Goal: Task Accomplishment & Management: Manage account settings

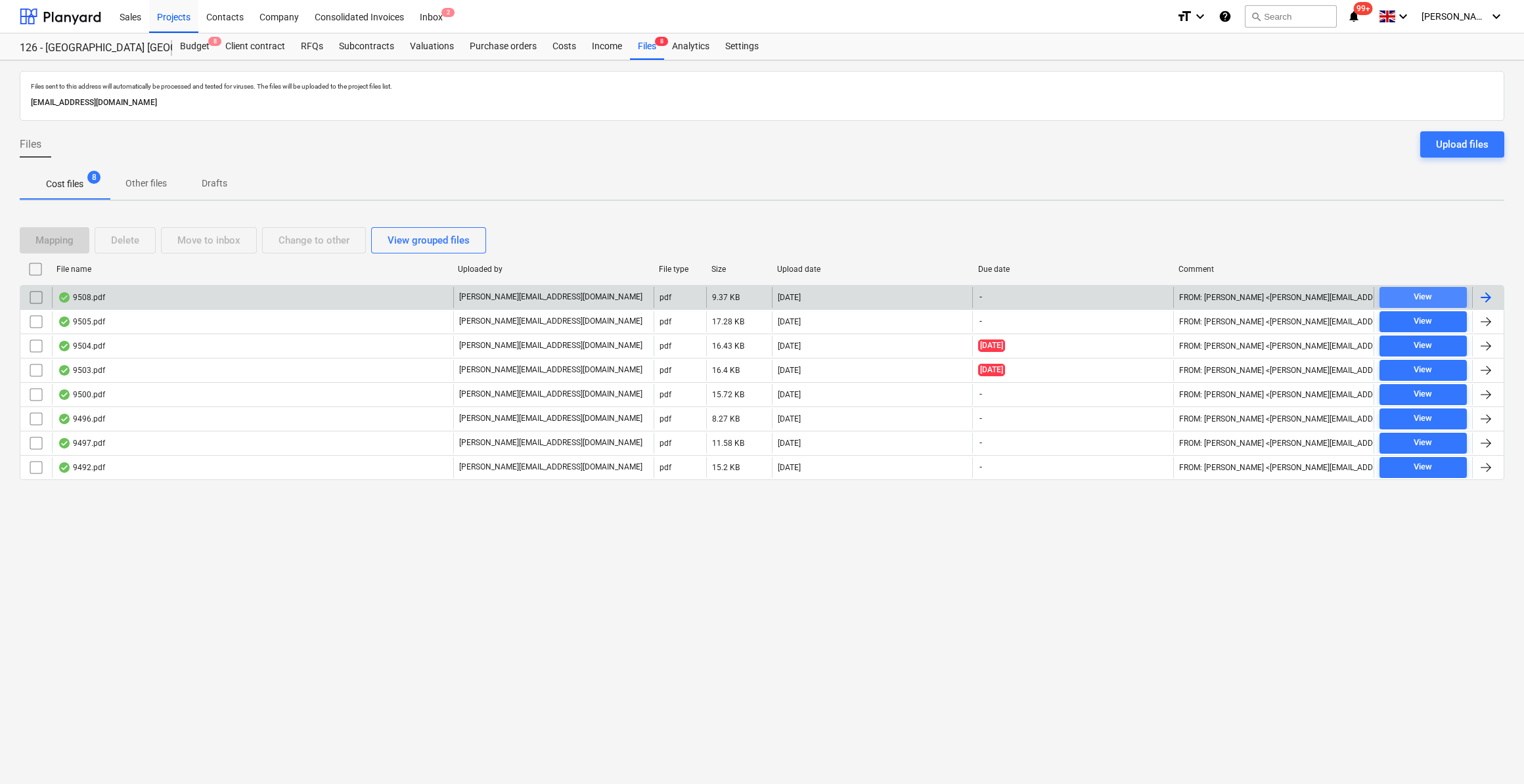
click at [1425, 295] on div "View" at bounding box center [1423, 297] width 18 height 15
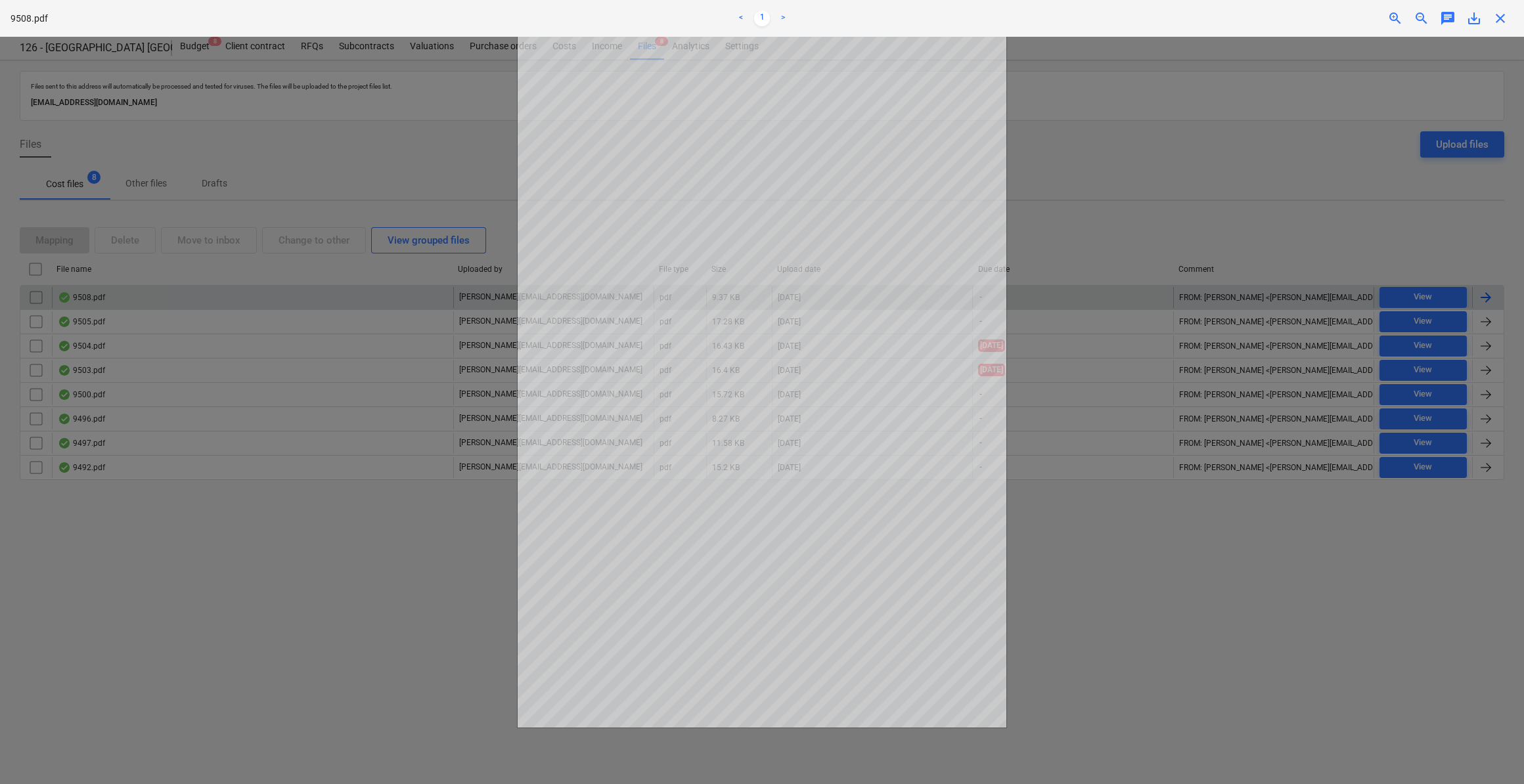
click at [1498, 19] on span "close" at bounding box center [1500, 18] width 16 height 16
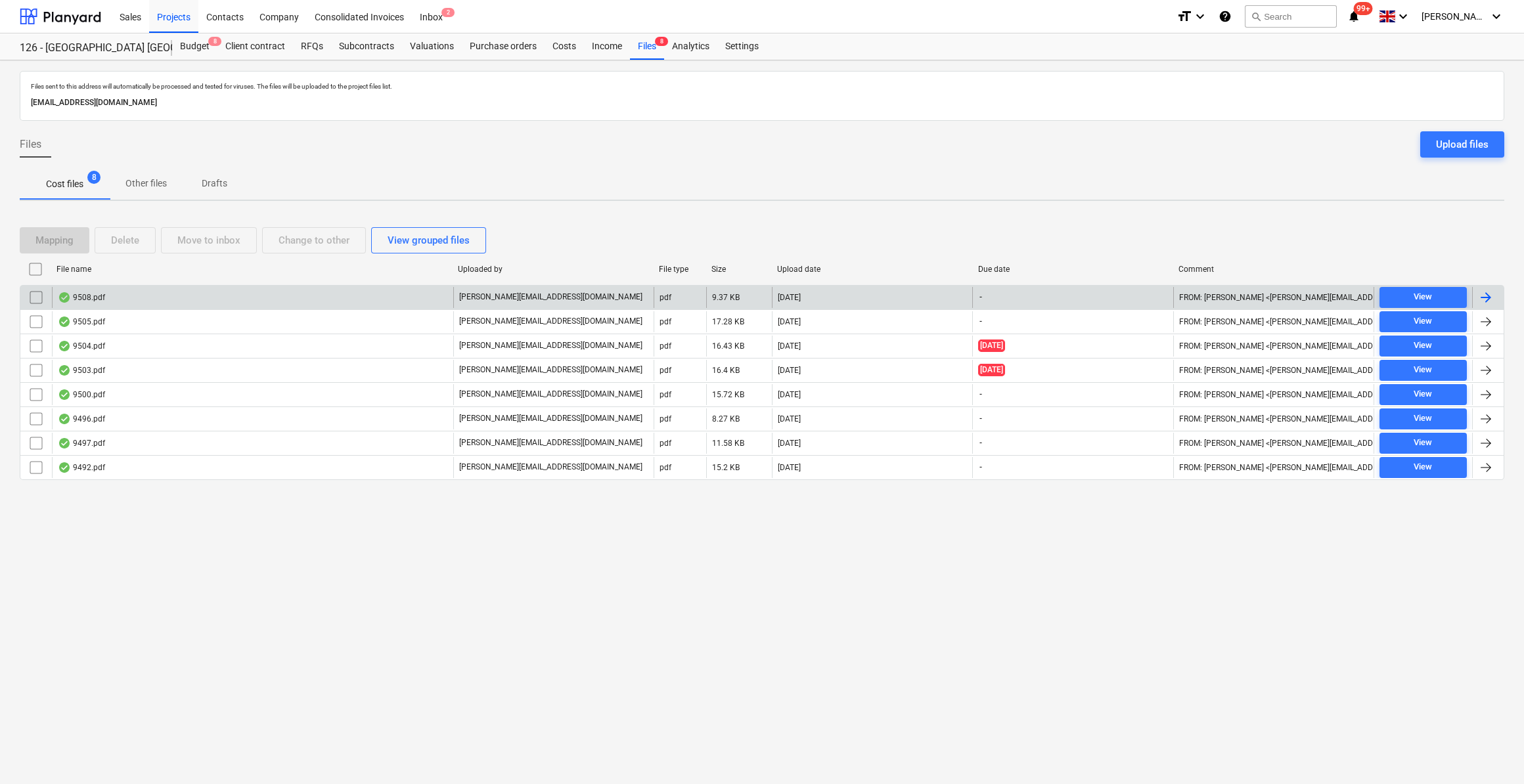
click at [1479, 297] on div at bounding box center [1485, 297] width 16 height 16
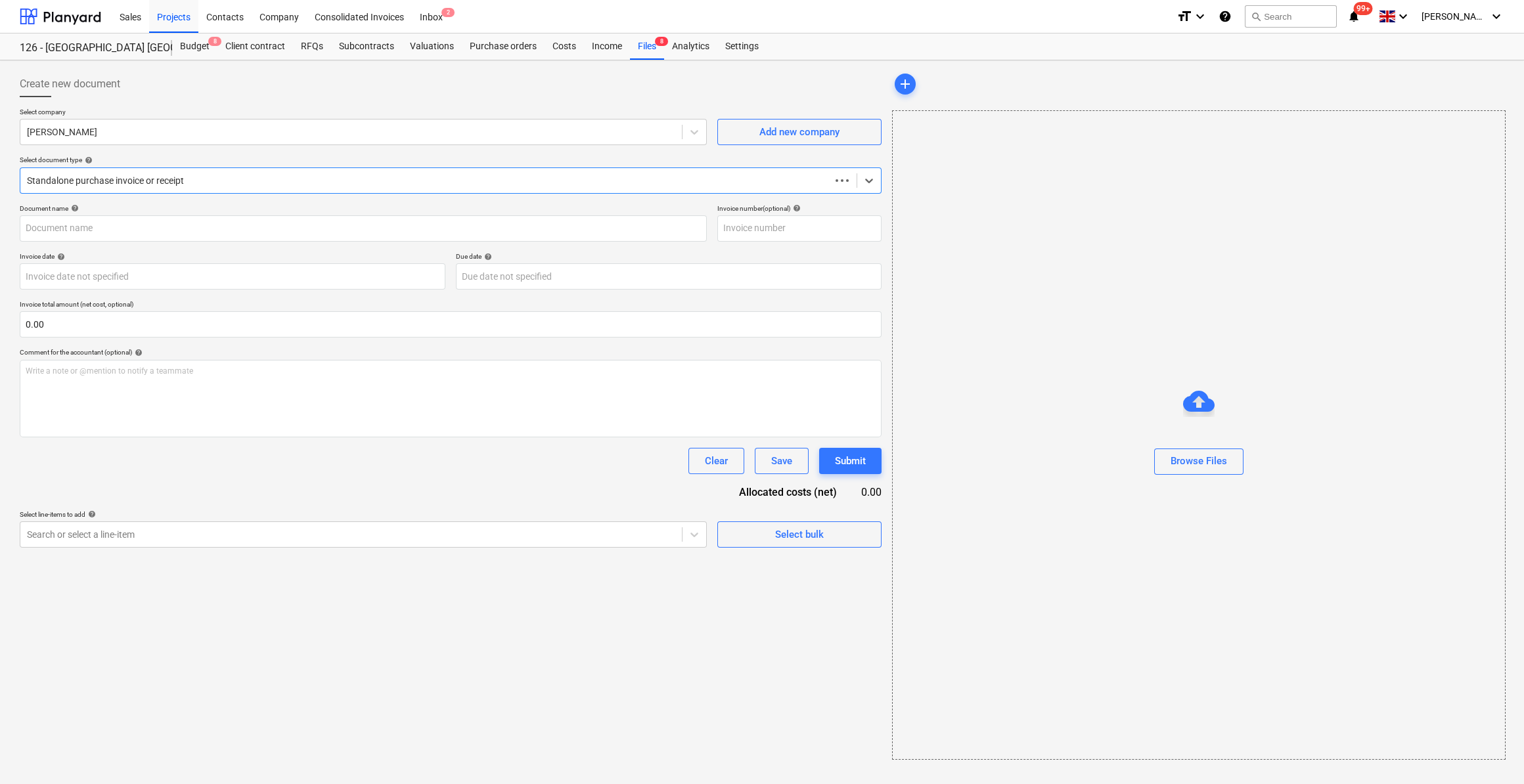
type input "45714168"
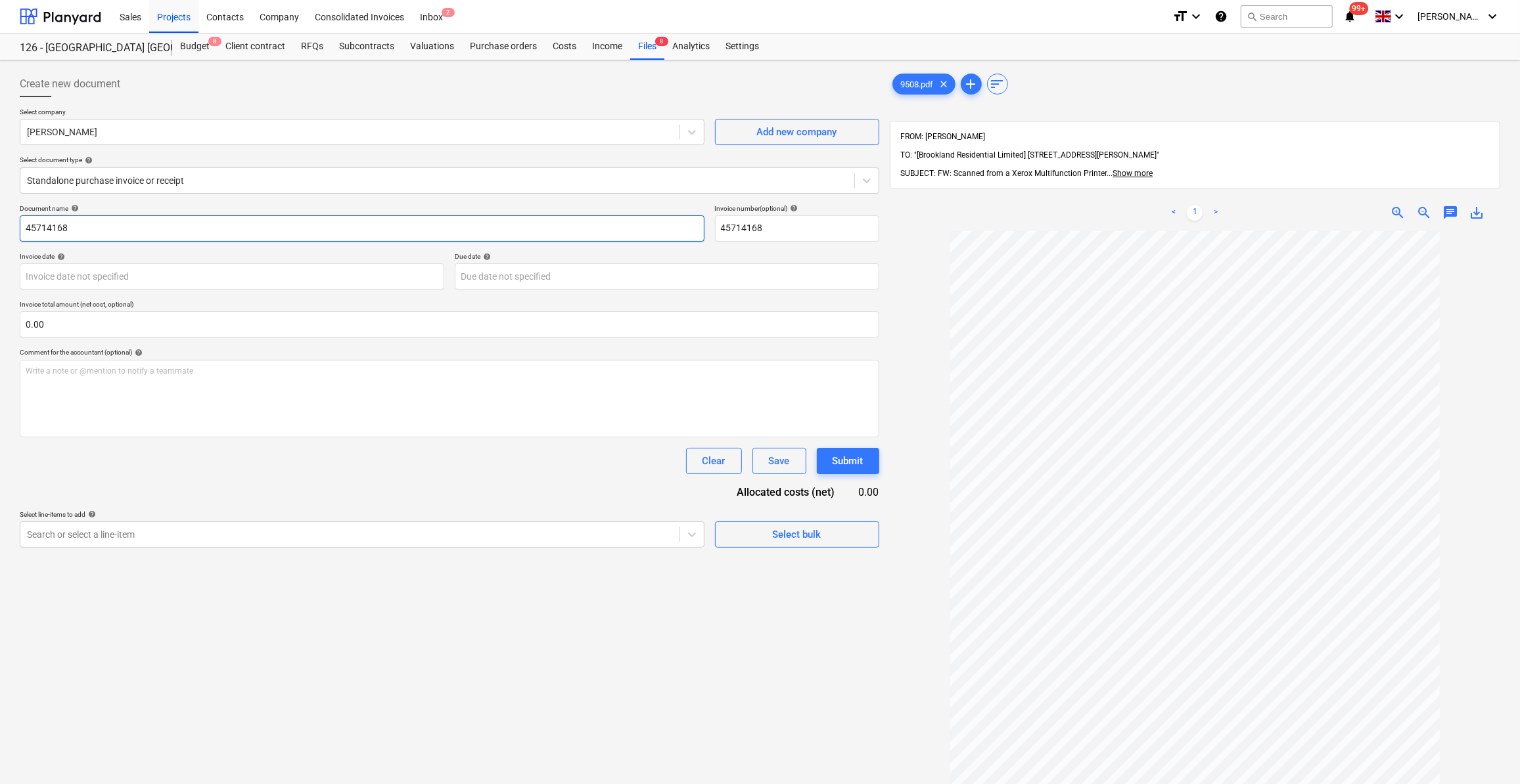
drag, startPoint x: 69, startPoint y: 228, endPoint x: 33, endPoint y: 227, distance: 36.0
click at [23, 232] on input "45714168" at bounding box center [362, 229] width 685 height 26
type input "Labour 08-13/09/25"
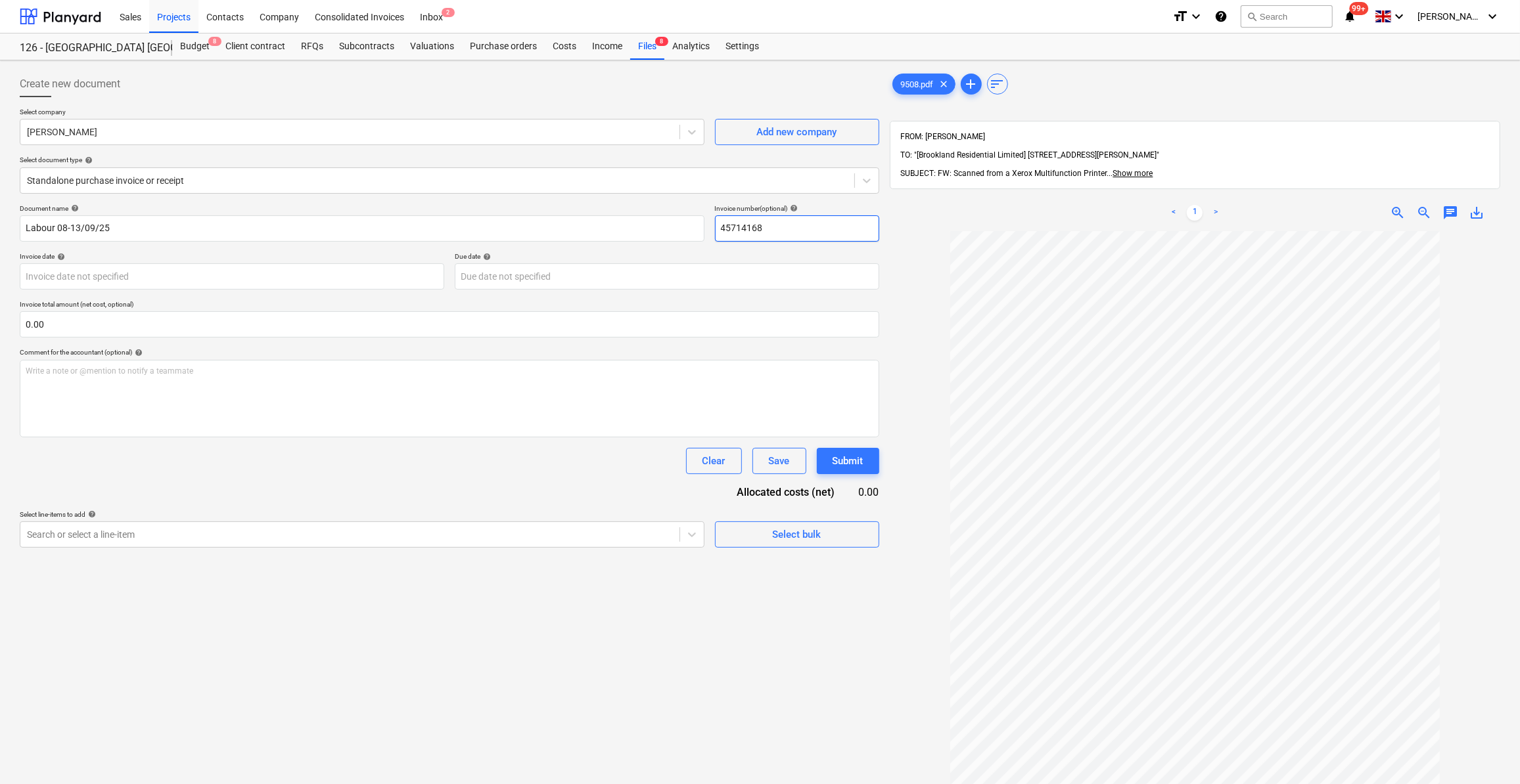
drag, startPoint x: 777, startPoint y: 230, endPoint x: 711, endPoint y: 223, distance: 66.4
click at [711, 224] on div "Document name help Labour 08-13/09/25 Invoice number (optional) help 45714168" at bounding box center [449, 222] width 859 height 38
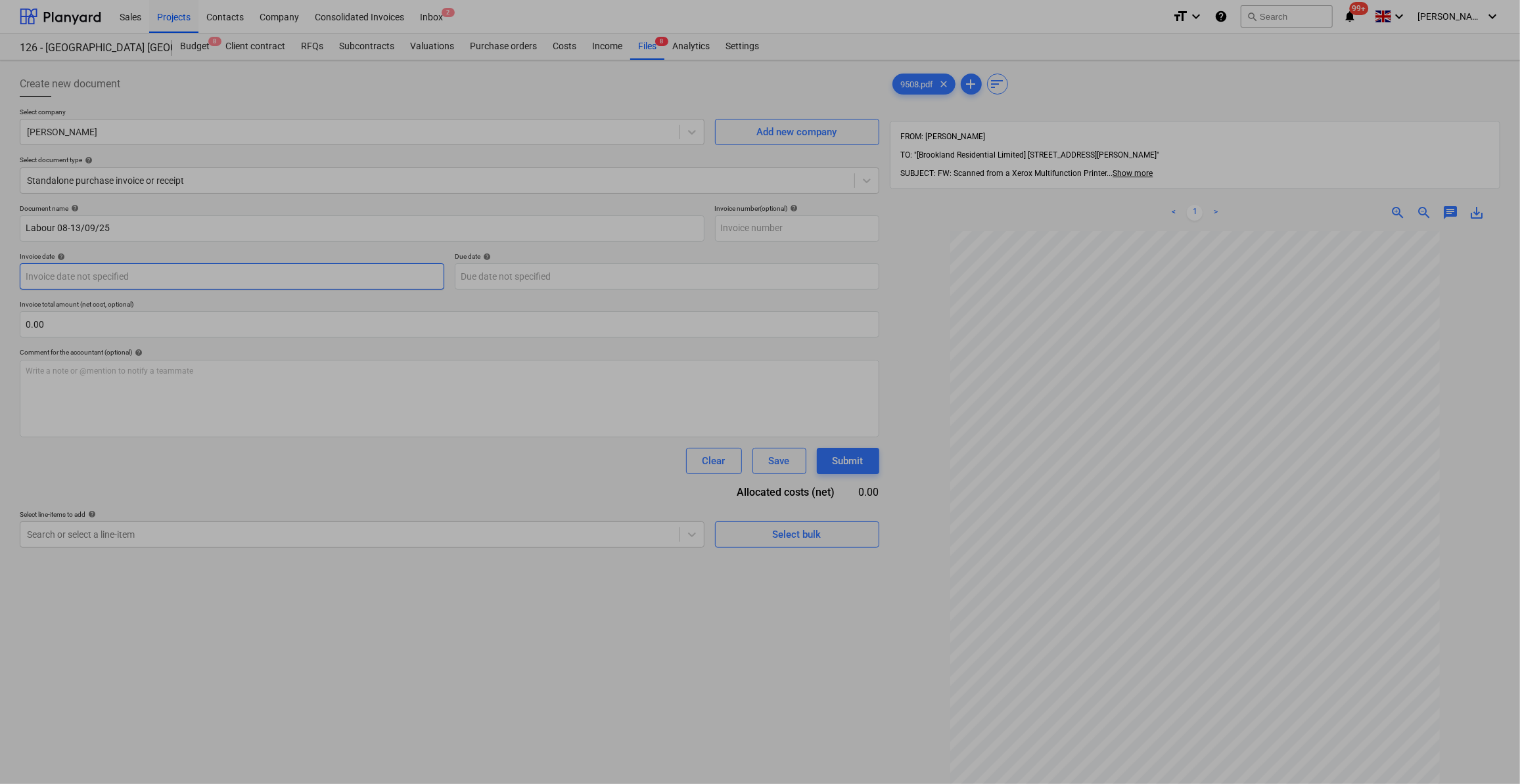
click at [108, 278] on body "Sales Projects Contacts Company Consolidated Invoices Inbox 2 format_size keybo…" at bounding box center [760, 392] width 1520 height 784
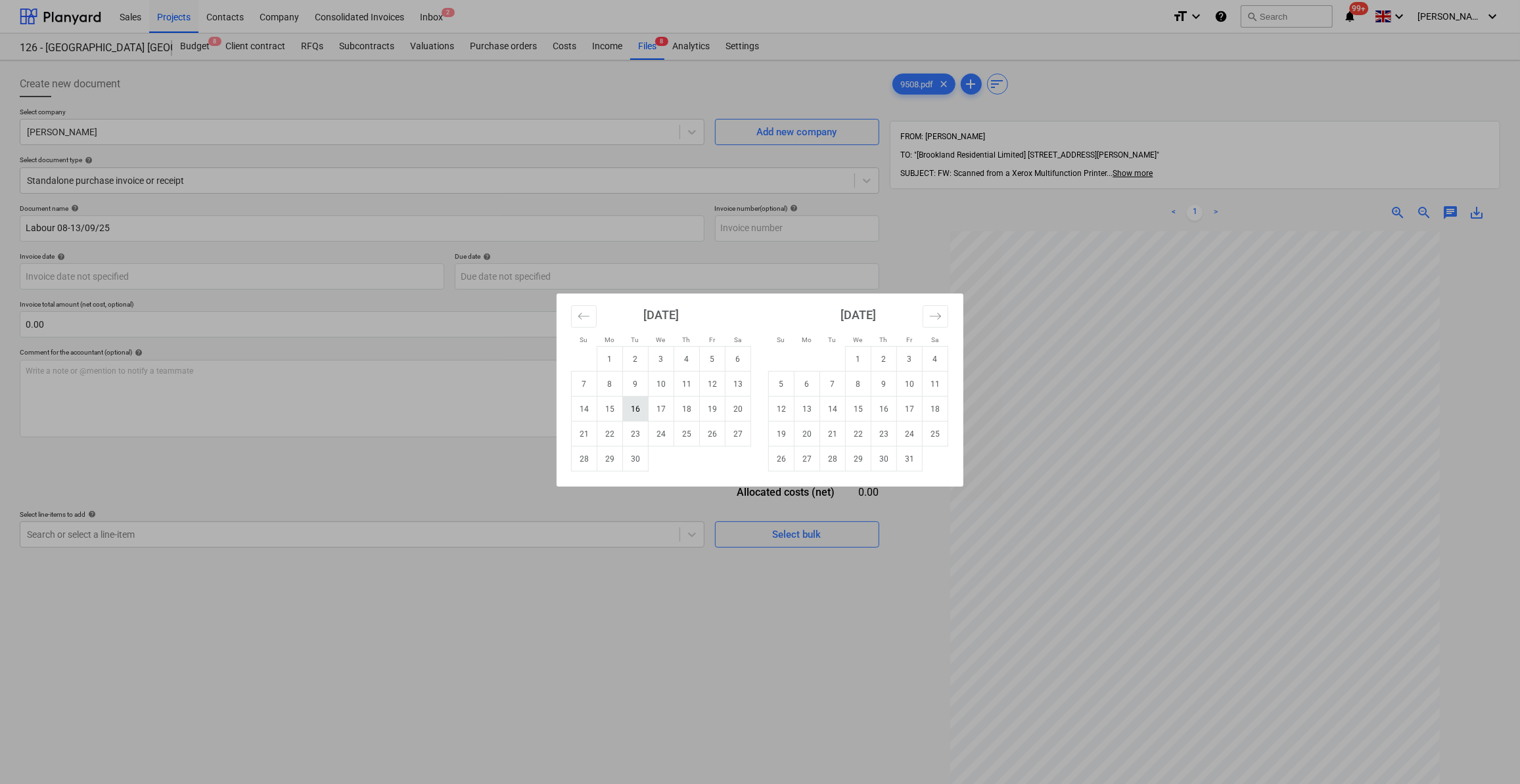
click at [638, 410] on td "16" at bounding box center [636, 409] width 26 height 25
type input "[DATE]"
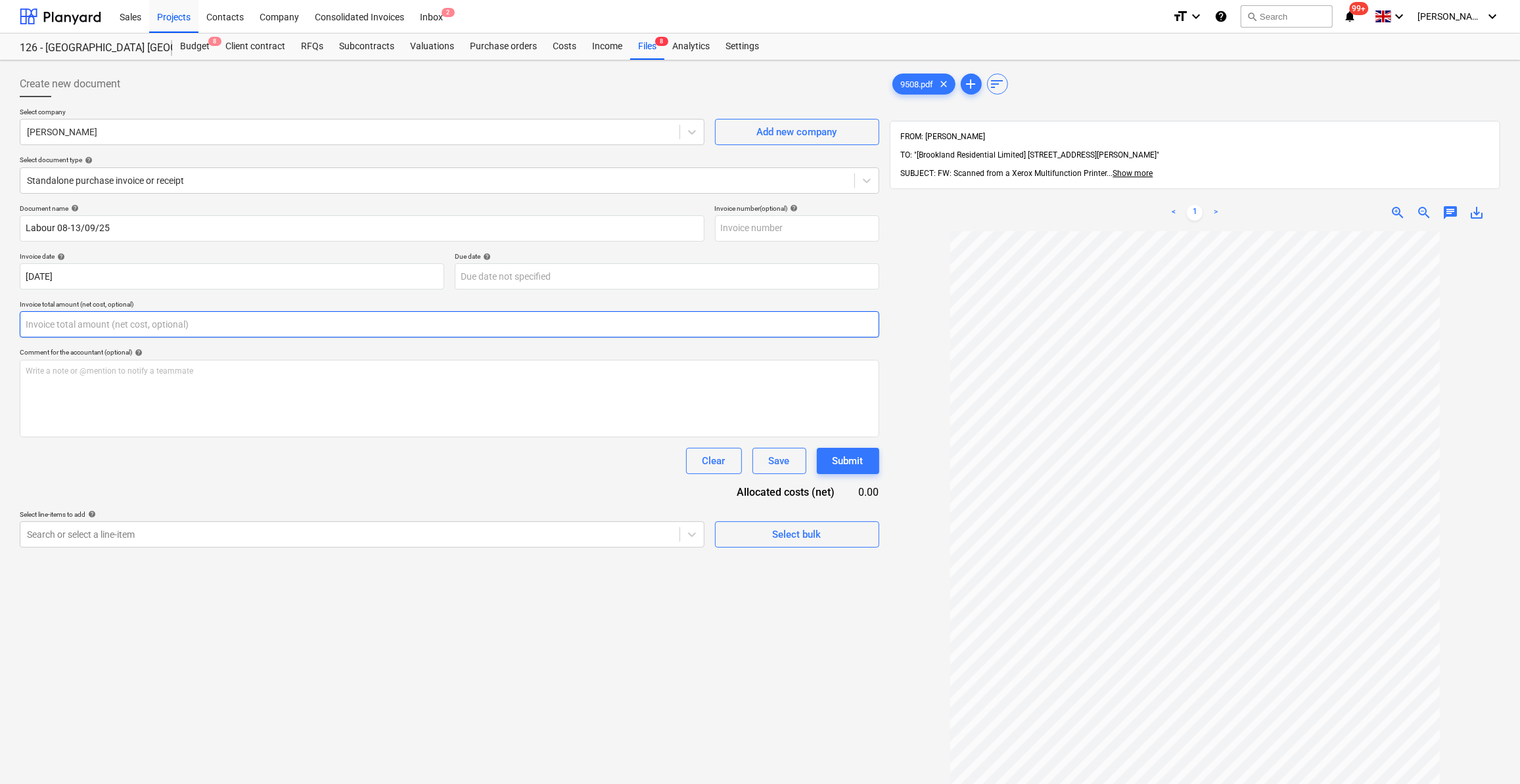
click at [64, 324] on input "text" at bounding box center [449, 325] width 859 height 26
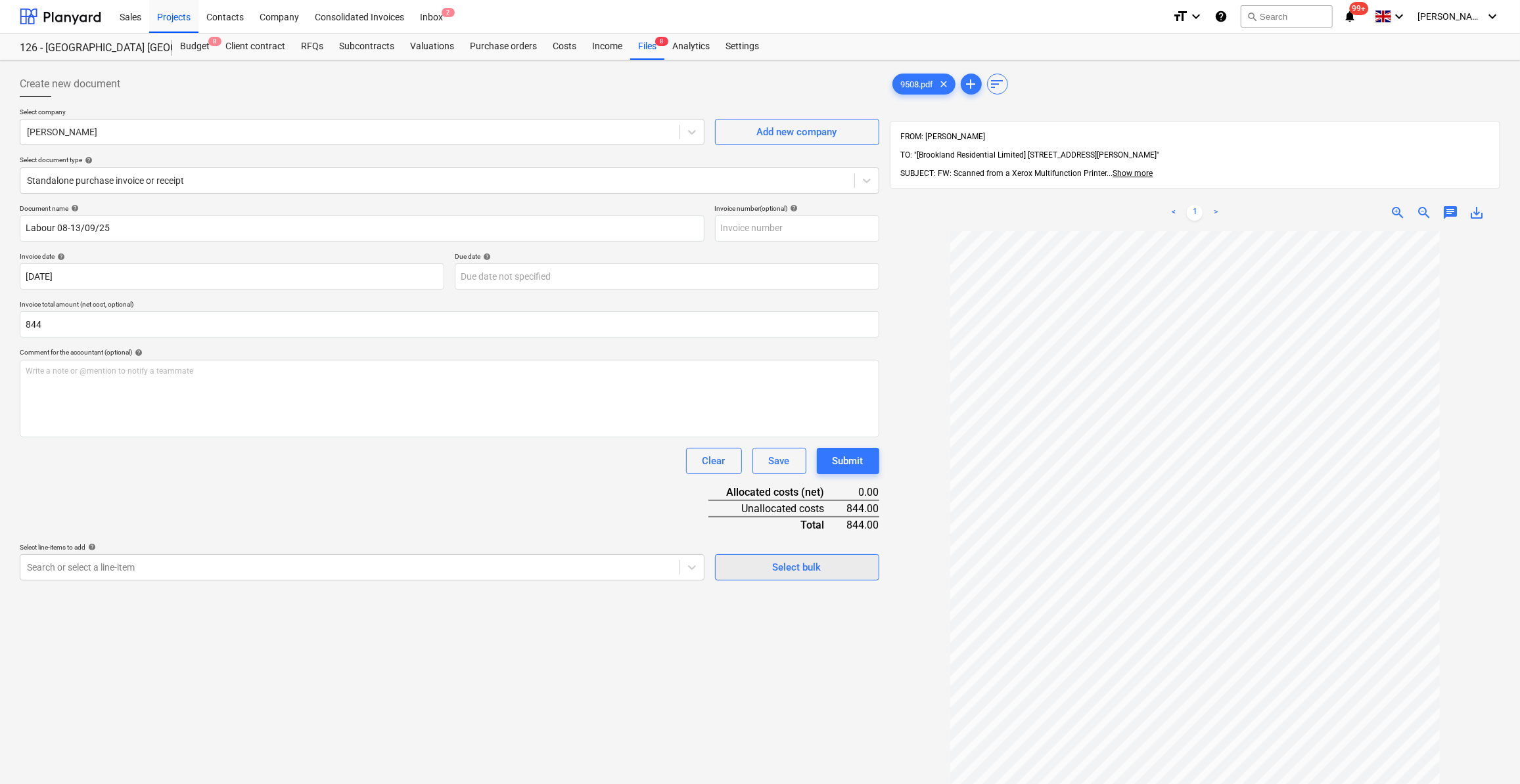
type input "844.00"
click at [786, 567] on div "Select bulk" at bounding box center [796, 567] width 49 height 18
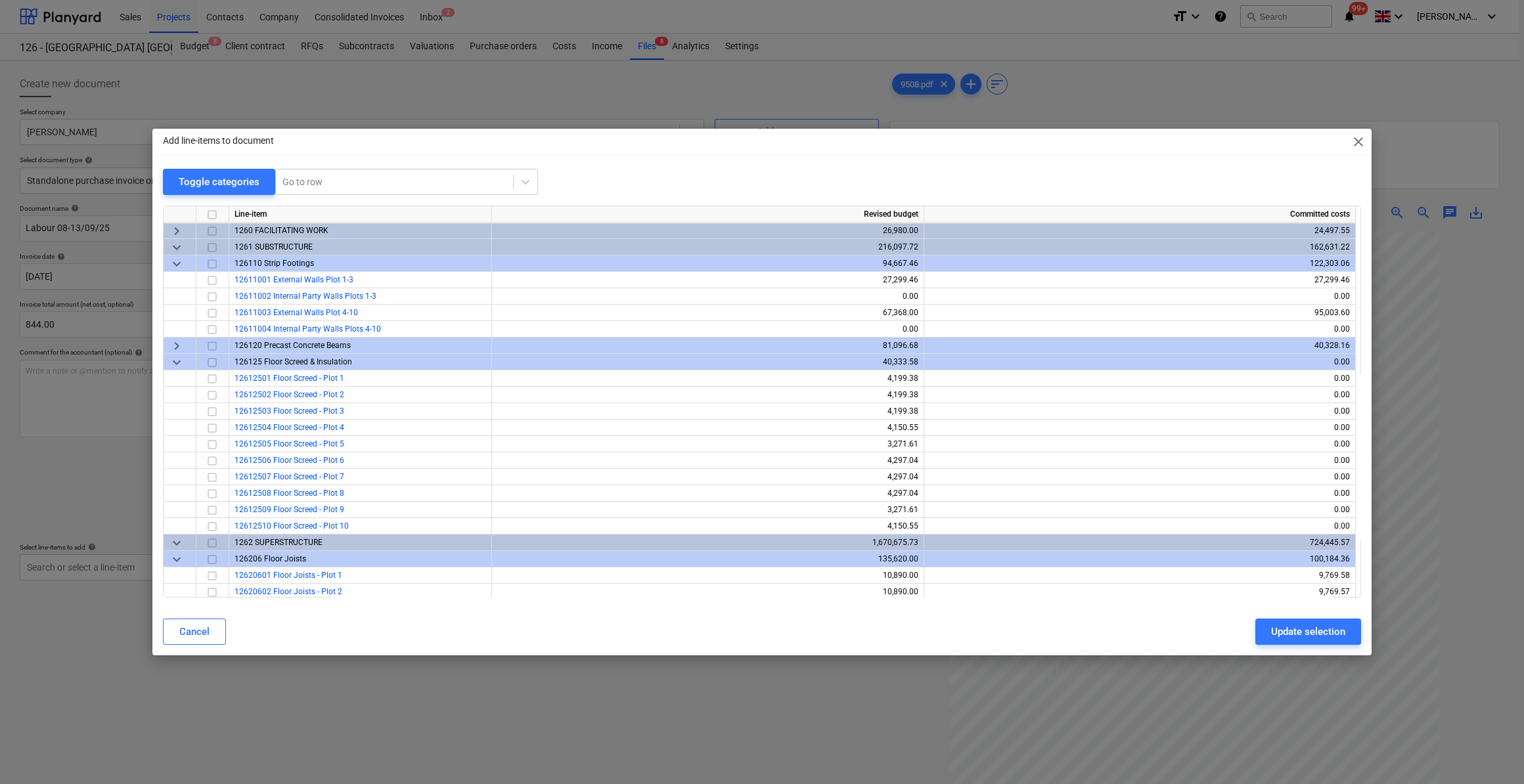
click at [173, 560] on span "keyboard_arrow_down" at bounding box center [176, 559] width 16 height 16
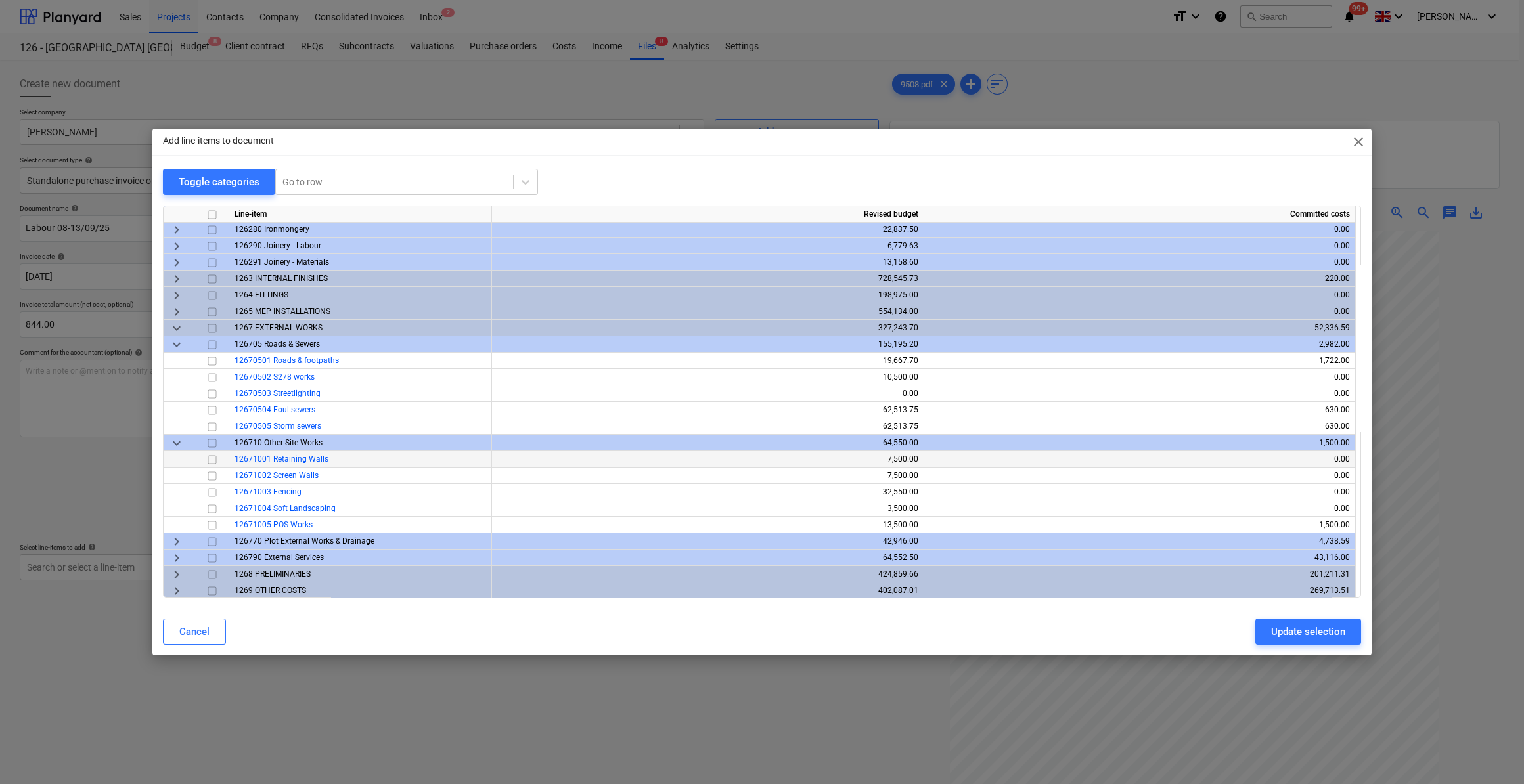
scroll to position [610, 0]
click at [177, 570] on span "keyboard_arrow_right" at bounding box center [176, 574] width 16 height 16
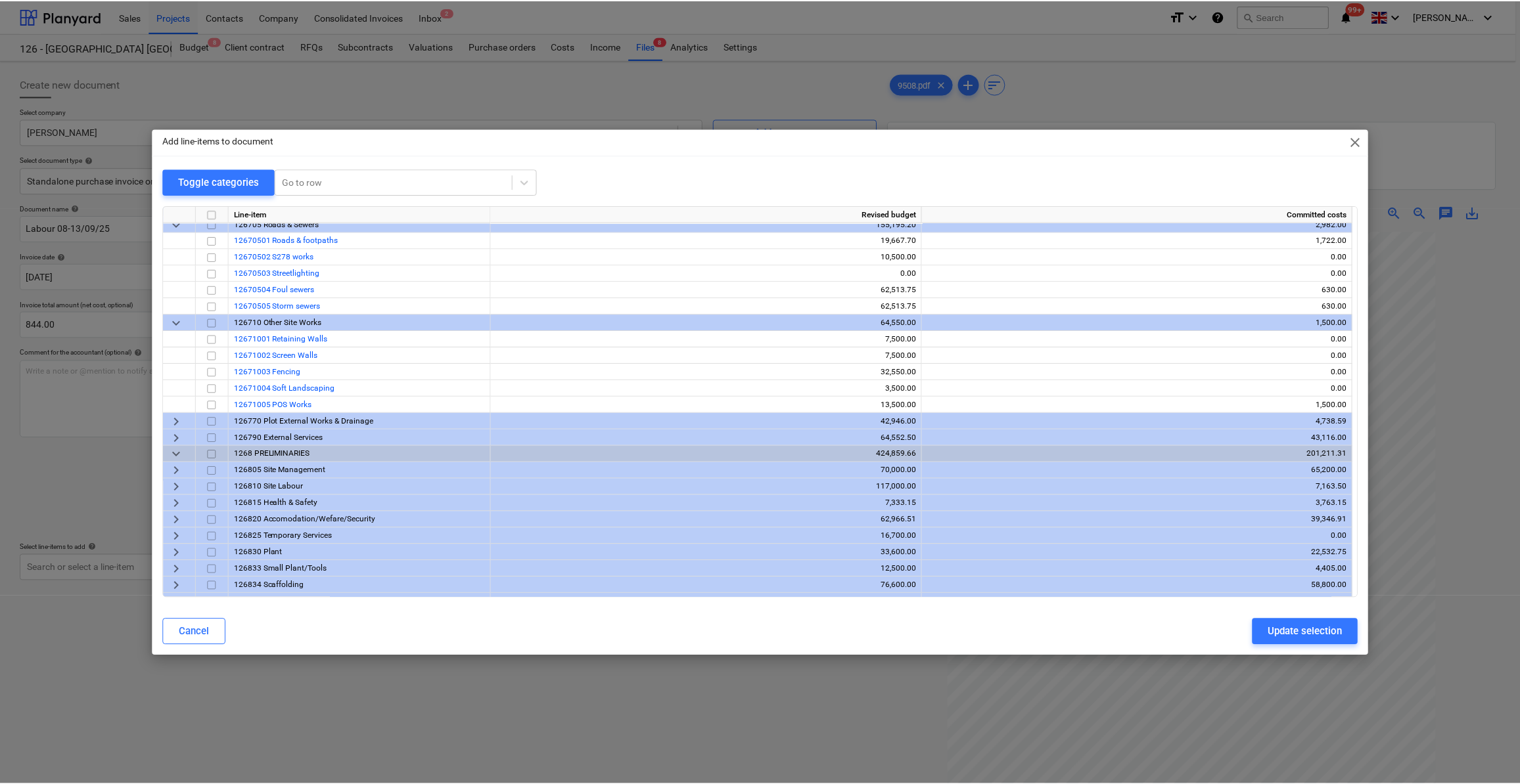
scroll to position [757, 0]
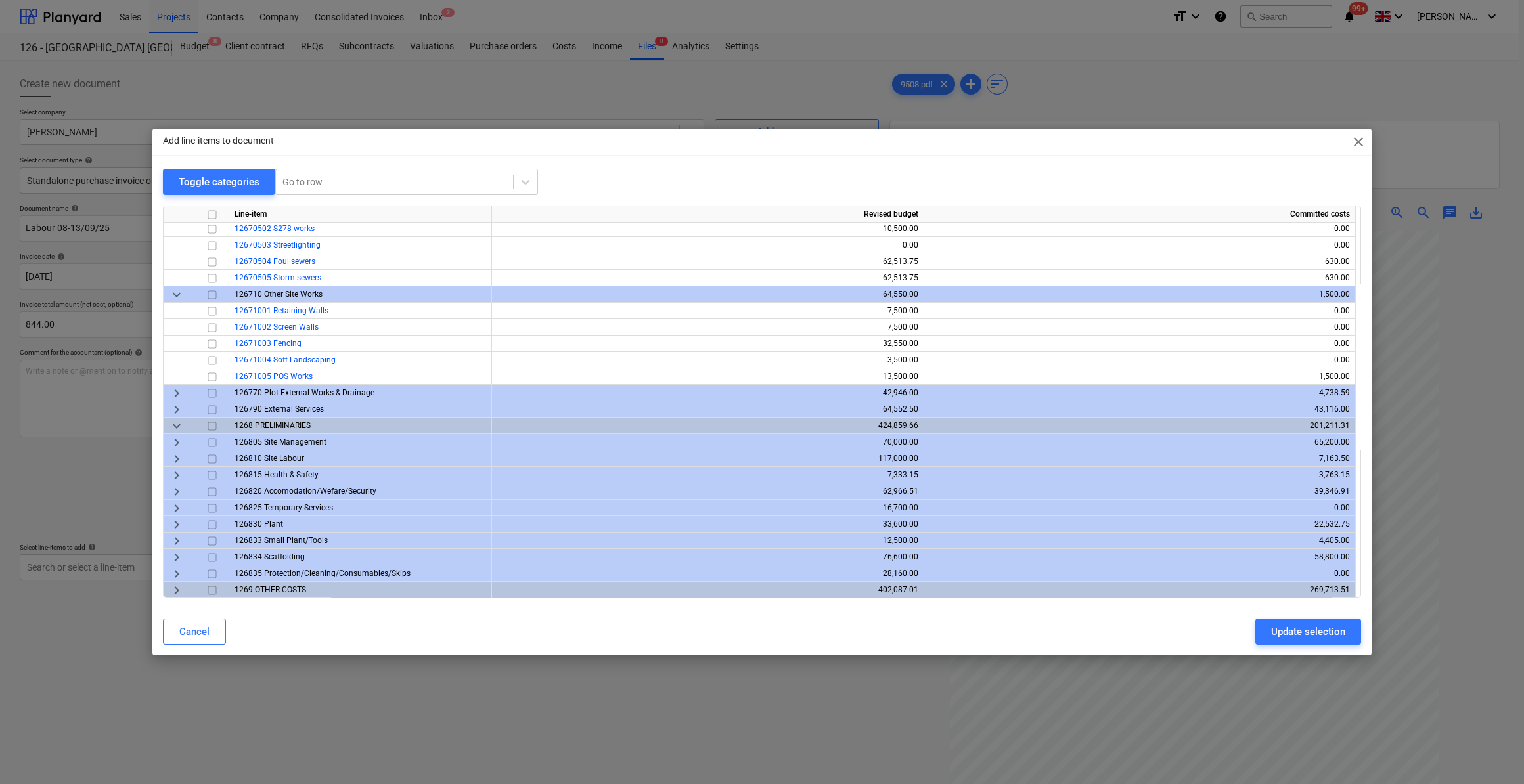
click at [173, 453] on span "keyboard_arrow_right" at bounding box center [176, 458] width 16 height 16
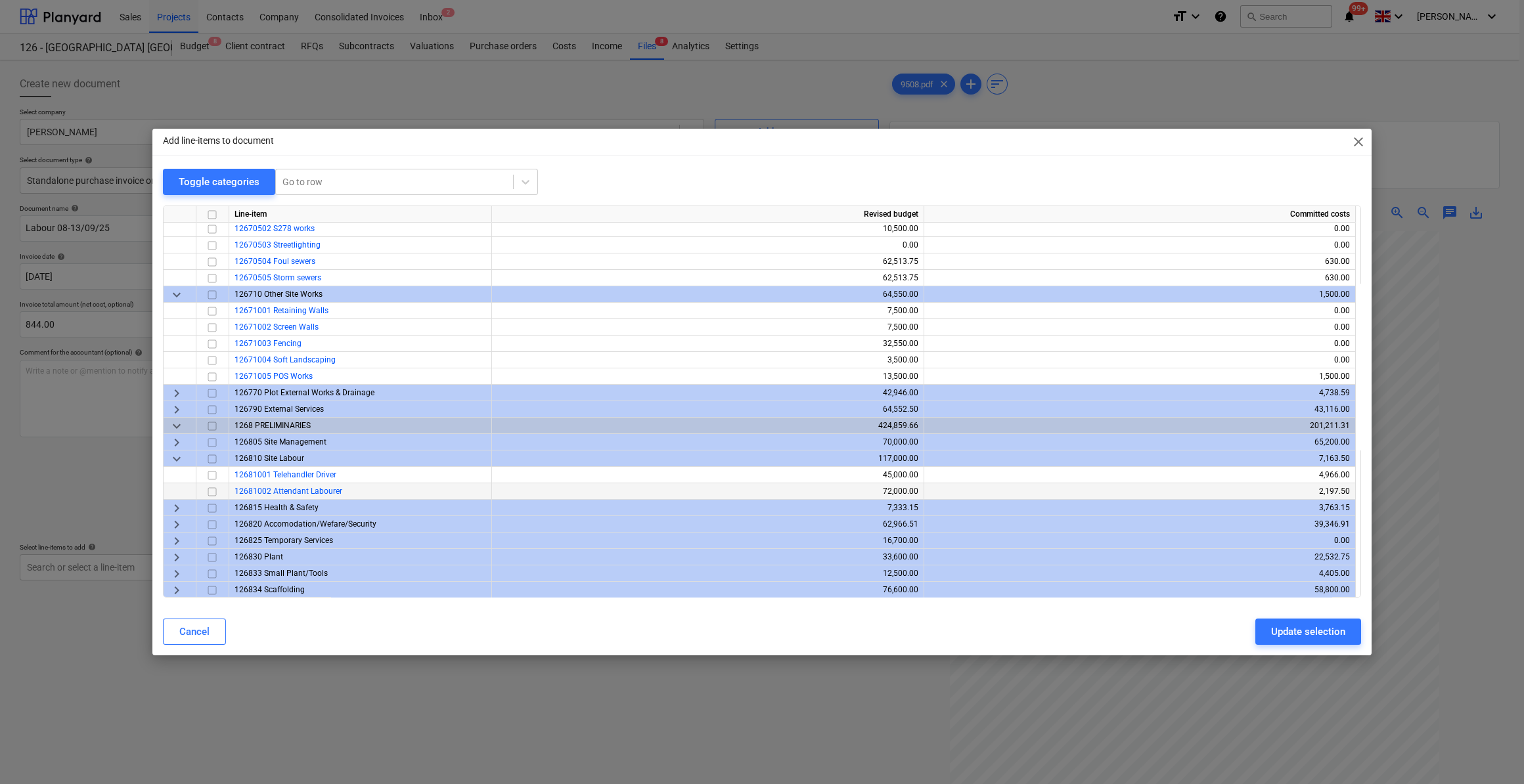
click at [319, 489] on span "12681002 Attendant Labourer" at bounding box center [288, 492] width 108 height 9
click at [212, 494] on input "checkbox" at bounding box center [211, 492] width 16 height 16
click at [1288, 638] on div "Update selection" at bounding box center [1308, 632] width 74 height 18
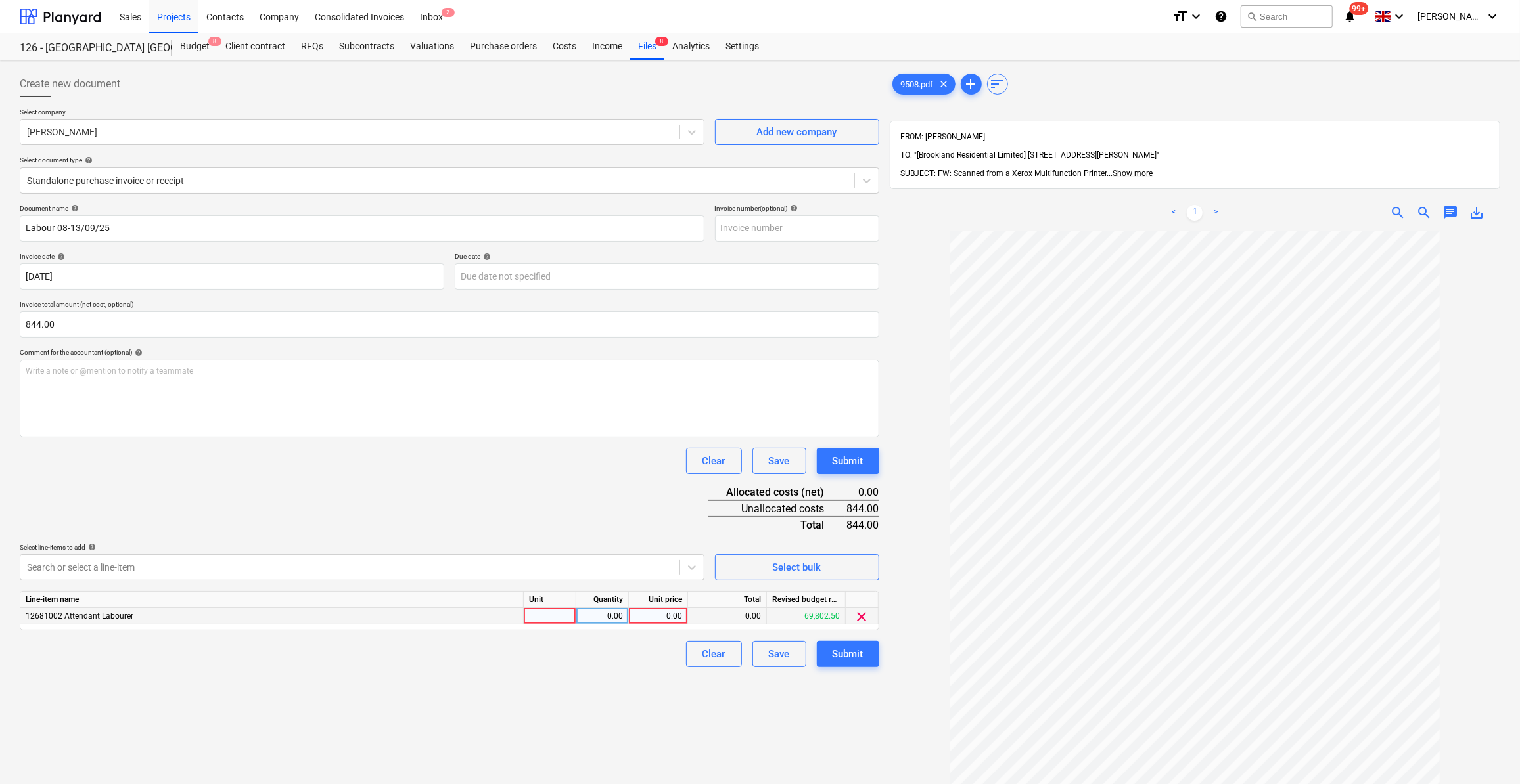
click at [541, 615] on div at bounding box center [550, 616] width 53 height 17
type input "Day"
click at [605, 620] on div "0.00" at bounding box center [602, 616] width 42 height 17
type input "5.62666666"
click at [670, 609] on div "0.00" at bounding box center [658, 616] width 48 height 17
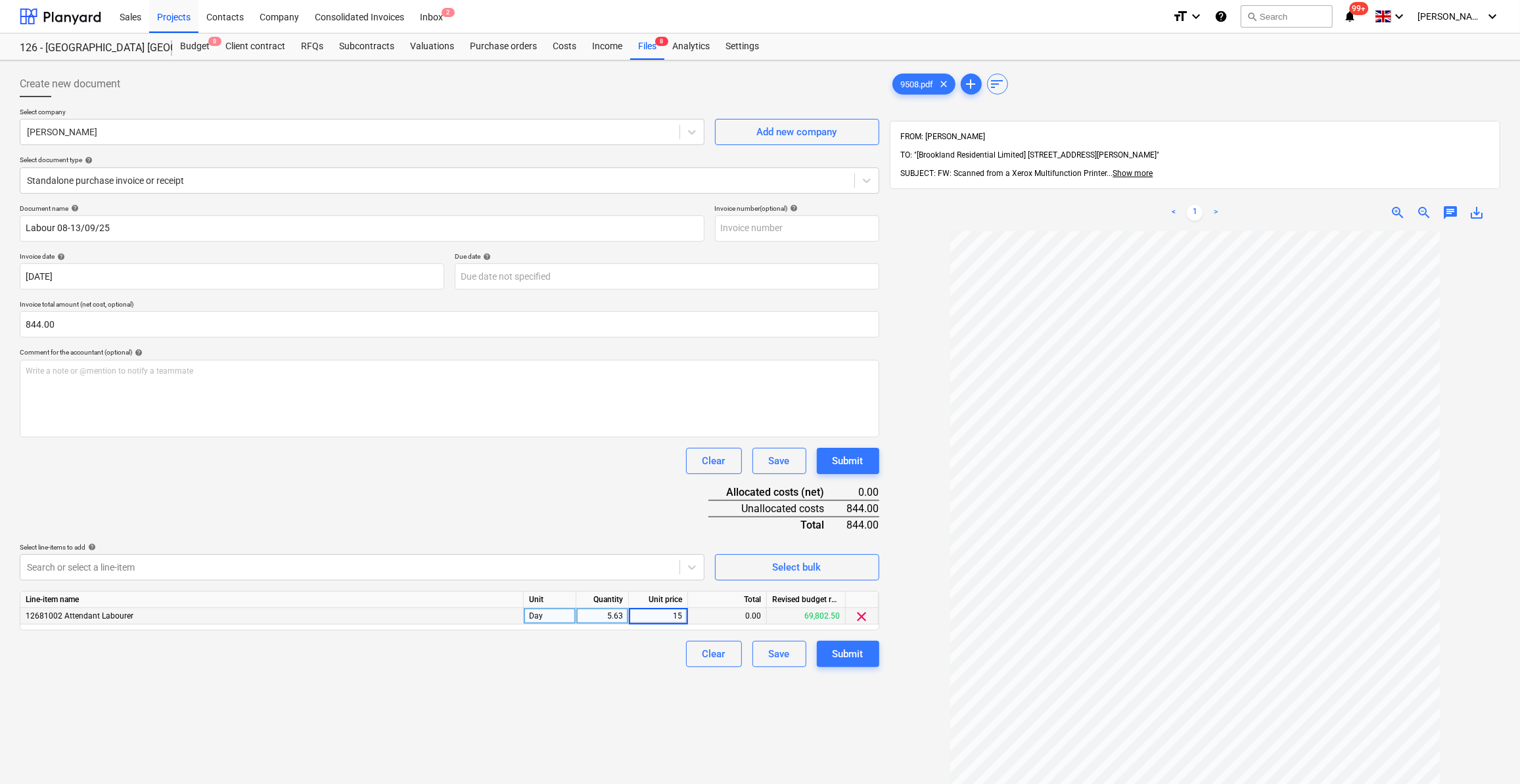
type input "150"
click at [604, 646] on div "Clear Save Submit" at bounding box center [449, 654] width 859 height 26
click at [849, 656] on div "Submit" at bounding box center [847, 654] width 30 height 18
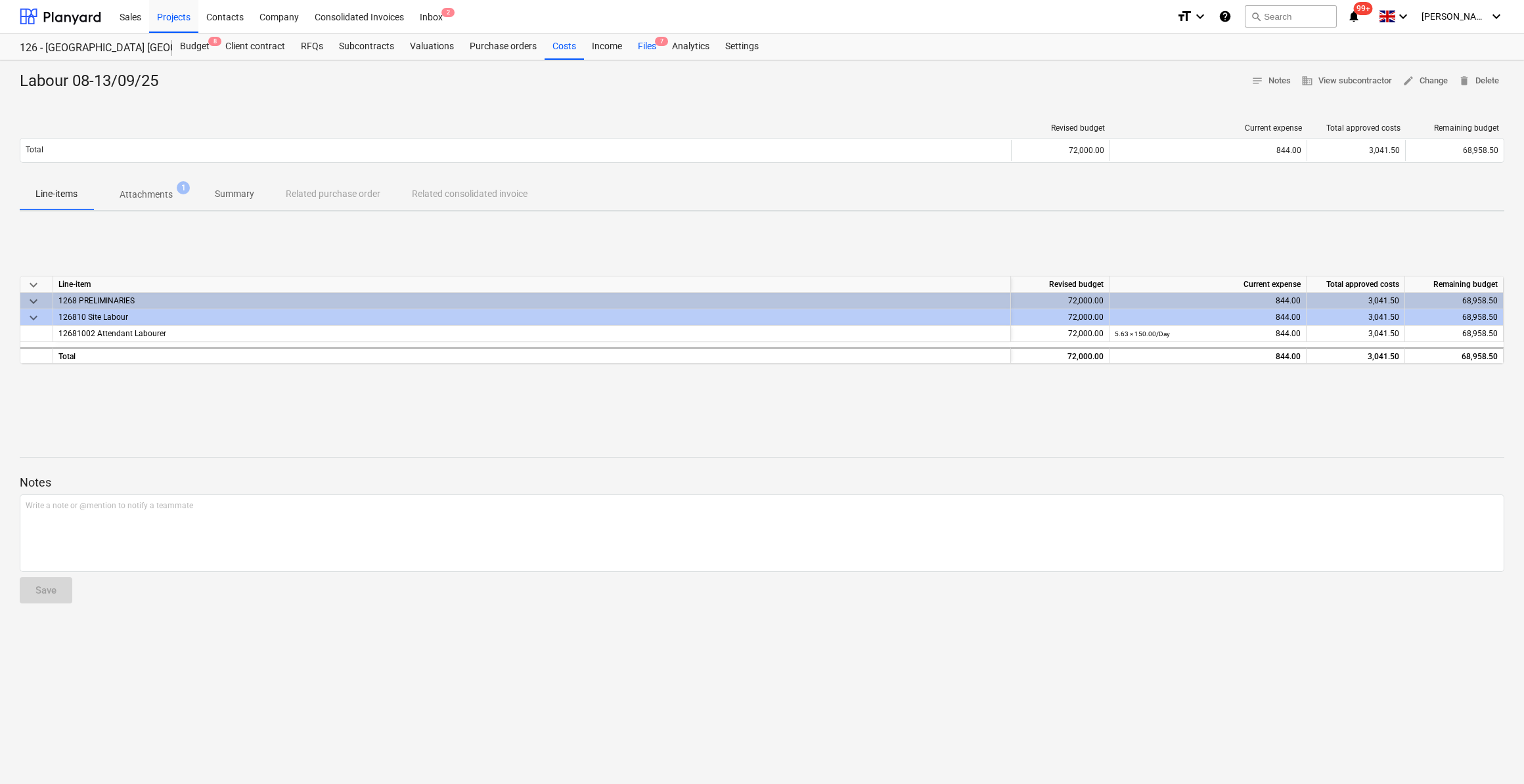
click at [643, 48] on div "Files 7" at bounding box center [647, 46] width 34 height 26
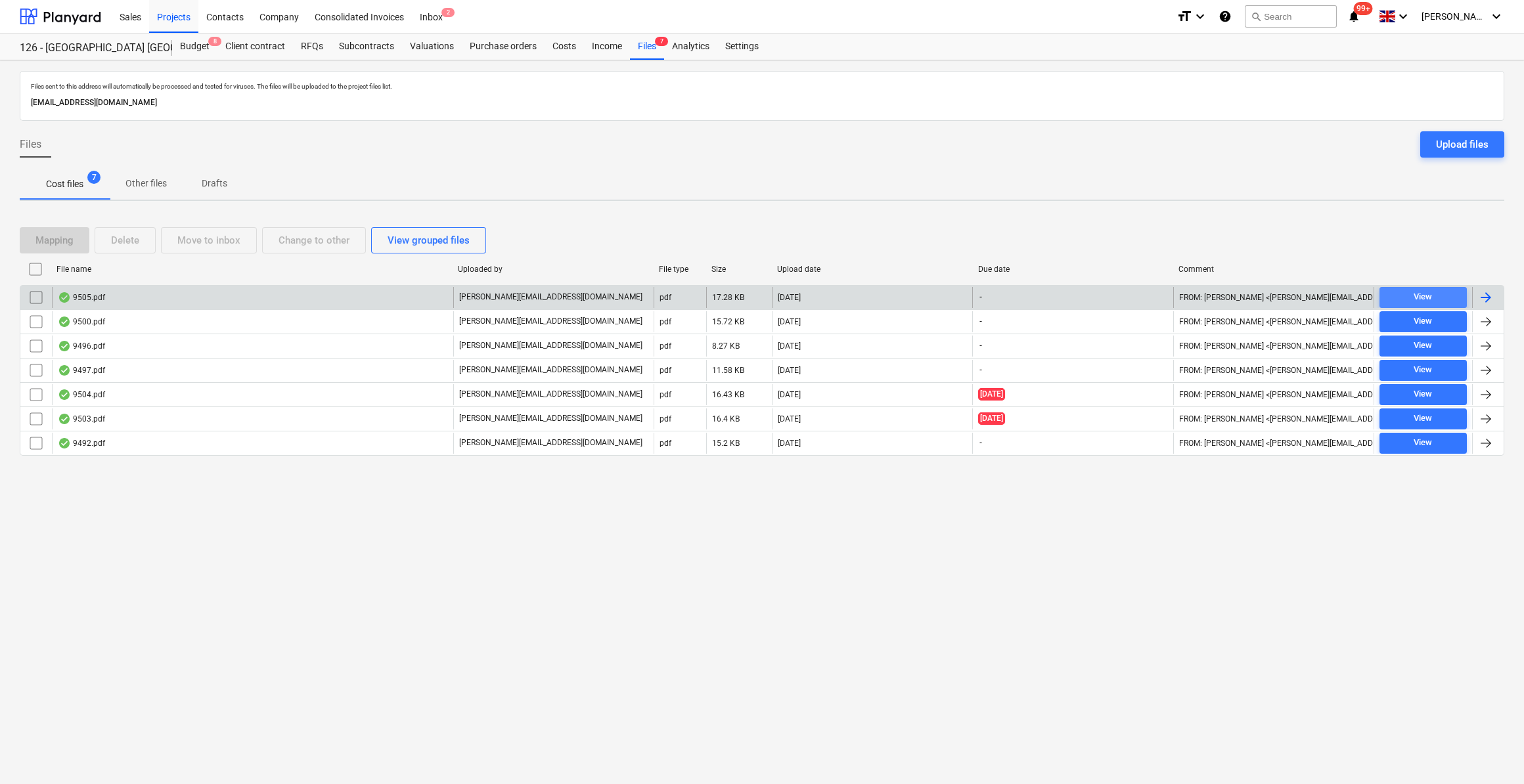
click at [1430, 299] on div "View" at bounding box center [1423, 297] width 18 height 15
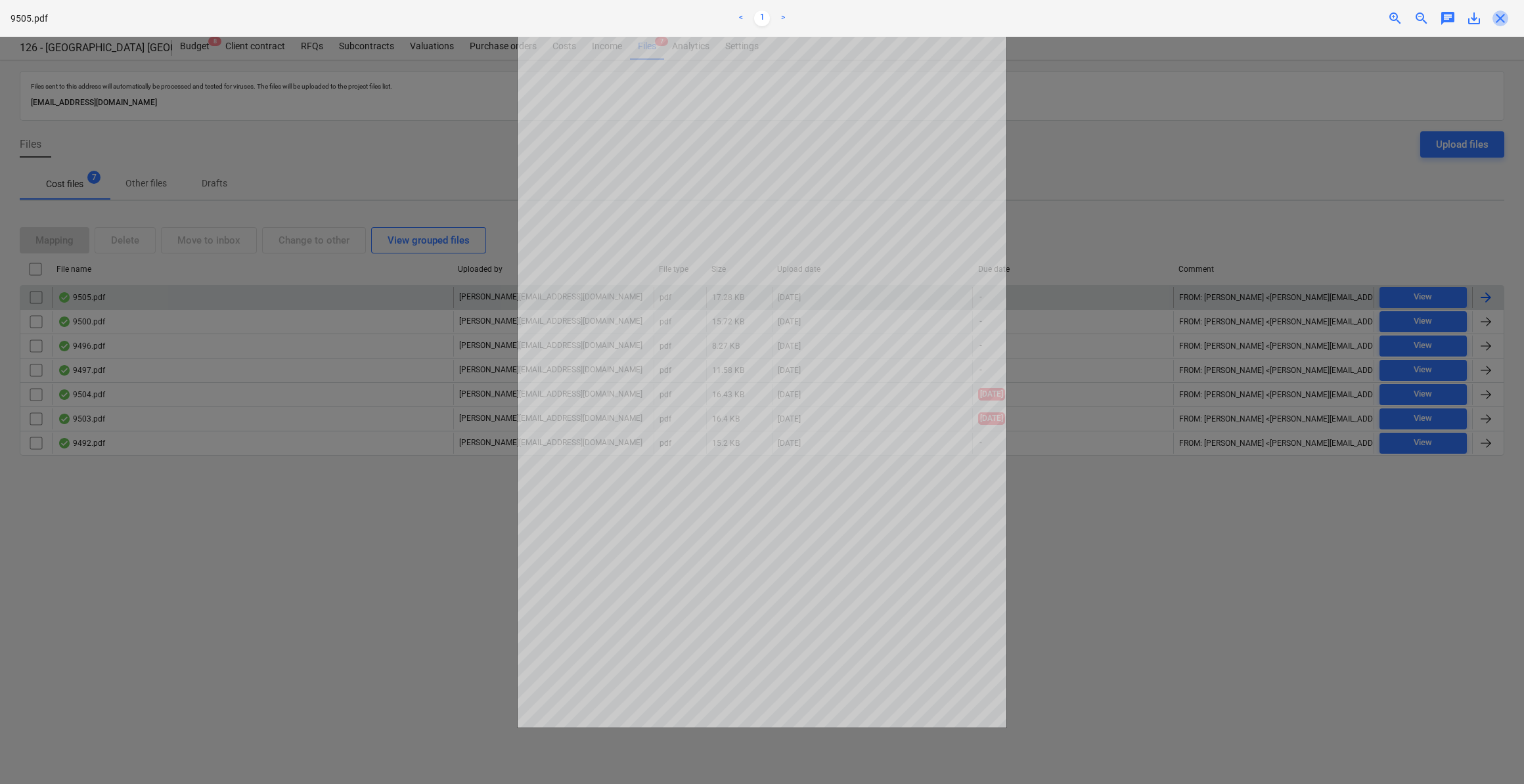
click at [1506, 18] on span "close" at bounding box center [1500, 18] width 16 height 16
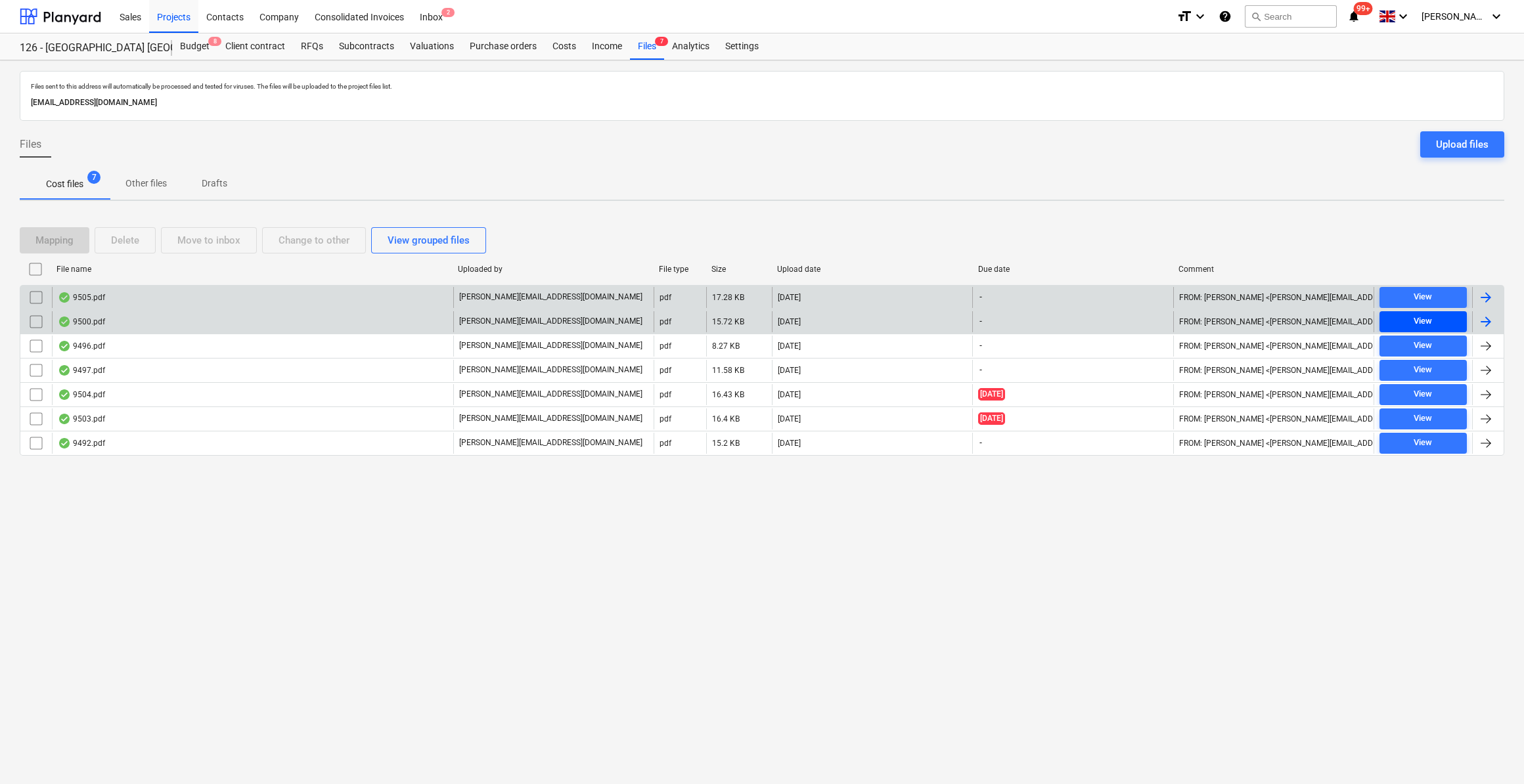
click at [1412, 319] on span "View" at bounding box center [1423, 321] width 77 height 15
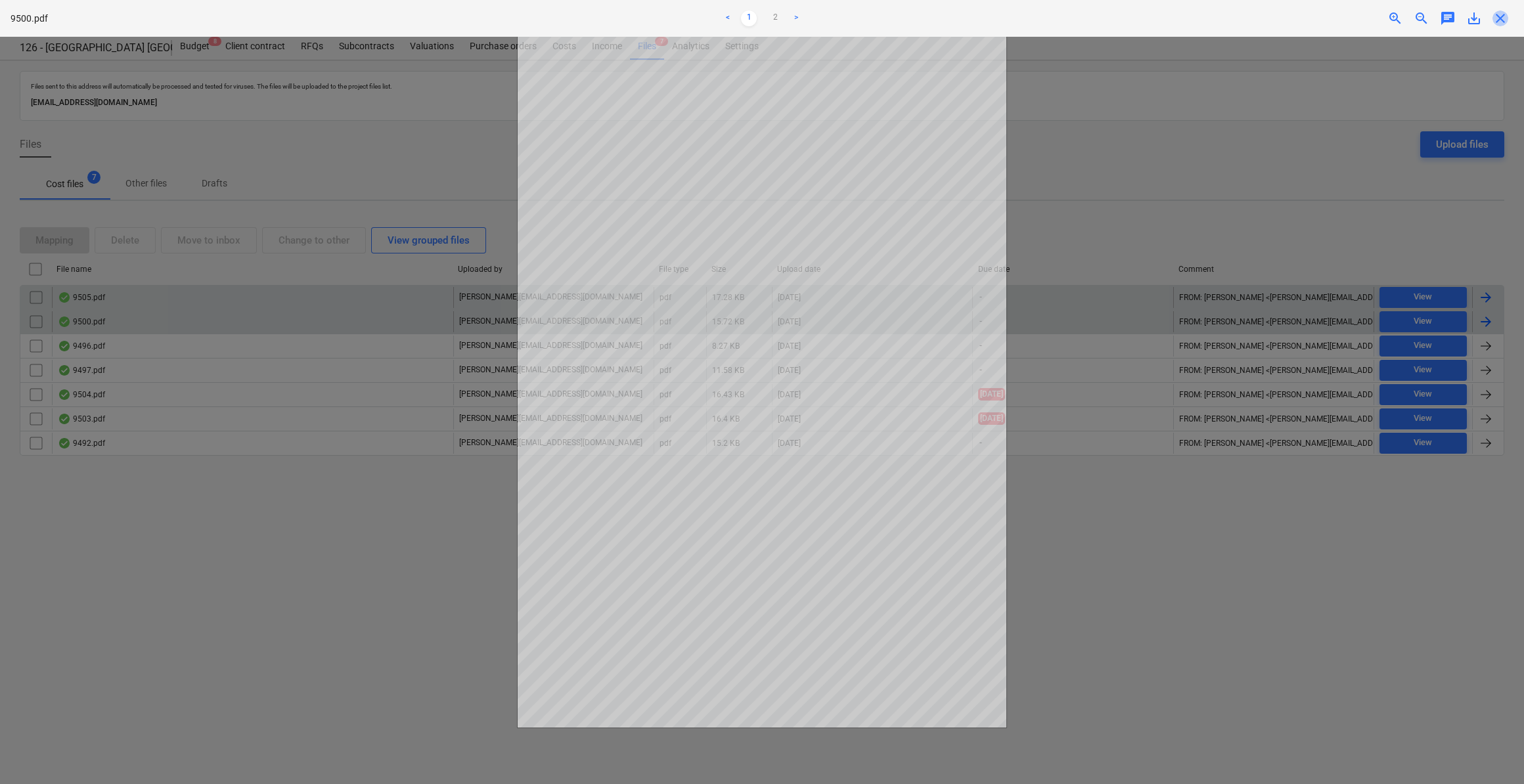
click at [1497, 19] on span "close" at bounding box center [1500, 18] width 16 height 16
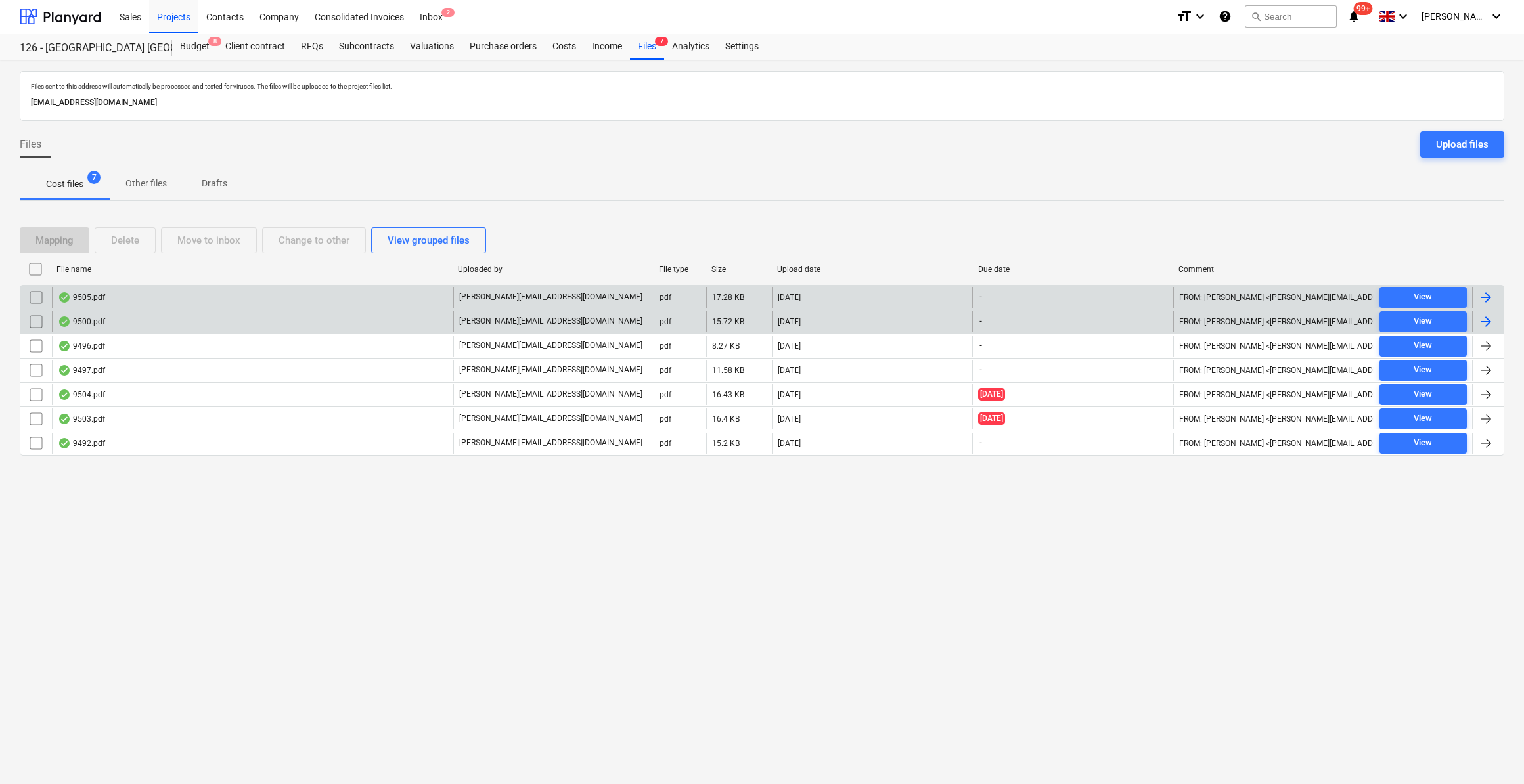
click at [1487, 320] on div at bounding box center [1485, 321] width 16 height 16
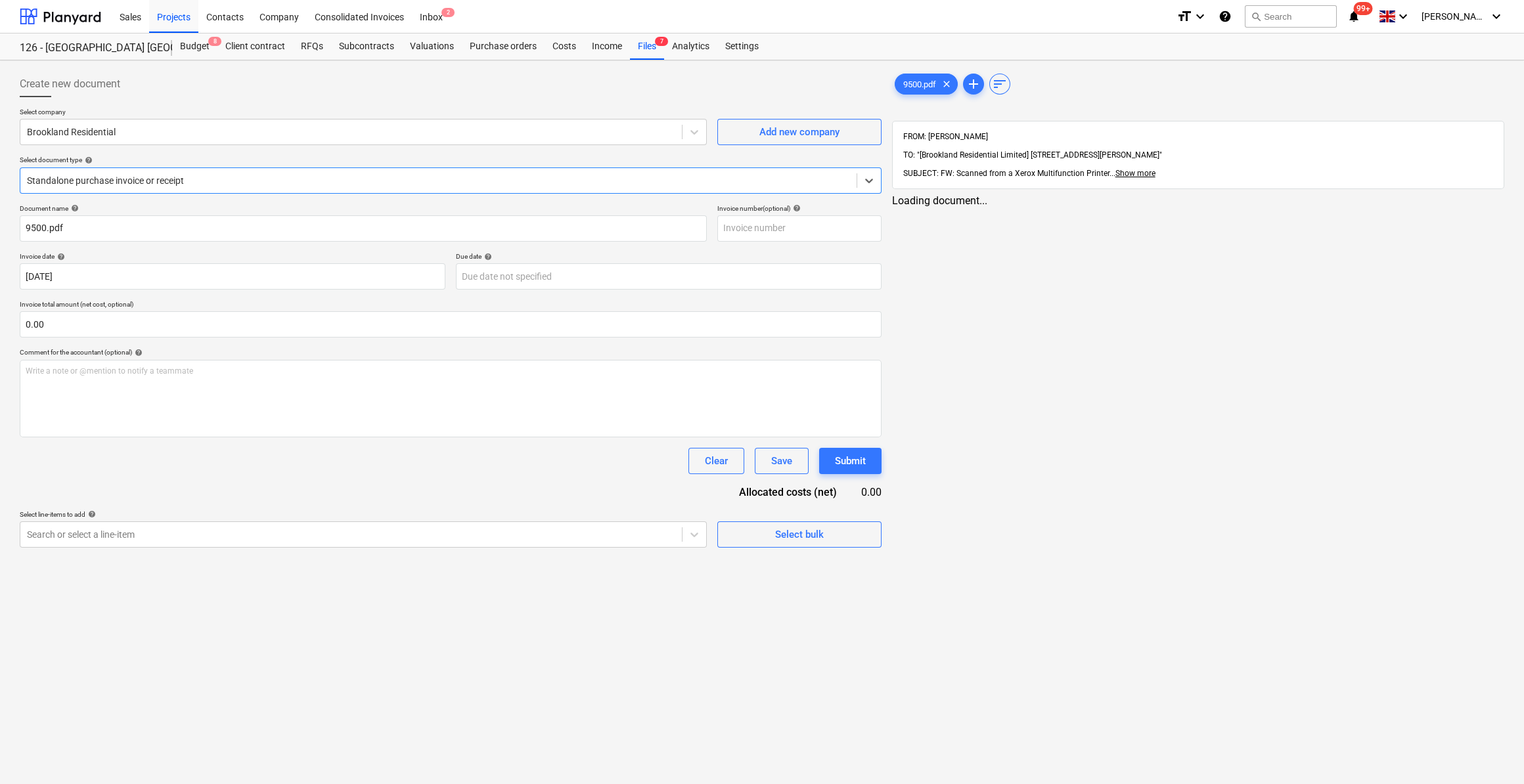
type input "9500.pdf"
type input "[DATE]"
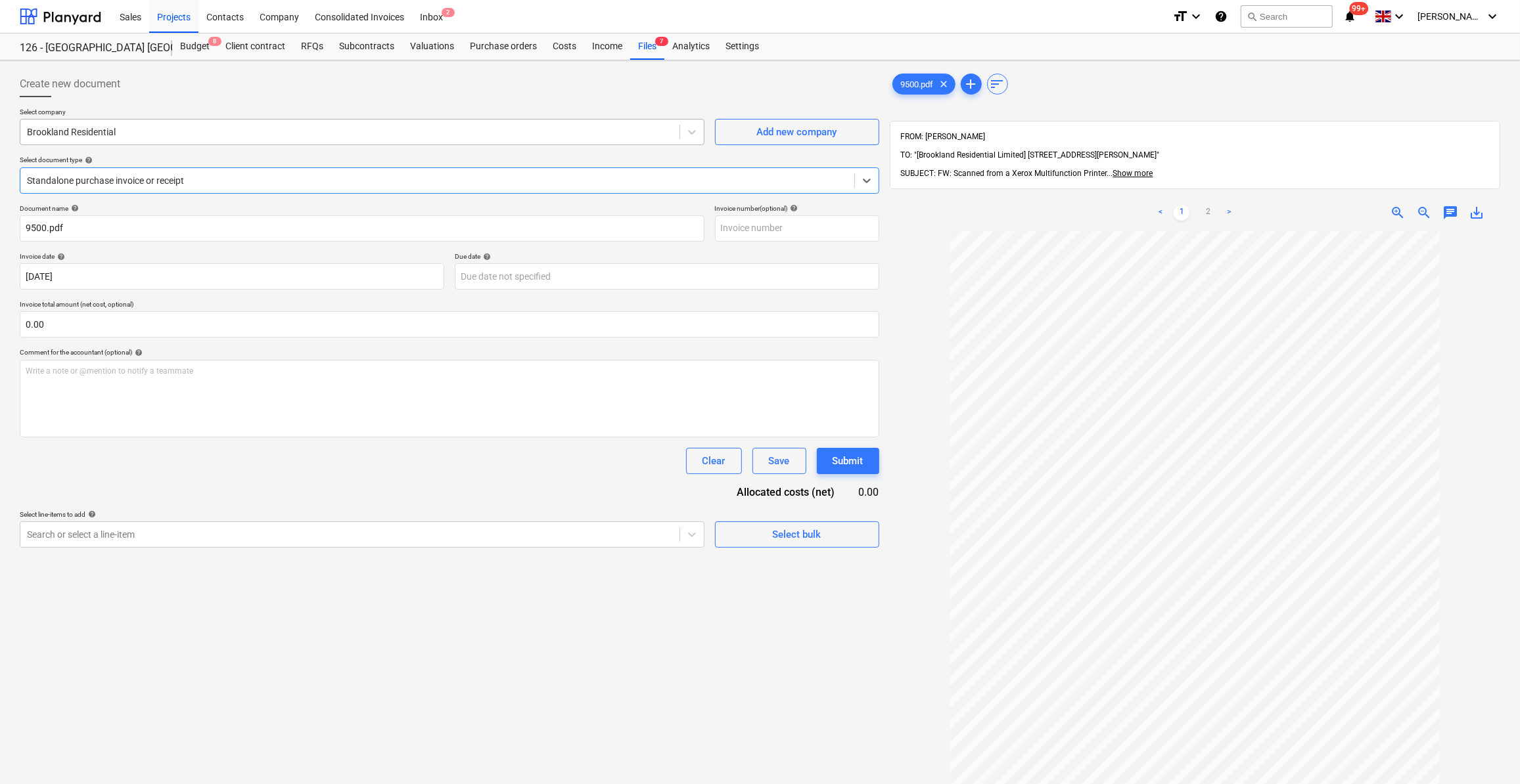
click at [42, 140] on div "Brookland Residential" at bounding box center [350, 132] width 659 height 18
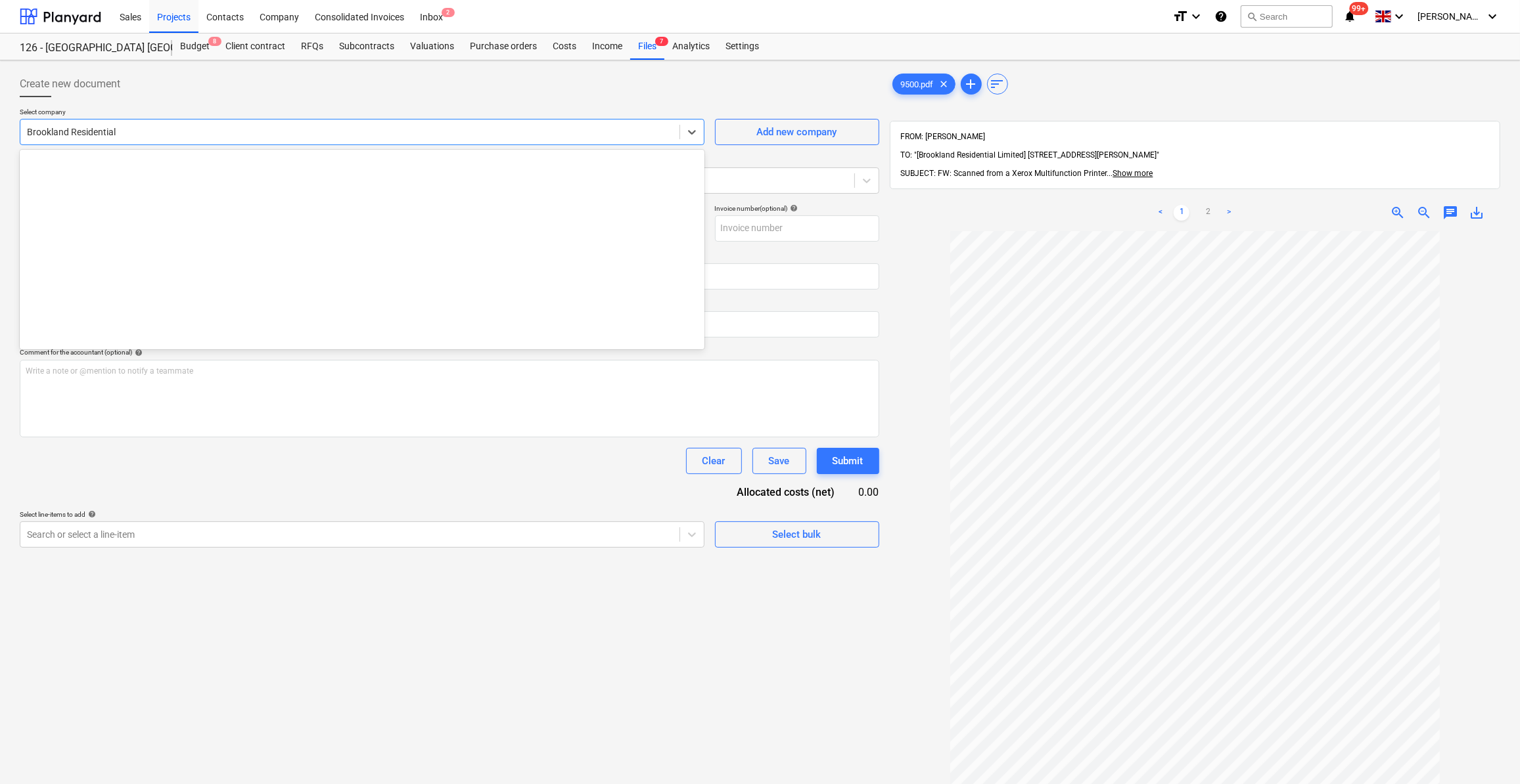
scroll to position [1586, 0]
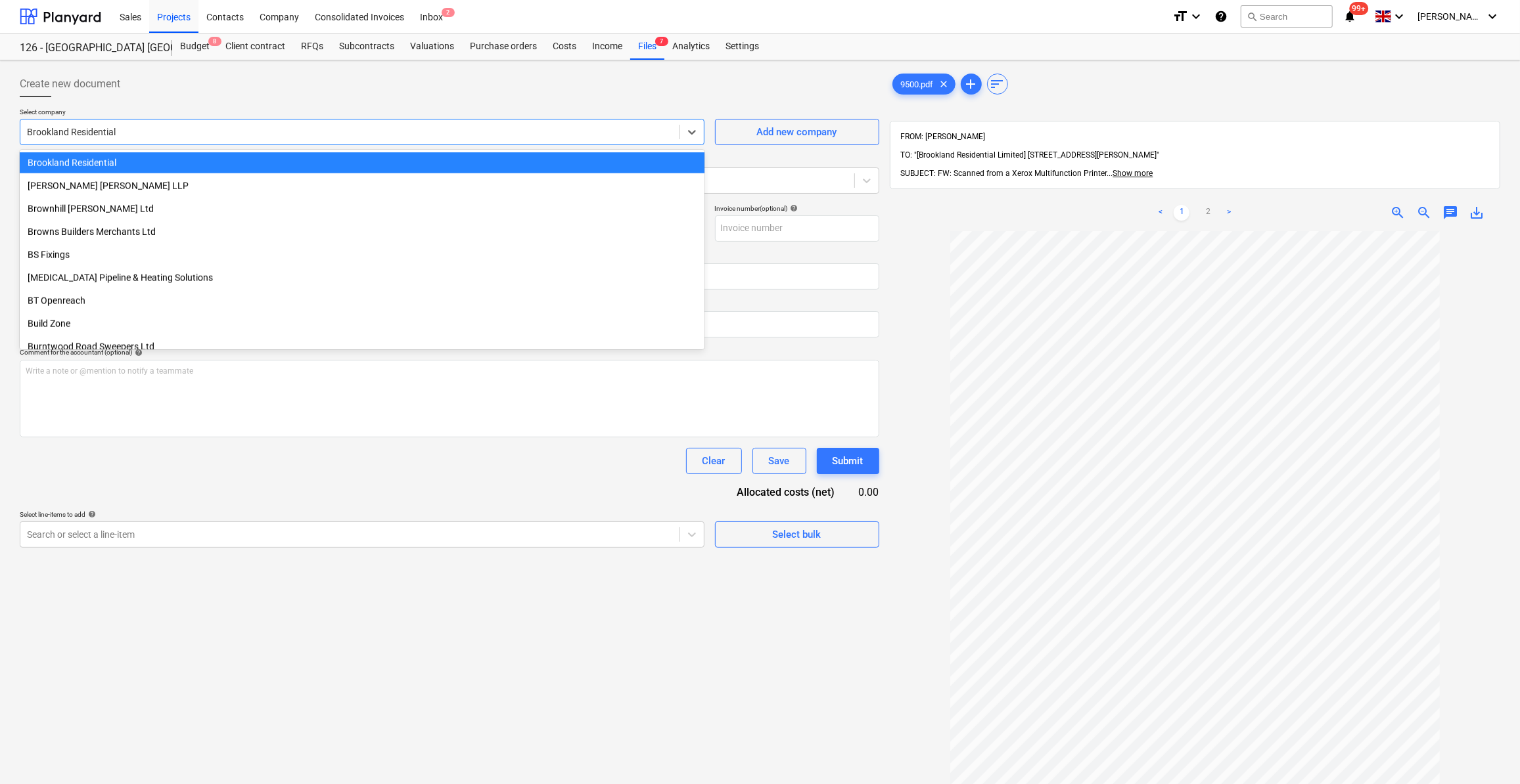
click at [39, 136] on div at bounding box center [350, 132] width 646 height 13
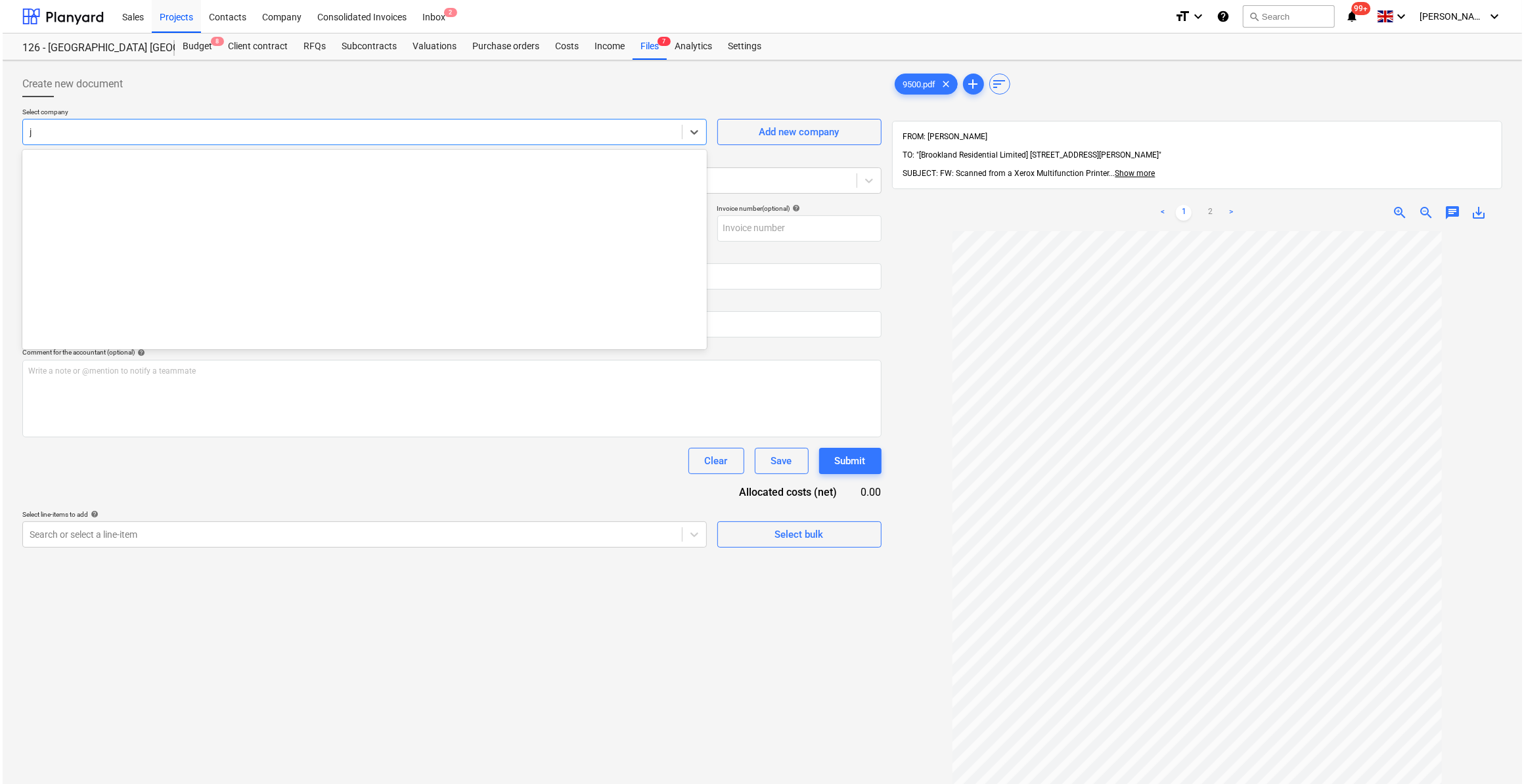
scroll to position [745, 0]
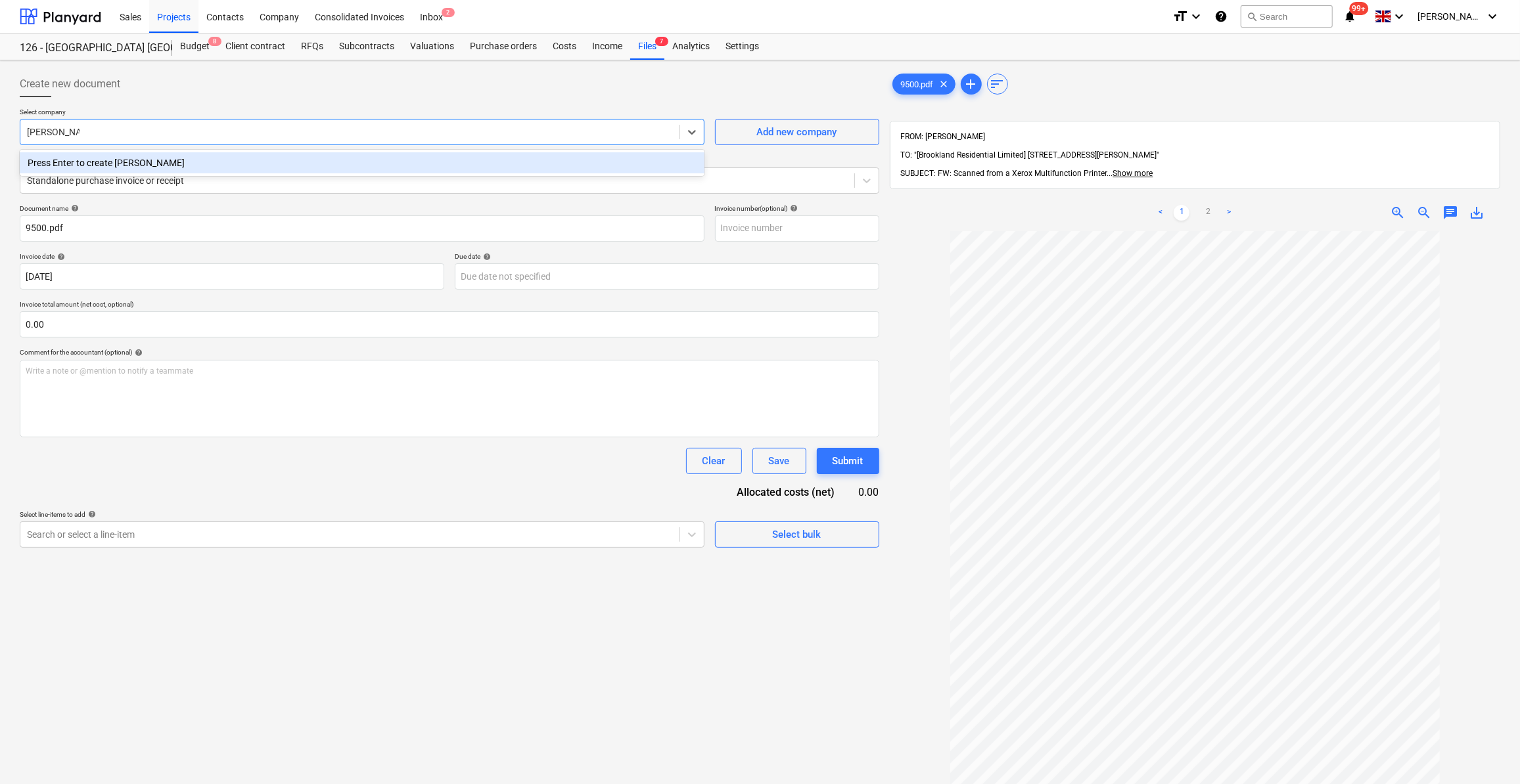
type input "[PERSON_NAME]"
click at [61, 165] on div "[PERSON_NAME]" at bounding box center [362, 162] width 685 height 21
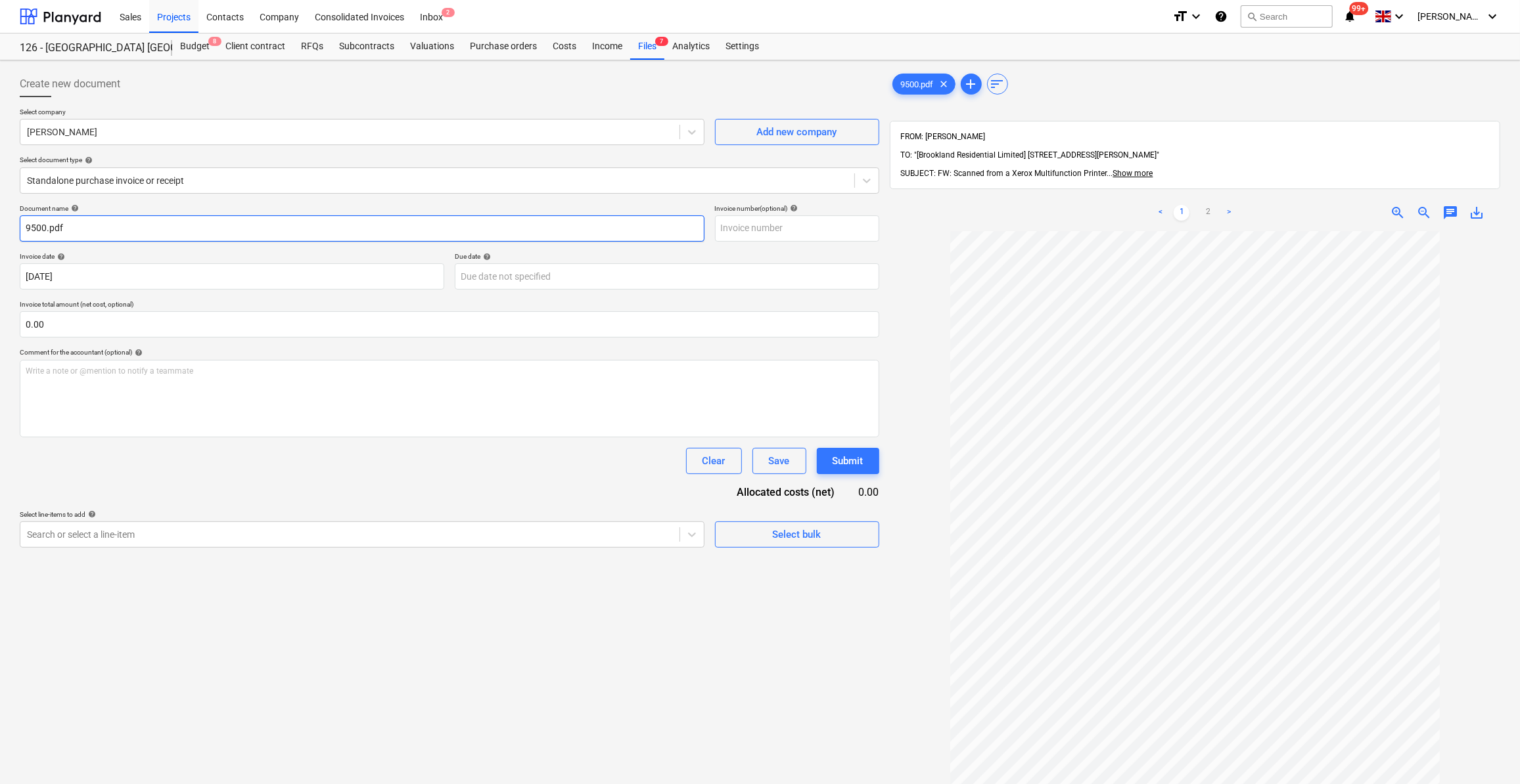
drag, startPoint x: 65, startPoint y: 220, endPoint x: -3, endPoint y: 224, distance: 68.1
click at [0, 224] on html "Sales Projects Contacts Company Consolidated Invoices Inbox 2 format_size keybo…" at bounding box center [760, 392] width 1520 height 784
type input "Labour 08-13/09/25- 13"
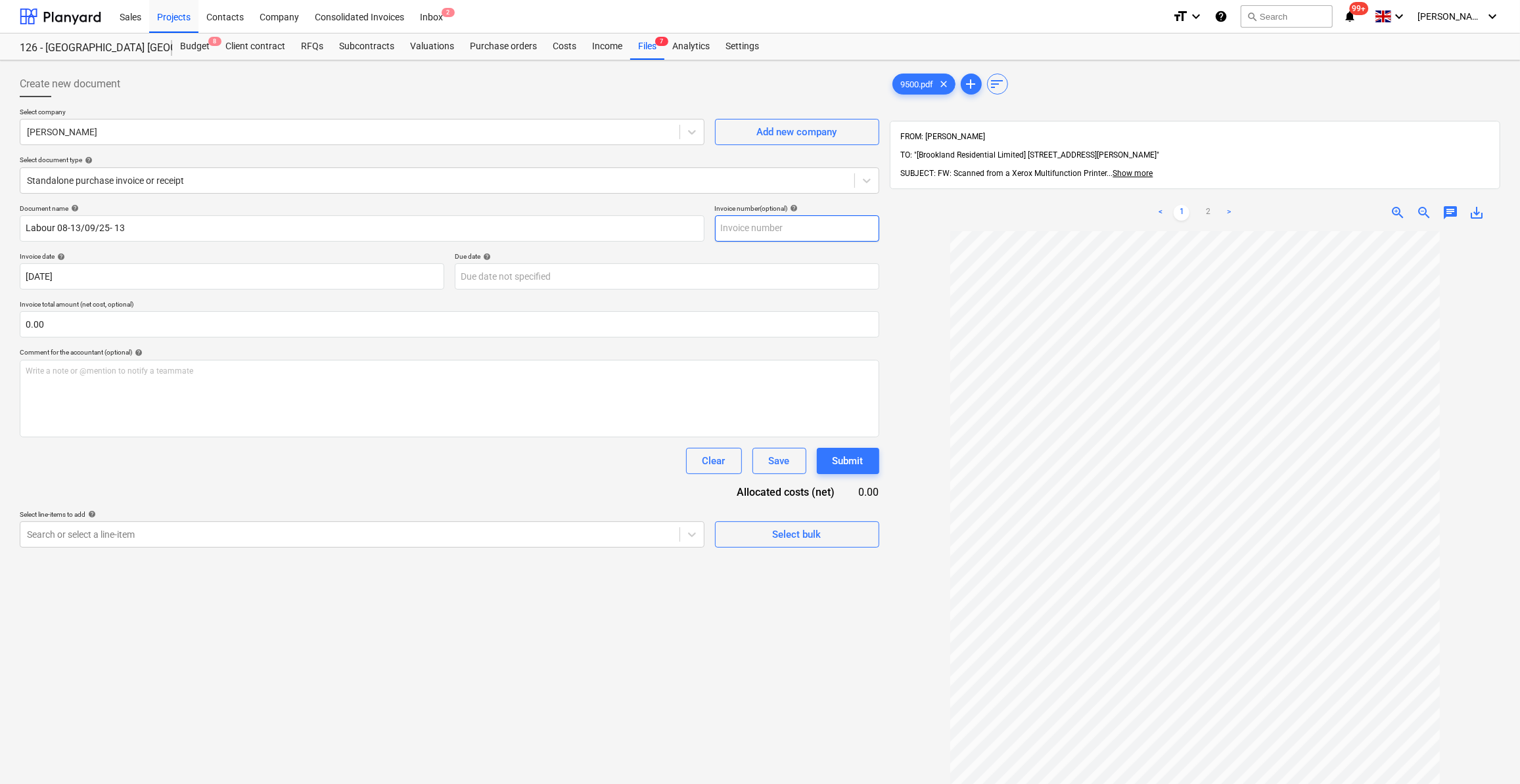
click at [744, 227] on input "text" at bounding box center [797, 229] width 164 height 26
type input "13"
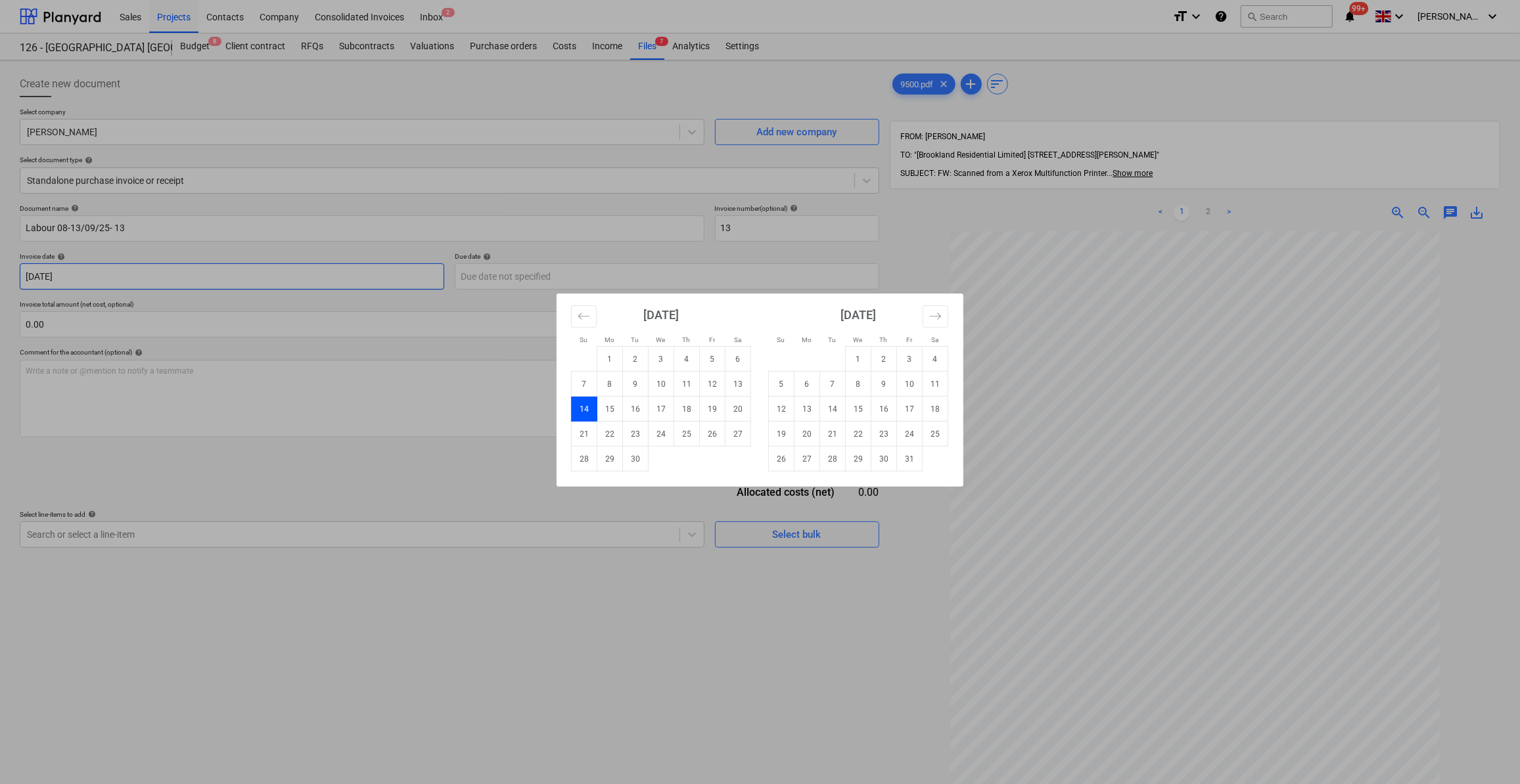
click at [104, 277] on body "Sales Projects Contacts Company Consolidated Invoices Inbox 2 format_size keybo…" at bounding box center [760, 392] width 1520 height 784
drag, startPoint x: 660, startPoint y: 410, endPoint x: 126, endPoint y: 349, distance: 537.5
click at [658, 410] on td "17" at bounding box center [662, 409] width 26 height 25
type input "[DATE]"
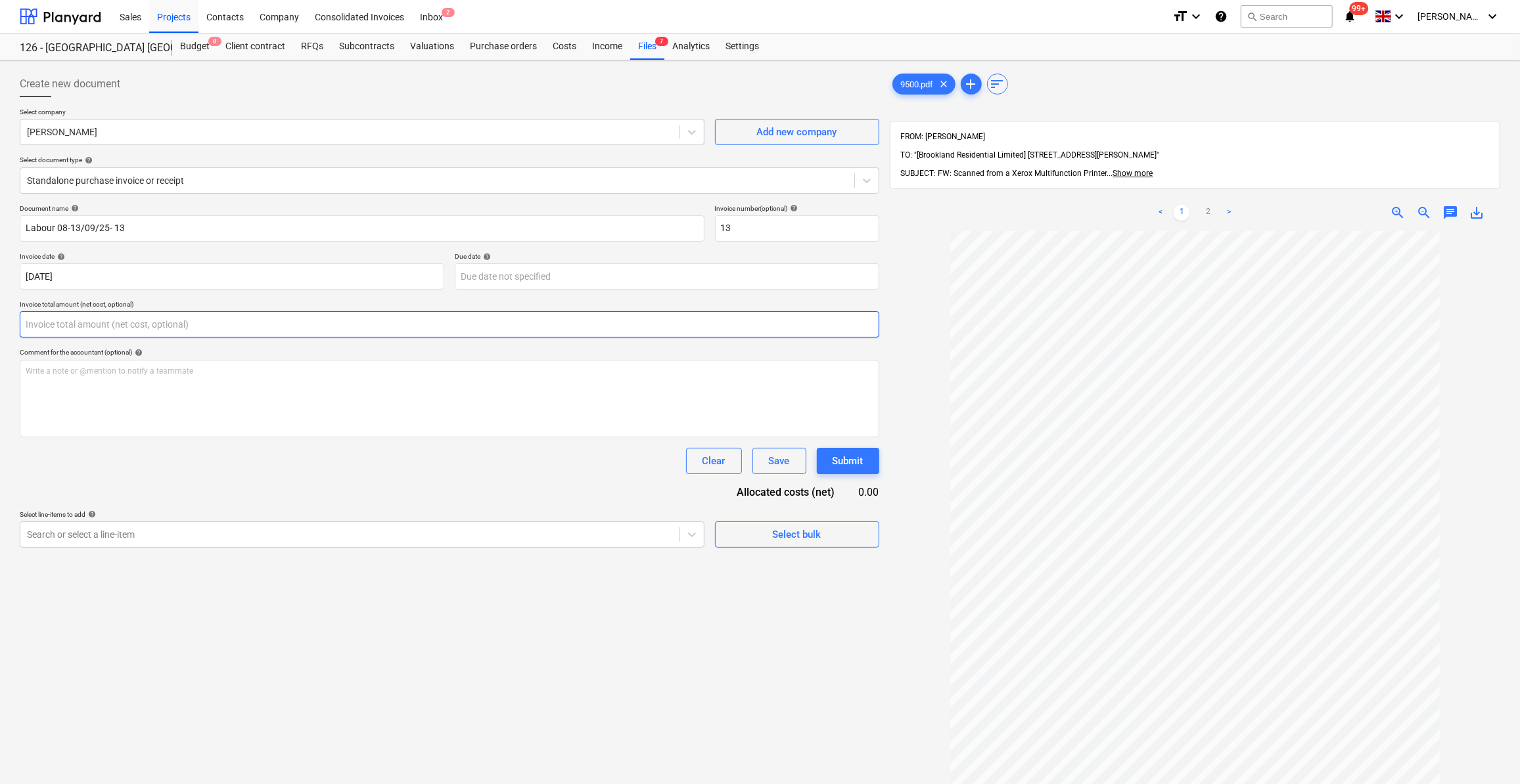
click at [71, 317] on input "text" at bounding box center [449, 325] width 859 height 26
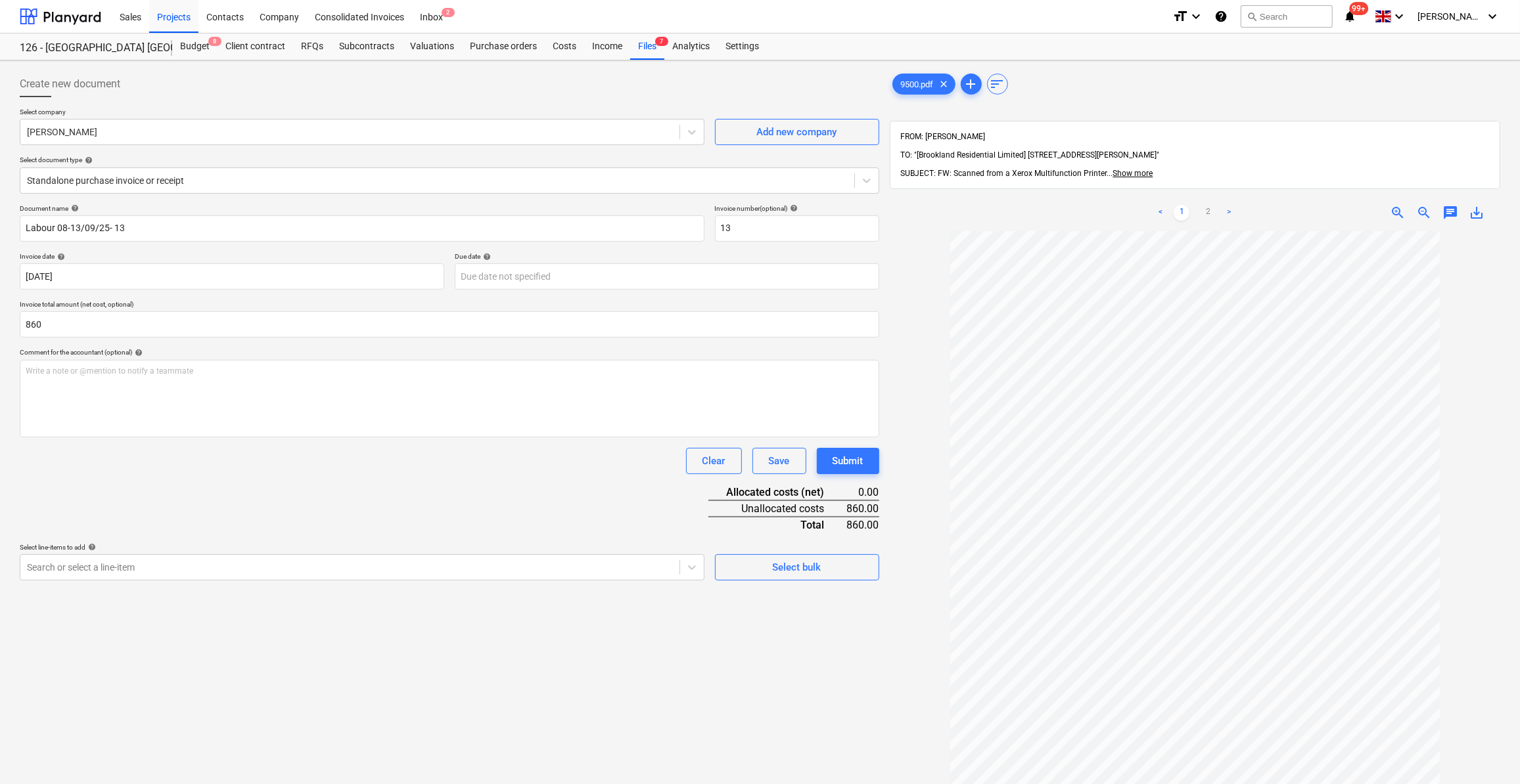
type input "860.00"
click at [396, 504] on div "Document name help Labour 08-13/09/25- 13 Invoice number (optional) help 13 Inv…" at bounding box center [449, 392] width 859 height 376
click at [787, 565] on div "Select bulk" at bounding box center [796, 567] width 49 height 18
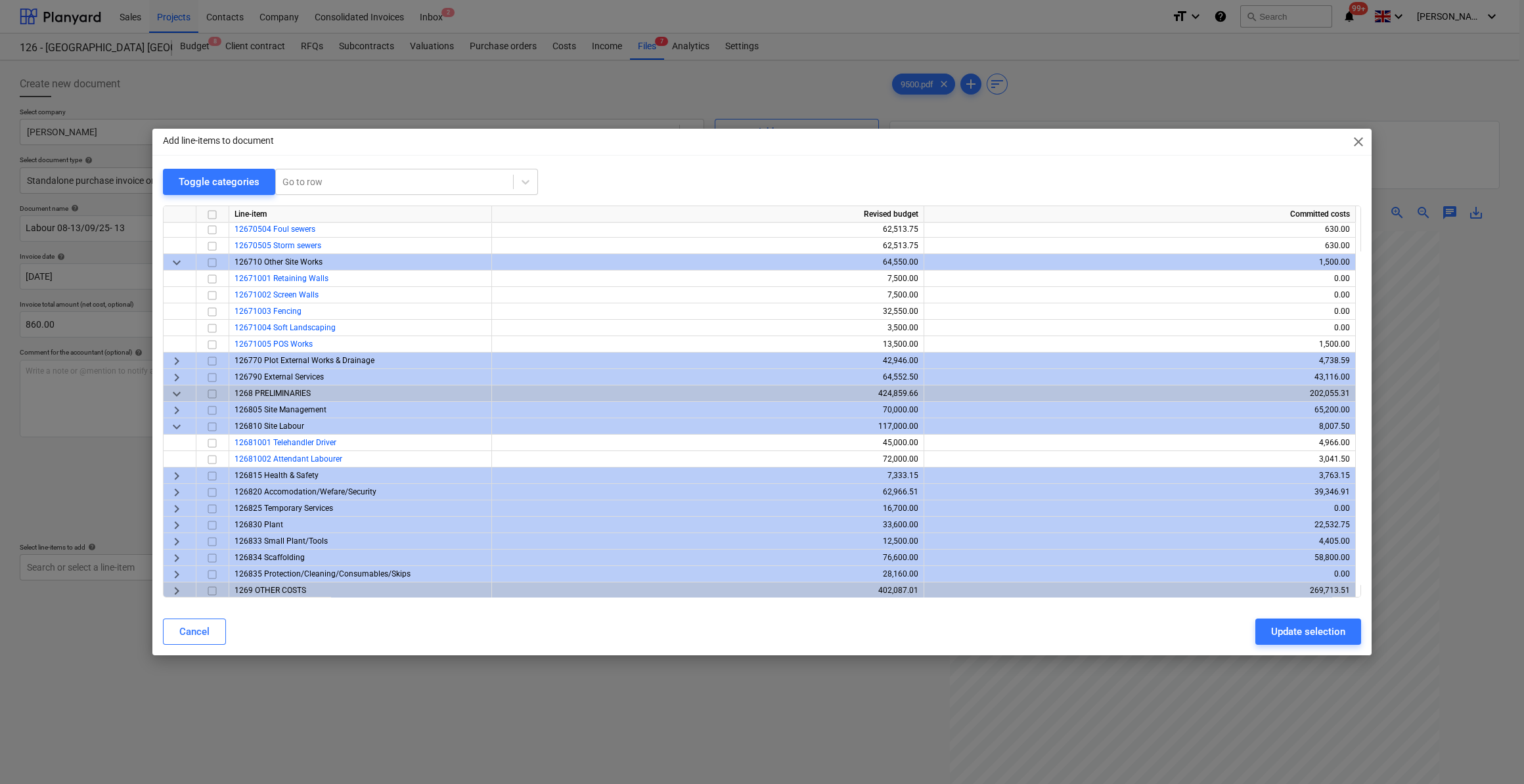
scroll to position [790, 0]
click at [209, 444] on input "checkbox" at bounding box center [211, 442] width 16 height 16
click at [1296, 637] on div "Update selection" at bounding box center [1308, 632] width 74 height 18
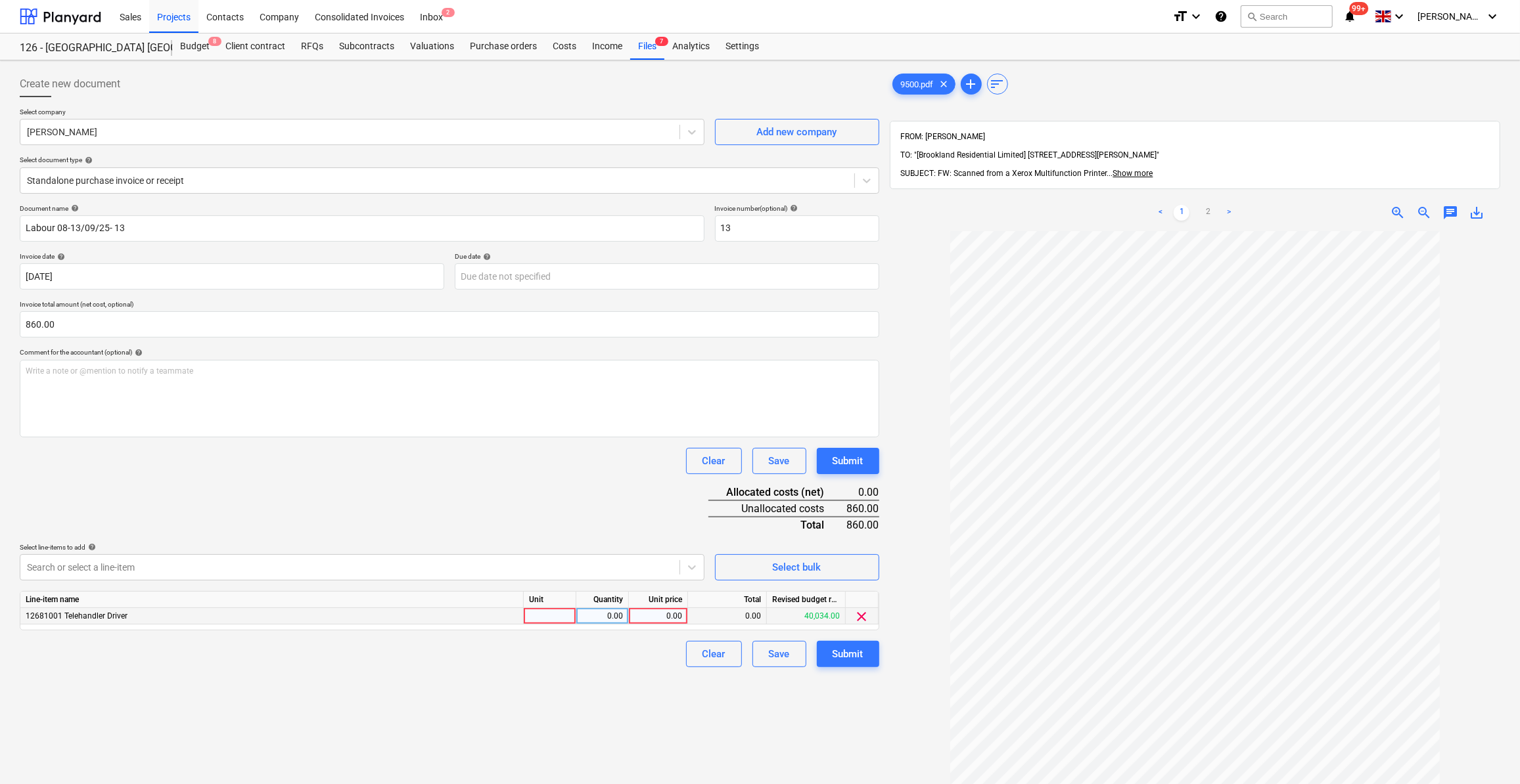
click at [533, 616] on div at bounding box center [550, 616] width 53 height 17
type input "Day"
click at [616, 618] on div "0.00" at bounding box center [602, 616] width 42 height 17
type input "5.375"
click at [645, 614] on div "0.00" at bounding box center [658, 616] width 48 height 17
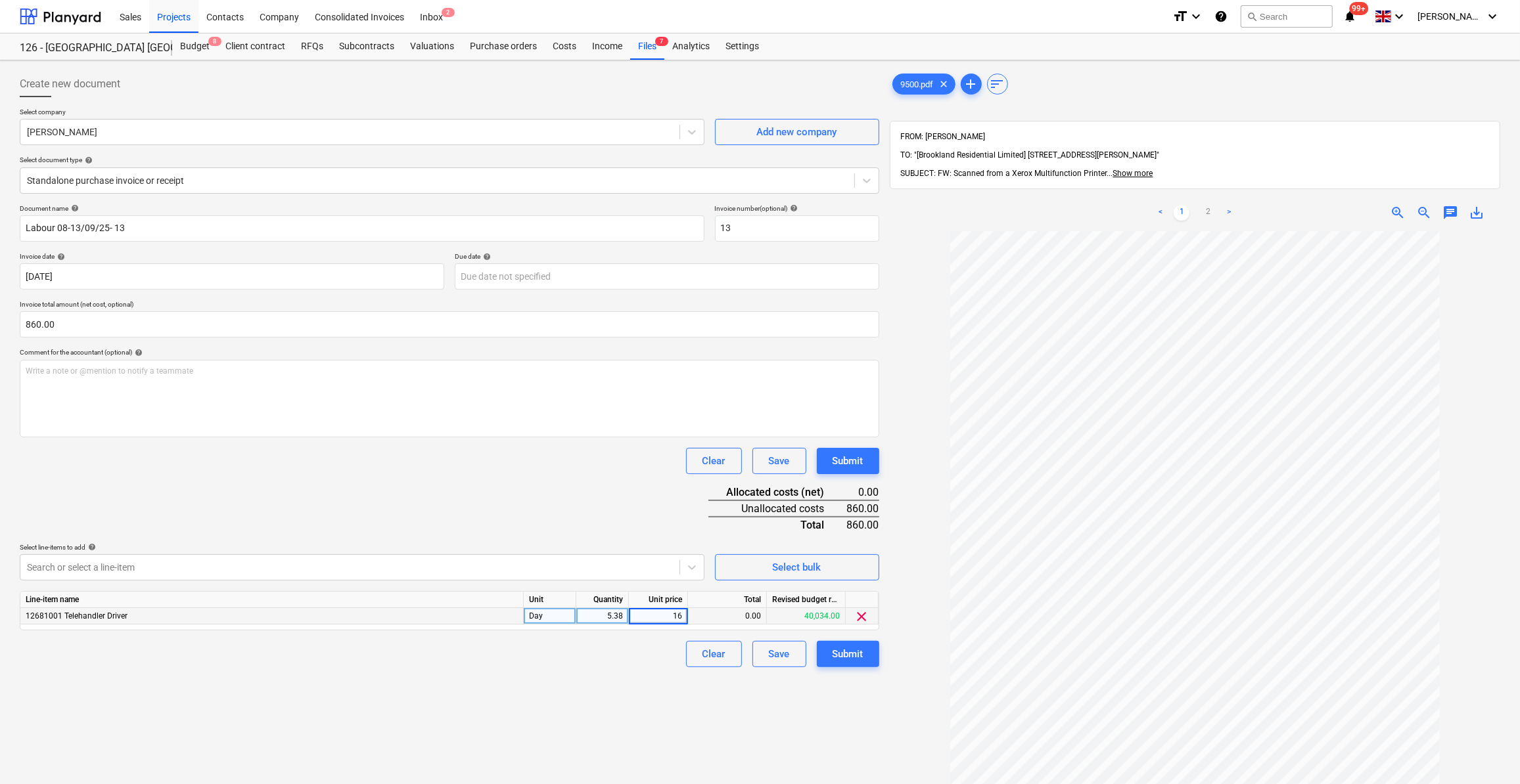
type input "160"
click at [606, 646] on div "Clear Save Submit" at bounding box center [449, 654] width 859 height 26
click at [861, 648] on div "Submit" at bounding box center [847, 654] width 30 height 18
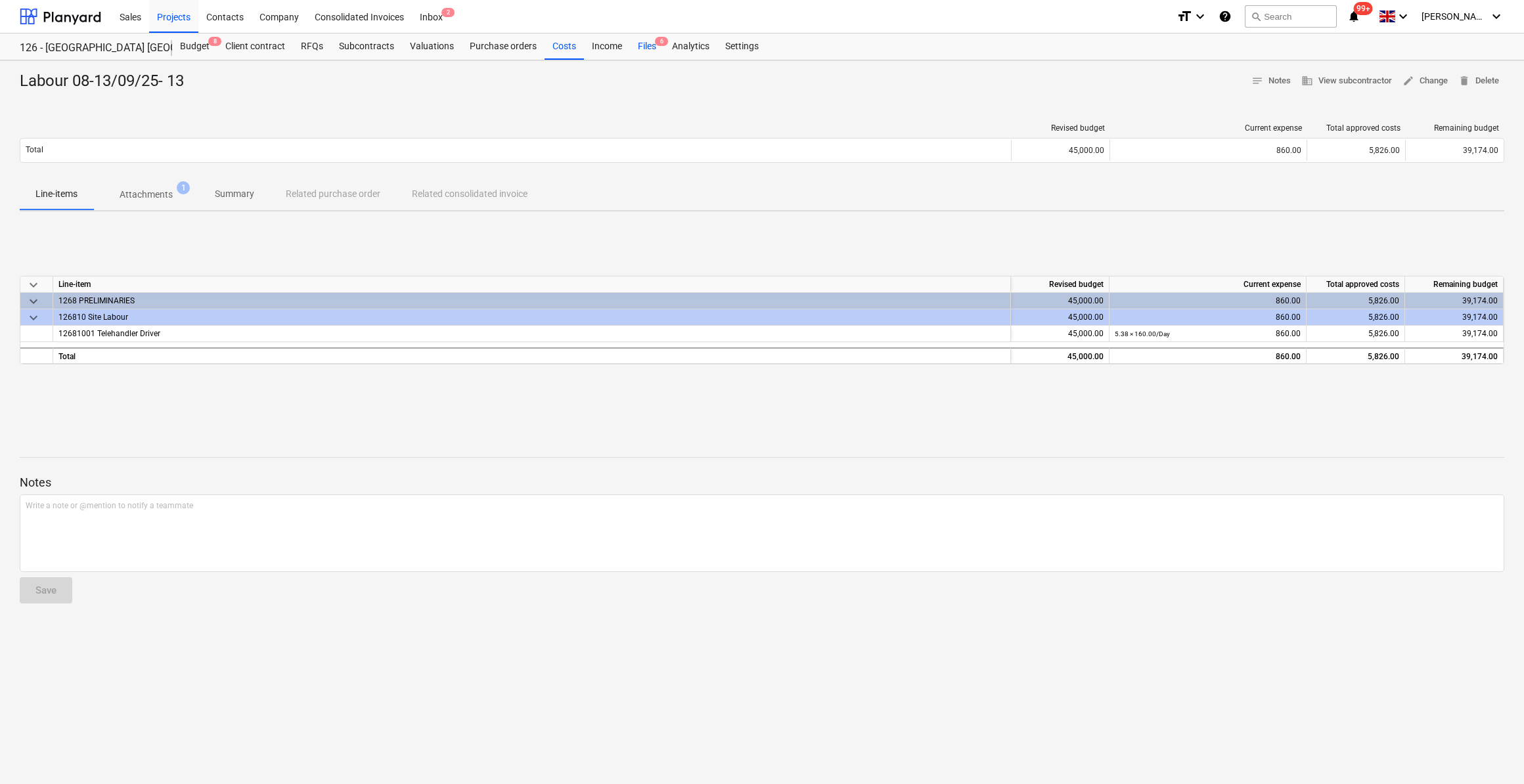
click at [648, 50] on div "Files 6" at bounding box center [647, 46] width 34 height 26
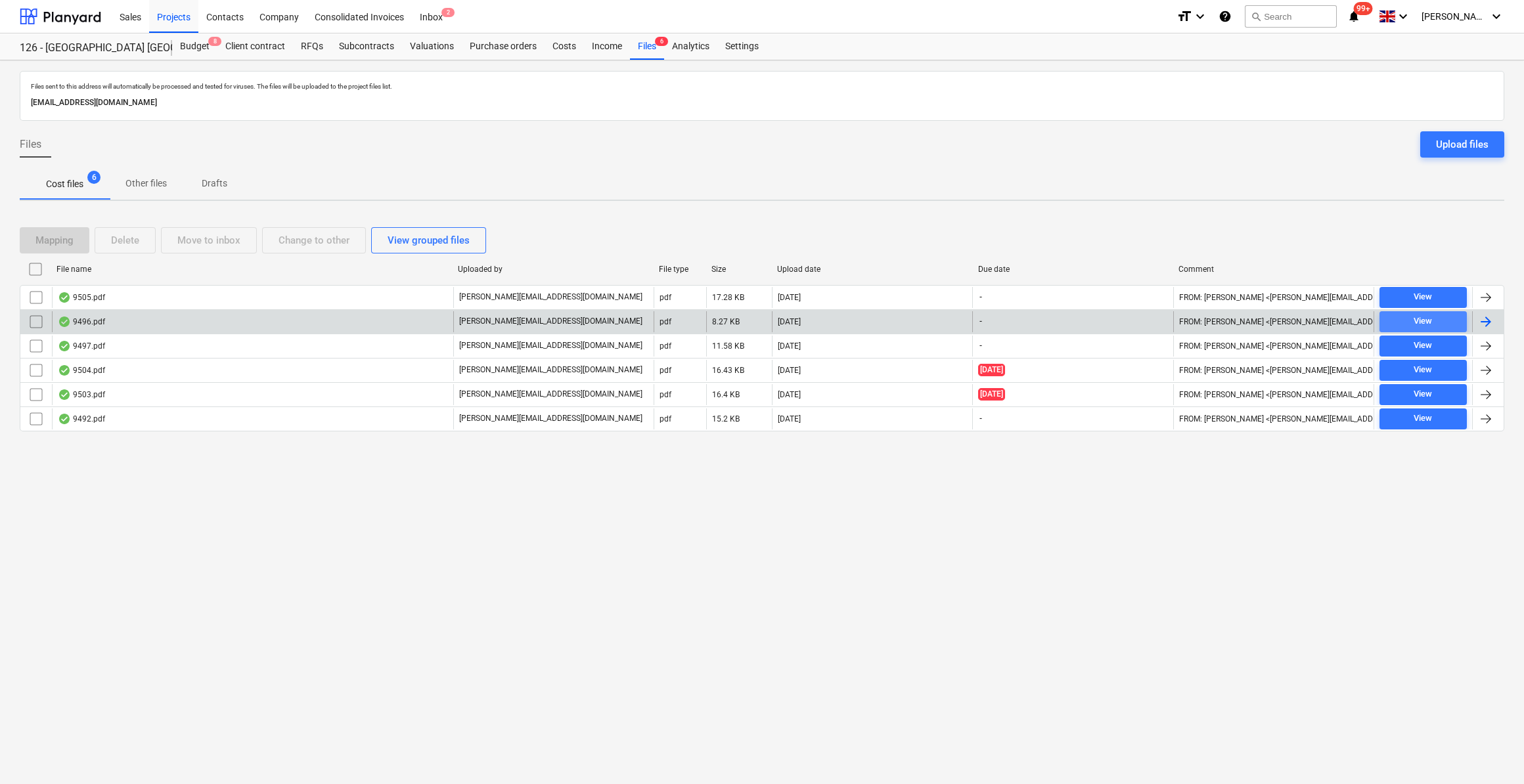
click at [1425, 317] on div "View" at bounding box center [1423, 321] width 18 height 15
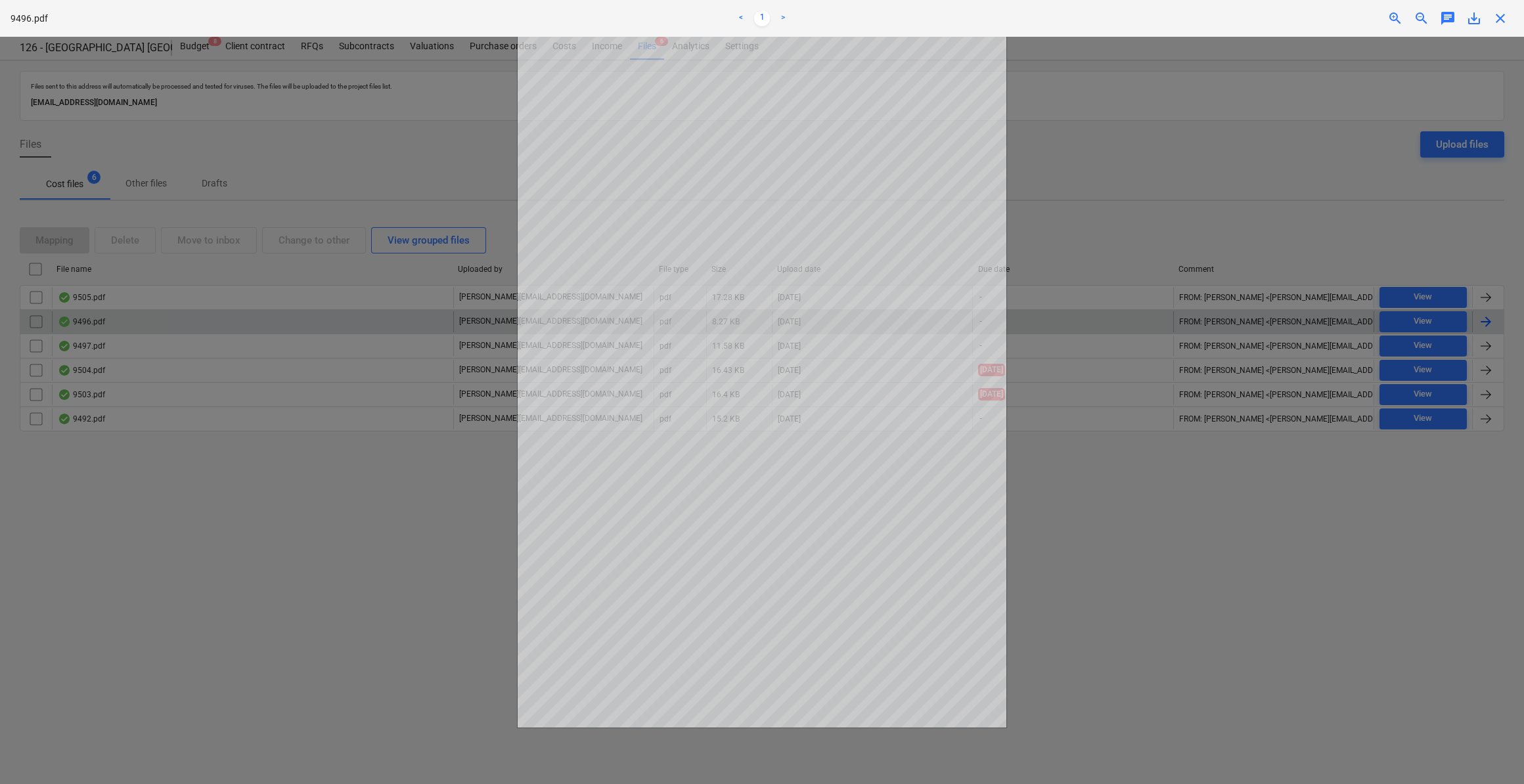
click at [1498, 19] on span "close" at bounding box center [1500, 18] width 16 height 16
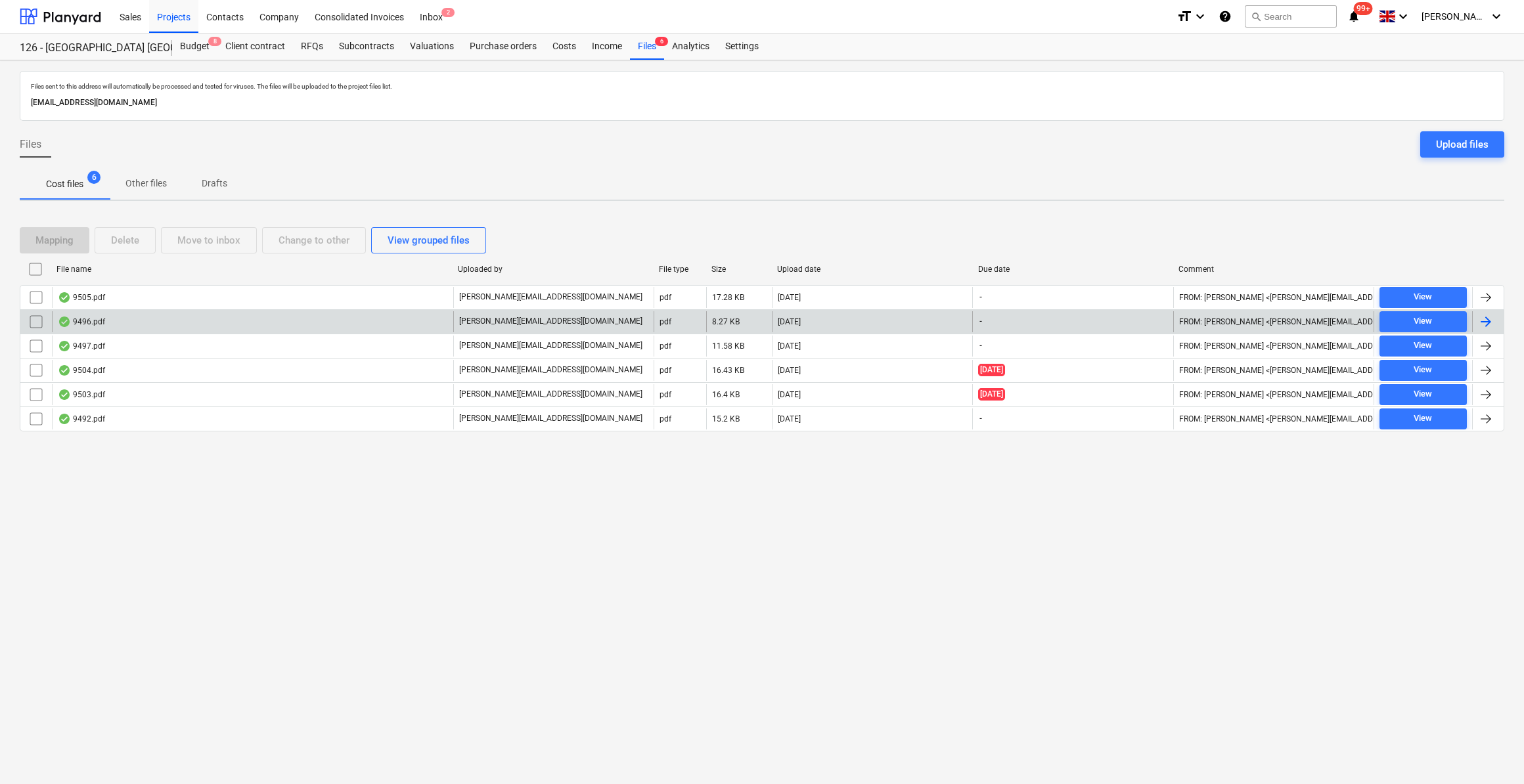
click at [1487, 320] on div at bounding box center [1485, 321] width 16 height 16
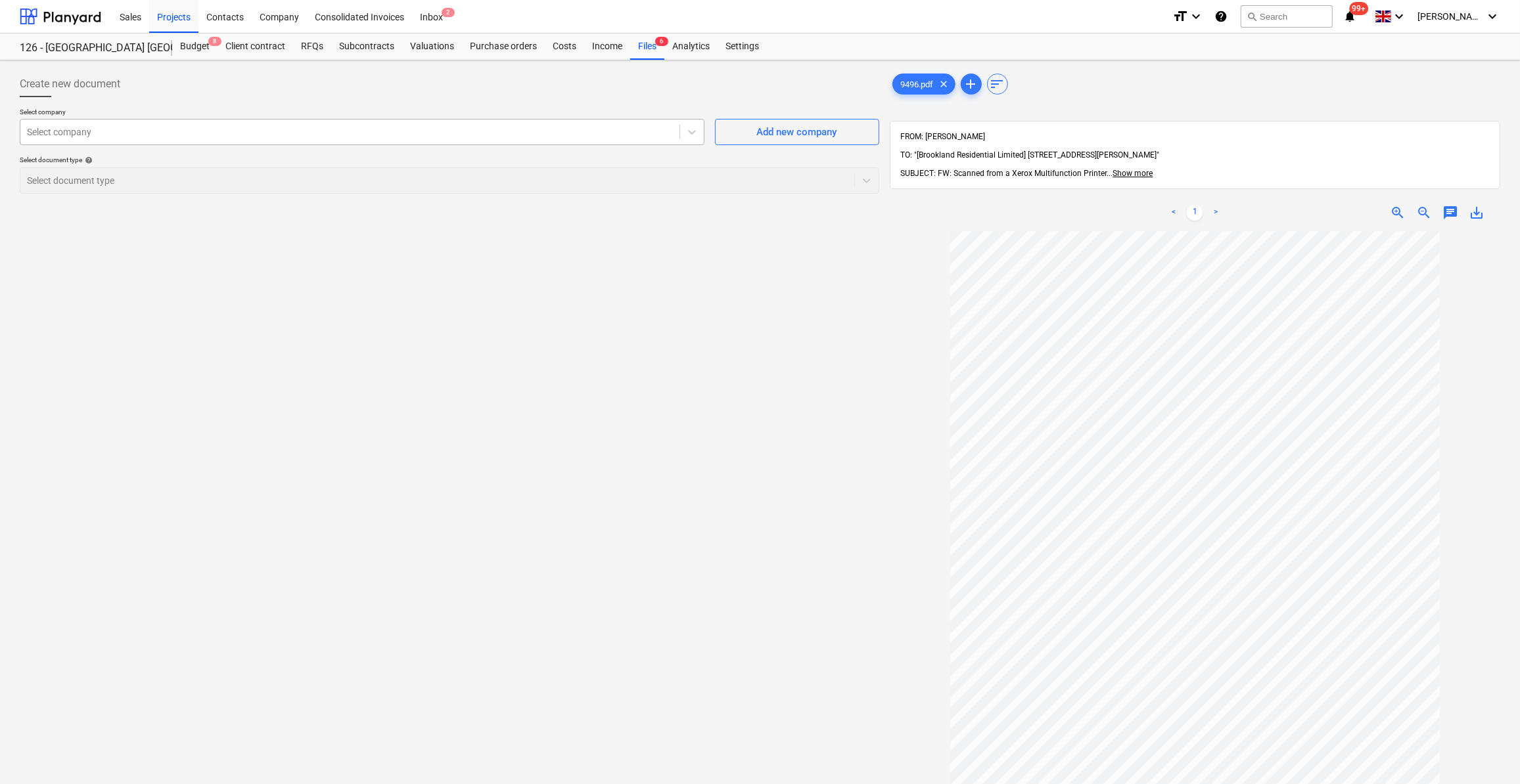
click at [73, 132] on div at bounding box center [350, 132] width 646 height 13
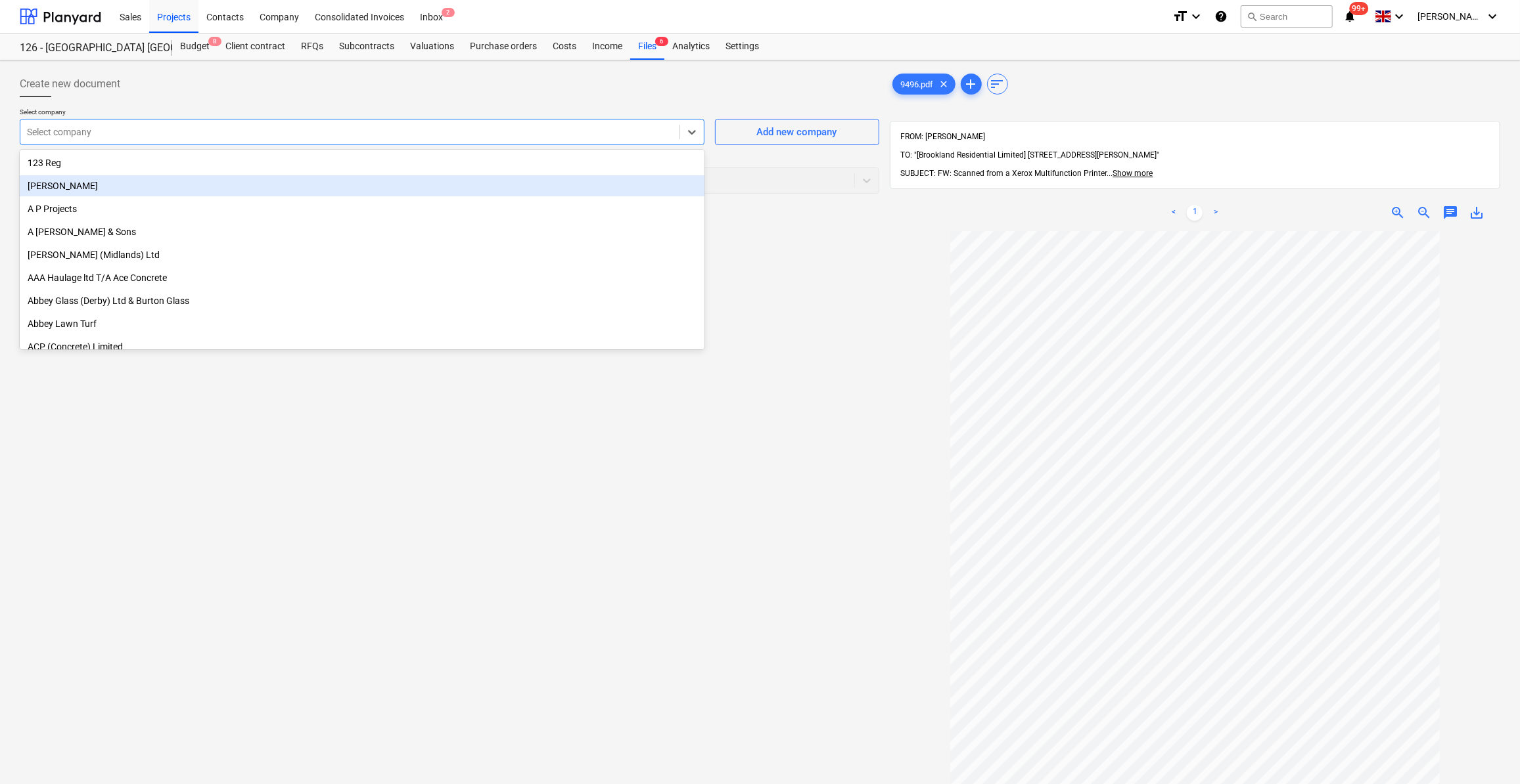
click at [72, 189] on div "[PERSON_NAME]" at bounding box center [362, 185] width 685 height 21
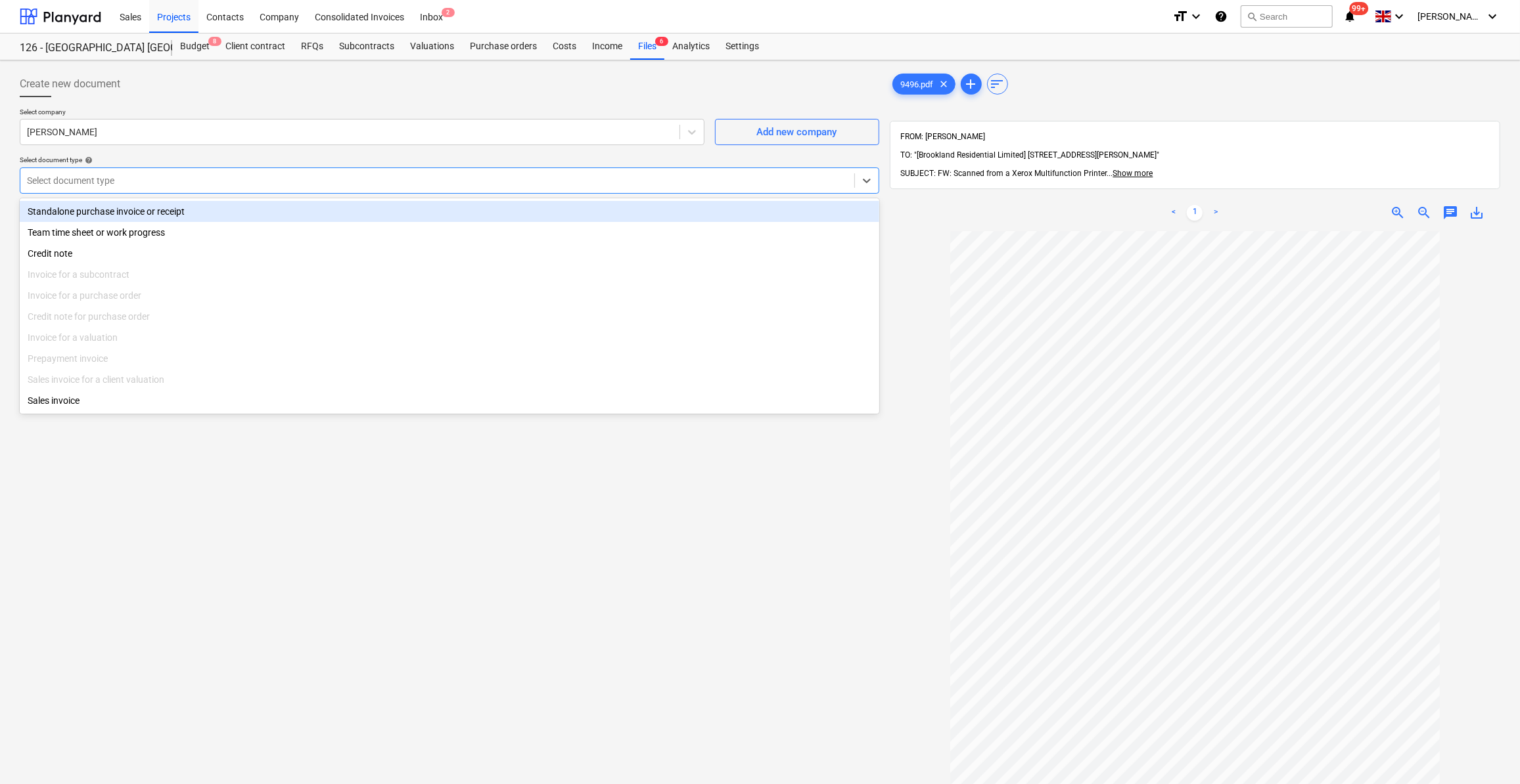
click at [94, 184] on div at bounding box center [437, 181] width 820 height 13
click at [100, 217] on div "Standalone purchase invoice or receipt" at bounding box center [449, 211] width 859 height 21
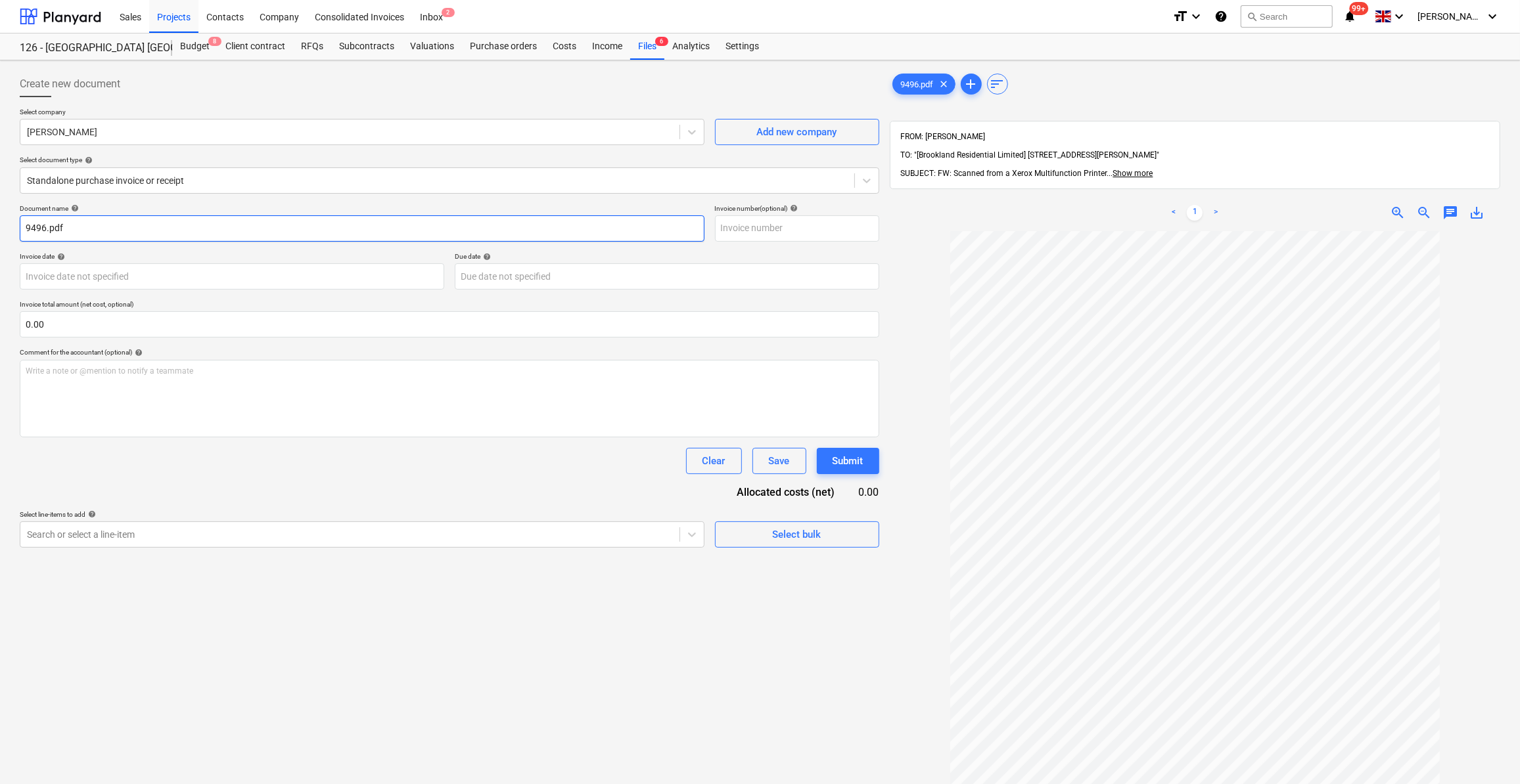
drag, startPoint x: 66, startPoint y: 228, endPoint x: 23, endPoint y: 224, distance: 43.2
click at [23, 224] on input "9496.pdf" at bounding box center [362, 229] width 685 height 26
type input "Labour 16-20/09/25"
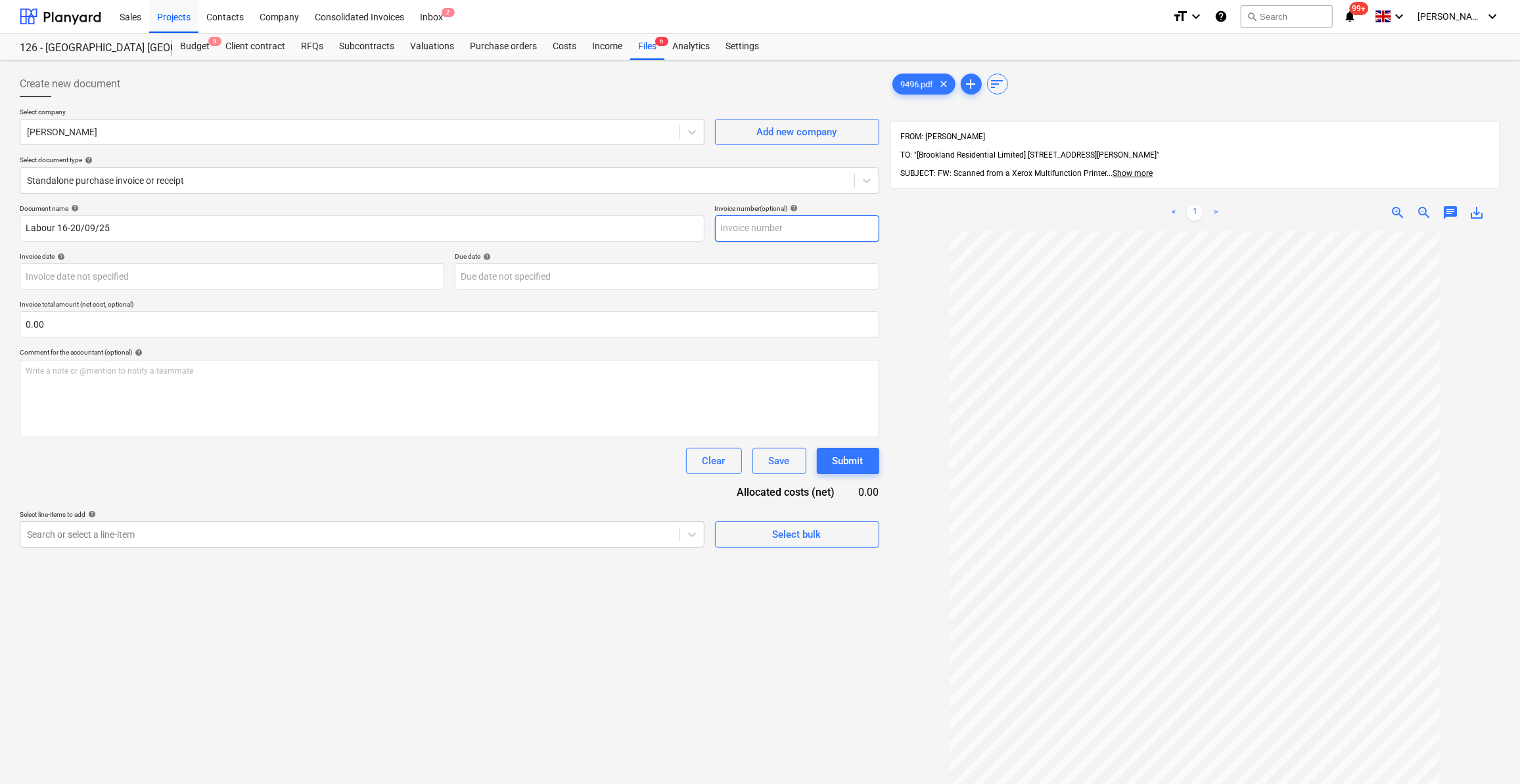
click at [756, 235] on input "text" at bounding box center [797, 229] width 164 height 26
type input "Brook/19"
click at [153, 273] on body "Sales Projects Contacts Company Consolidated Invoices Inbox 2 format_size keybo…" at bounding box center [760, 392] width 1520 height 784
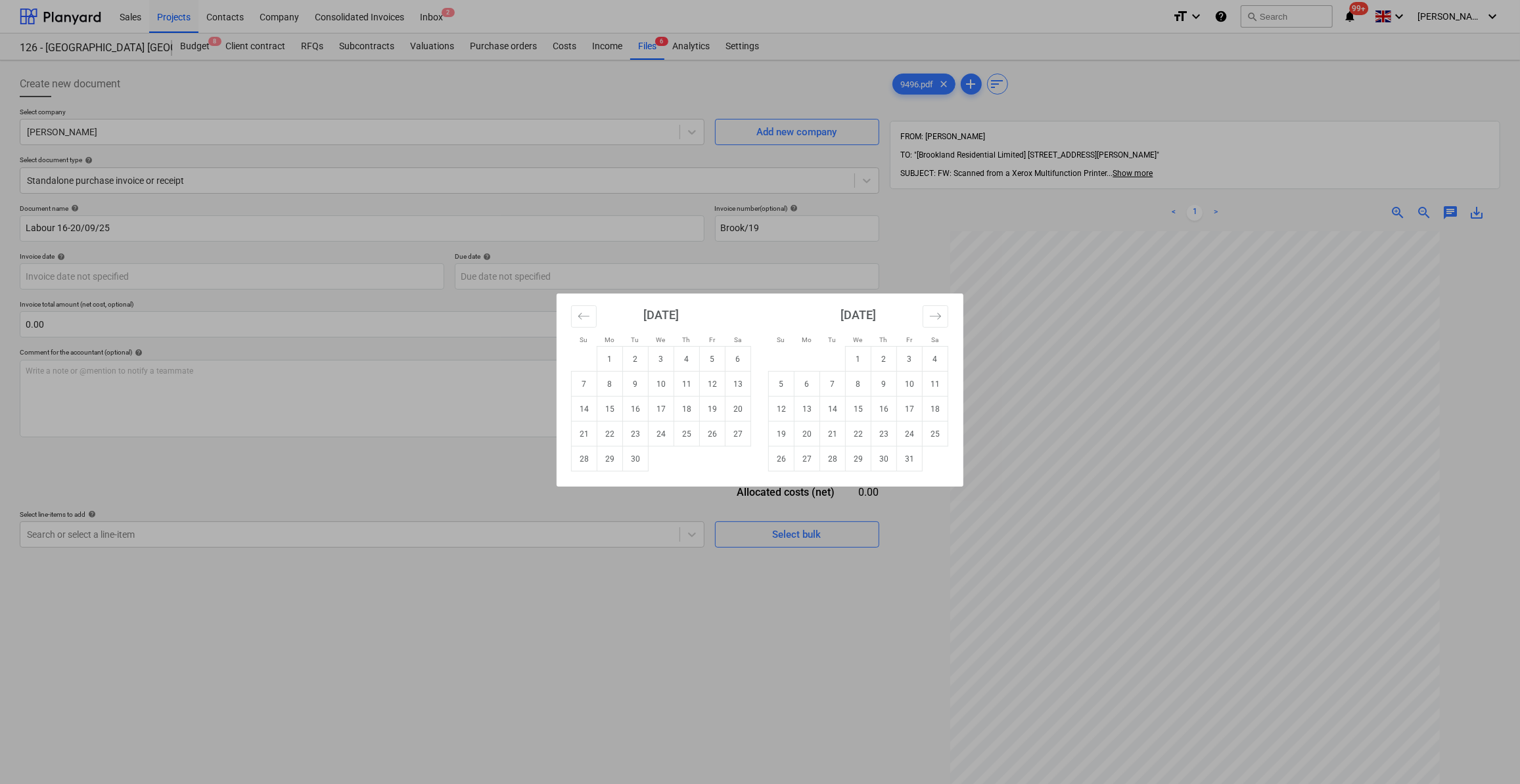
drag, startPoint x: 587, startPoint y: 434, endPoint x: 575, endPoint y: 444, distance: 15.6
click at [587, 434] on td "21" at bounding box center [585, 434] width 26 height 25
type input "[DATE]"
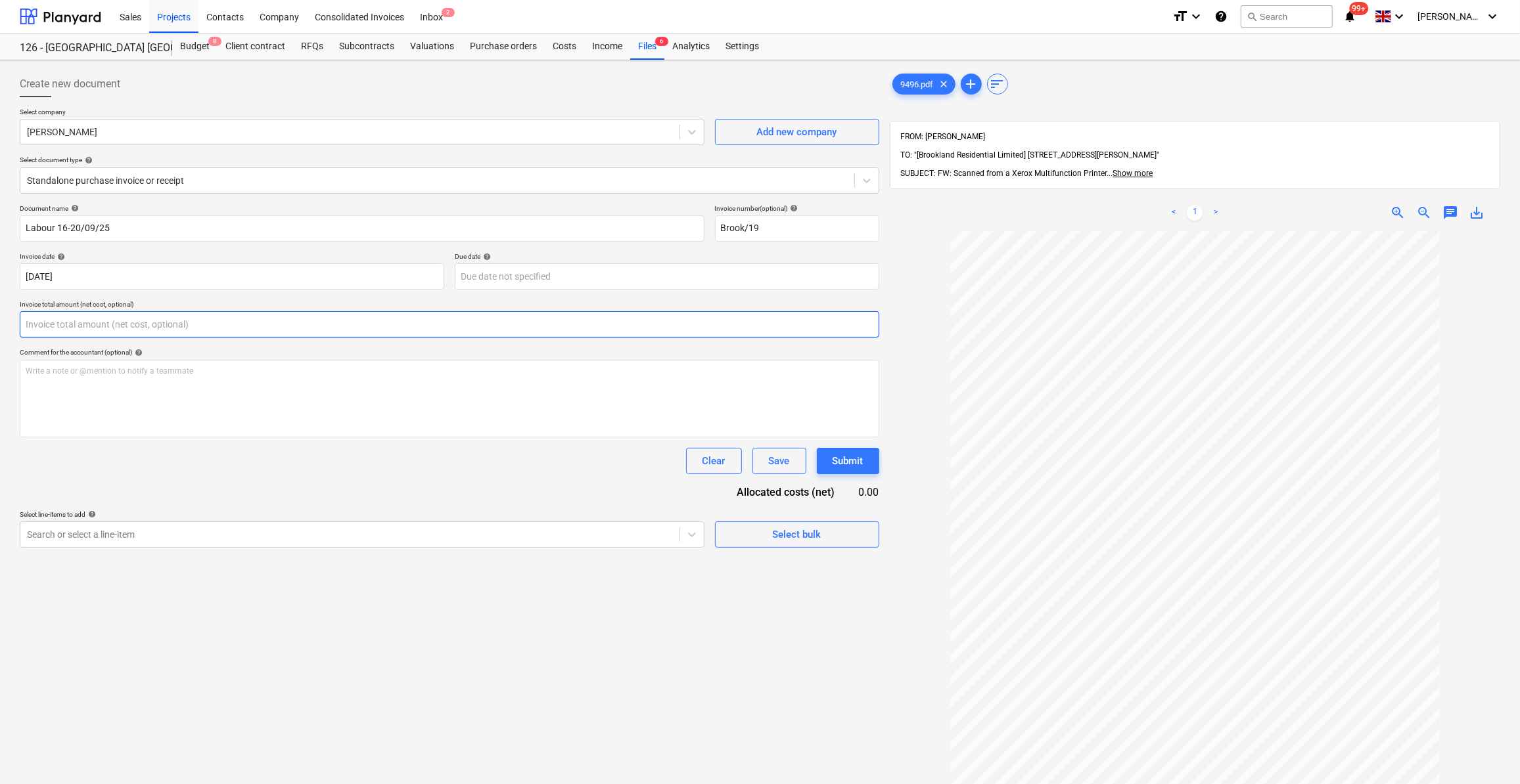
click at [54, 325] on input "text" at bounding box center [449, 325] width 859 height 26
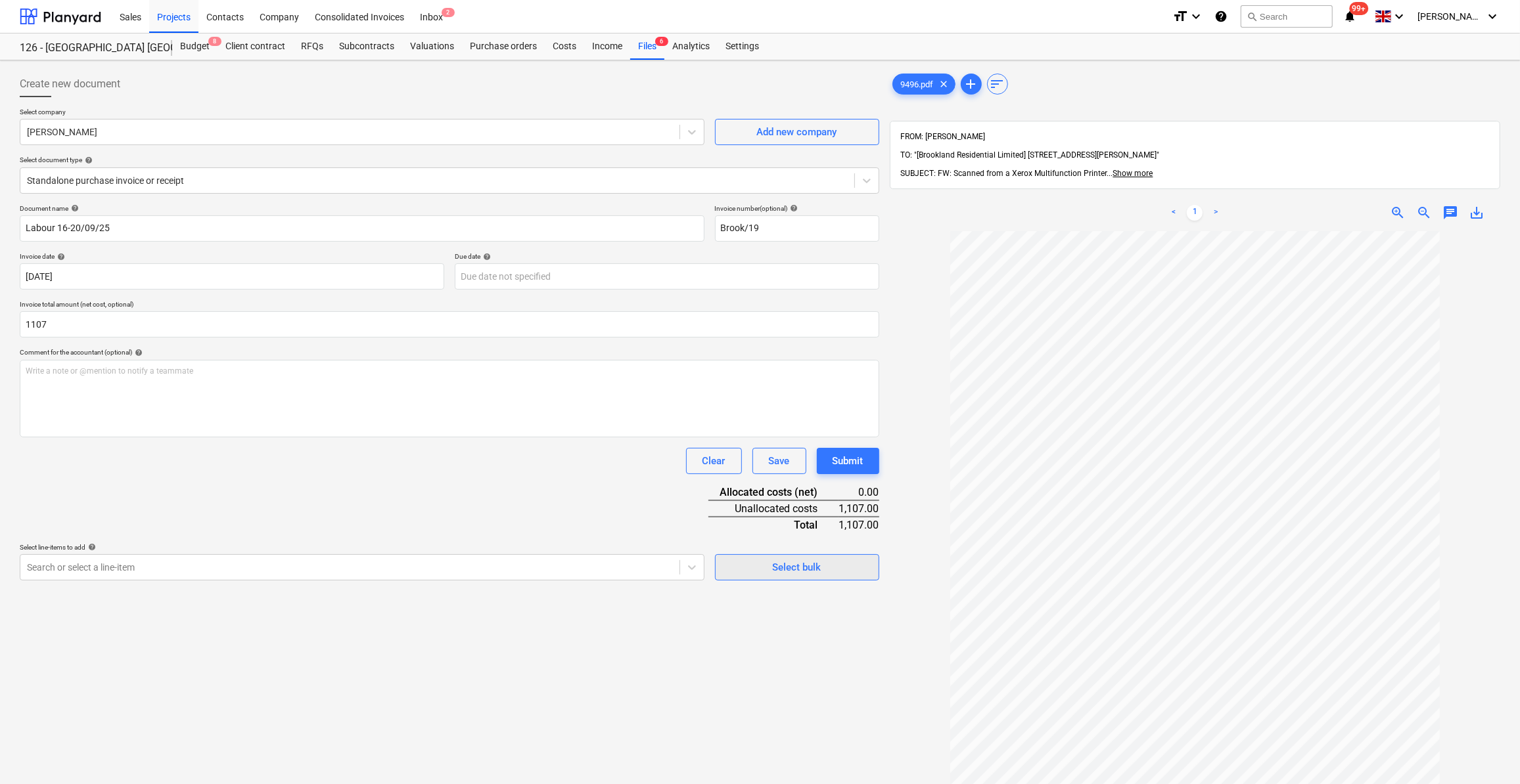
type input "1,107.00"
click at [791, 569] on div "Select bulk" at bounding box center [796, 567] width 49 height 18
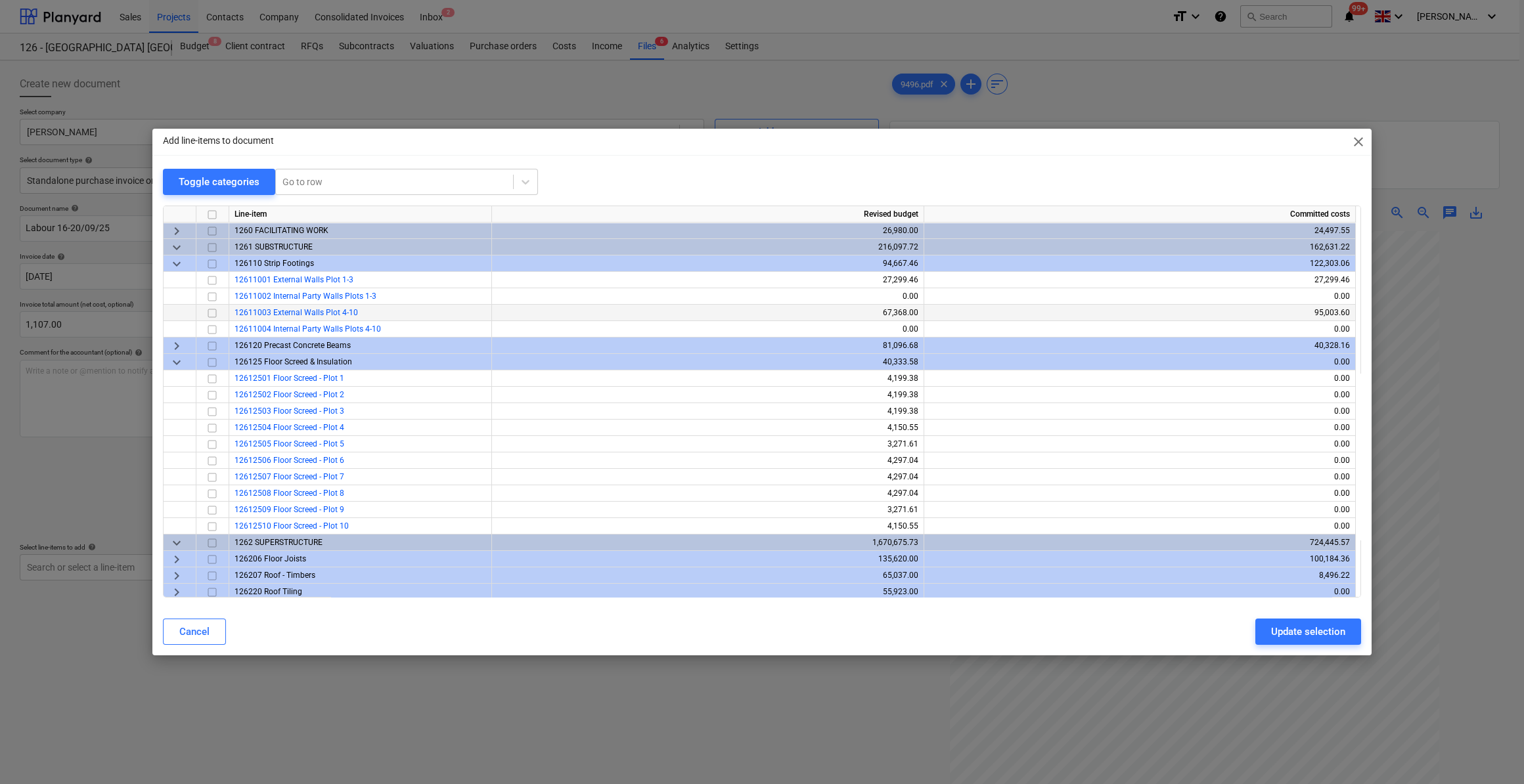
click at [367, 313] on div "12611003 External Walls Plot 4-10" at bounding box center [361, 313] width 263 height 17
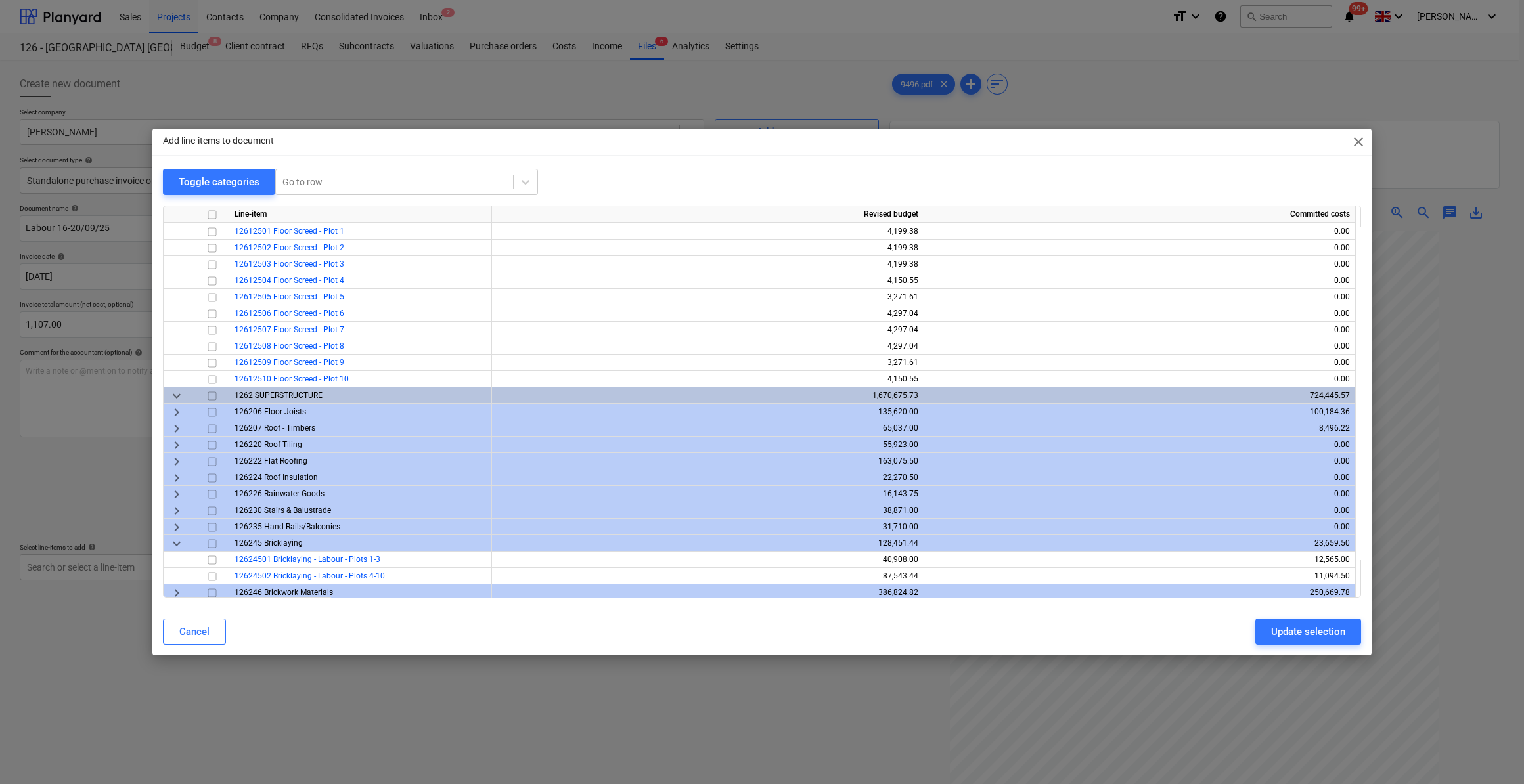
scroll to position [179, 0]
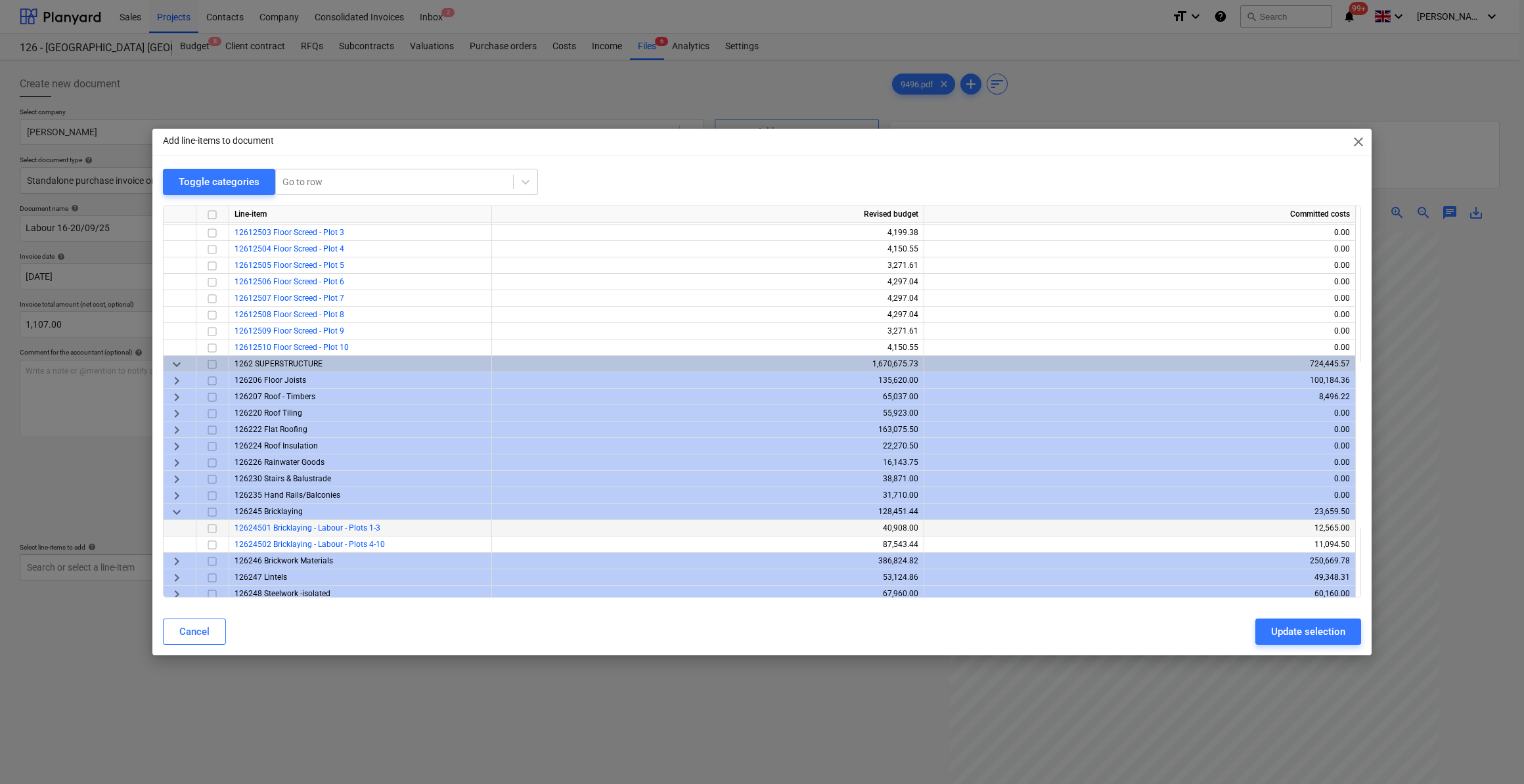
click at [362, 529] on span "12624501 Bricklaying - Labour - Plots 1-3" at bounding box center [307, 529] width 146 height 9
click at [211, 529] on input "checkbox" at bounding box center [211, 529] width 16 height 16
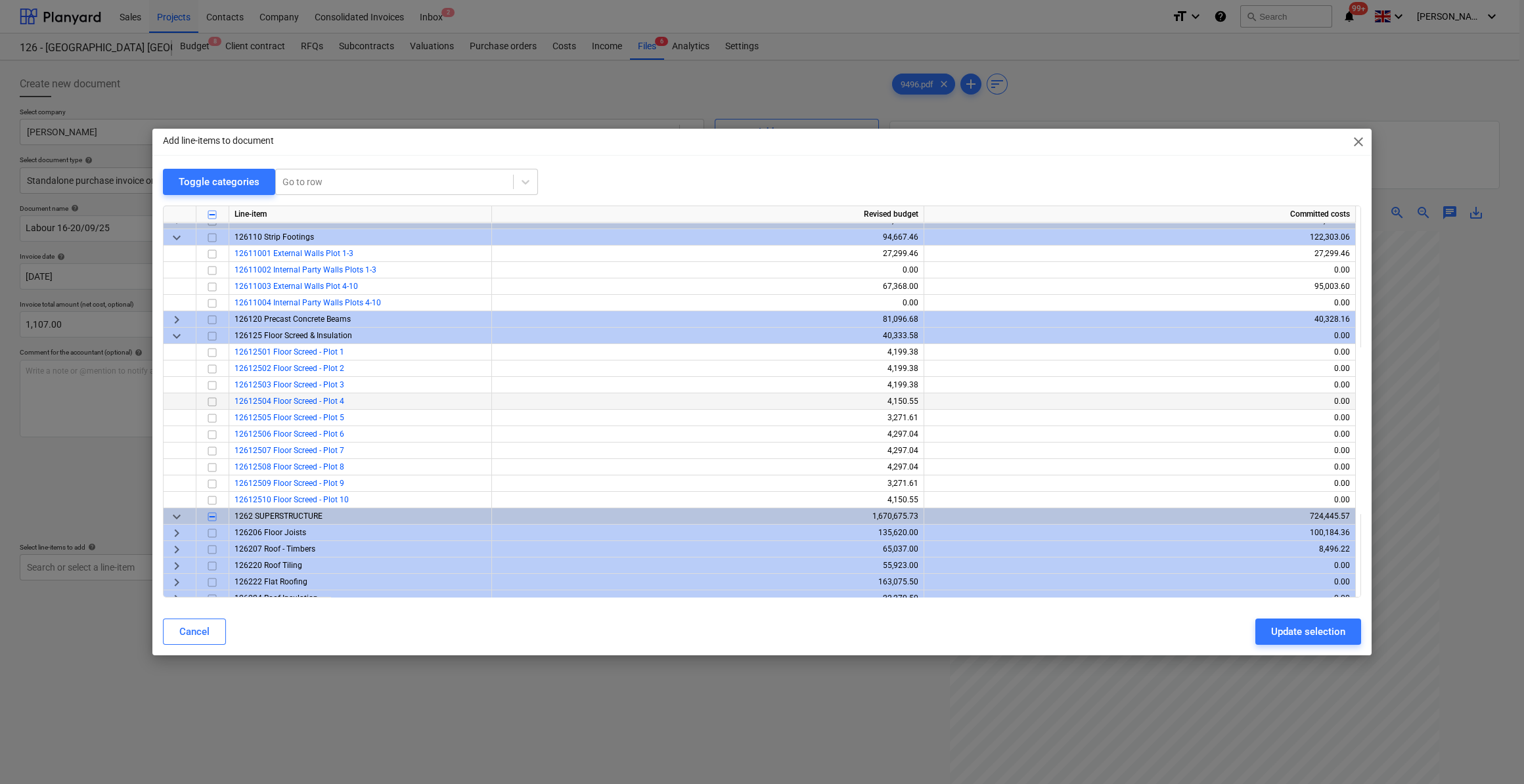
scroll to position [0, 0]
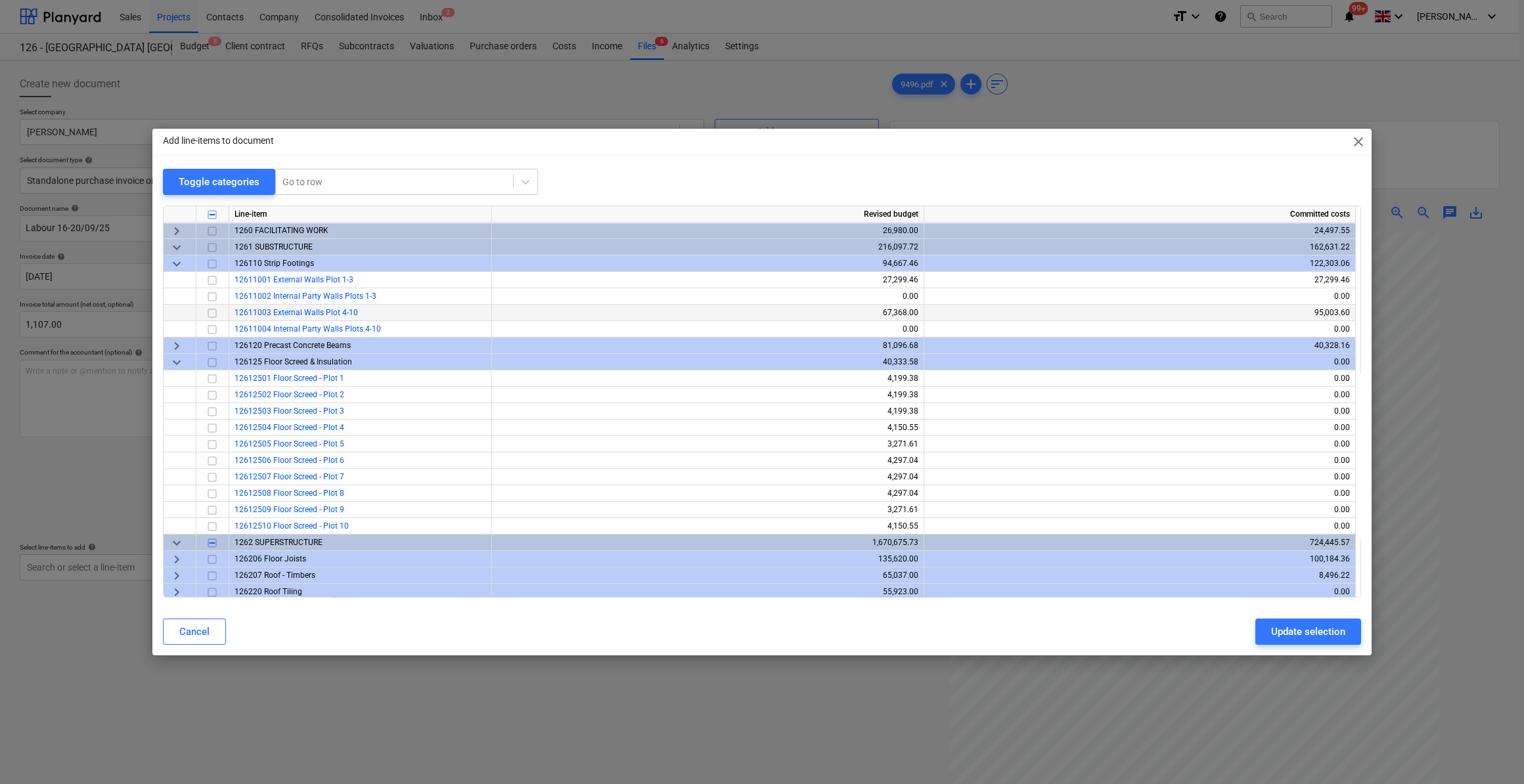
click at [210, 315] on input "checkbox" at bounding box center [211, 313] width 16 height 16
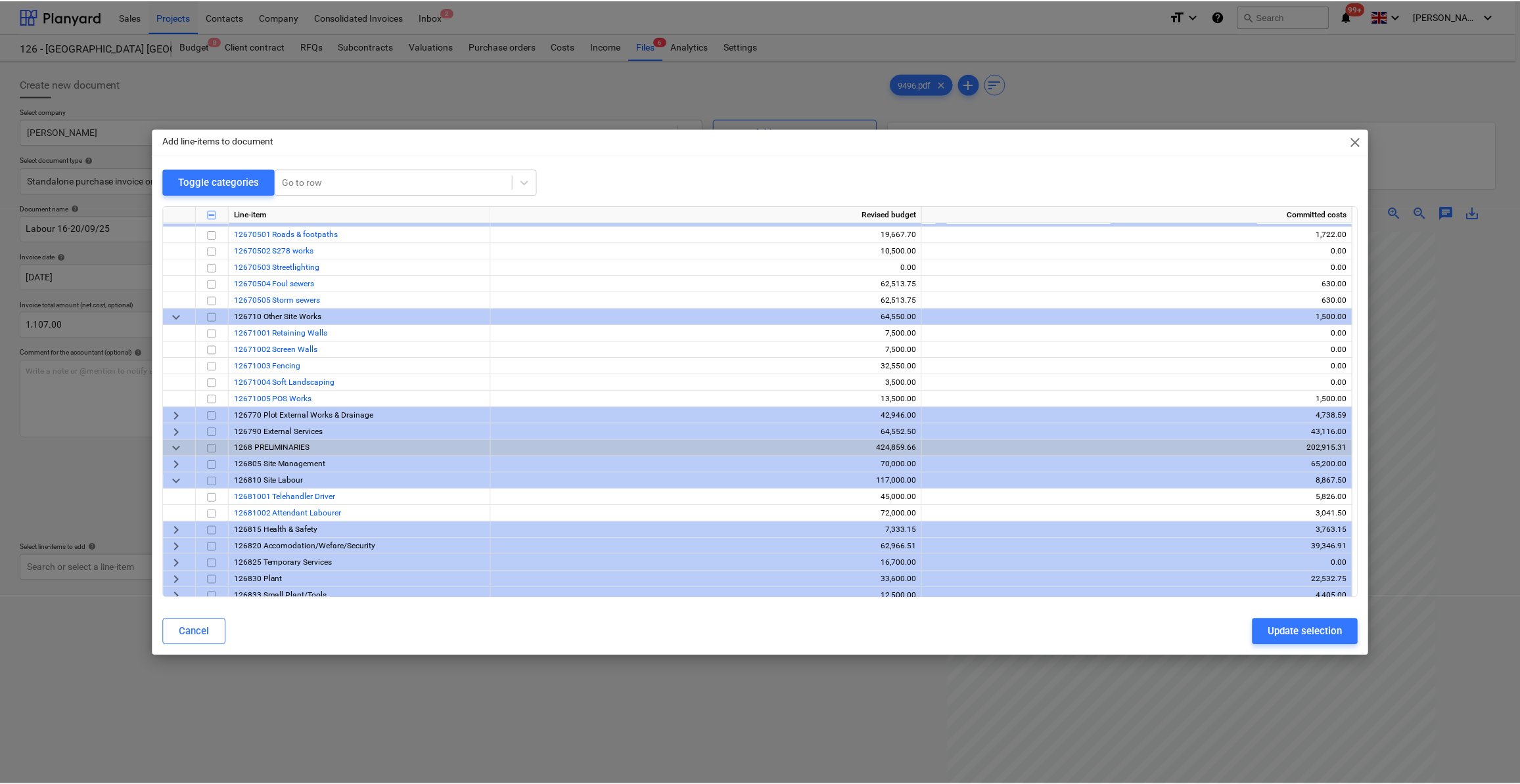
scroll to position [790, 0]
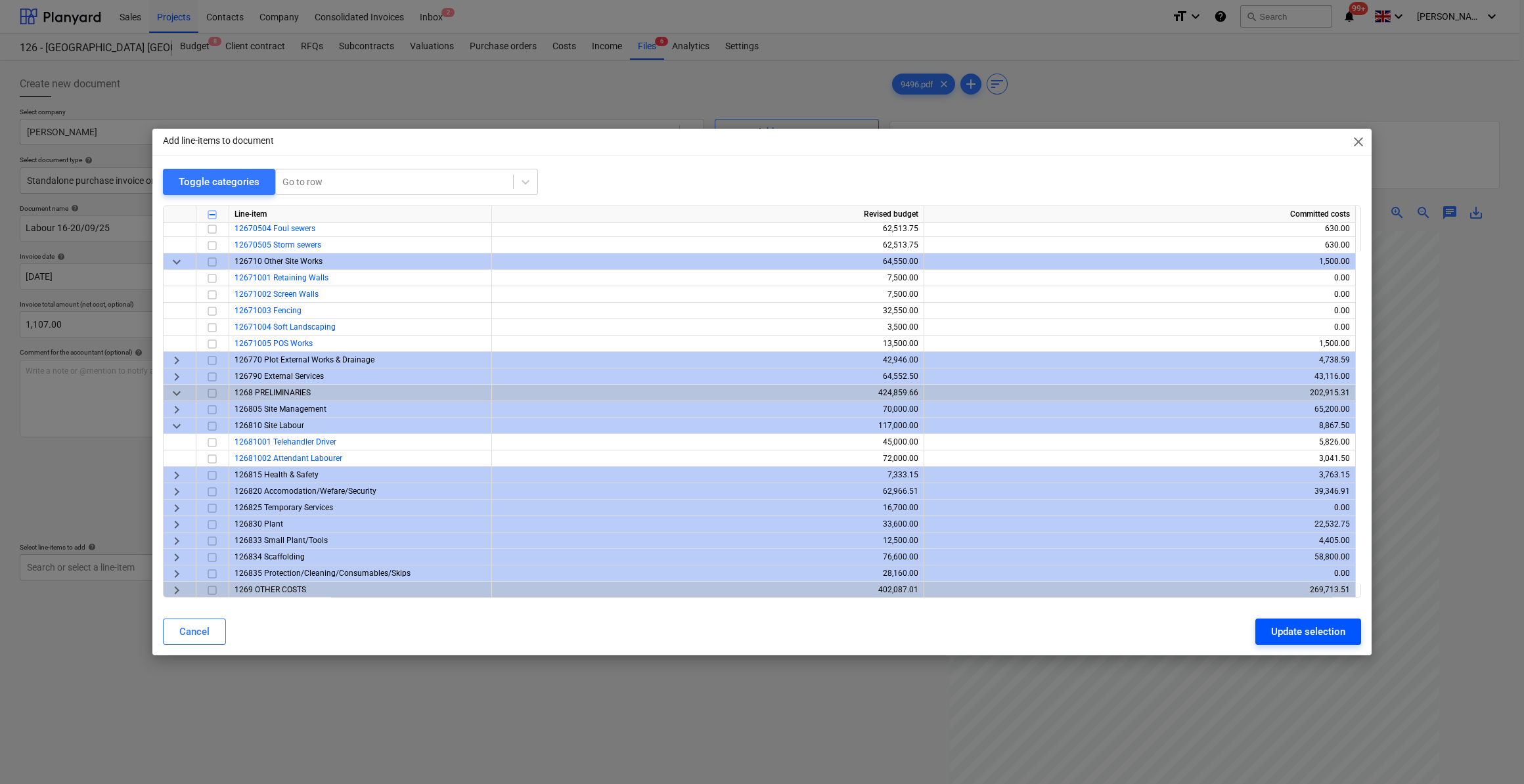
click at [1289, 631] on div "Update selection" at bounding box center [1308, 632] width 74 height 18
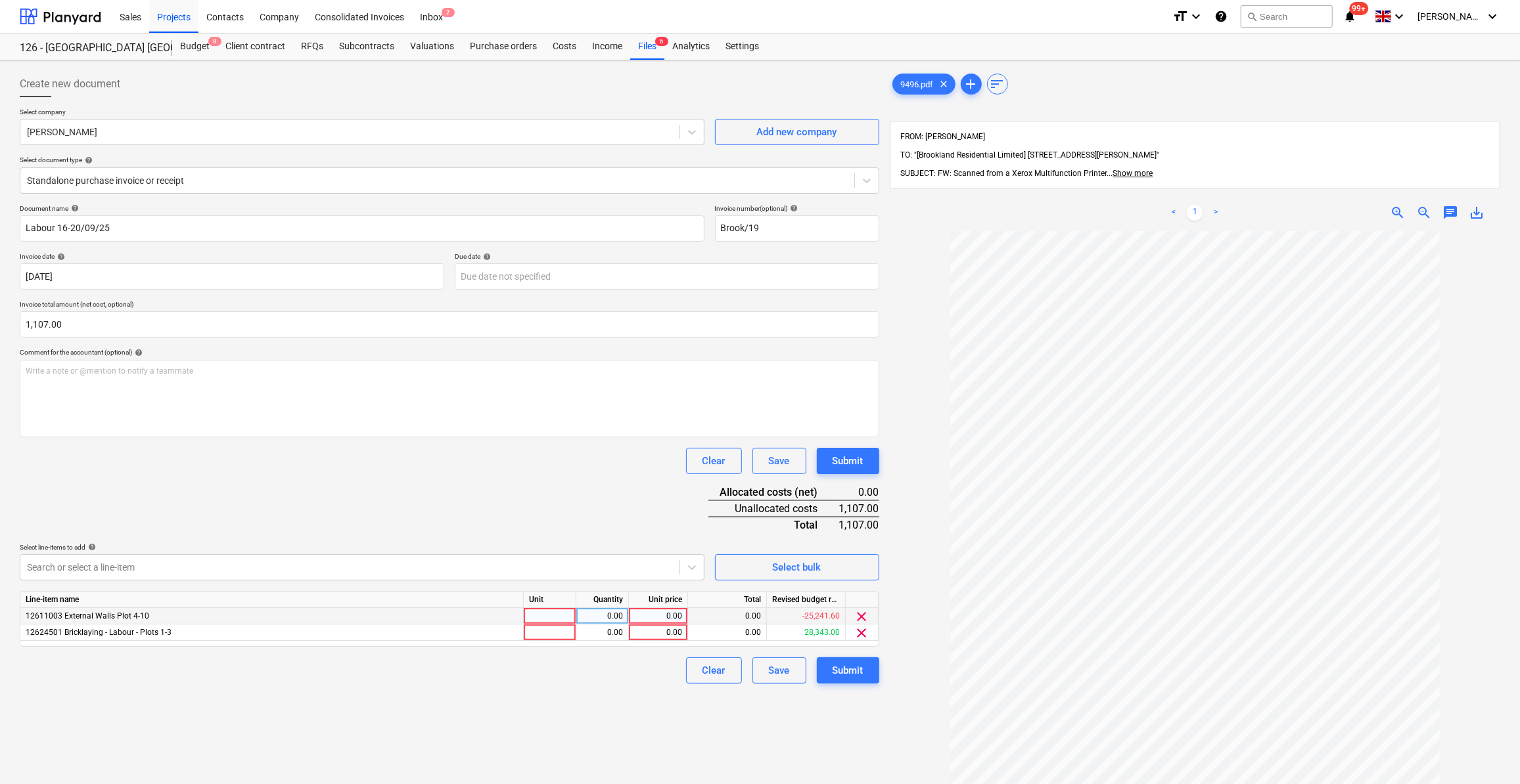
click at [542, 613] on div at bounding box center [550, 616] width 53 height 17
type input "Day"
click at [543, 636] on div at bounding box center [550, 633] width 53 height 17
type input "Day"
click at [617, 611] on div "0.00" at bounding box center [602, 616] width 42 height 17
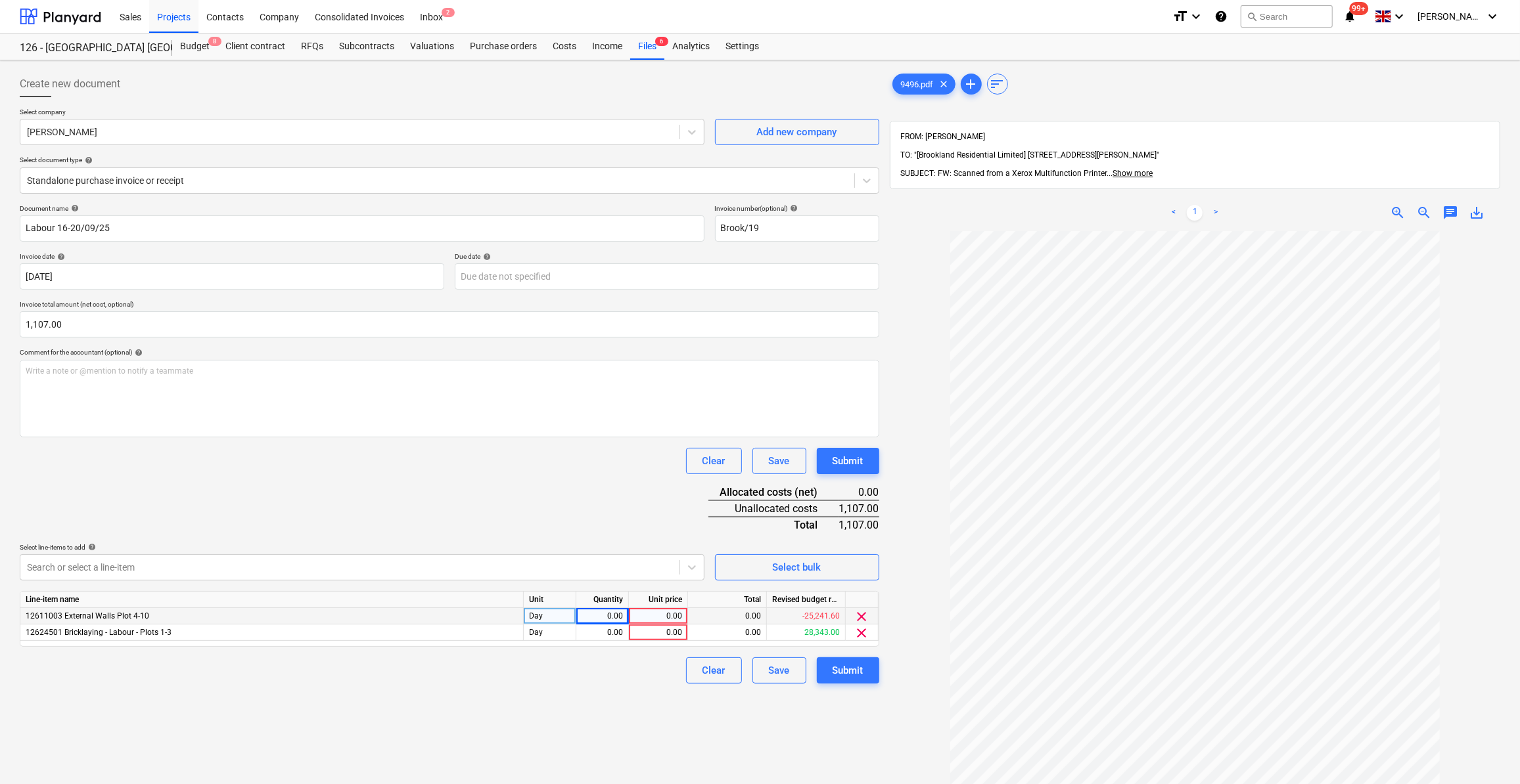
click at [673, 611] on div "0.00" at bounding box center [658, 616] width 48 height 17
type input "230"
click at [652, 636] on div "0.00" at bounding box center [658, 633] width 48 height 17
type input "230"
click at [585, 672] on div "Clear Save Submit" at bounding box center [449, 671] width 859 height 26
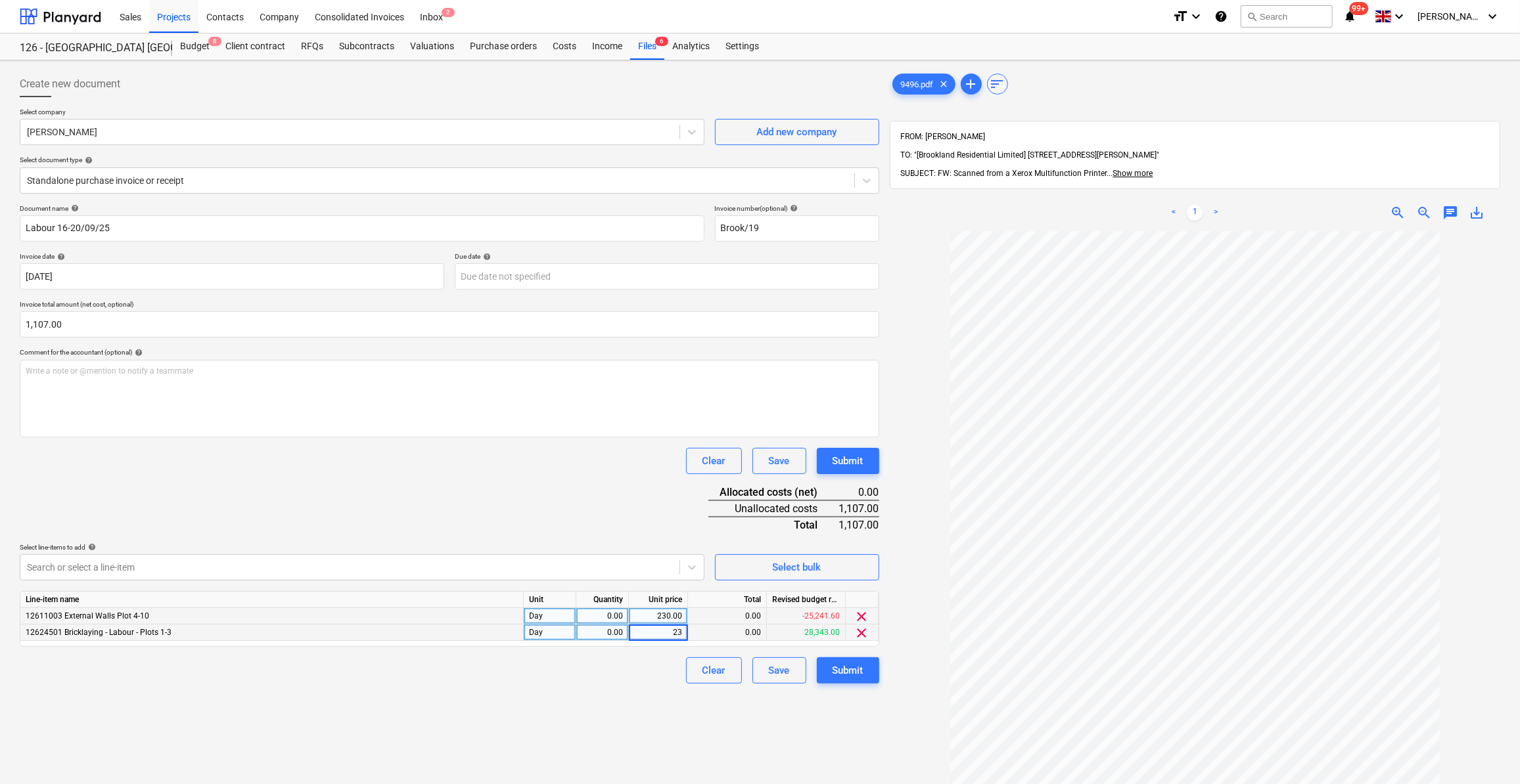
type input "230"
click at [606, 614] on div "0.00" at bounding box center [602, 616] width 42 height 17
type input "2.8130434"
click at [614, 634] on div "0.00" at bounding box center [602, 633] width 42 height 17
type input "2"
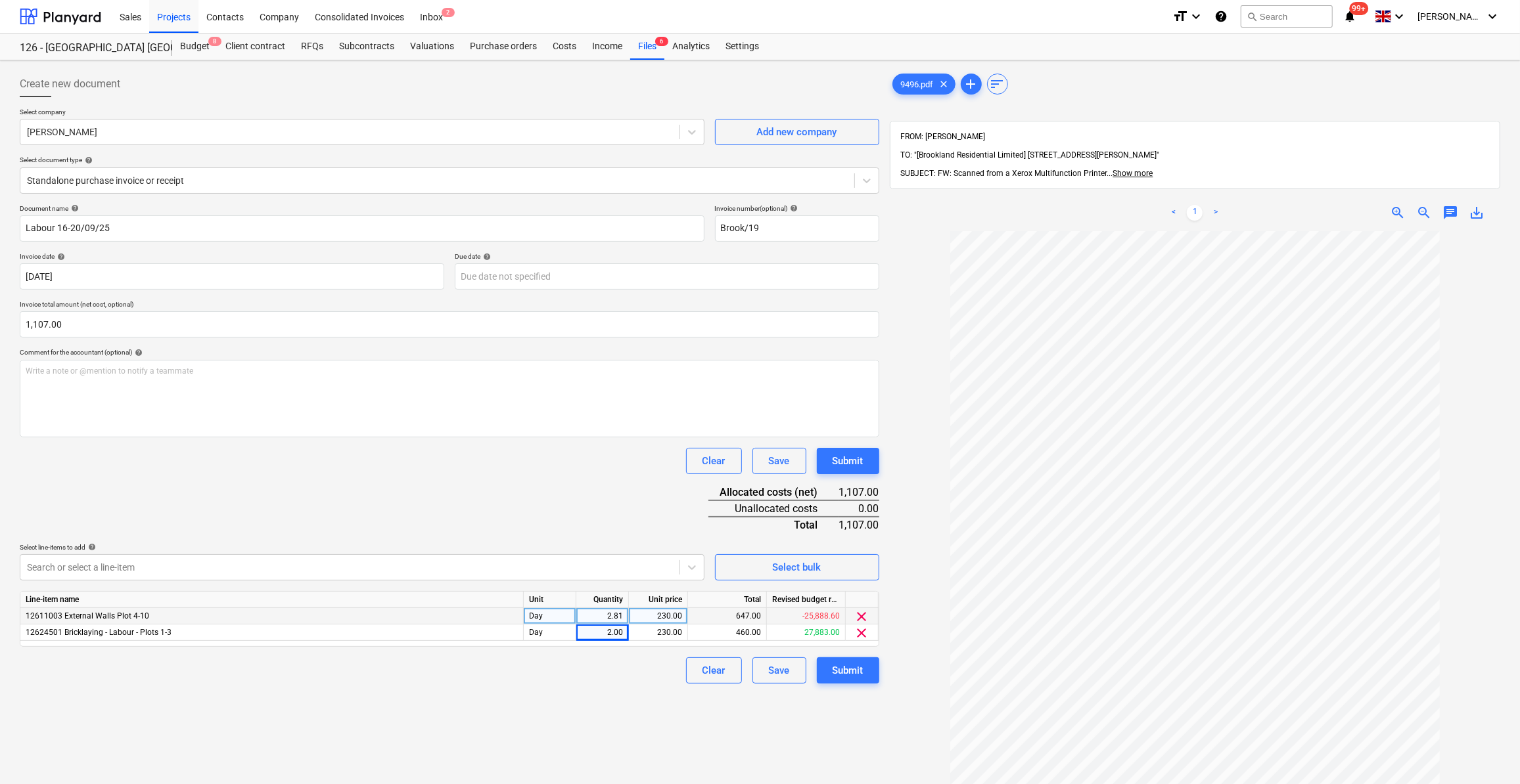
click at [613, 658] on div "Clear Save Submit" at bounding box center [449, 671] width 859 height 26
click at [853, 672] on div "Submit" at bounding box center [847, 671] width 30 height 18
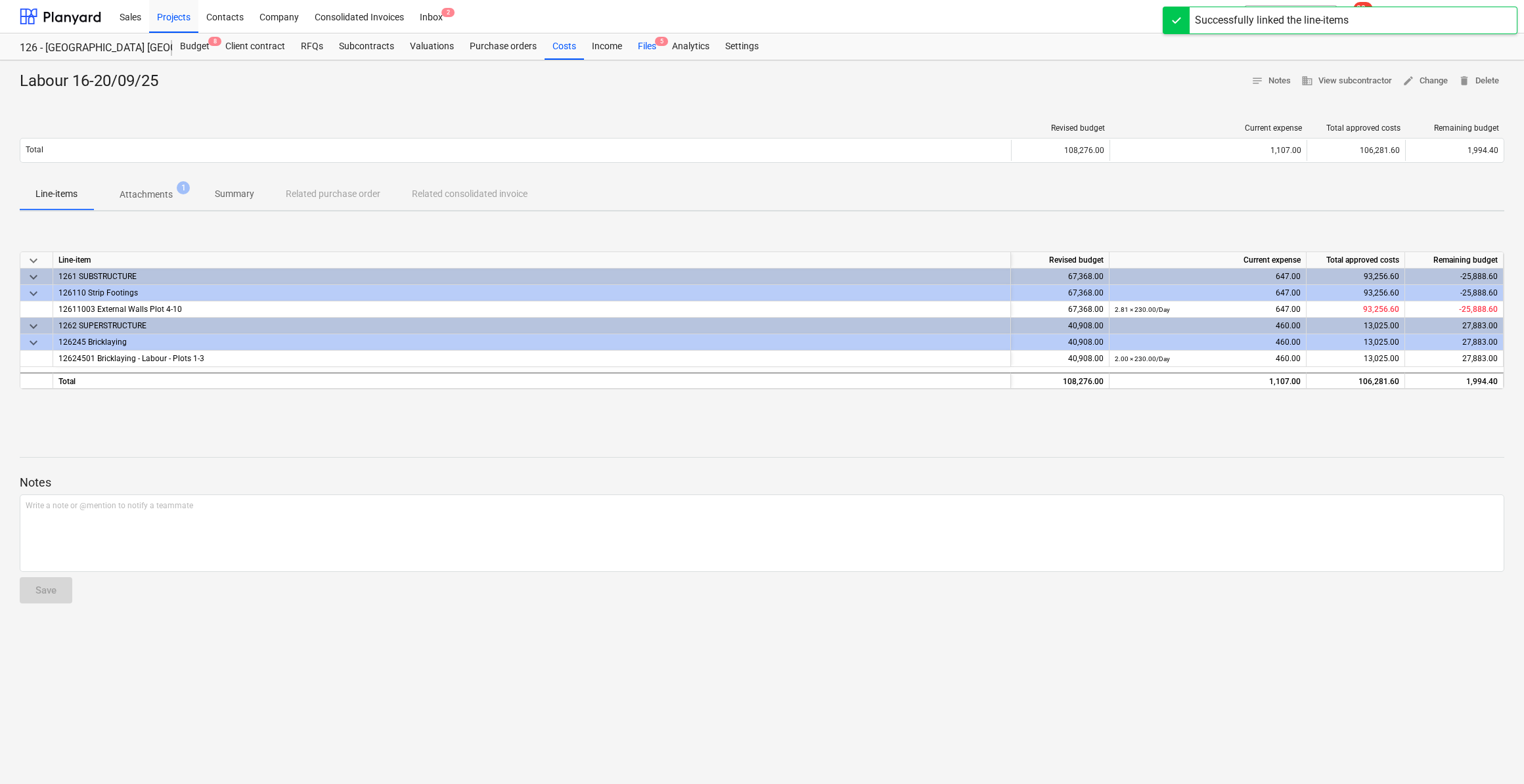
click at [642, 47] on div "Files 5" at bounding box center [647, 46] width 34 height 26
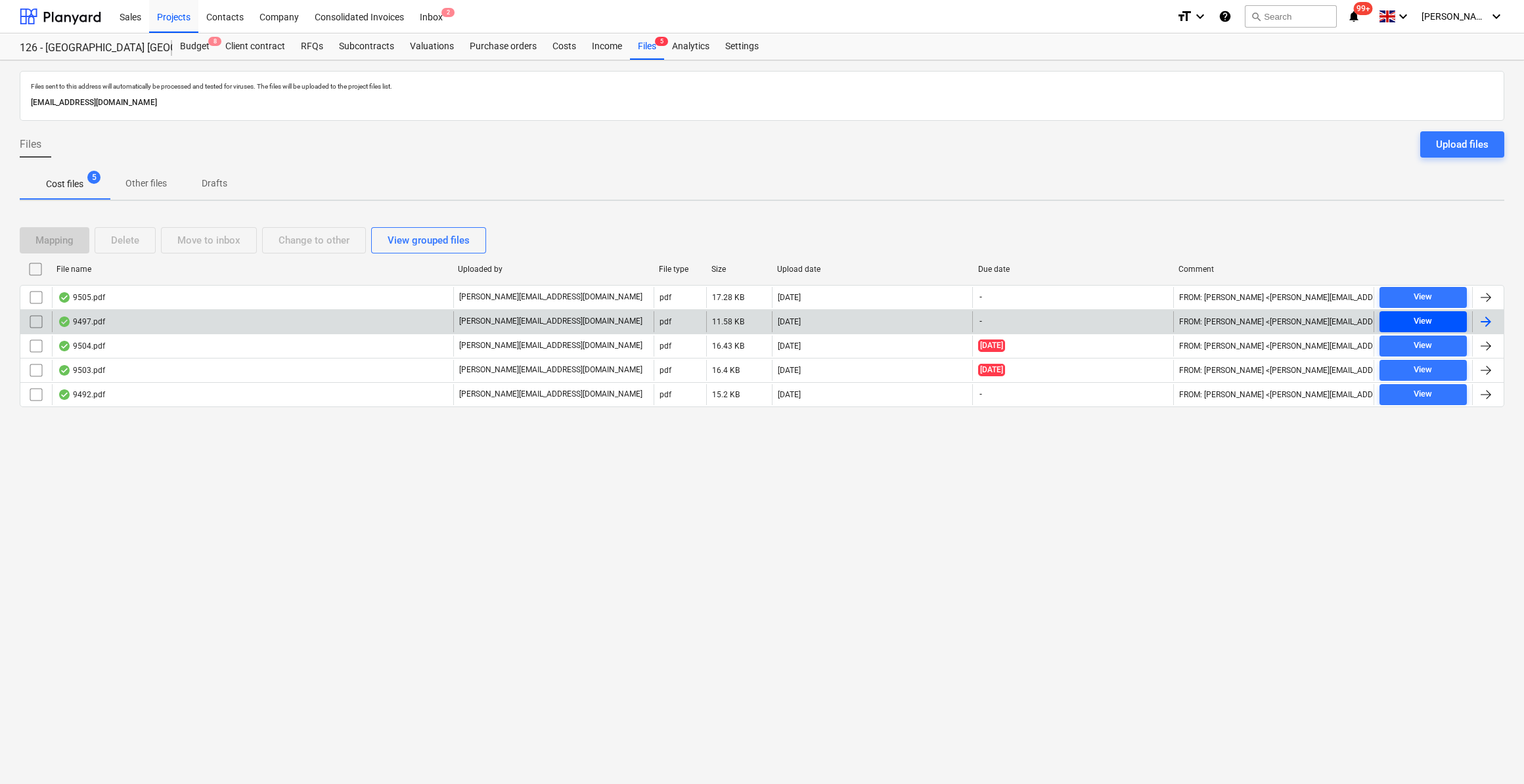
click at [1441, 322] on span "View" at bounding box center [1423, 321] width 77 height 15
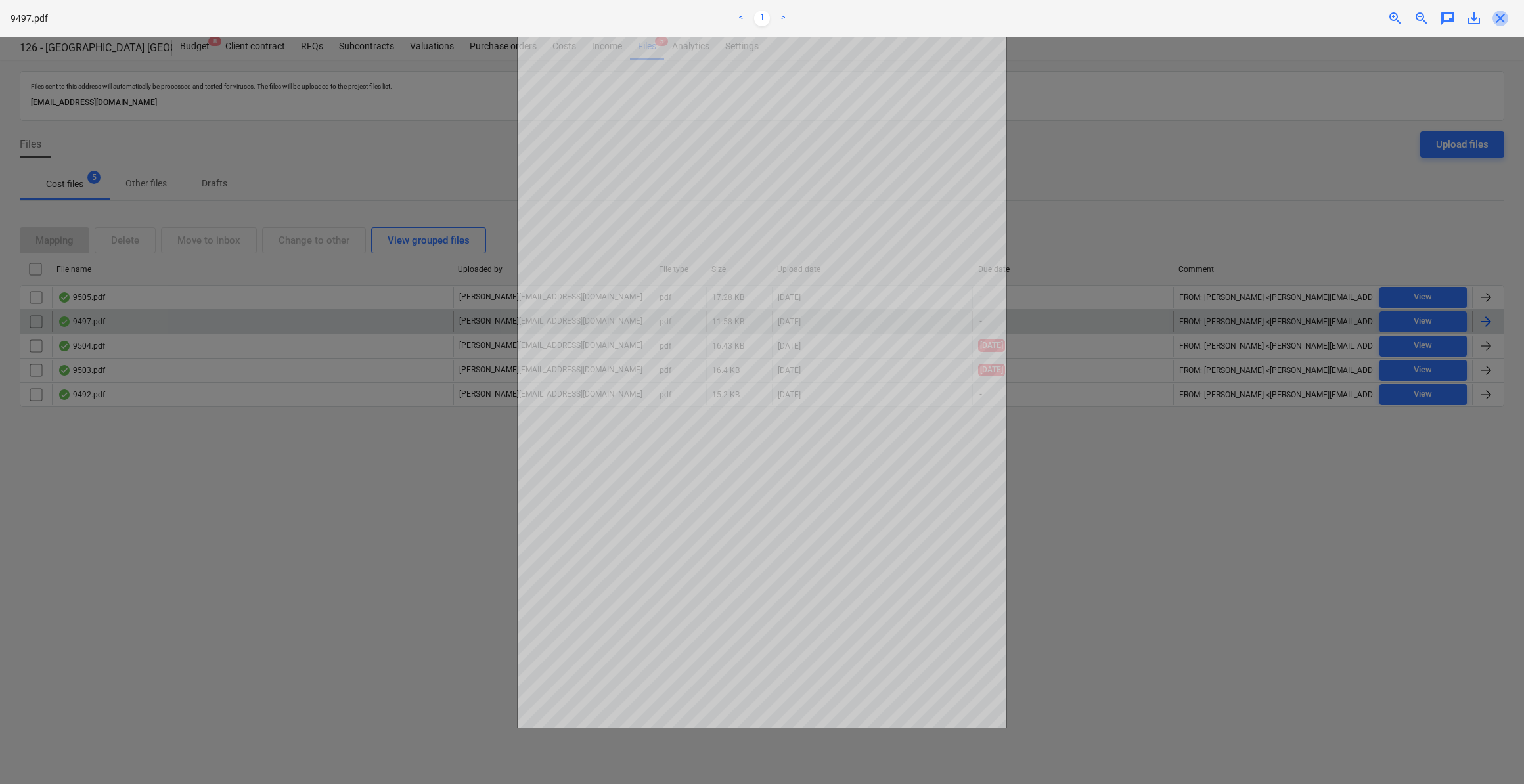
drag, startPoint x: 1501, startPoint y: 18, endPoint x: 1499, endPoint y: 39, distance: 21.1
click at [1501, 18] on span "close" at bounding box center [1500, 18] width 16 height 16
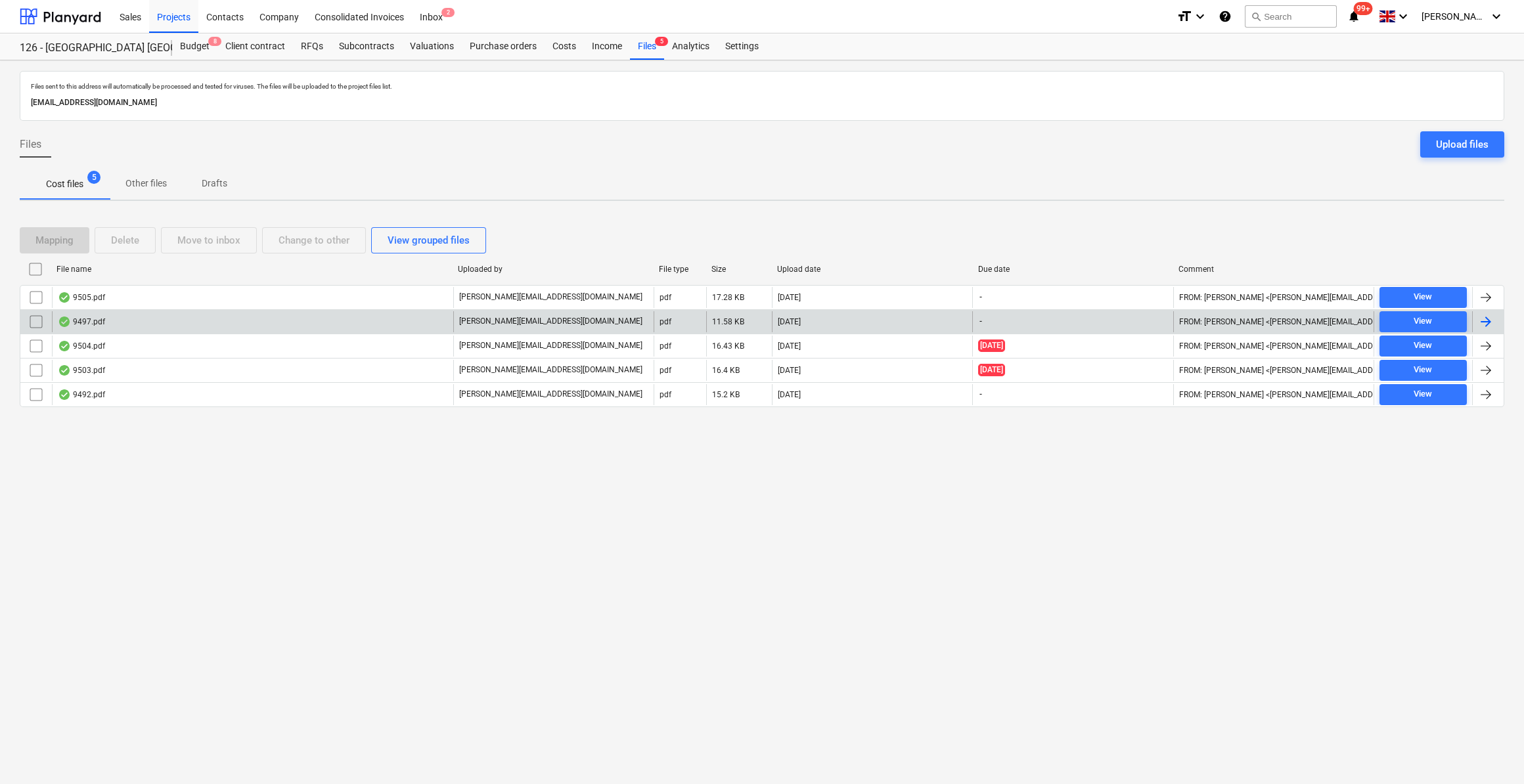
click at [1484, 317] on div at bounding box center [1485, 321] width 16 height 16
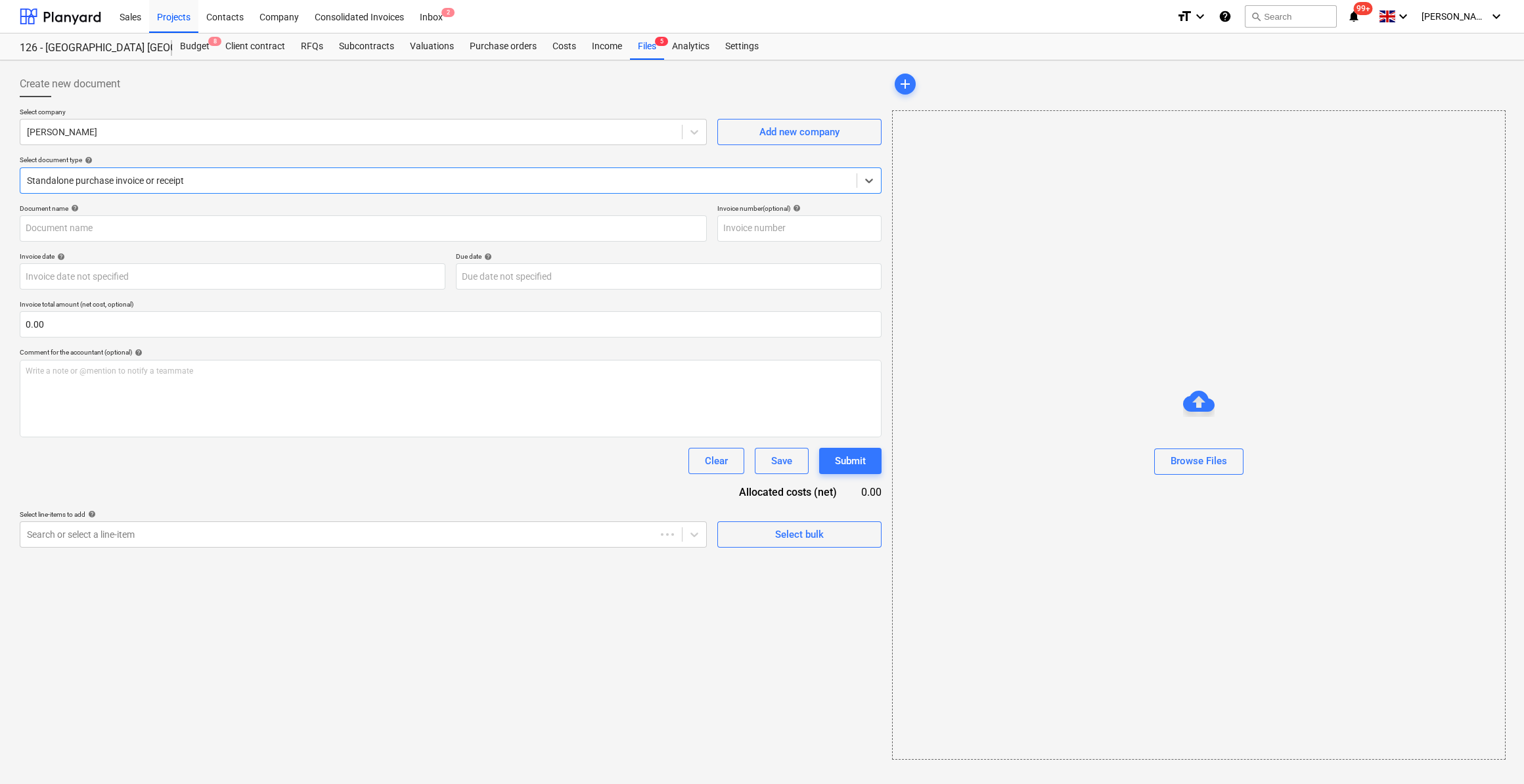
type input "30975528"
type input "[DATE]"
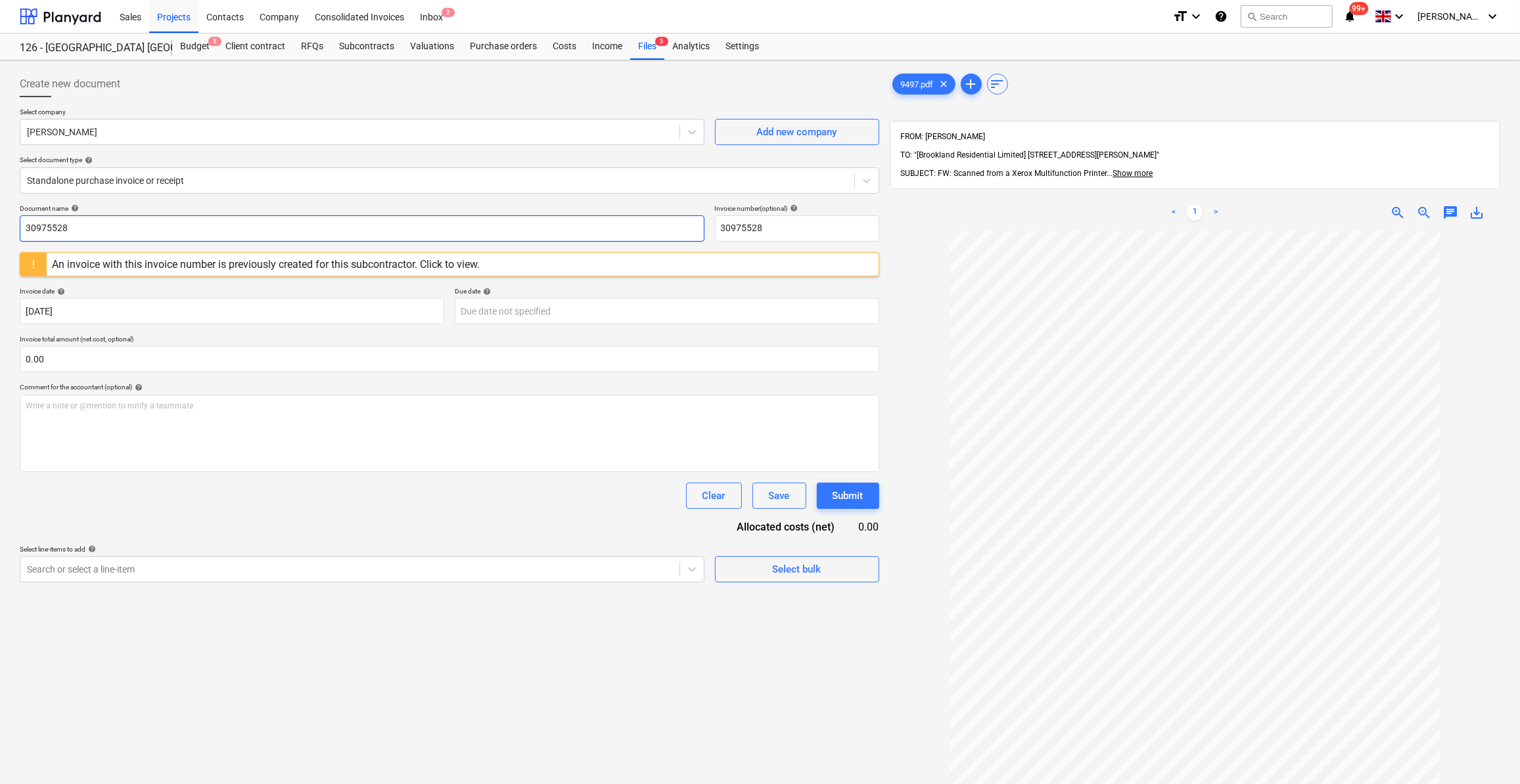
drag, startPoint x: 81, startPoint y: 228, endPoint x: 26, endPoint y: 225, distance: 55.1
click at [26, 225] on input "30975528" at bounding box center [362, 229] width 685 height 26
type input "Labour 08-12/09/25"
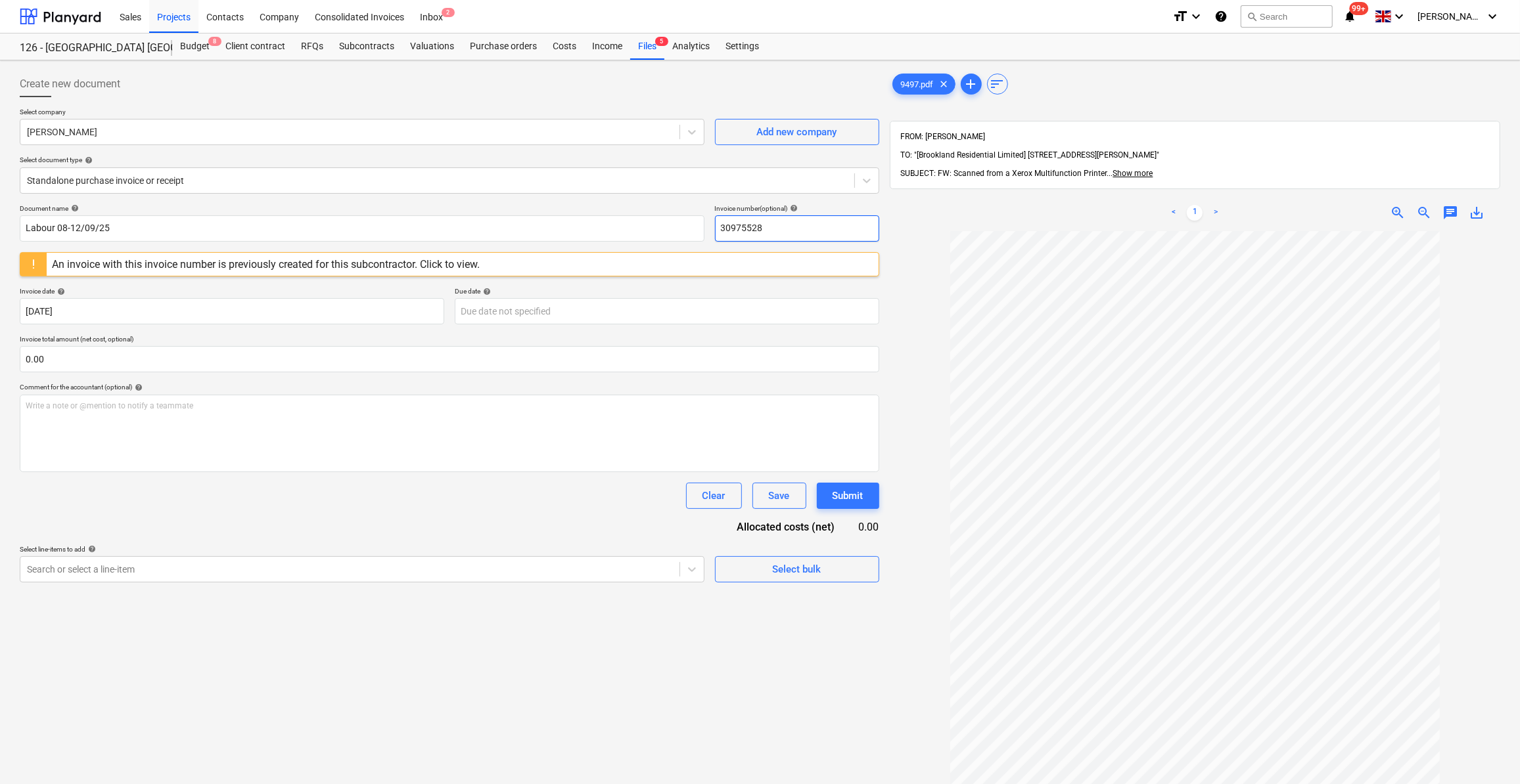
drag, startPoint x: 766, startPoint y: 227, endPoint x: 720, endPoint y: 232, distance: 46.3
click at [713, 234] on div "Document name help Labour 08-12/09/25 Invoice number (optional) help 30975528" at bounding box center [449, 222] width 859 height 38
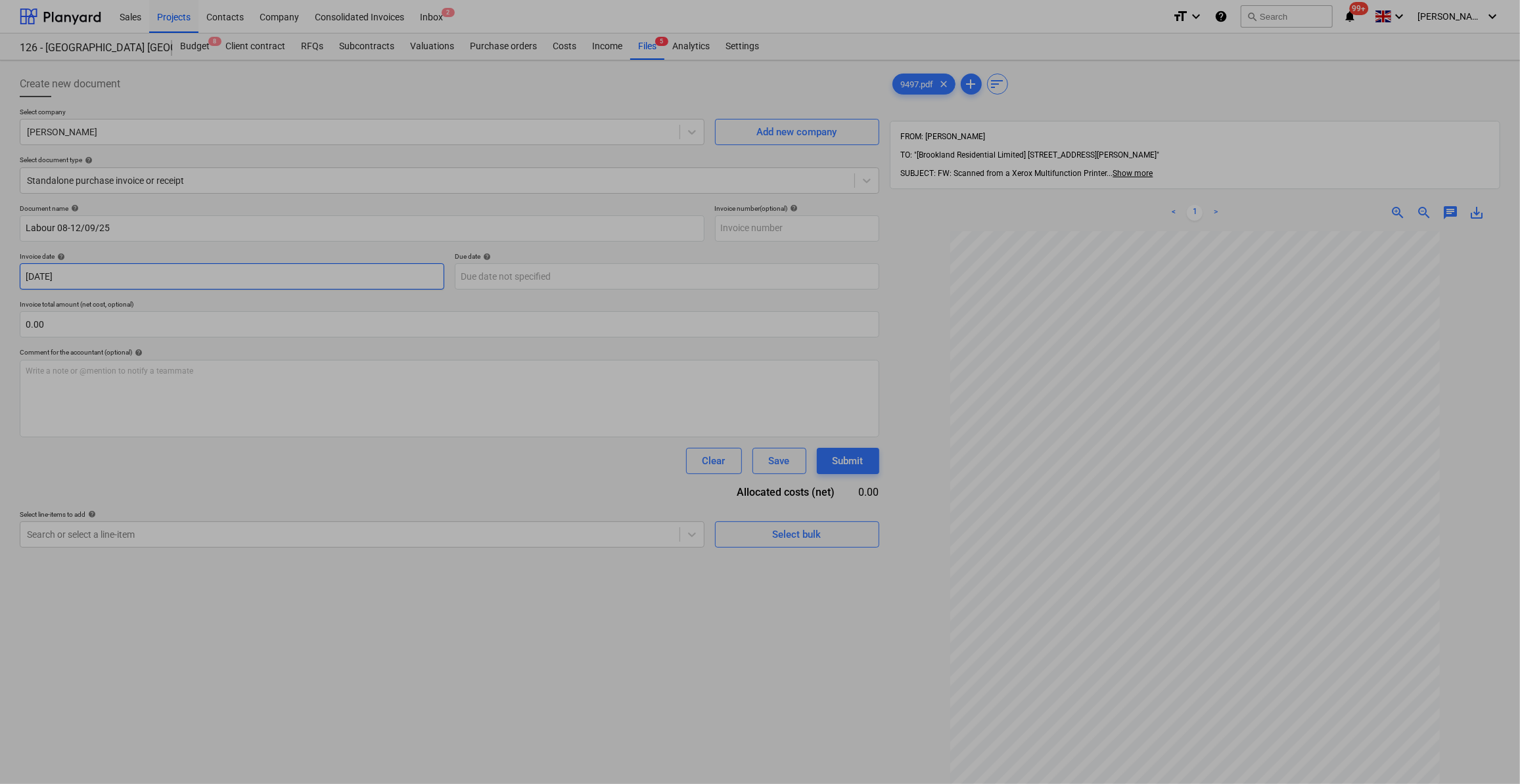
click at [95, 279] on body "Sales Projects Contacts Company Consolidated Invoices Inbox 2 format_size keybo…" at bounding box center [760, 392] width 1520 height 784
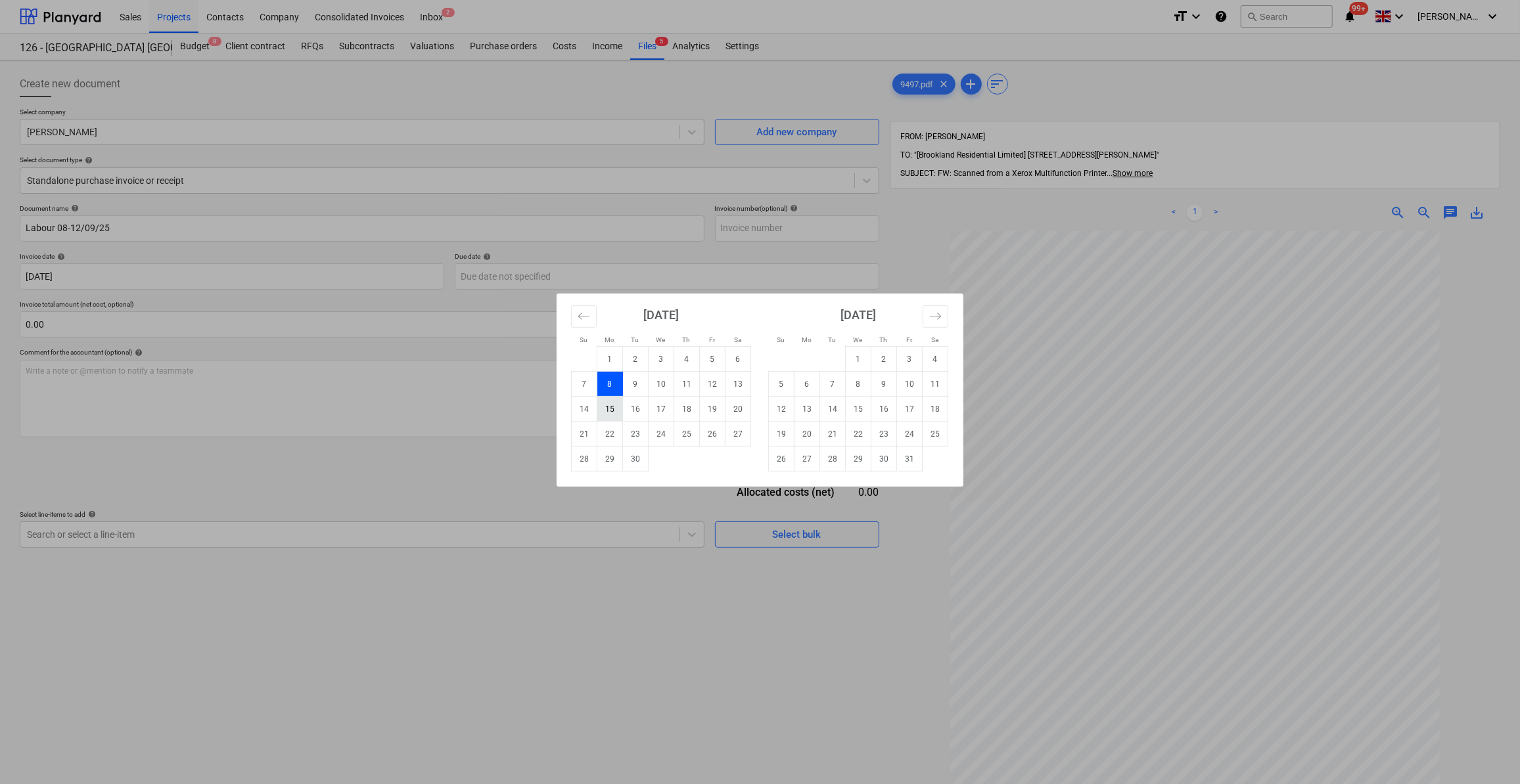
click at [604, 416] on td "15" at bounding box center [610, 409] width 26 height 25
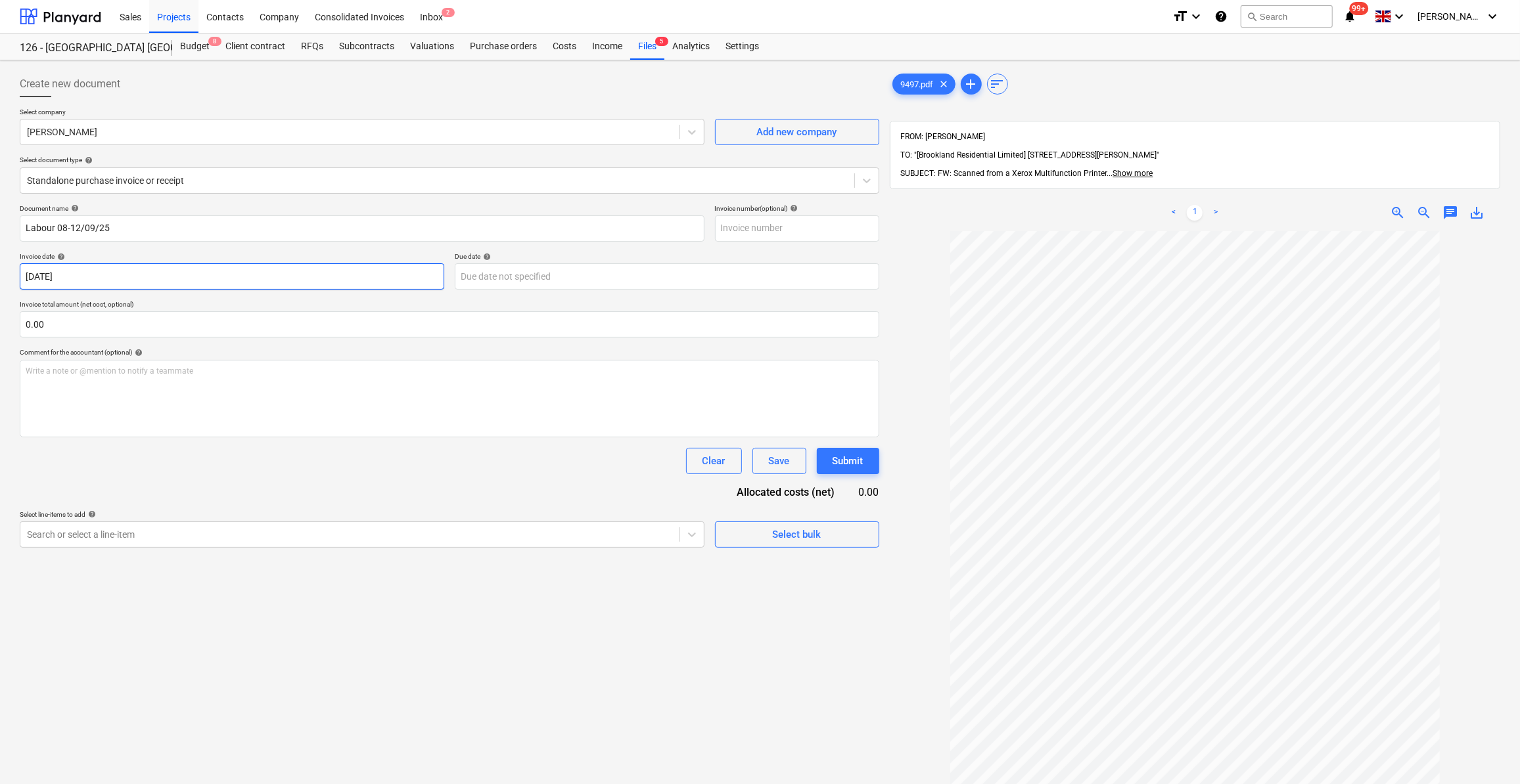
click at [134, 280] on body "Sales Projects Contacts Company Consolidated Invoices Inbox 2 format_size keybo…" at bounding box center [760, 392] width 1520 height 784
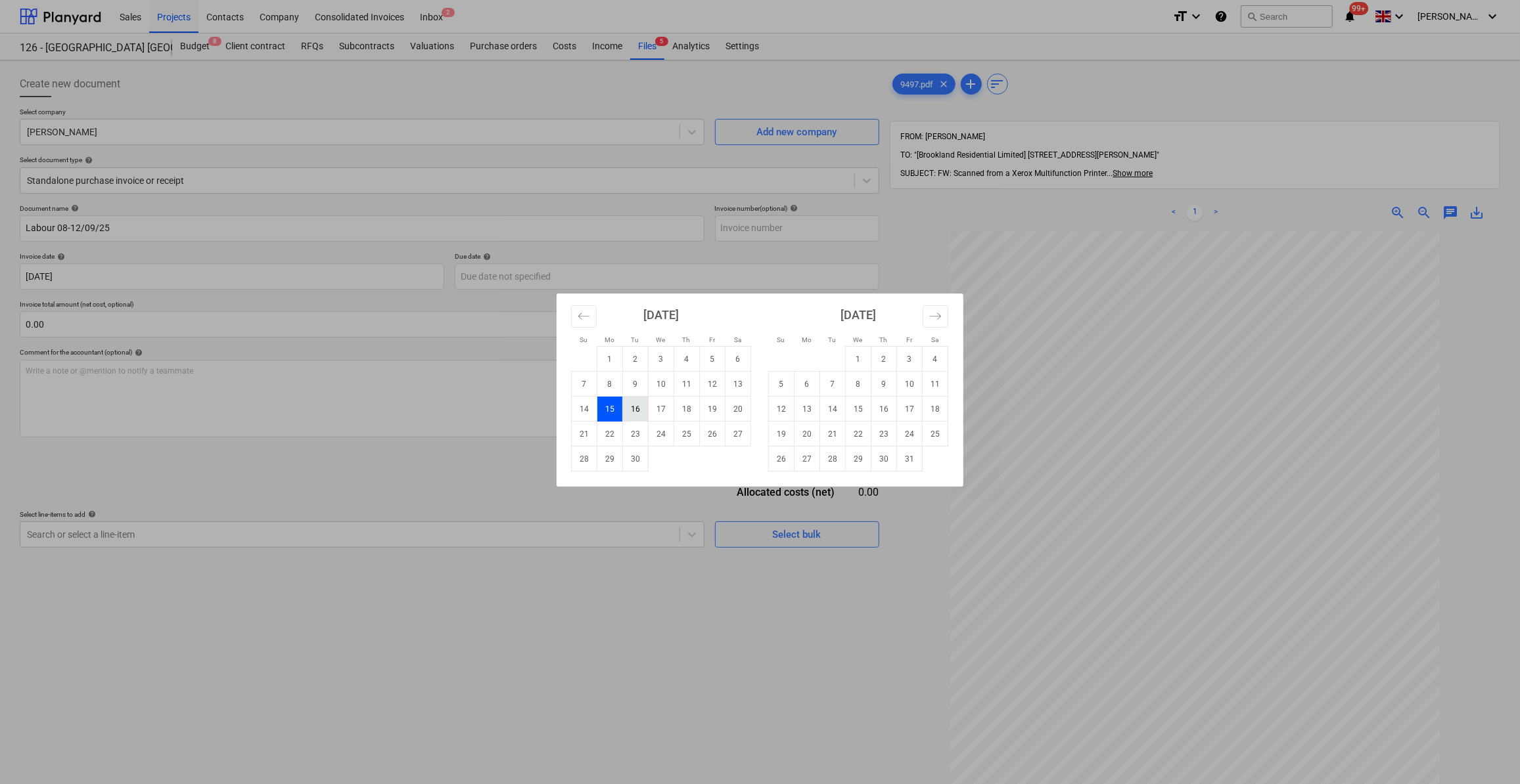
click at [634, 405] on td "16" at bounding box center [636, 409] width 26 height 25
type input "[DATE]"
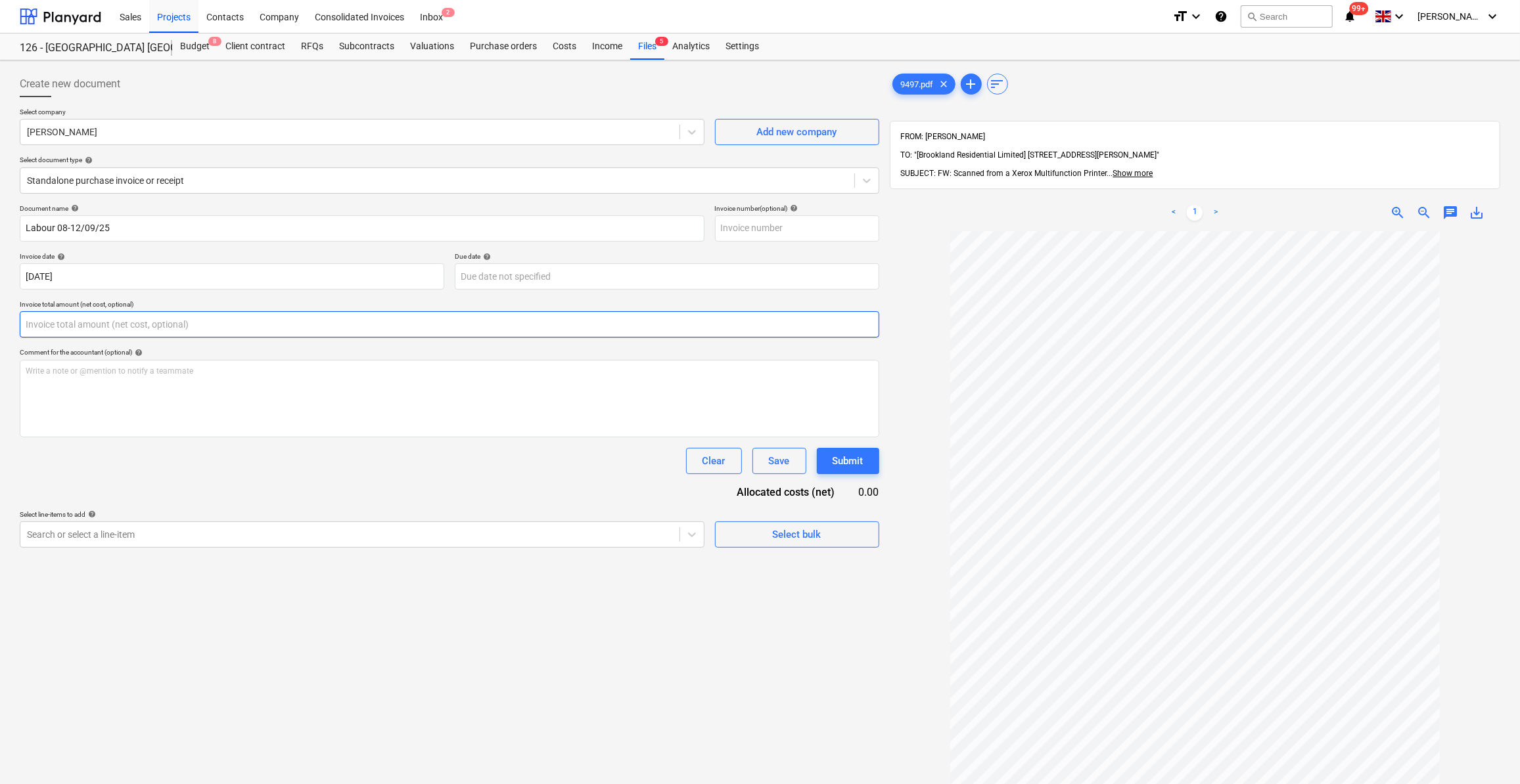
click at [89, 320] on input "text" at bounding box center [449, 325] width 859 height 26
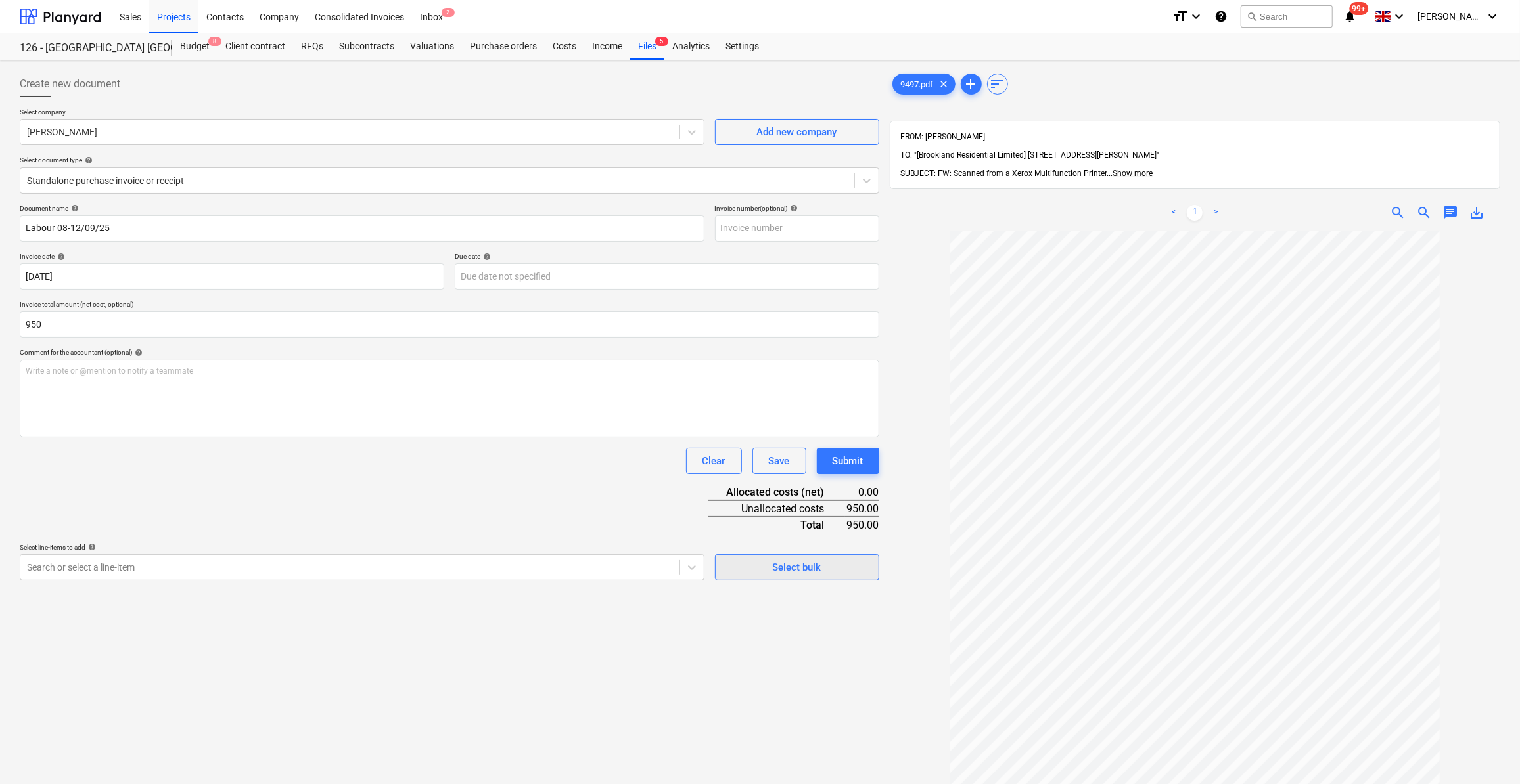
type input "950.00"
click at [746, 575] on span "Select bulk" at bounding box center [797, 567] width 131 height 18
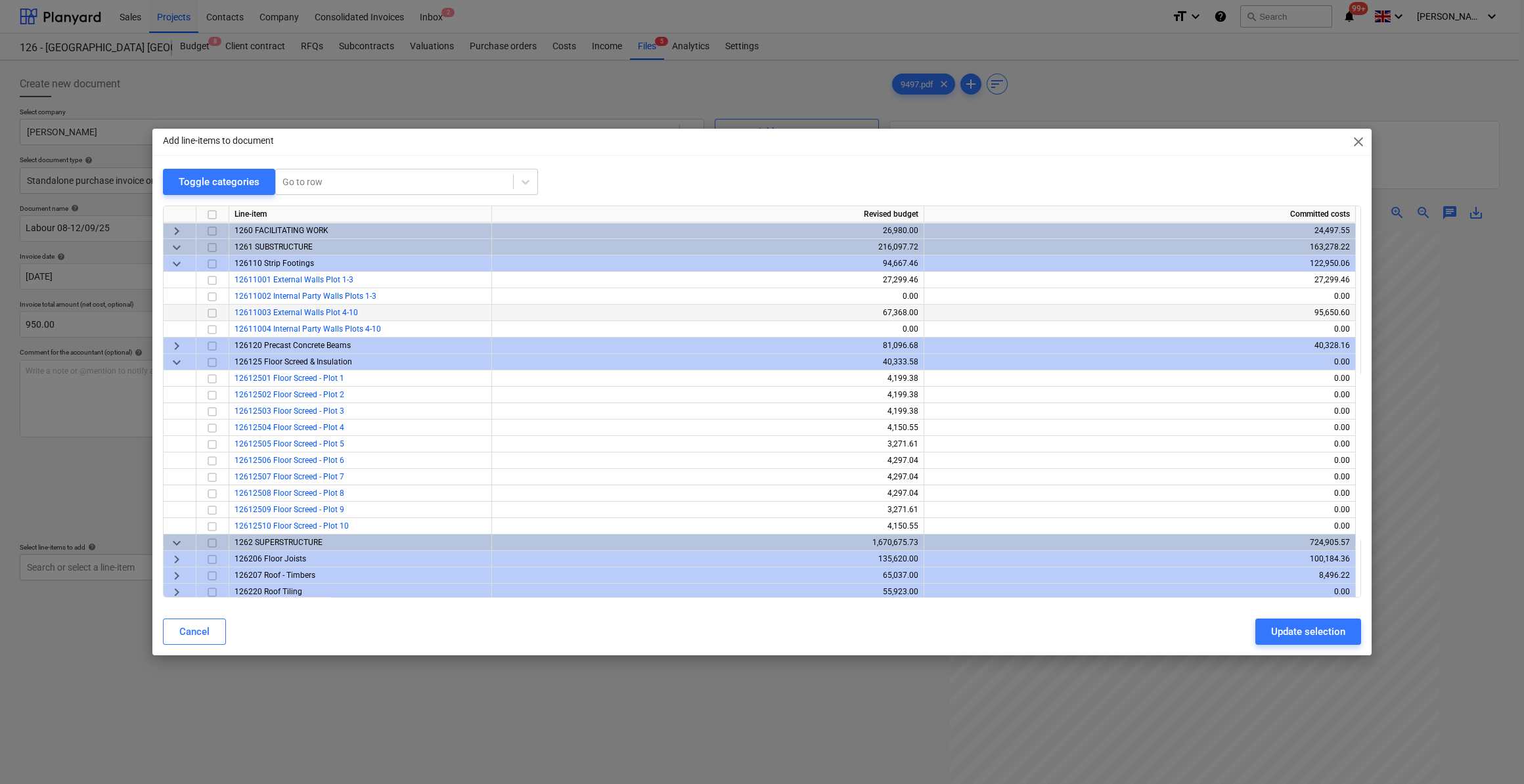
click at [208, 312] on input "checkbox" at bounding box center [211, 313] width 16 height 16
click at [1291, 626] on div "Update selection" at bounding box center [1308, 632] width 74 height 18
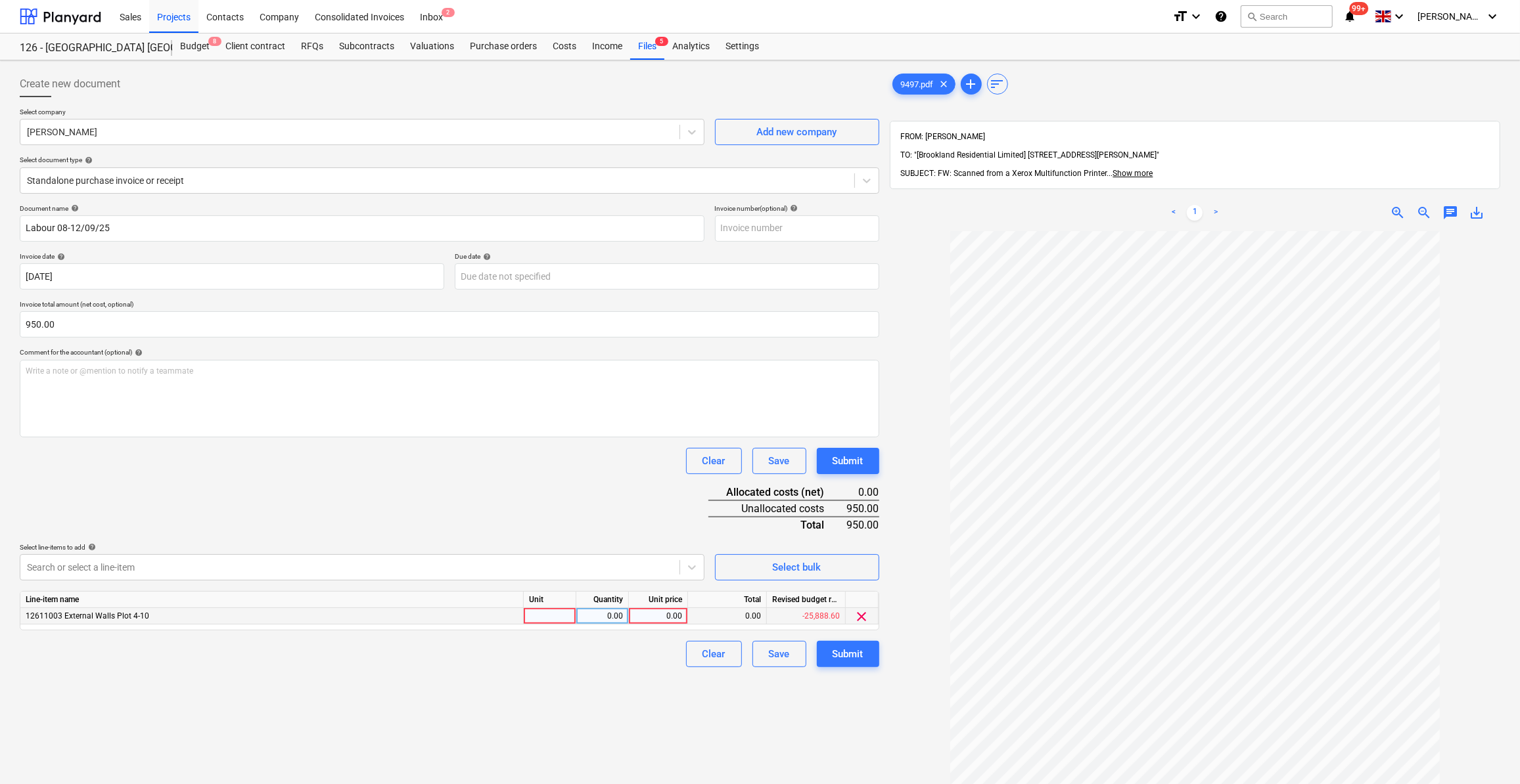
click at [536, 620] on div at bounding box center [550, 616] width 53 height 17
type input "Day"
click at [608, 614] on div "0.00" at bounding box center [602, 616] width 42 height 17
type input "5"
click at [661, 612] on div "0.00" at bounding box center [658, 616] width 48 height 17
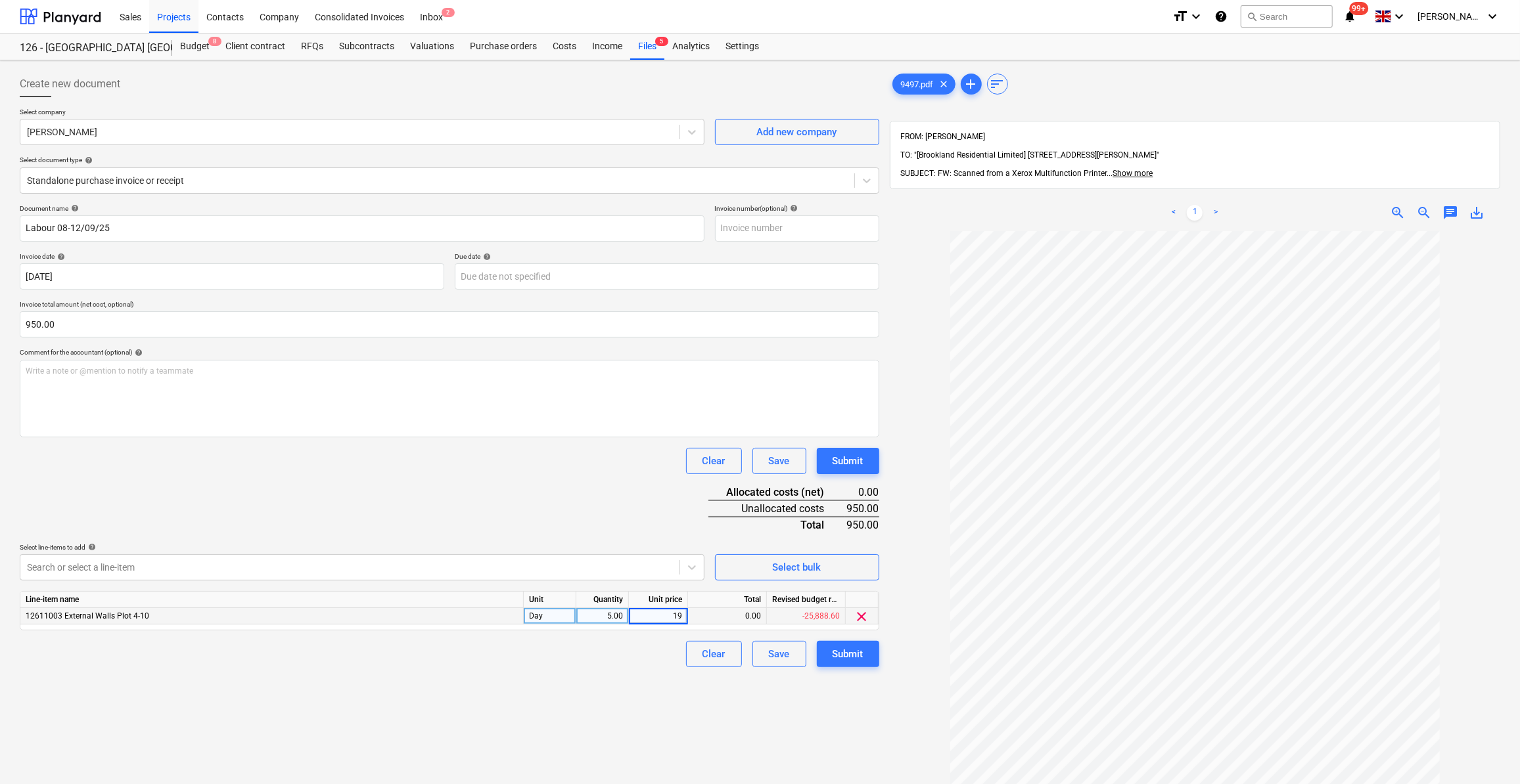
type input "190"
click at [620, 656] on div "Clear Save Submit" at bounding box center [449, 654] width 859 height 26
click at [842, 655] on div "Submit" at bounding box center [847, 654] width 30 height 18
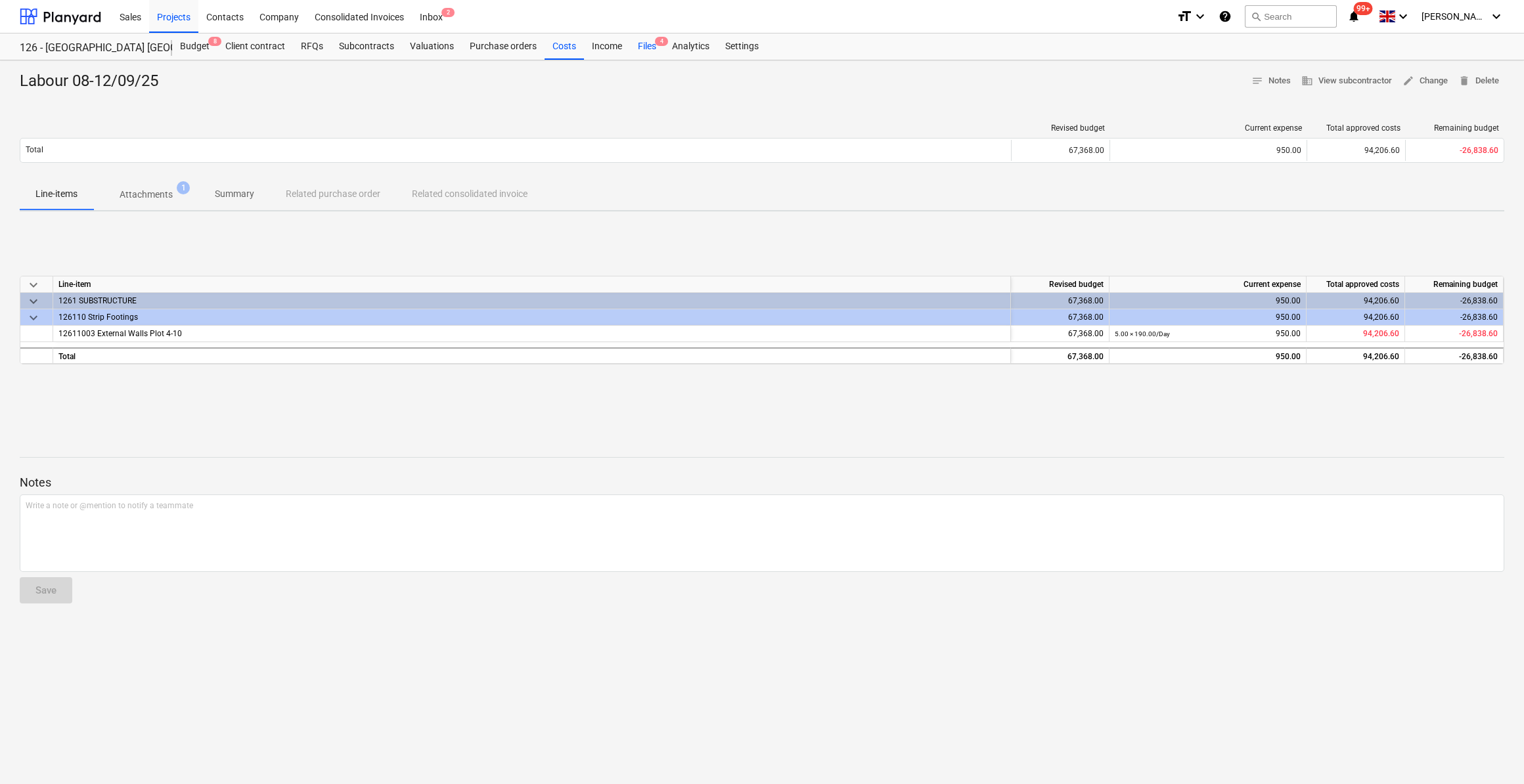
click at [646, 45] on div "Files 4" at bounding box center [647, 46] width 34 height 26
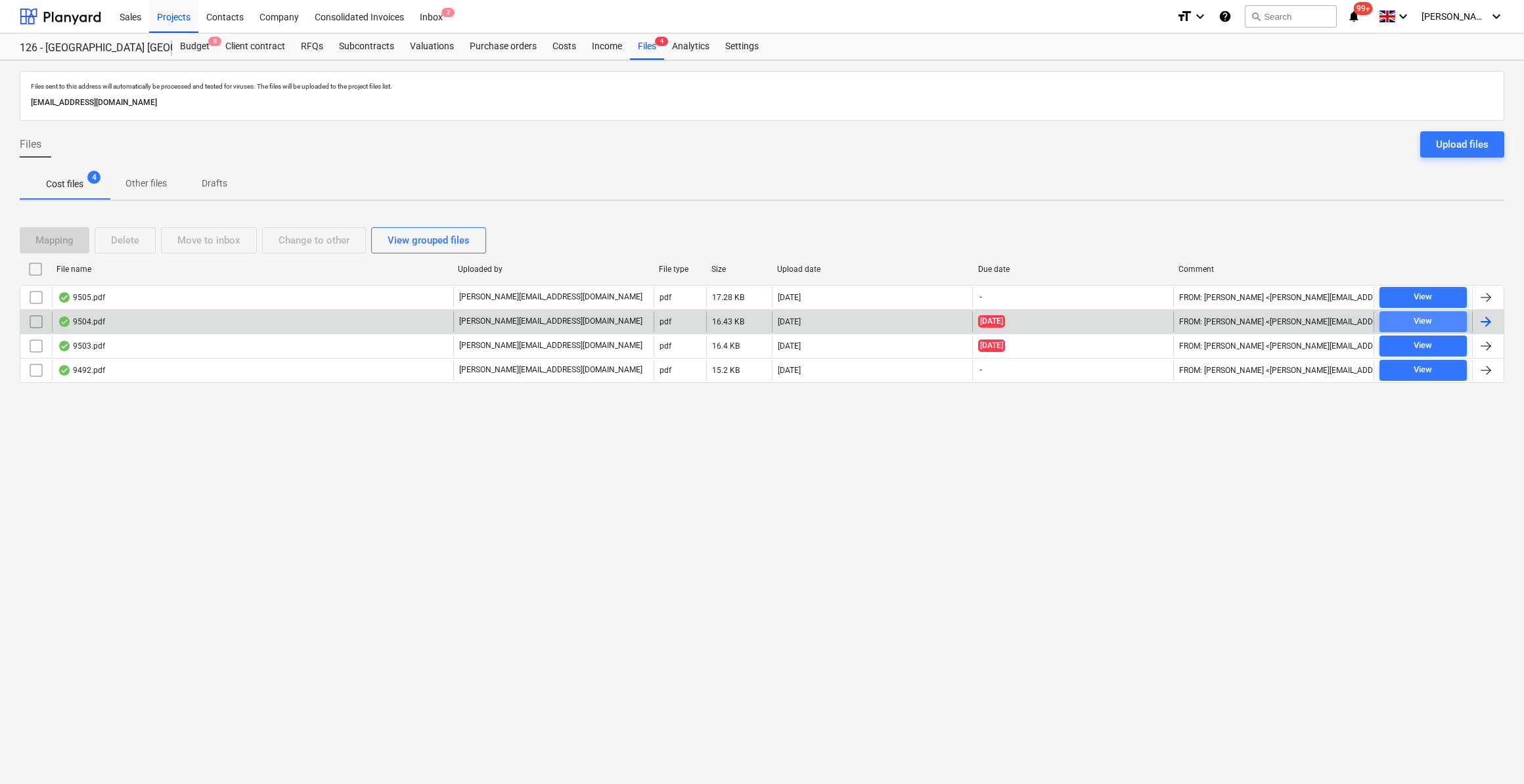
click at [1427, 325] on div "View" at bounding box center [1423, 321] width 18 height 15
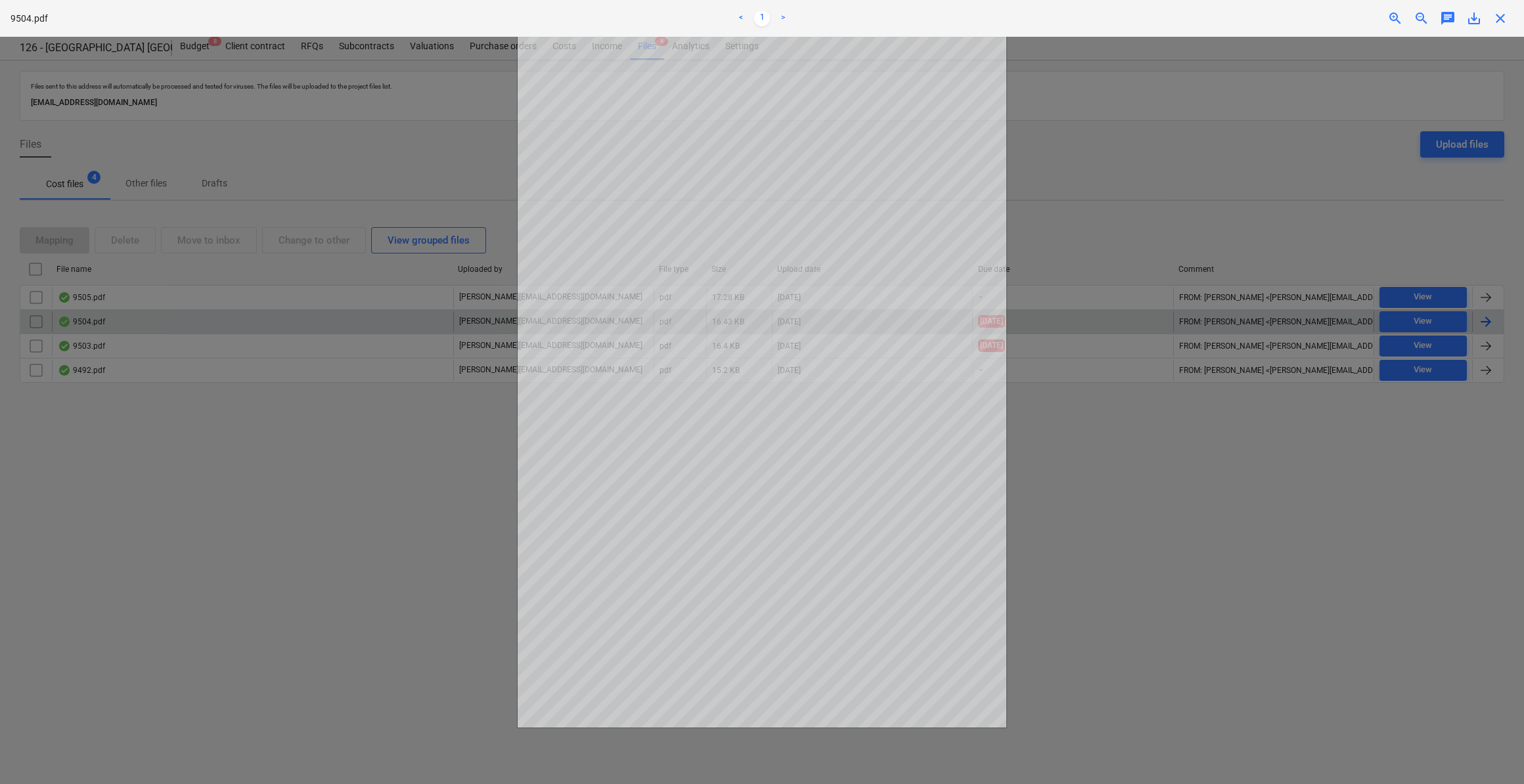
click at [1492, 18] on div "close" at bounding box center [1500, 18] width 26 height 16
click at [1503, 18] on span "close" at bounding box center [1500, 18] width 16 height 16
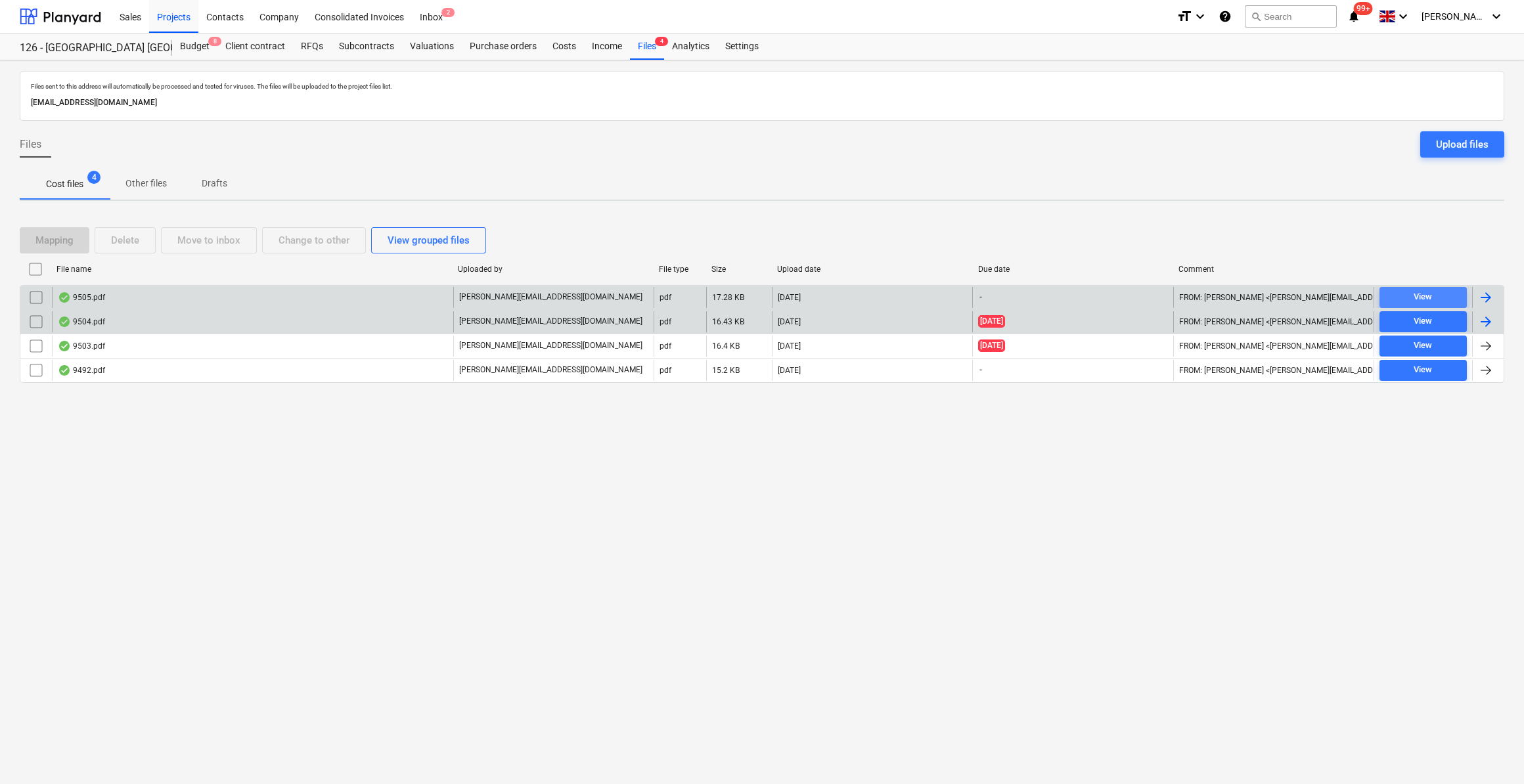
click at [1410, 300] on span "View" at bounding box center [1423, 297] width 77 height 15
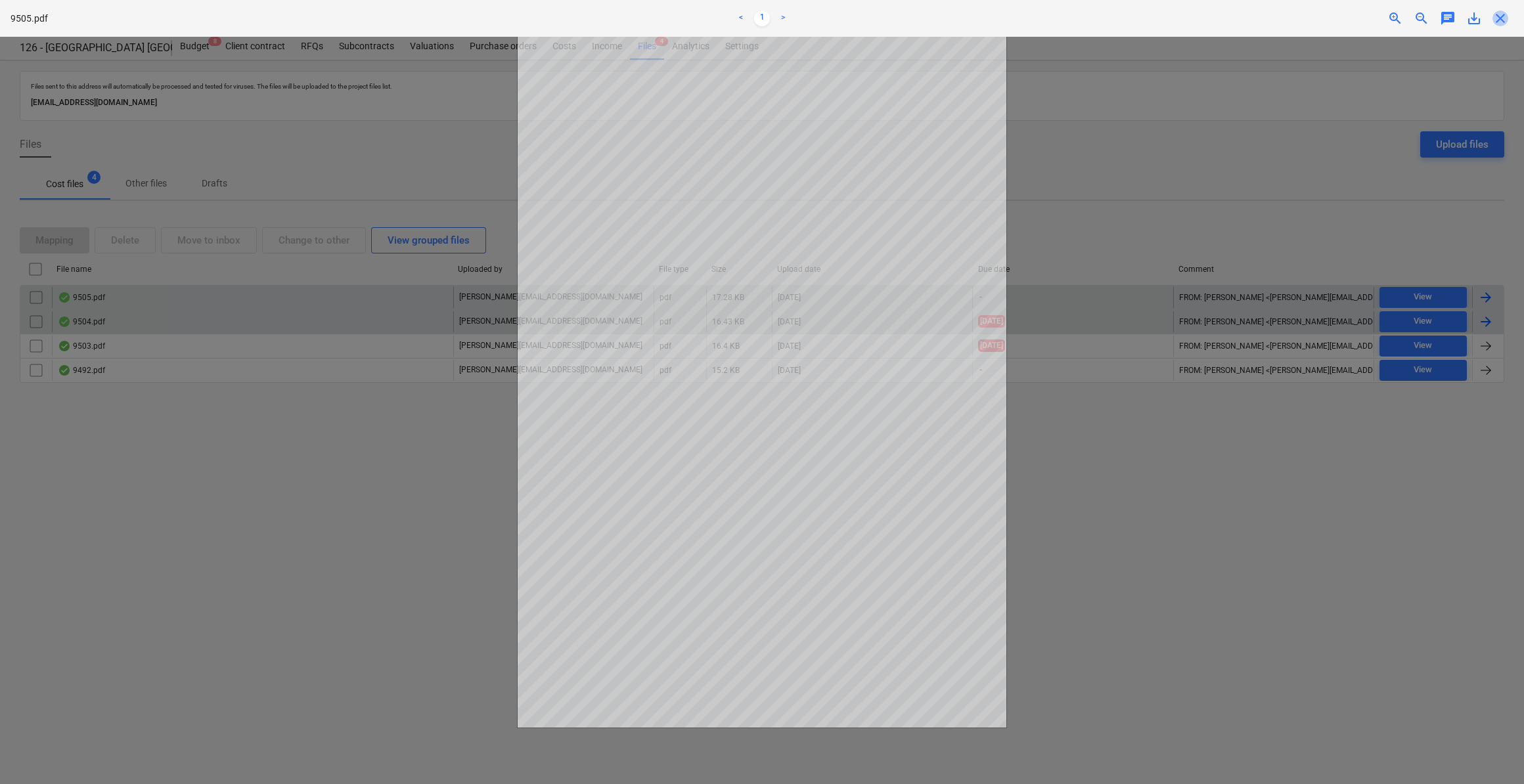
click at [1496, 24] on span "close" at bounding box center [1500, 18] width 16 height 16
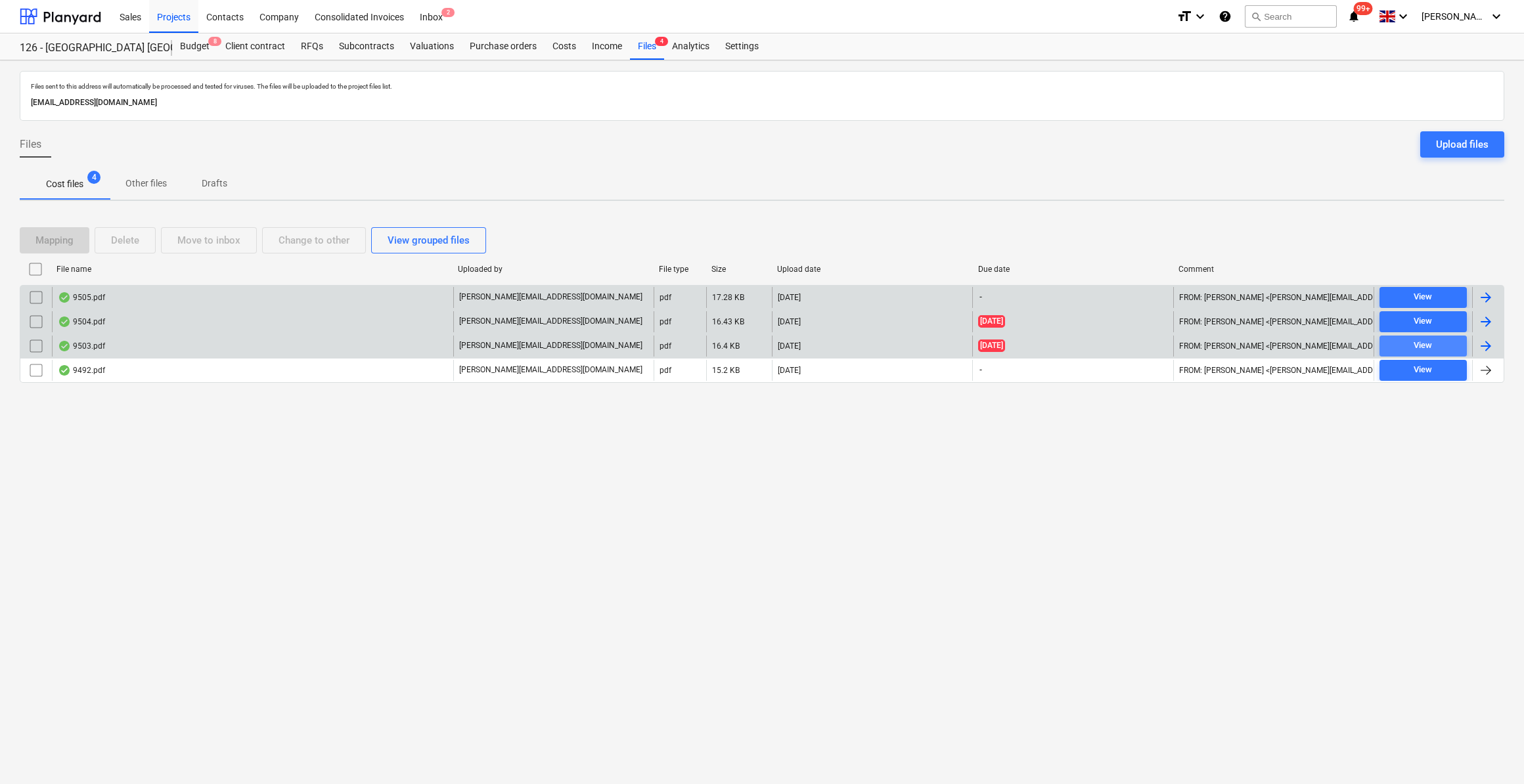
click at [1387, 346] on span "View" at bounding box center [1423, 346] width 77 height 15
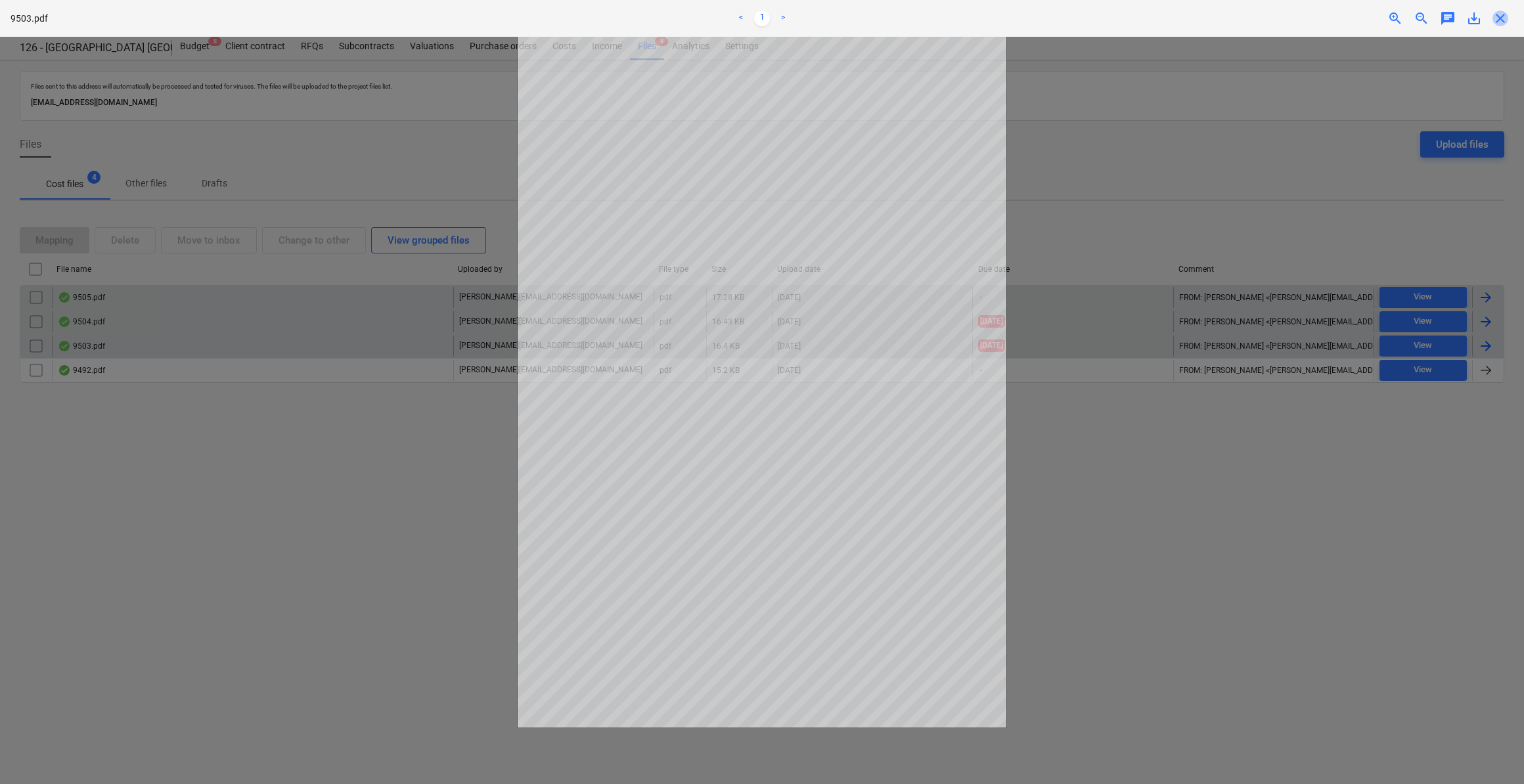
click at [1500, 19] on span "close" at bounding box center [1500, 18] width 16 height 16
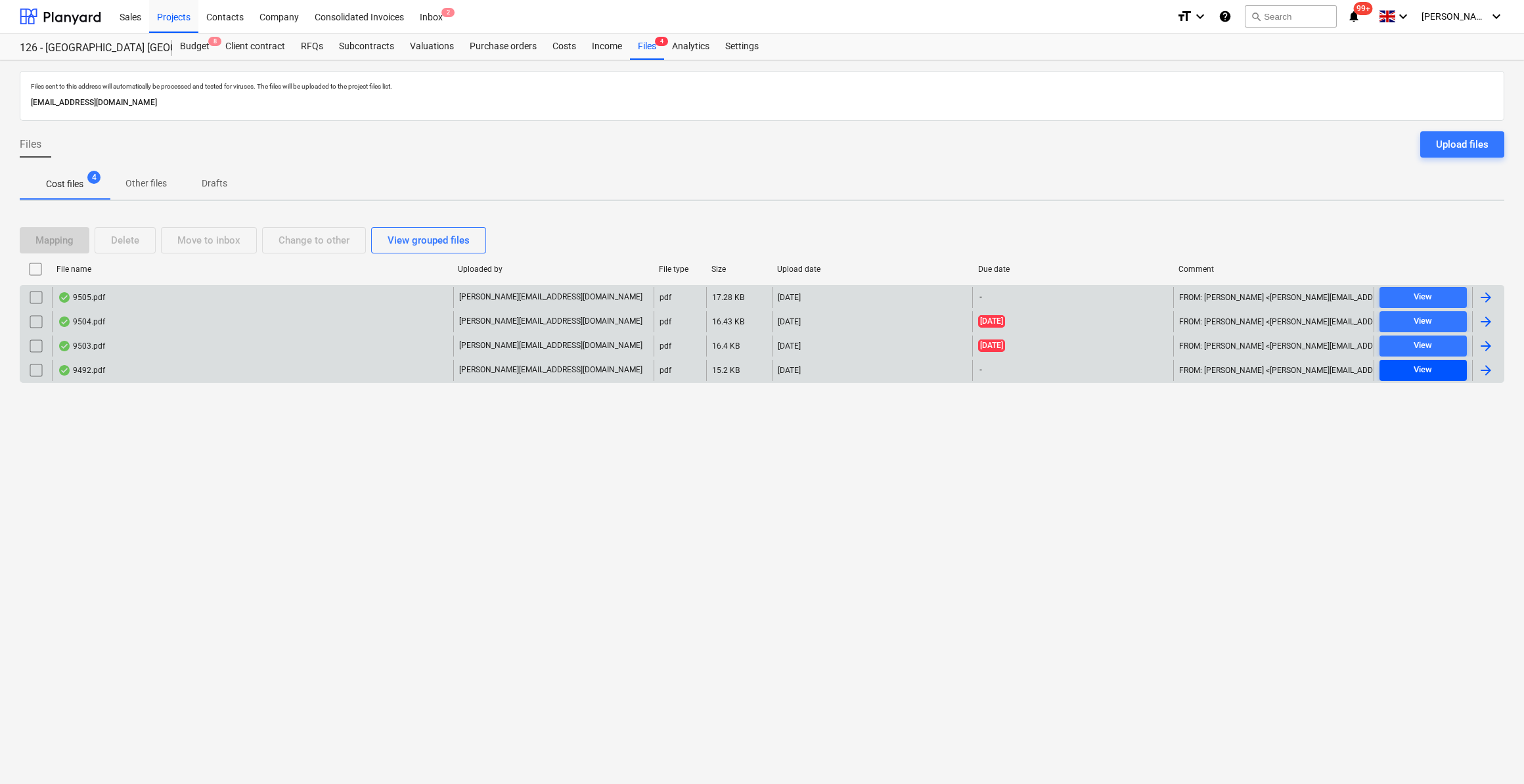
click at [1429, 366] on div "View" at bounding box center [1423, 370] width 18 height 15
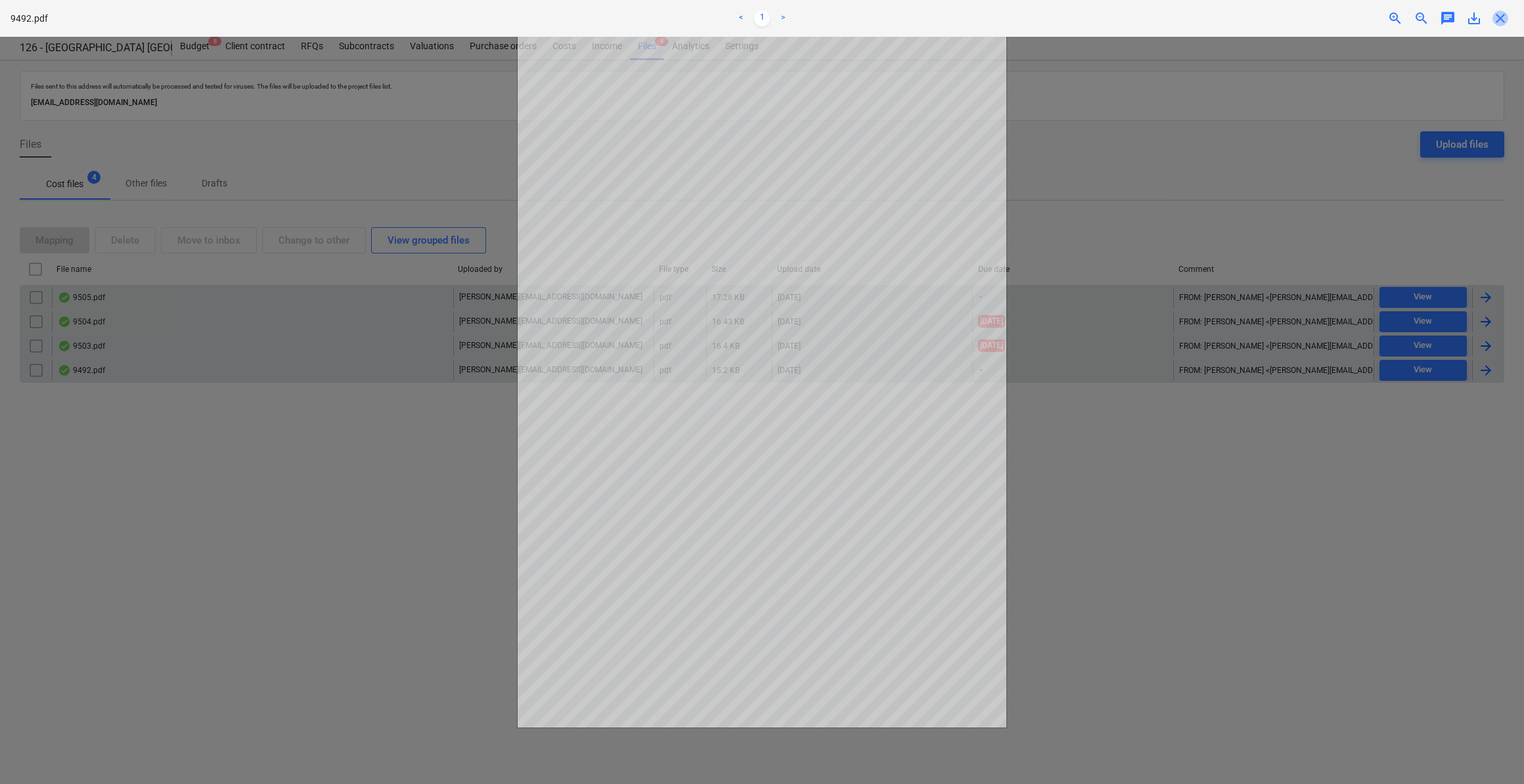
click at [1496, 21] on span "close" at bounding box center [1500, 18] width 16 height 16
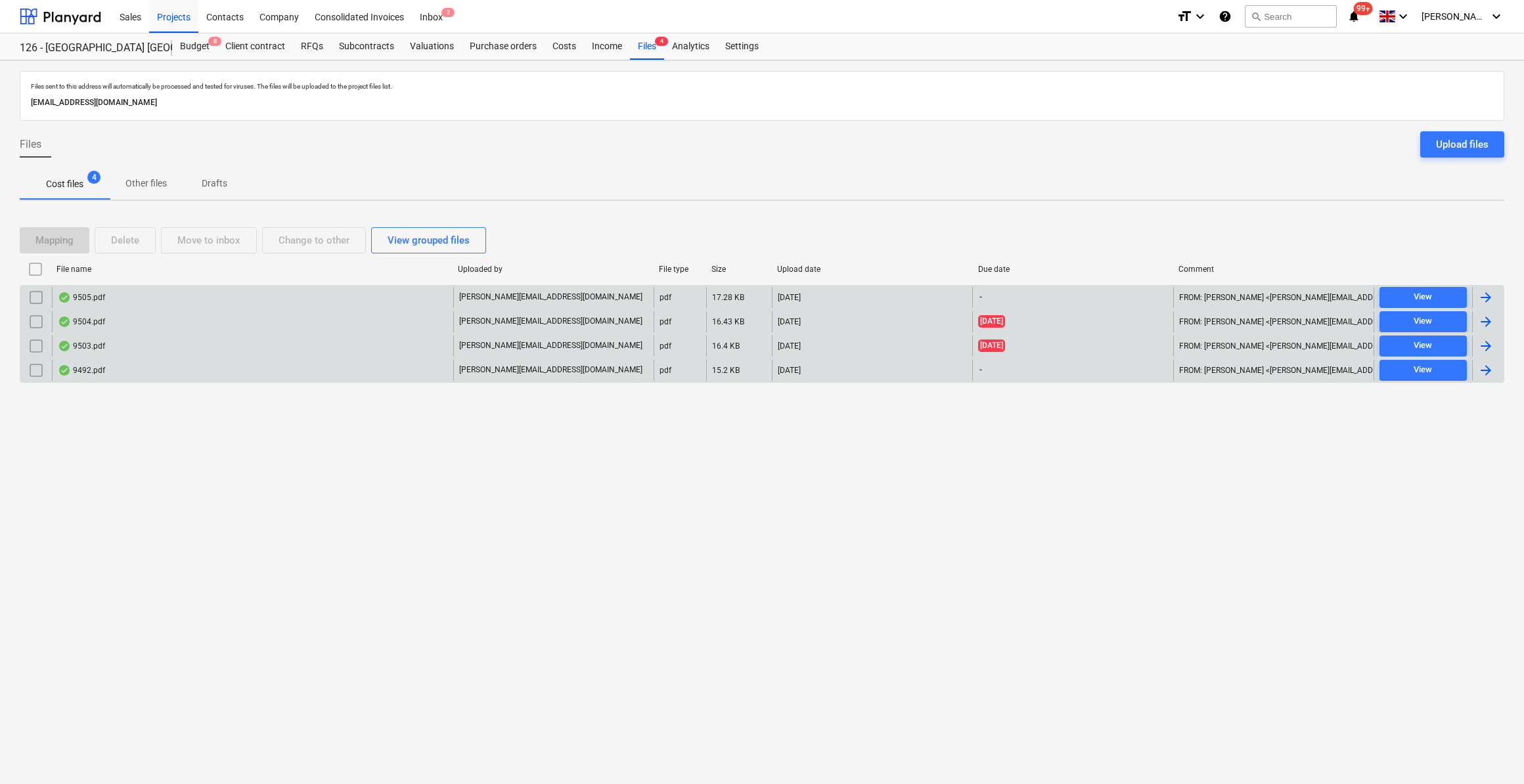
click at [1483, 342] on div at bounding box center [1485, 346] width 16 height 16
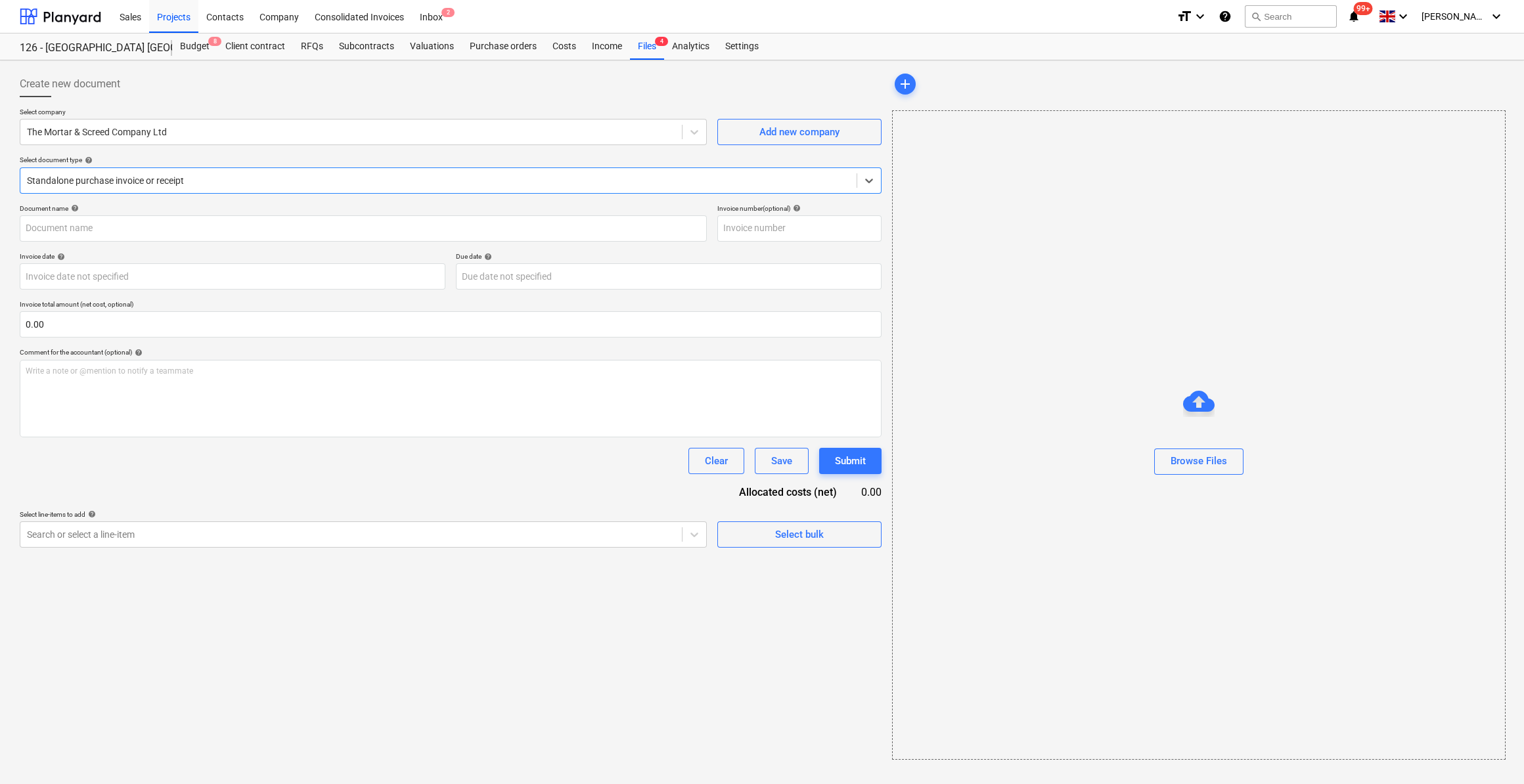
type input "525288"
type input "[DATE]"
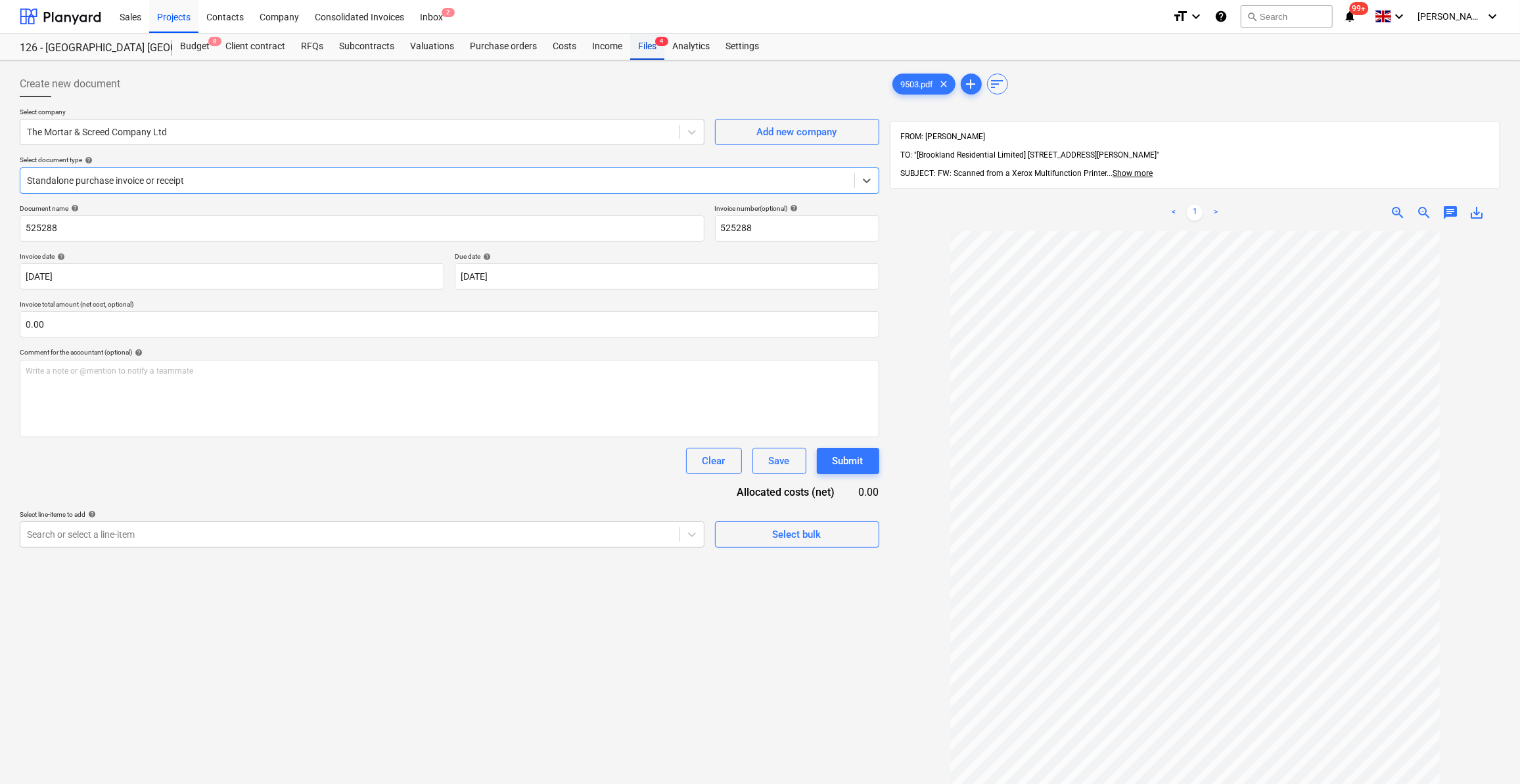
drag, startPoint x: 641, startPoint y: 48, endPoint x: 660, endPoint y: 55, distance: 20.2
click at [641, 48] on div "Files 4" at bounding box center [647, 46] width 34 height 26
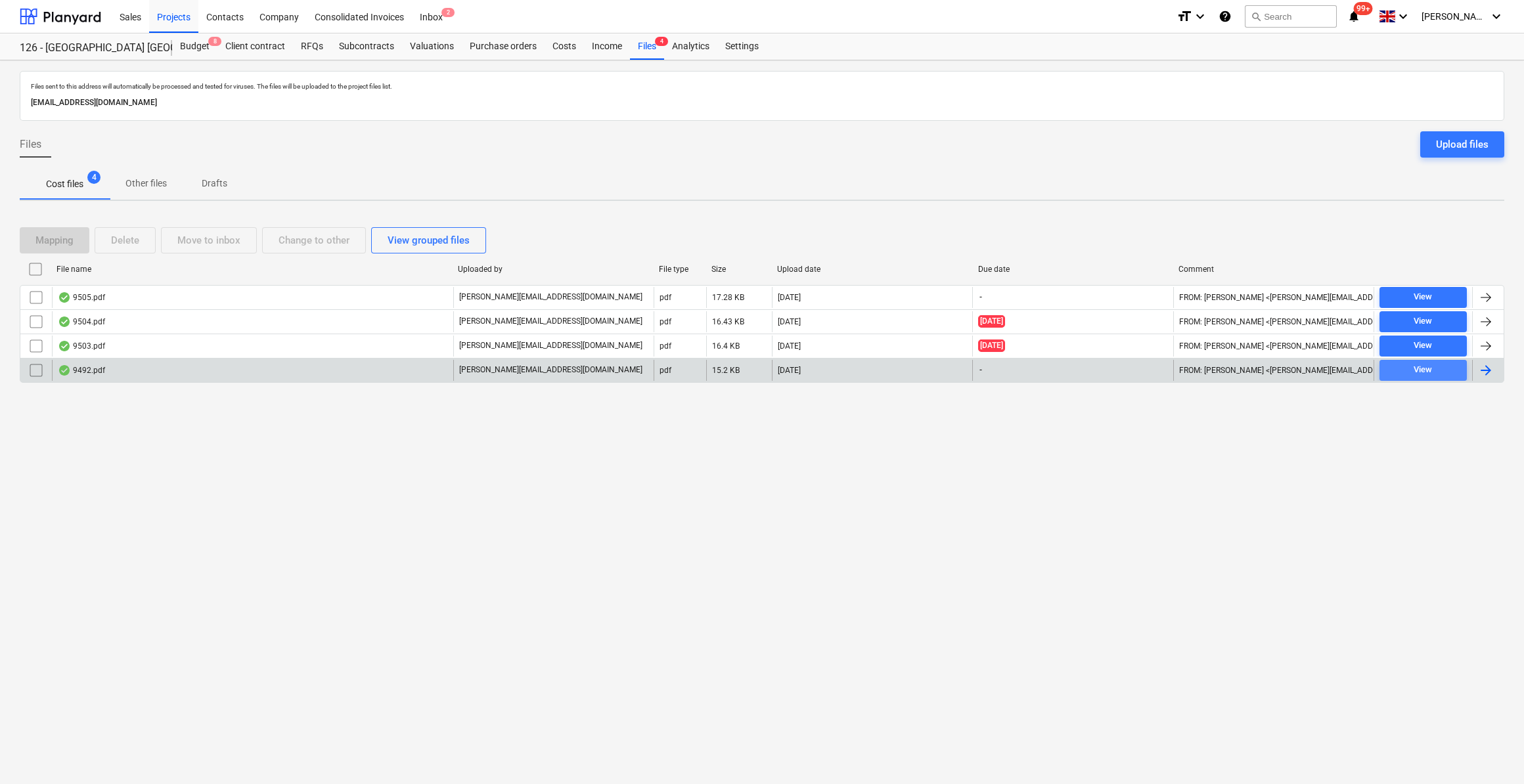
click at [1425, 372] on div "View" at bounding box center [1423, 370] width 18 height 15
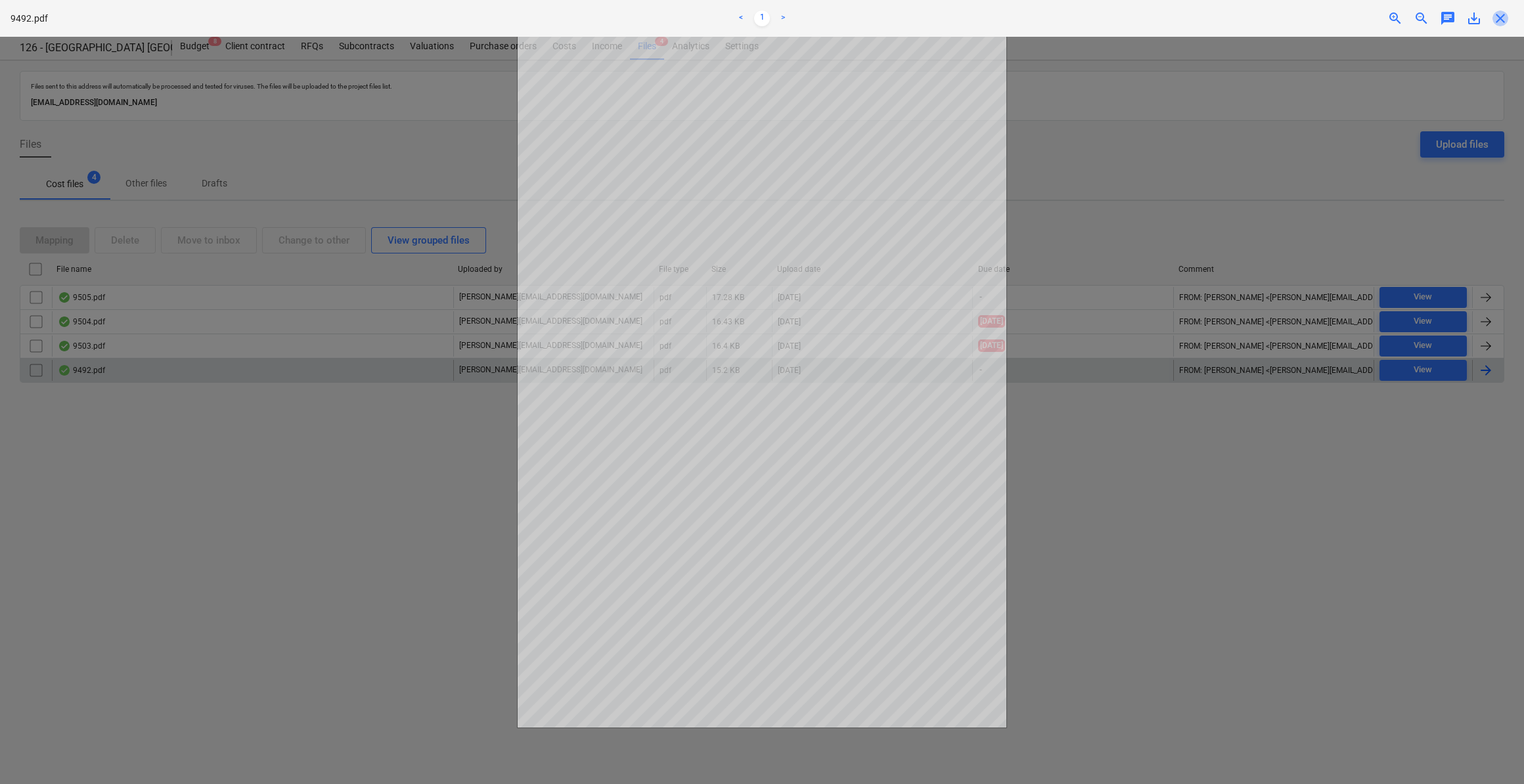
click at [1501, 17] on span "close" at bounding box center [1500, 18] width 16 height 16
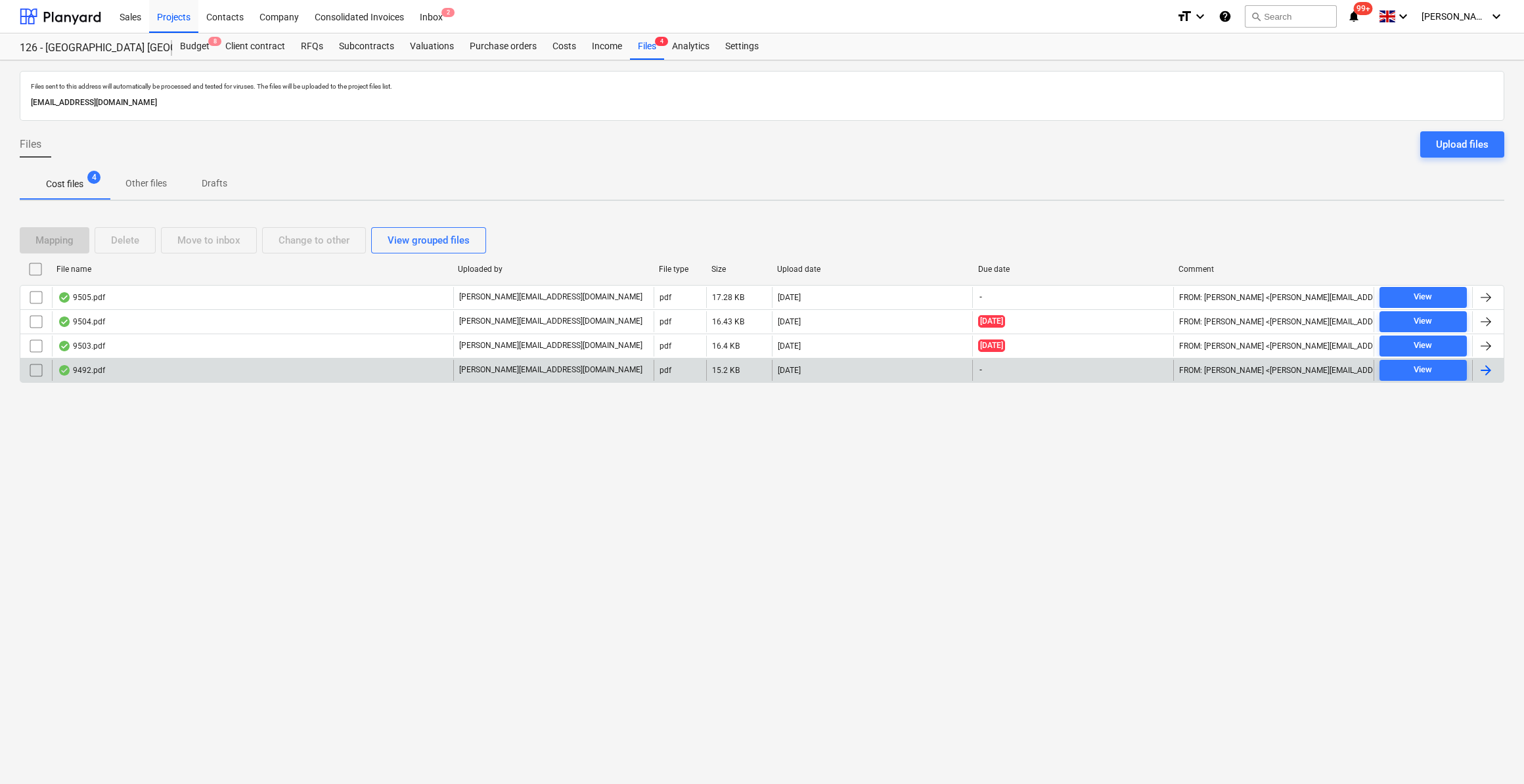
click at [1482, 372] on div at bounding box center [1485, 370] width 16 height 16
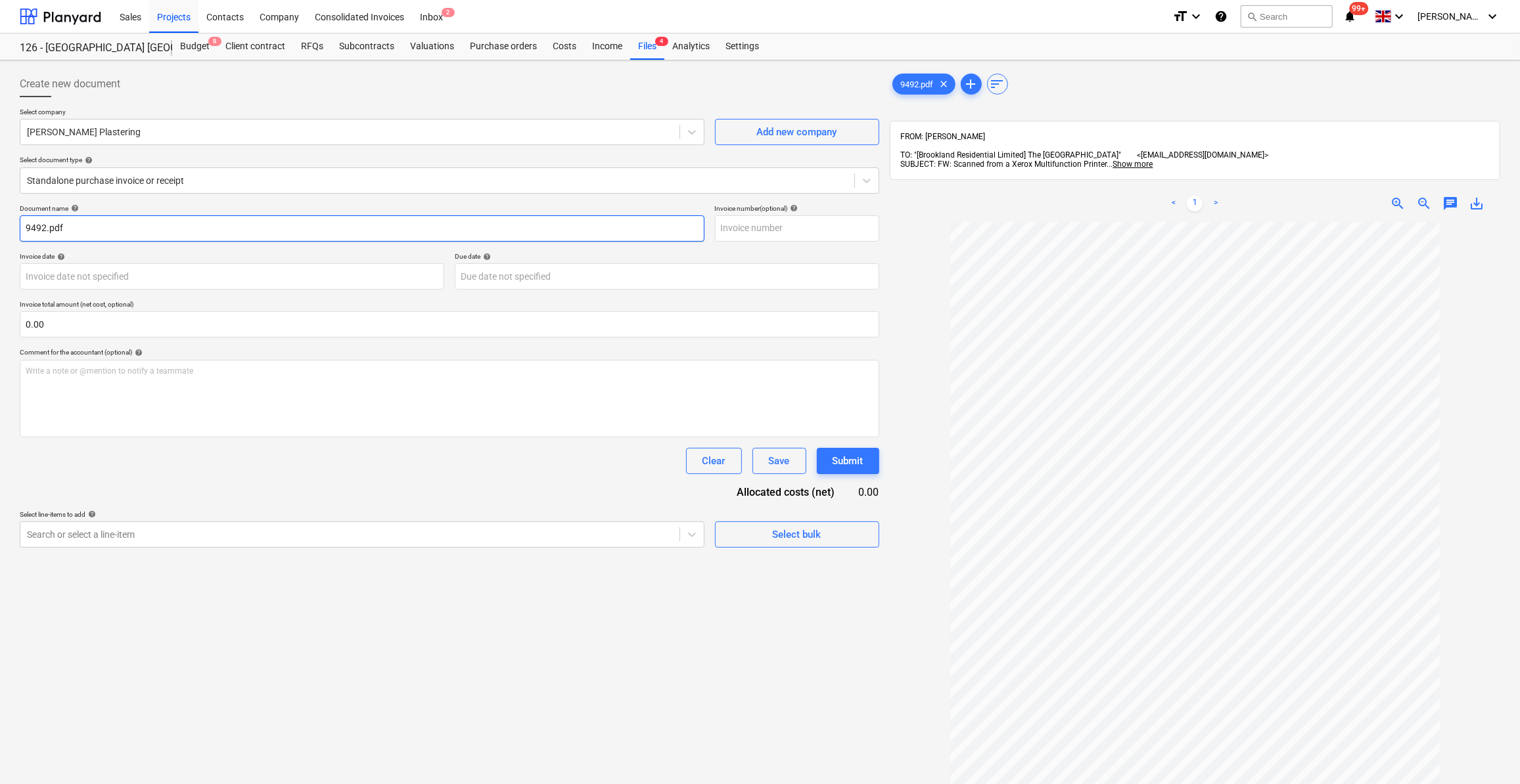
drag, startPoint x: 78, startPoint y: 235, endPoint x: 22, endPoint y: 227, distance: 56.6
click at [22, 227] on input "9492.pdf" at bounding box center [362, 229] width 685 height 26
type input "INV180"
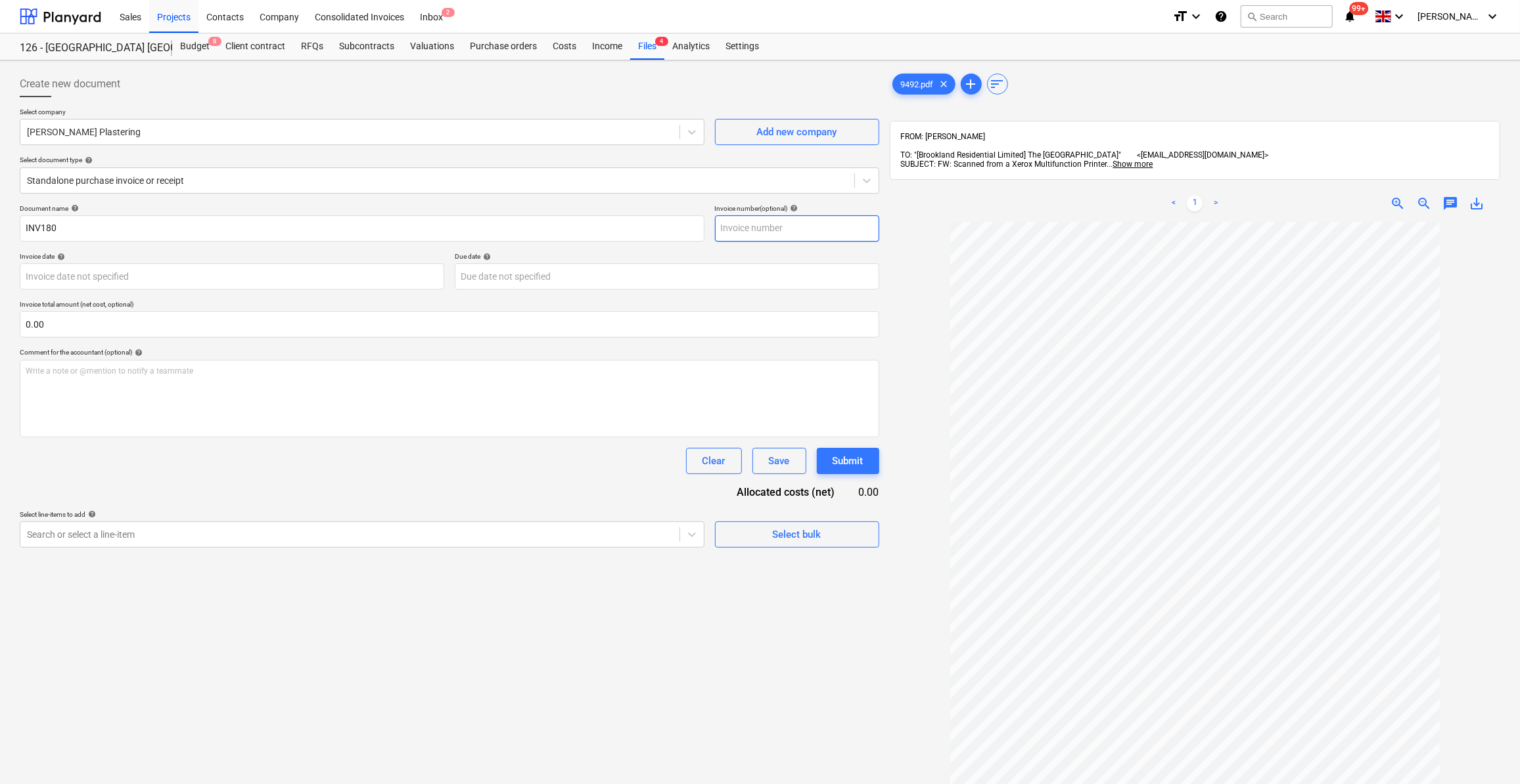
click at [742, 225] on input "text" at bounding box center [797, 229] width 164 height 26
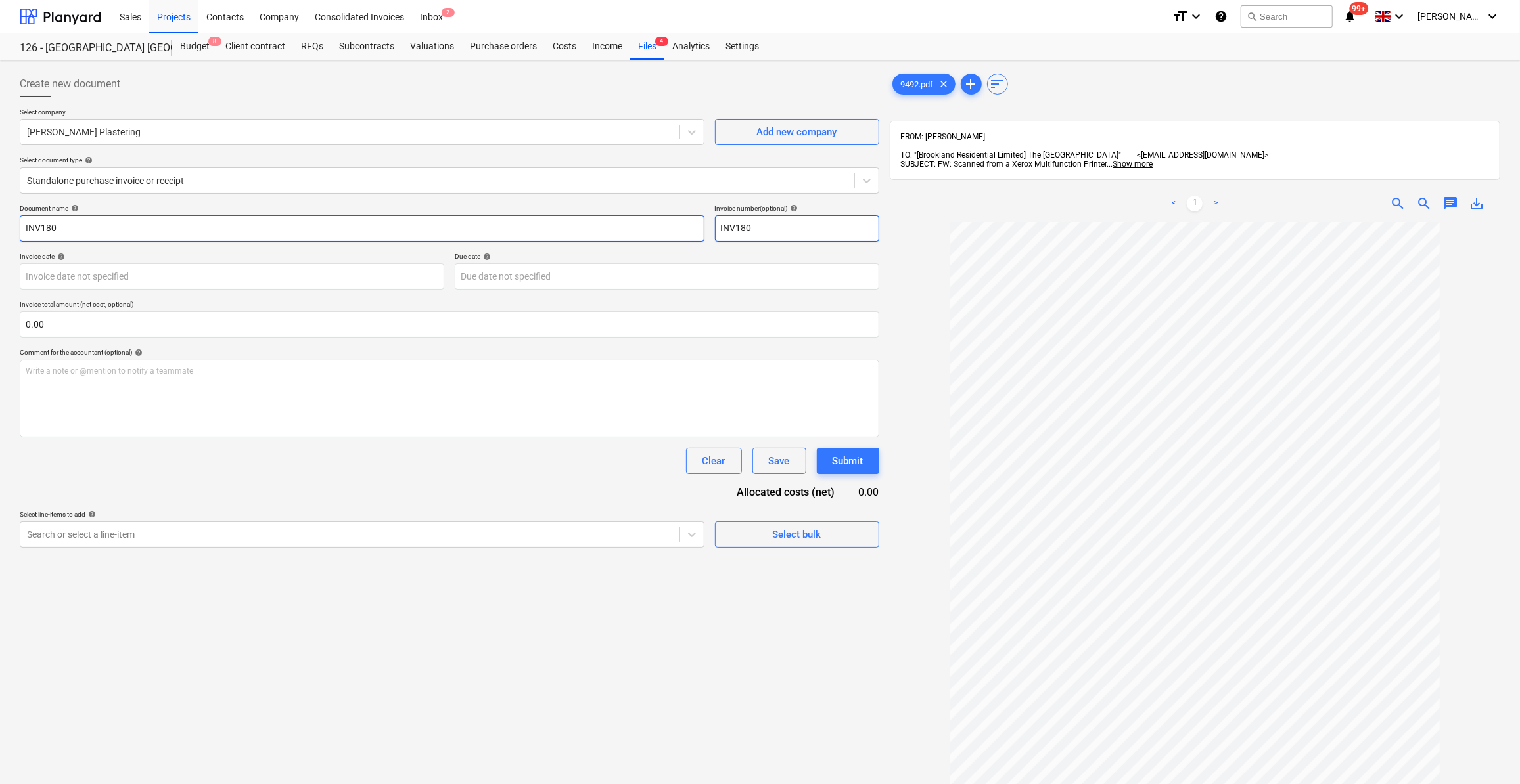
type input "INV180"
click at [26, 222] on input "INV180" at bounding box center [362, 229] width 685 height 26
click at [22, 230] on input "INV180" at bounding box center [362, 229] width 685 height 26
type input "Labour 11-13/09/25 - INV180"
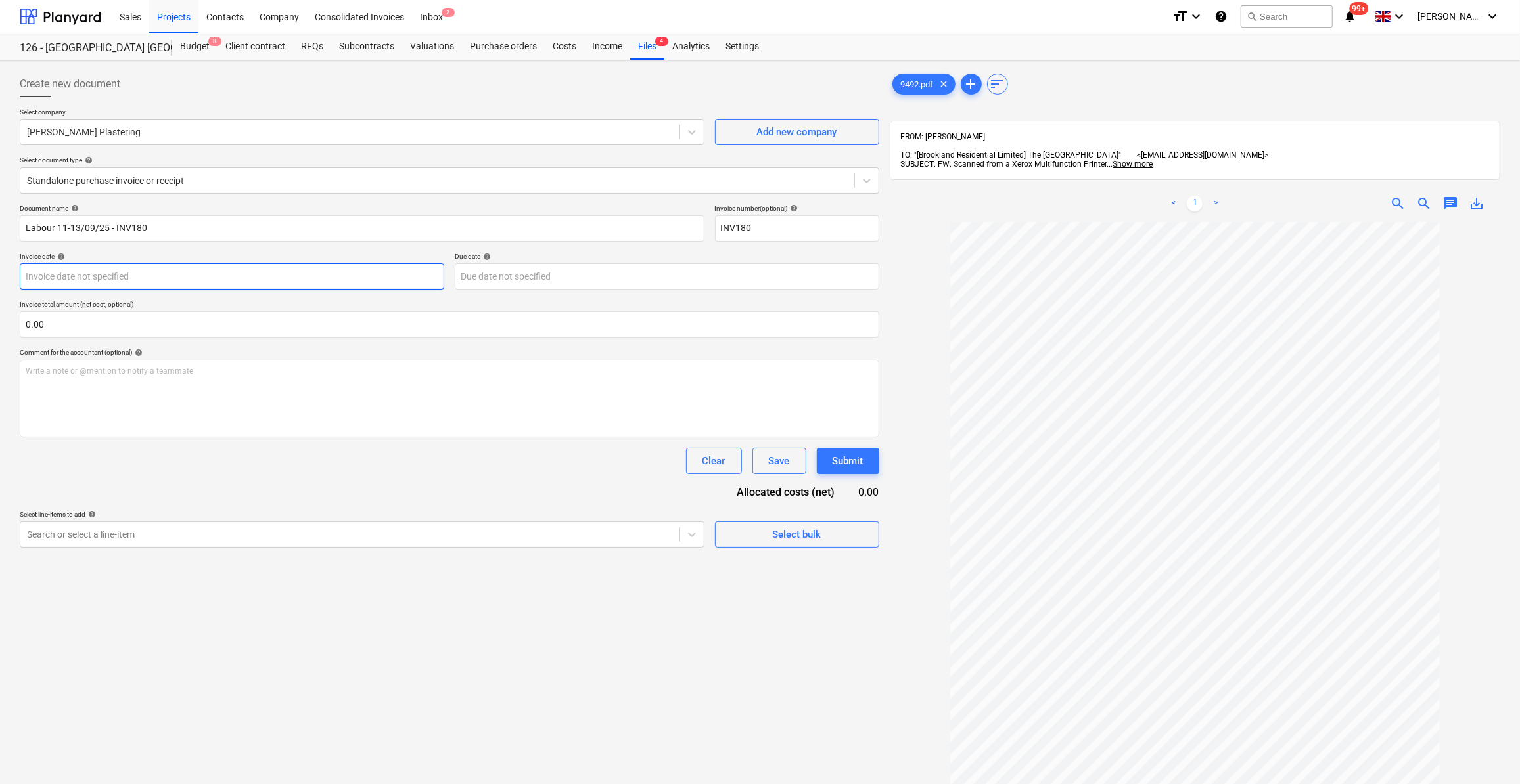
click at [97, 283] on body "Sales Projects Contacts Company Consolidated Invoices Inbox 2 format_size keybo…" at bounding box center [760, 392] width 1520 height 784
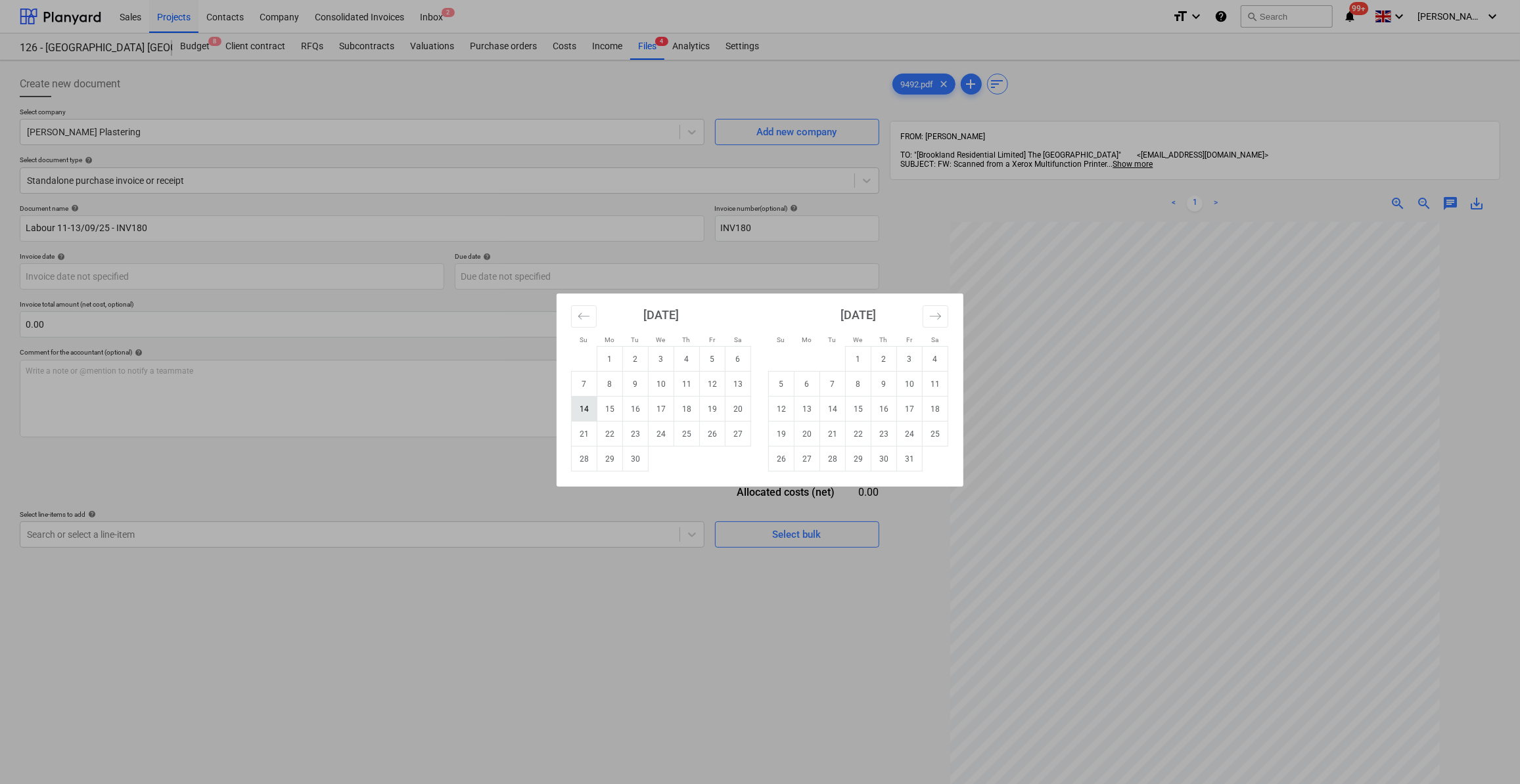
click at [588, 410] on td "14" at bounding box center [585, 409] width 26 height 25
type input "[DATE]"
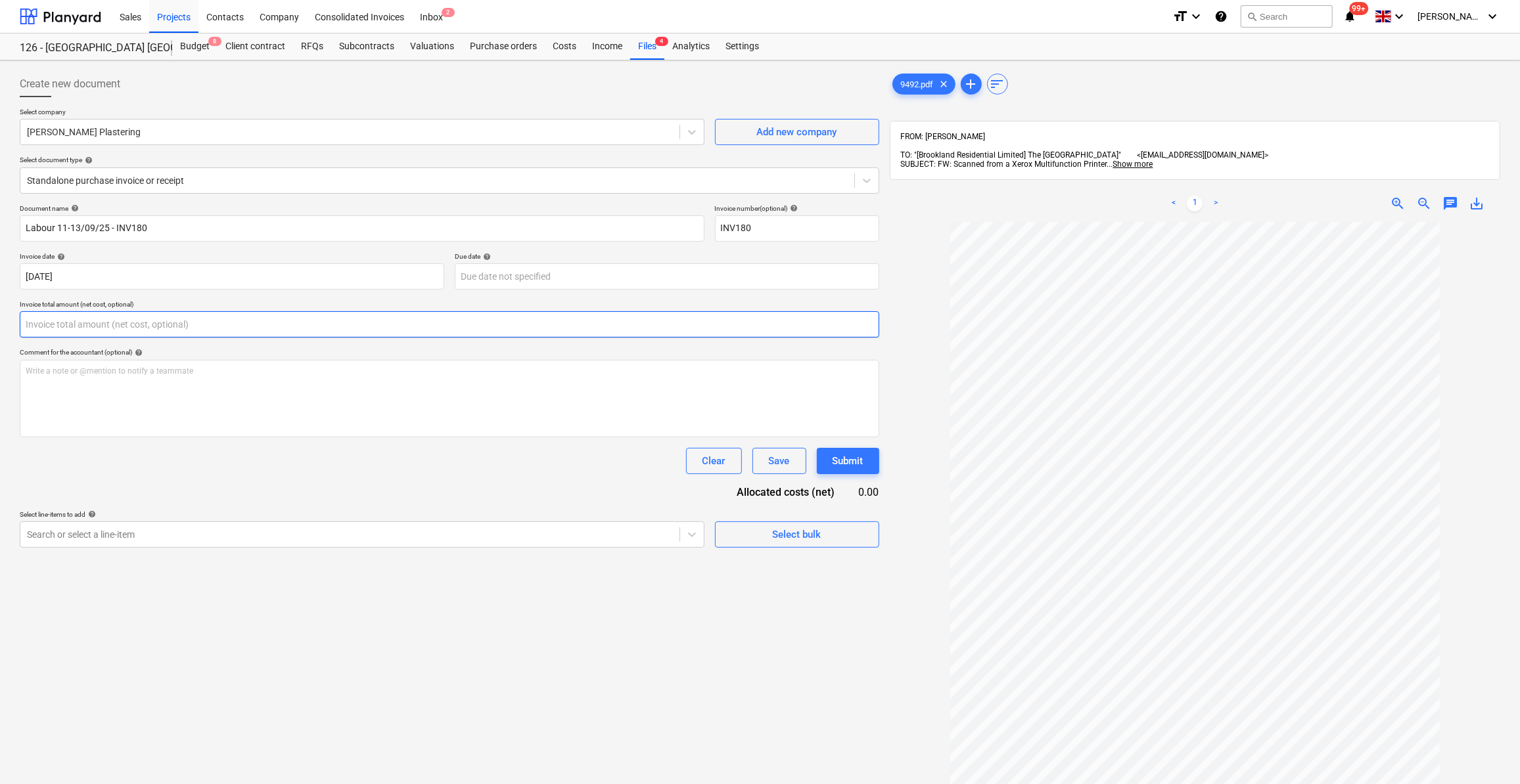
click at [52, 328] on input "text" at bounding box center [449, 325] width 859 height 26
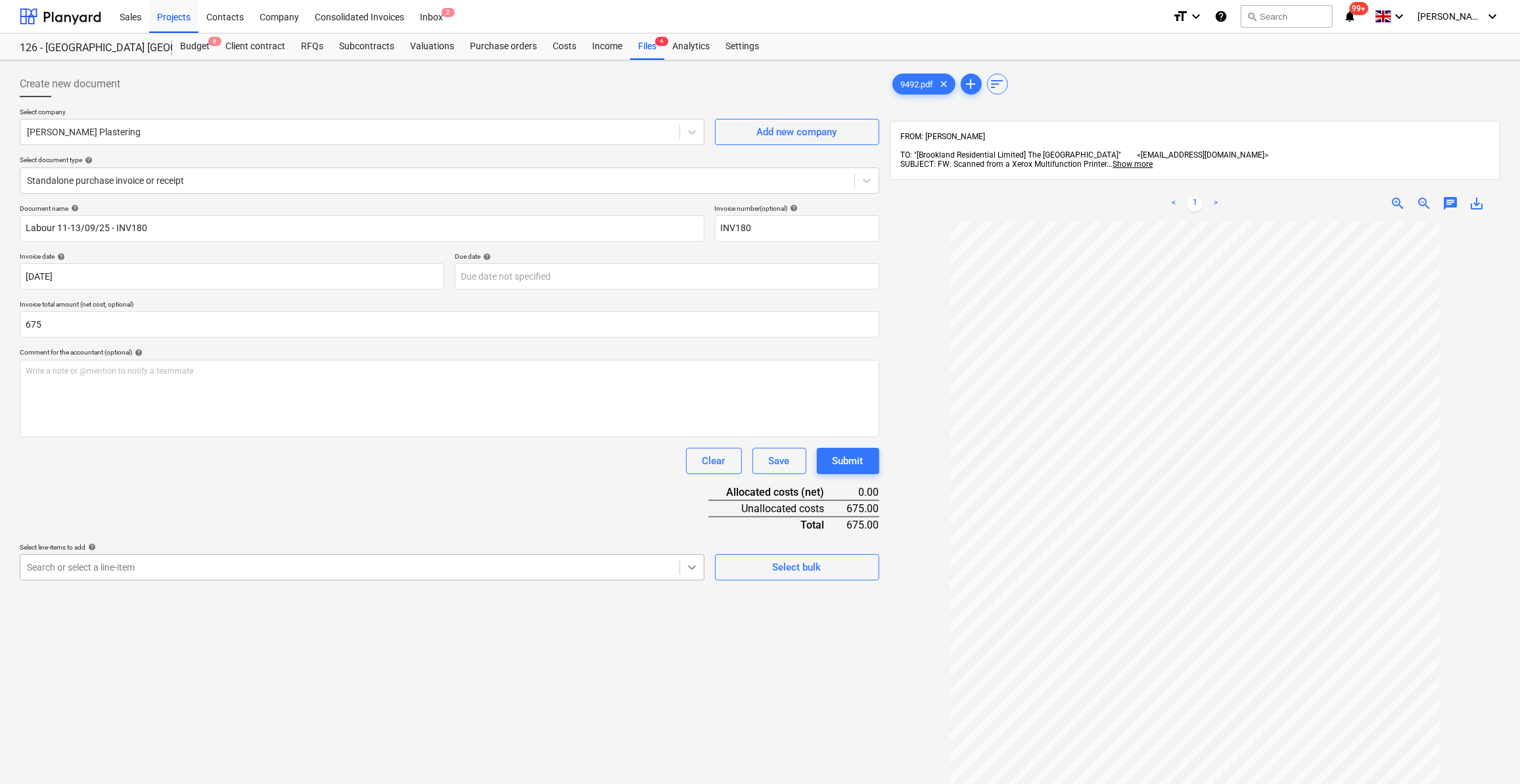
type input "675.00"
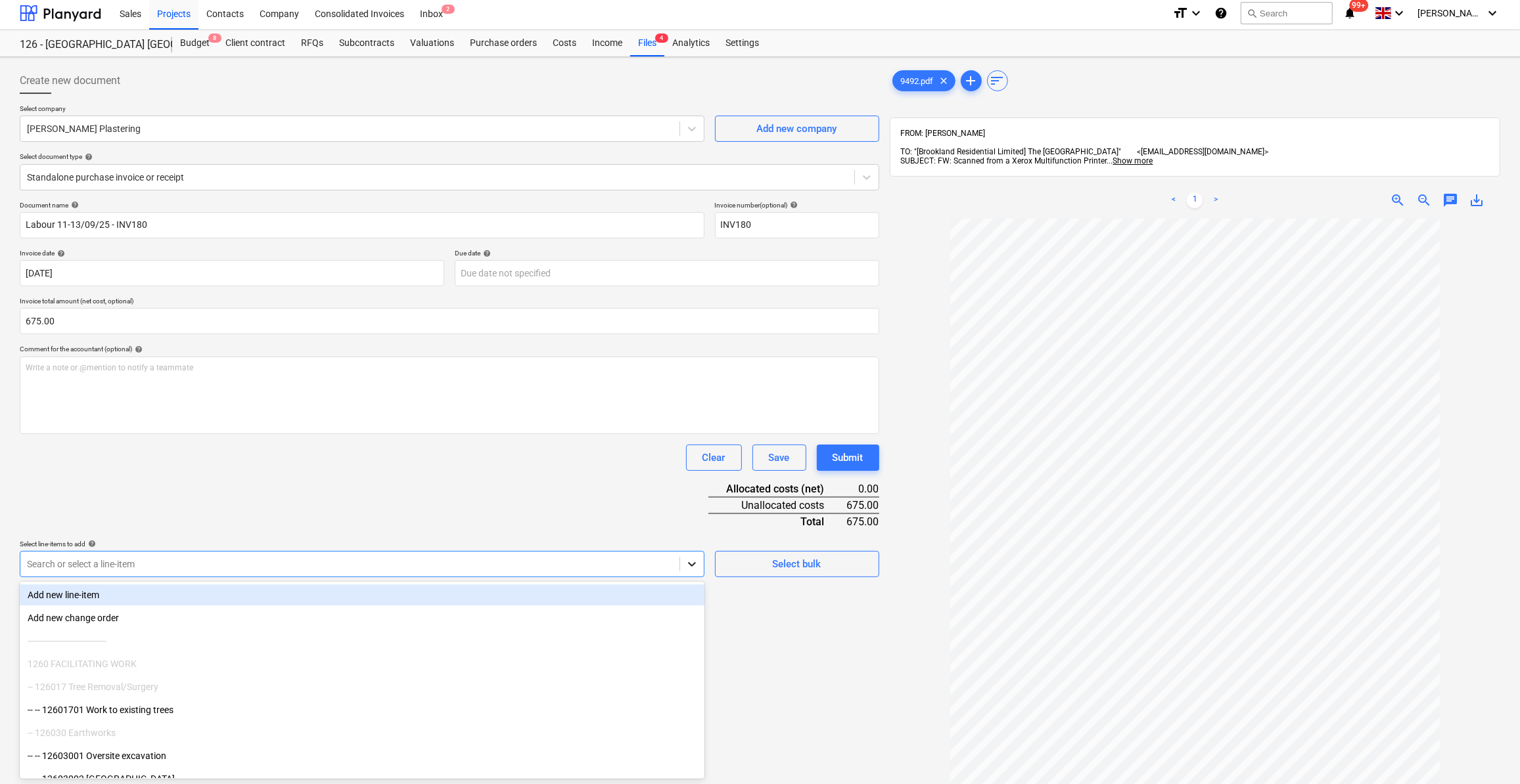
click at [691, 572] on div at bounding box center [692, 564] width 24 height 24
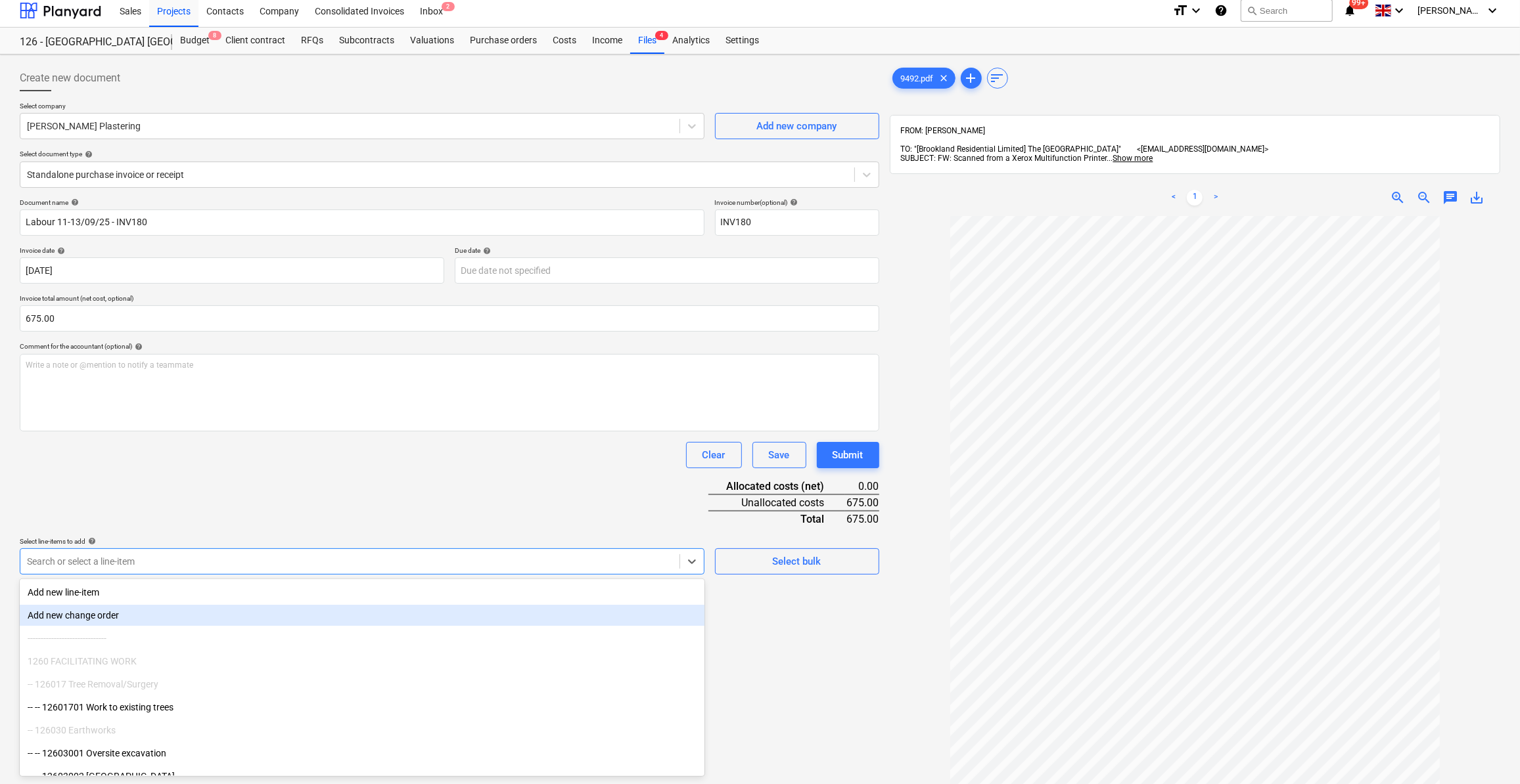
drag, startPoint x: 934, startPoint y: 671, endPoint x: 887, endPoint y: 651, distance: 51.1
click at [932, 670] on div at bounding box center [1195, 589] width 611 height 747
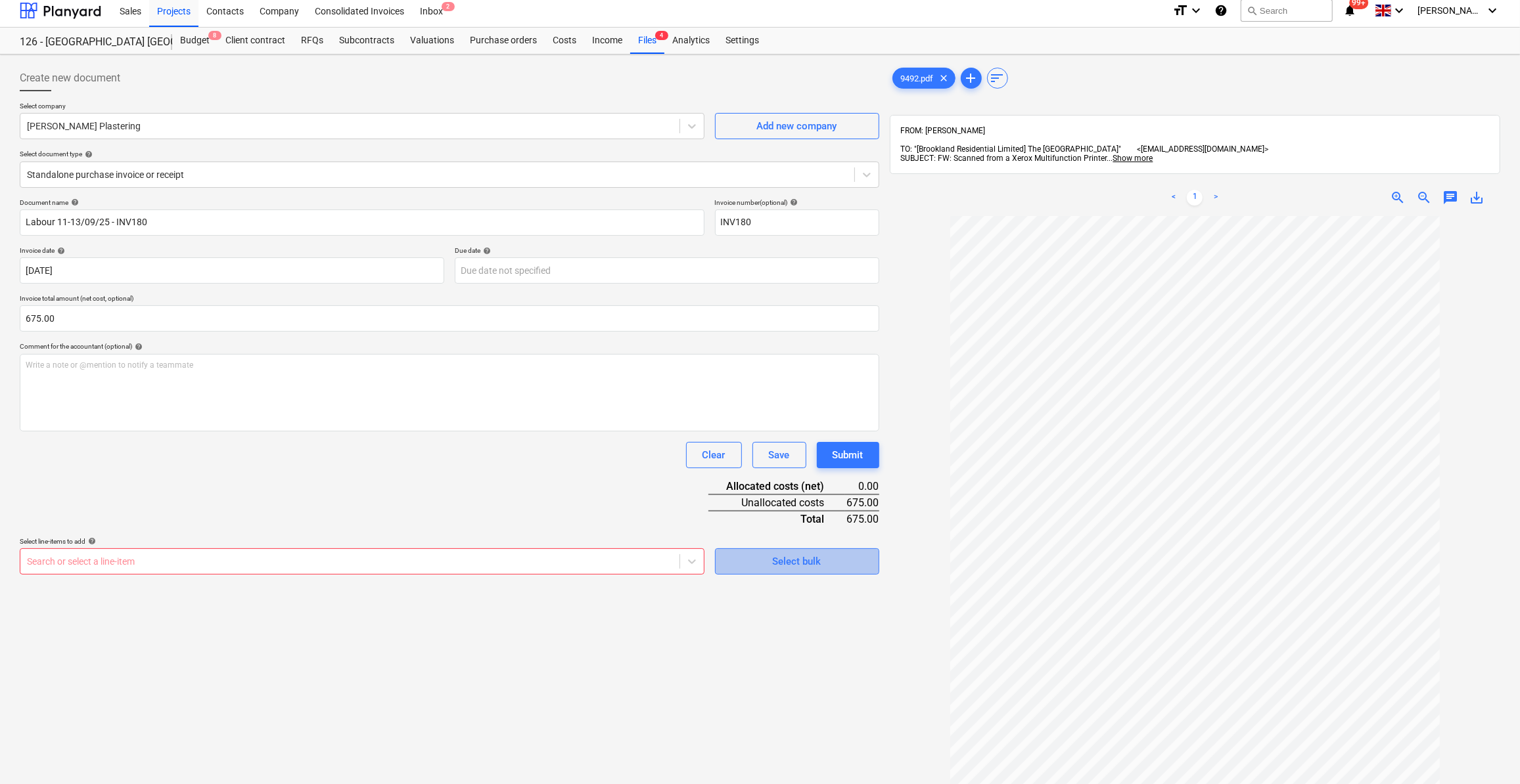
click at [814, 570] on button "Select bulk" at bounding box center [797, 562] width 164 height 26
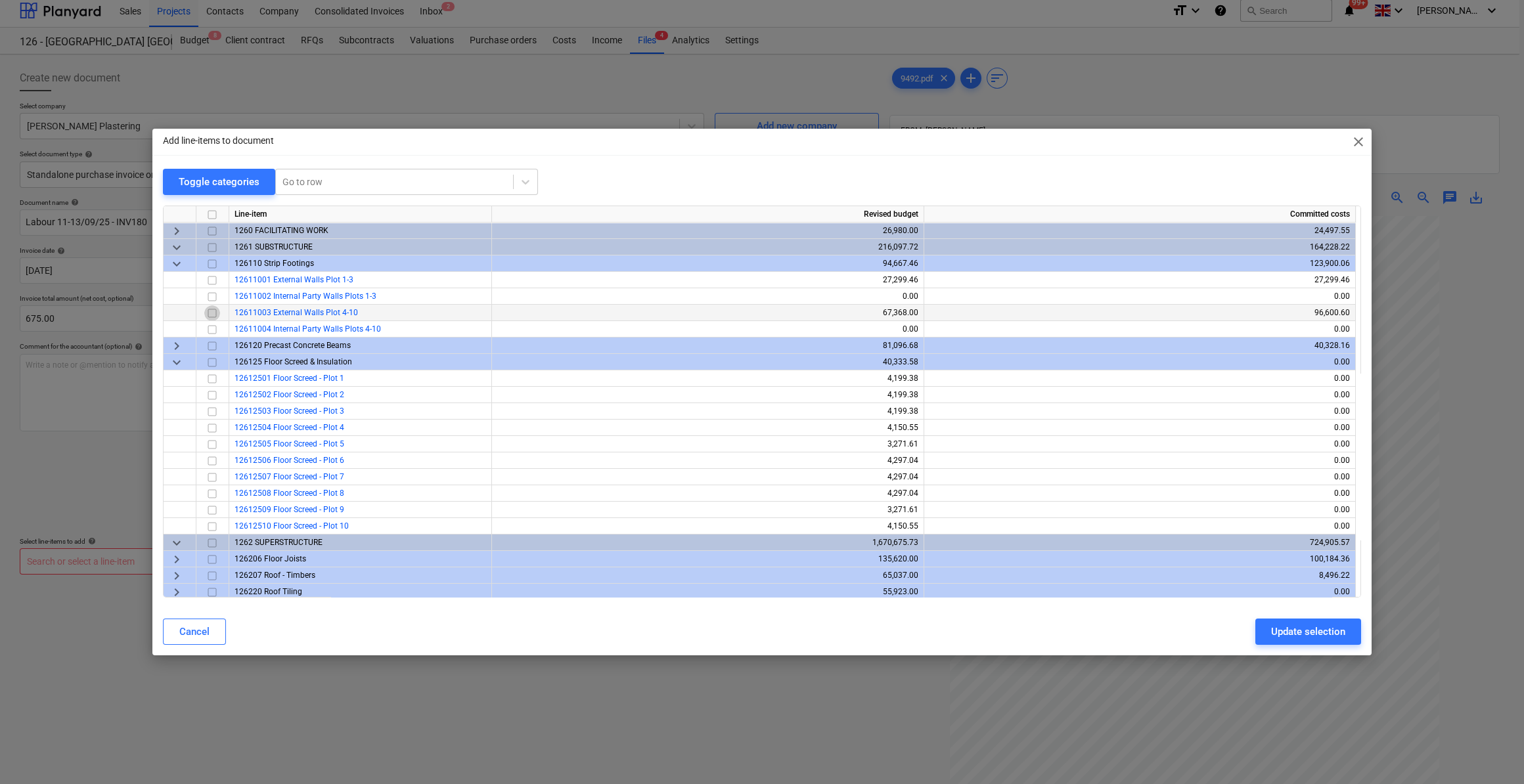
click at [212, 312] on input "checkbox" at bounding box center [211, 313] width 16 height 16
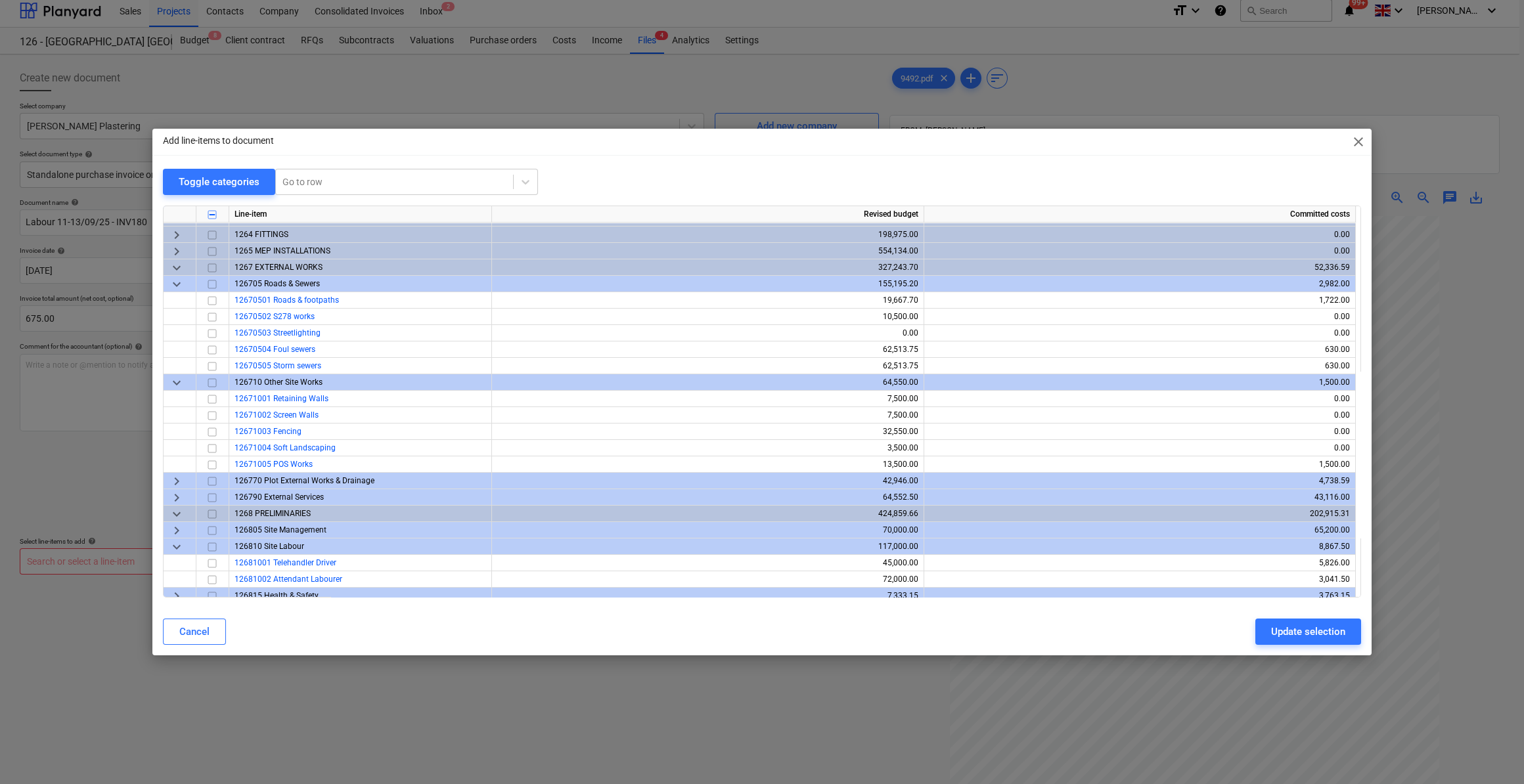
scroll to position [671, 0]
click at [175, 508] on span "keyboard_arrow_down" at bounding box center [176, 513] width 16 height 16
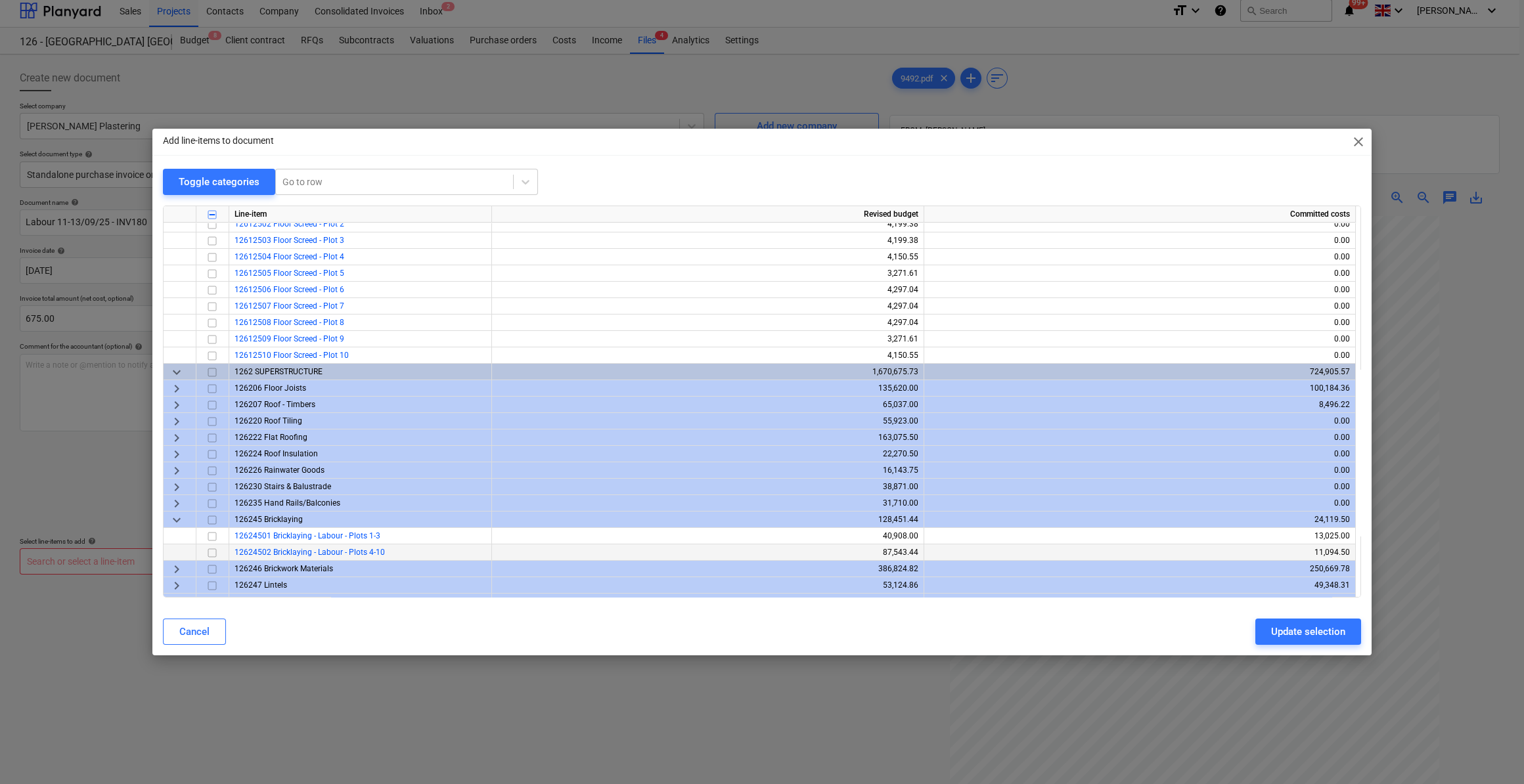
scroll to position [132, 0]
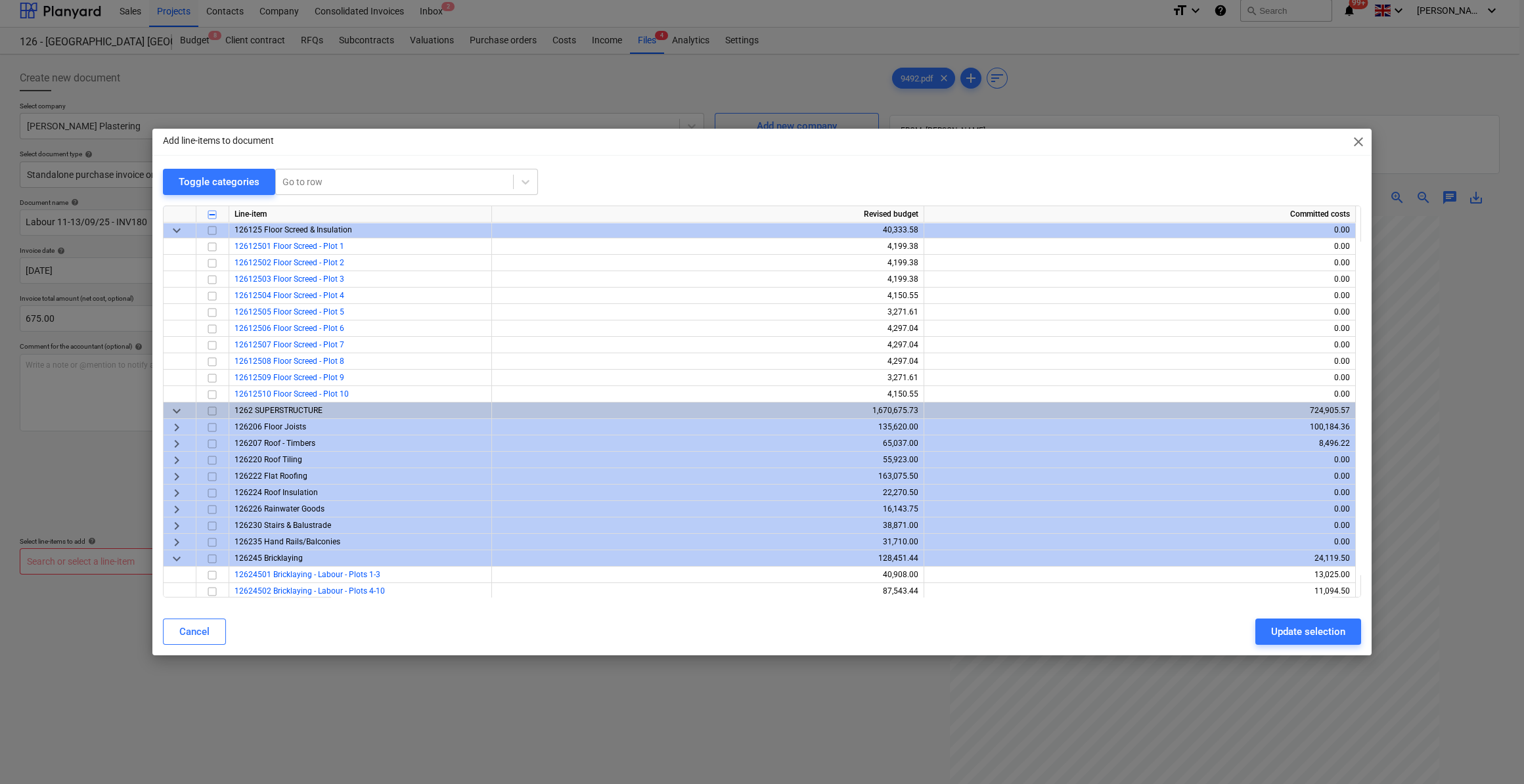
click at [173, 480] on span "keyboard_arrow_right" at bounding box center [176, 476] width 16 height 16
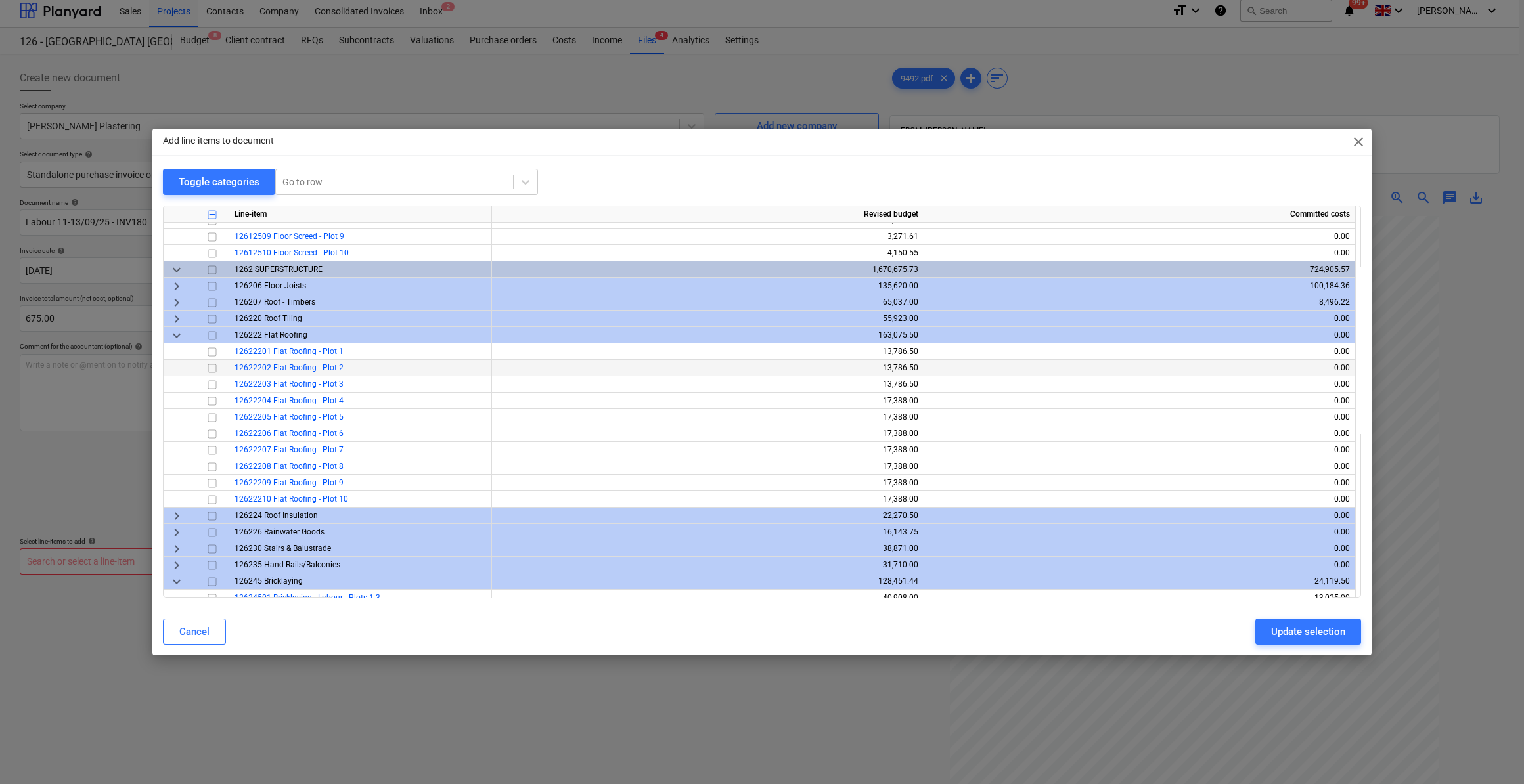
scroll to position [311, 0]
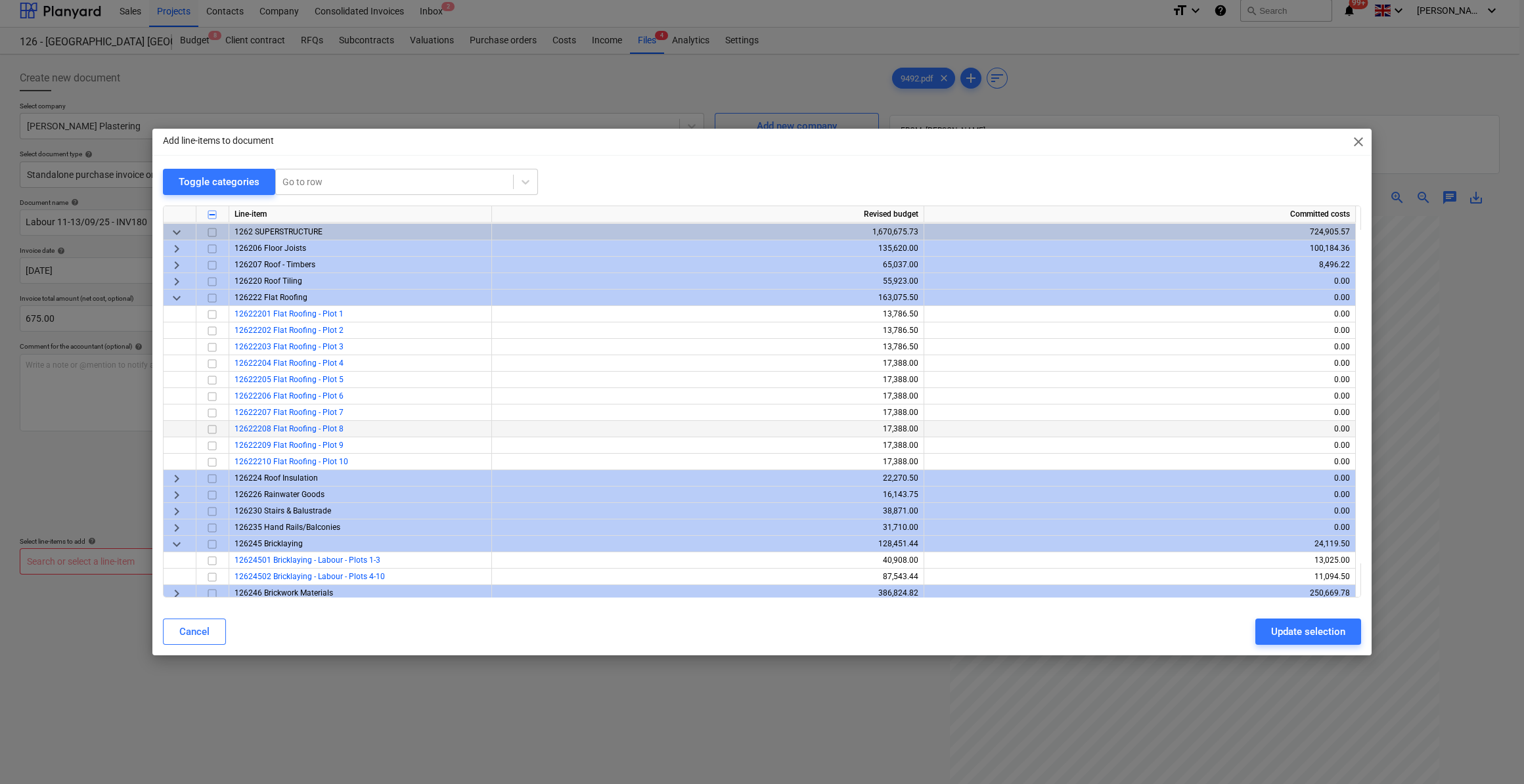
click at [212, 433] on input "checkbox" at bounding box center [211, 429] width 16 height 16
click at [213, 464] on input "checkbox" at bounding box center [211, 462] width 16 height 16
click at [1309, 633] on div "Update selection" at bounding box center [1308, 632] width 74 height 18
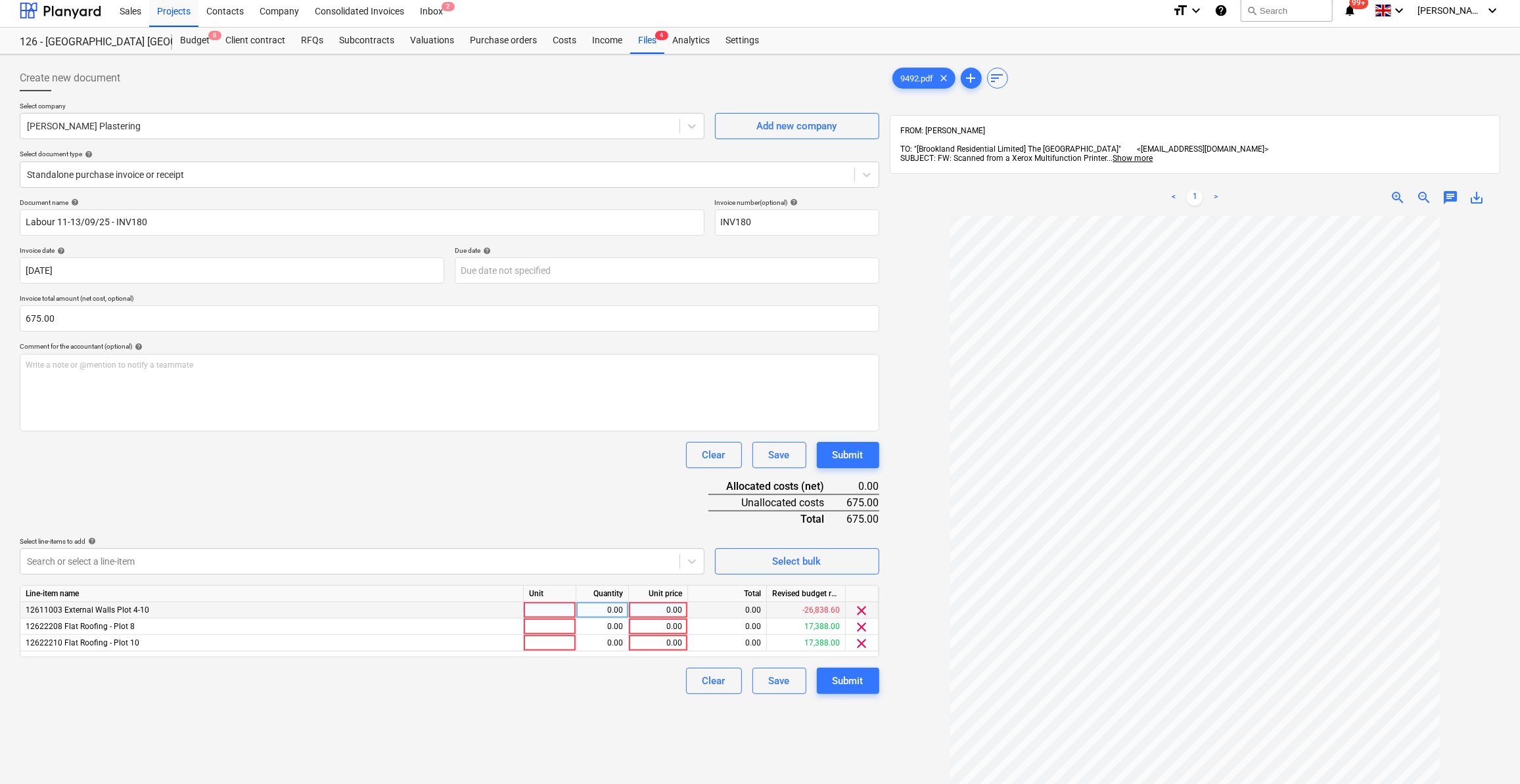
click at [545, 605] on div at bounding box center [550, 611] width 53 height 17
type input "Day"
click at [547, 628] on div at bounding box center [550, 627] width 53 height 17
type input "Day"
click at [541, 641] on div at bounding box center [550, 644] width 53 height 17
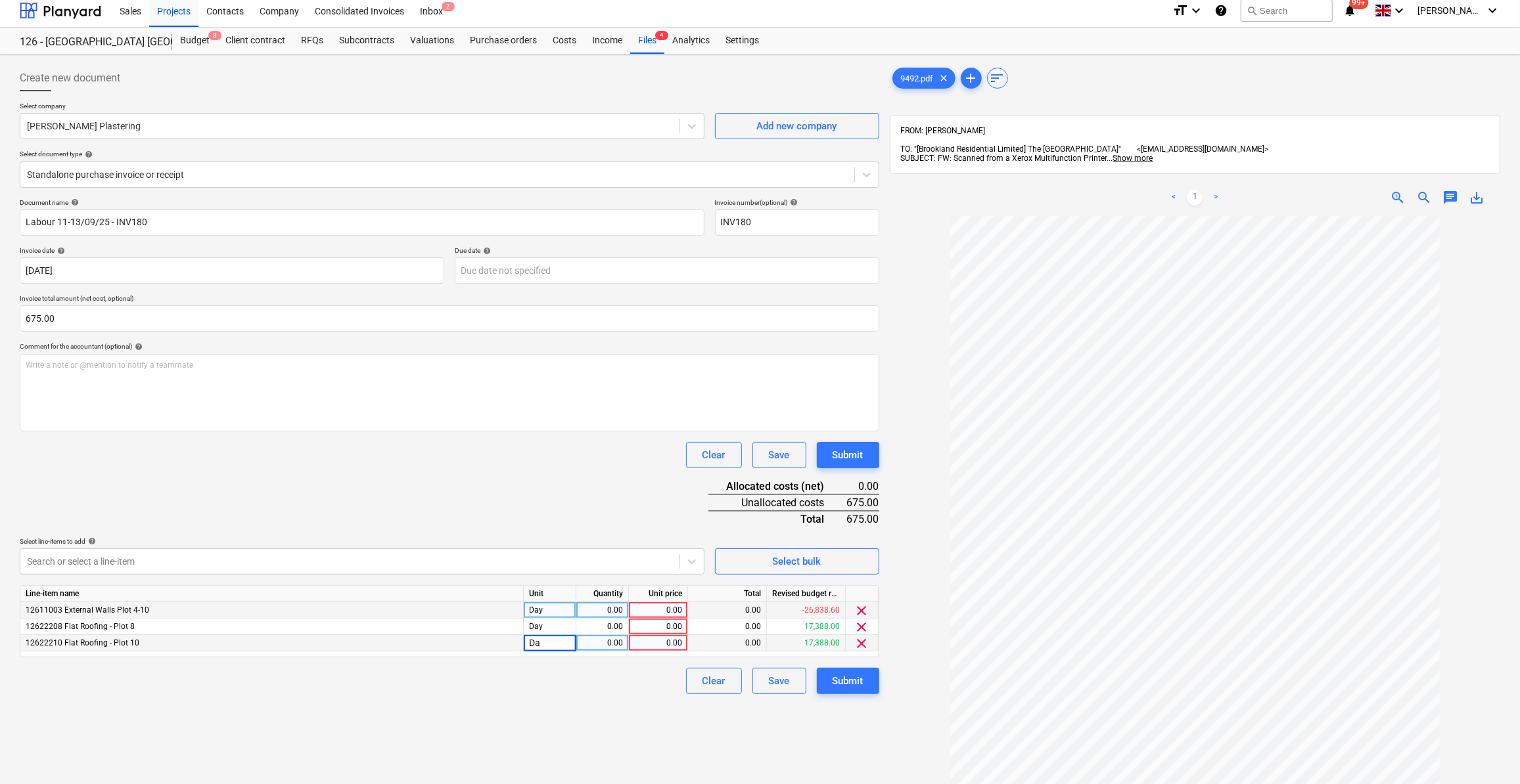
type input "Day"
click at [591, 608] on div "0.00" at bounding box center [602, 611] width 42 height 17
type input "1"
click at [597, 628] on div "0.00" at bounding box center [602, 627] width 42 height 17
type input "1"
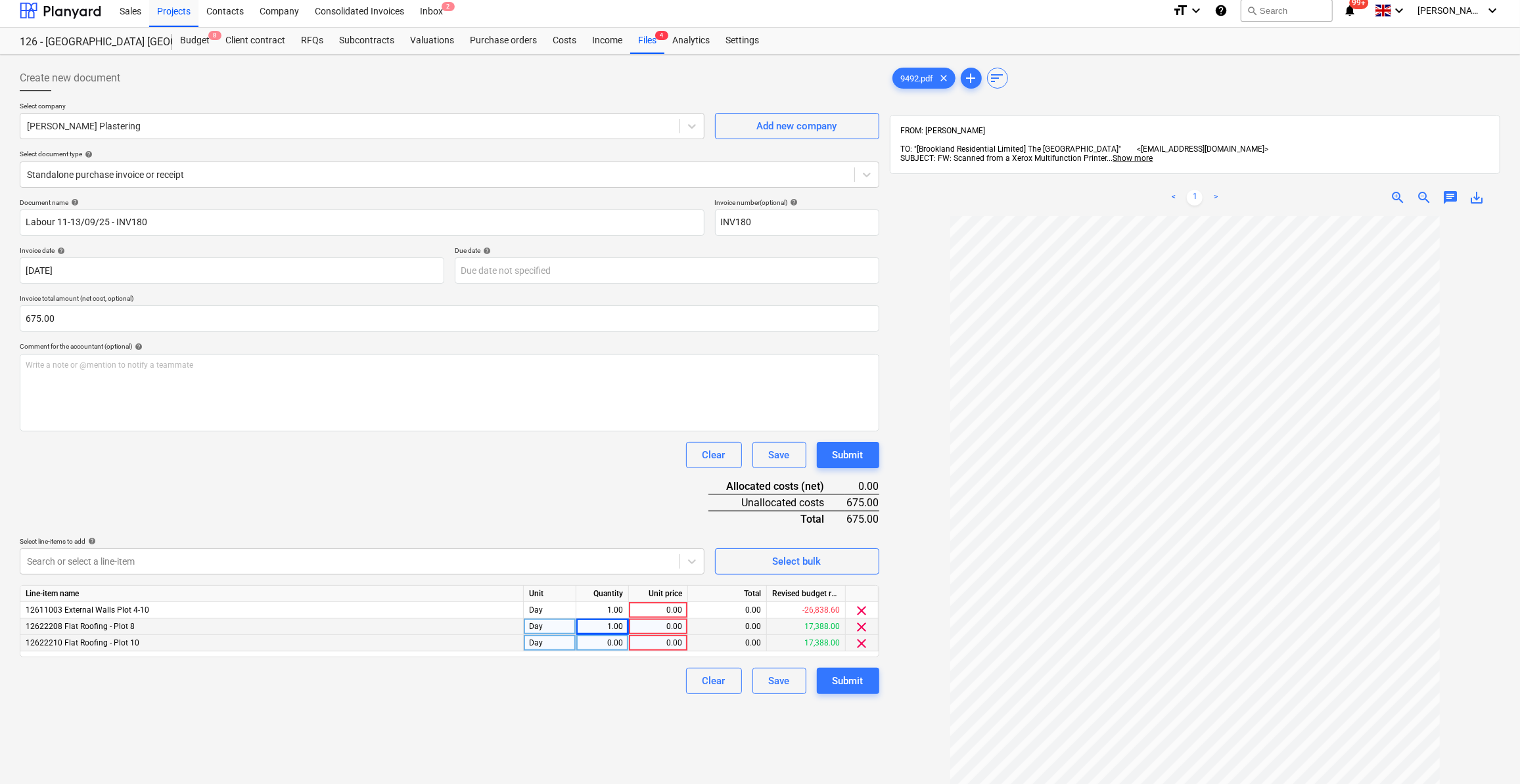
click at [604, 649] on div "0.00" at bounding box center [602, 644] width 42 height 17
type input "1"
click at [662, 611] on div "0.00" at bounding box center [658, 611] width 48 height 17
type input "225"
click at [673, 628] on div "0.00" at bounding box center [658, 627] width 48 height 17
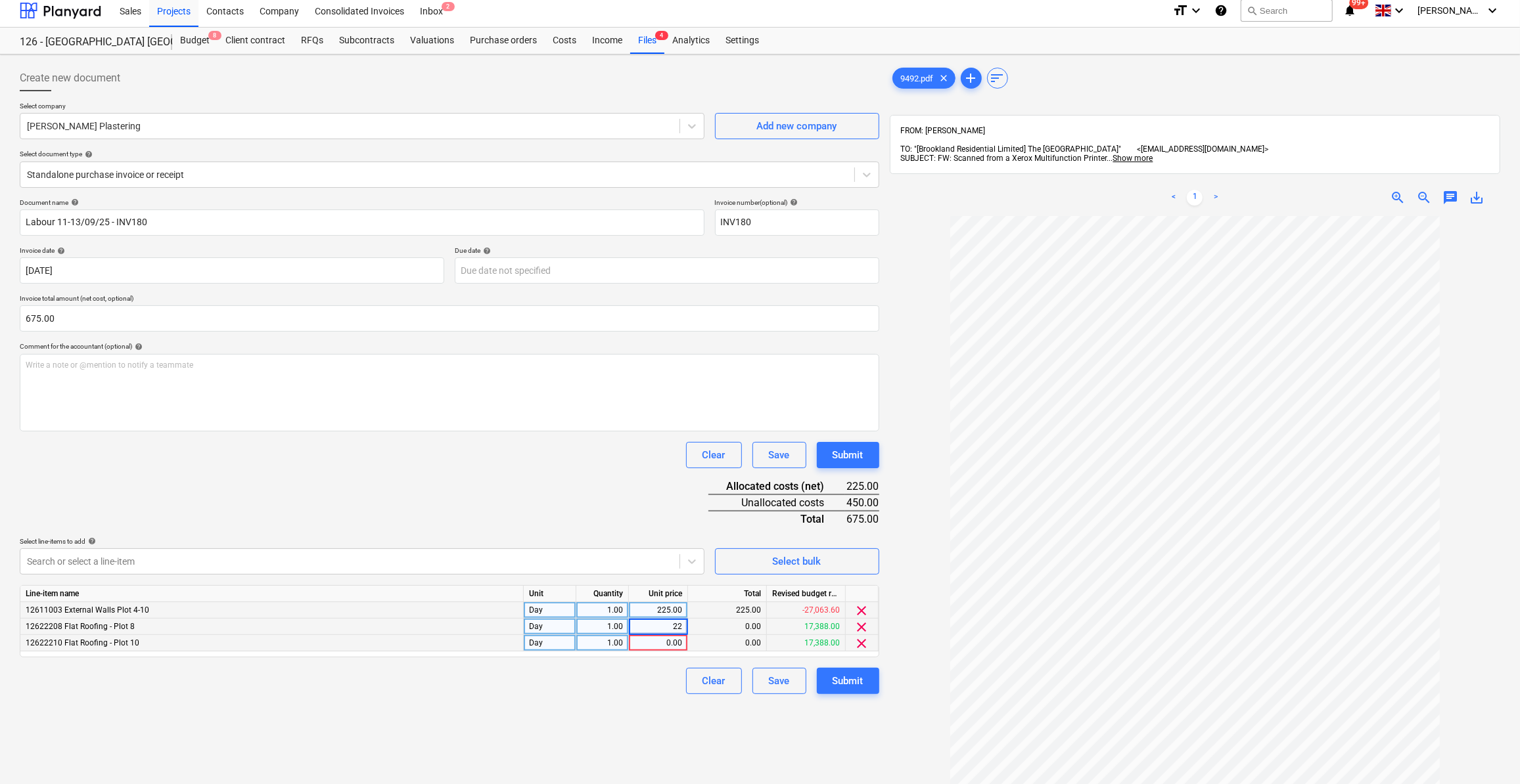
type input "225"
click at [664, 643] on div "0.00" at bounding box center [658, 644] width 48 height 17
type input "225"
click at [654, 683] on div "Clear Save Submit" at bounding box center [449, 681] width 859 height 26
click at [856, 446] on div "Submit" at bounding box center [847, 455] width 30 height 18
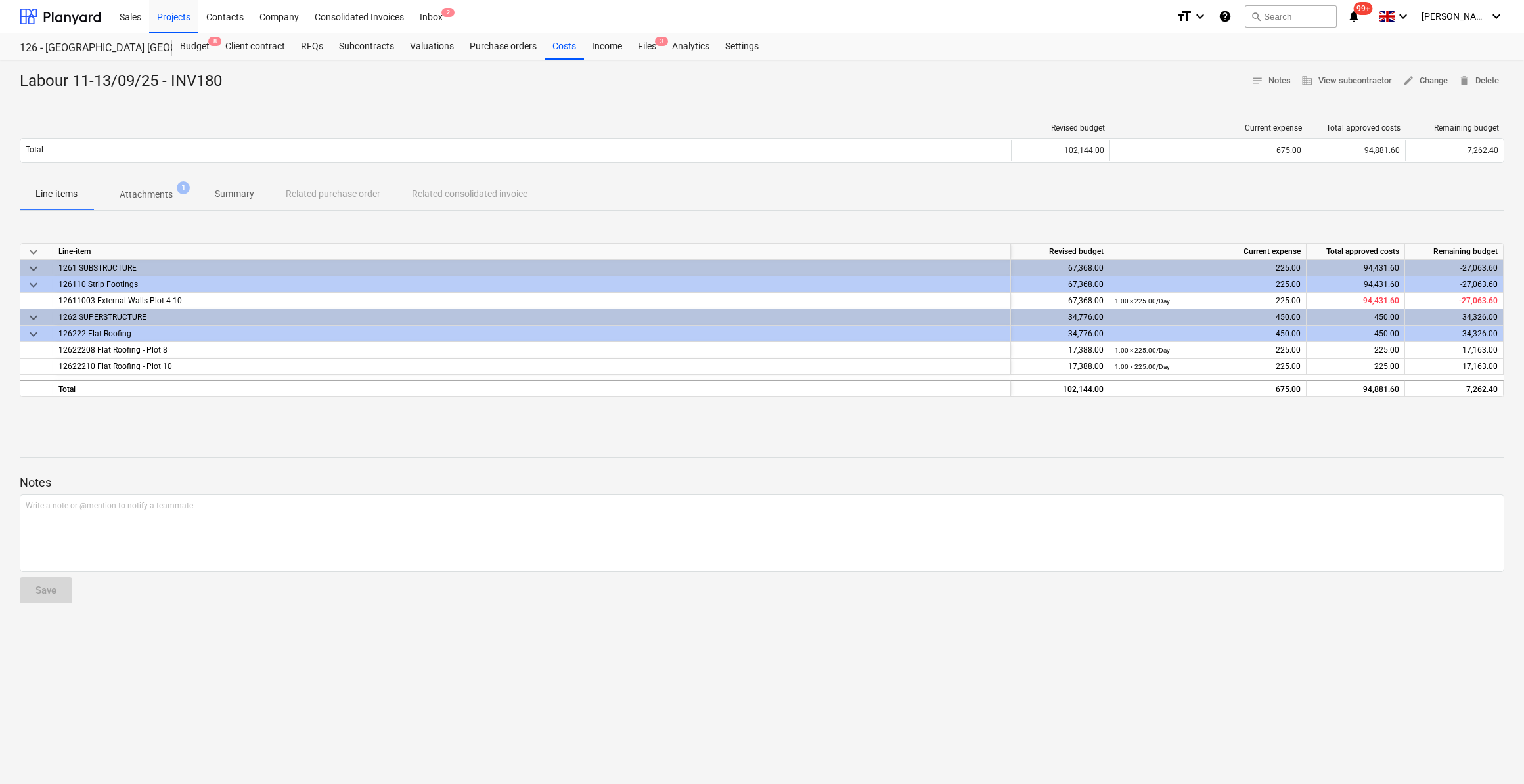
click at [1137, 656] on div "Labour 11-13/09/25 - INV180 notes Notes business View subcontractor edit Change…" at bounding box center [762, 422] width 1524 height 724
click at [385, 22] on div "Consolidated Invoices" at bounding box center [360, 16] width 105 height 33
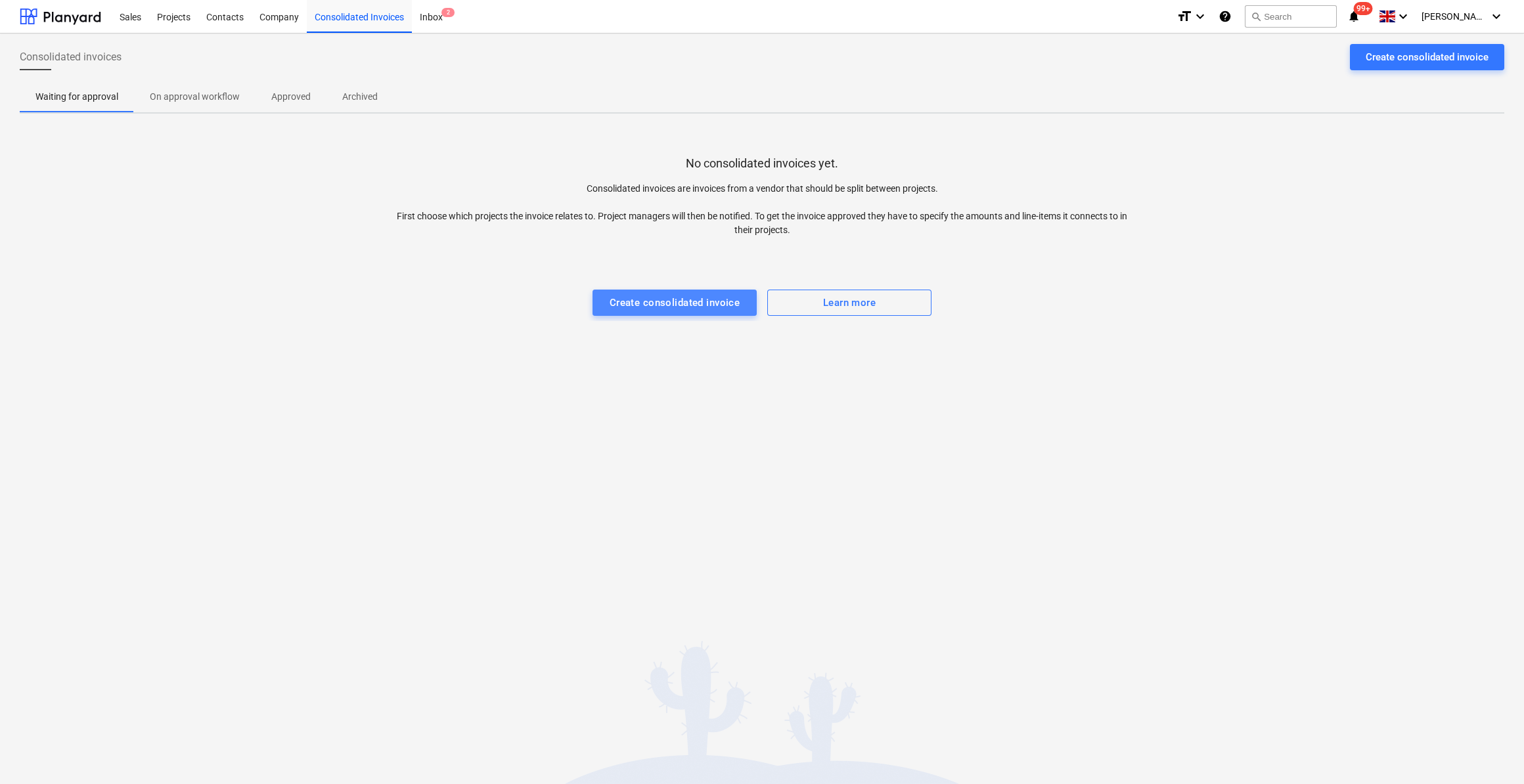
click at [673, 304] on div "Create consolidated invoice" at bounding box center [675, 303] width 131 height 18
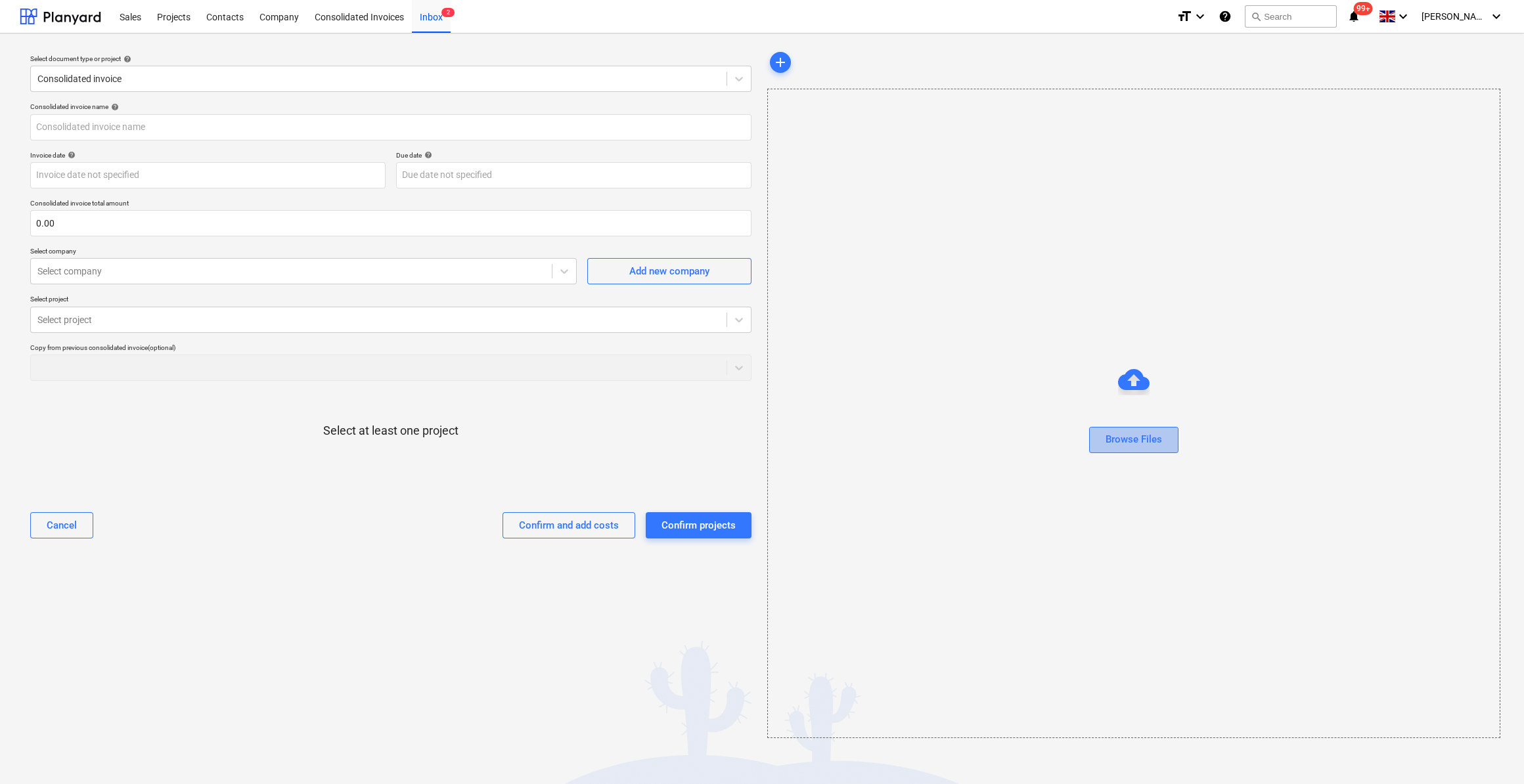
click at [1142, 438] on div "Browse Files" at bounding box center [1134, 439] width 56 height 18
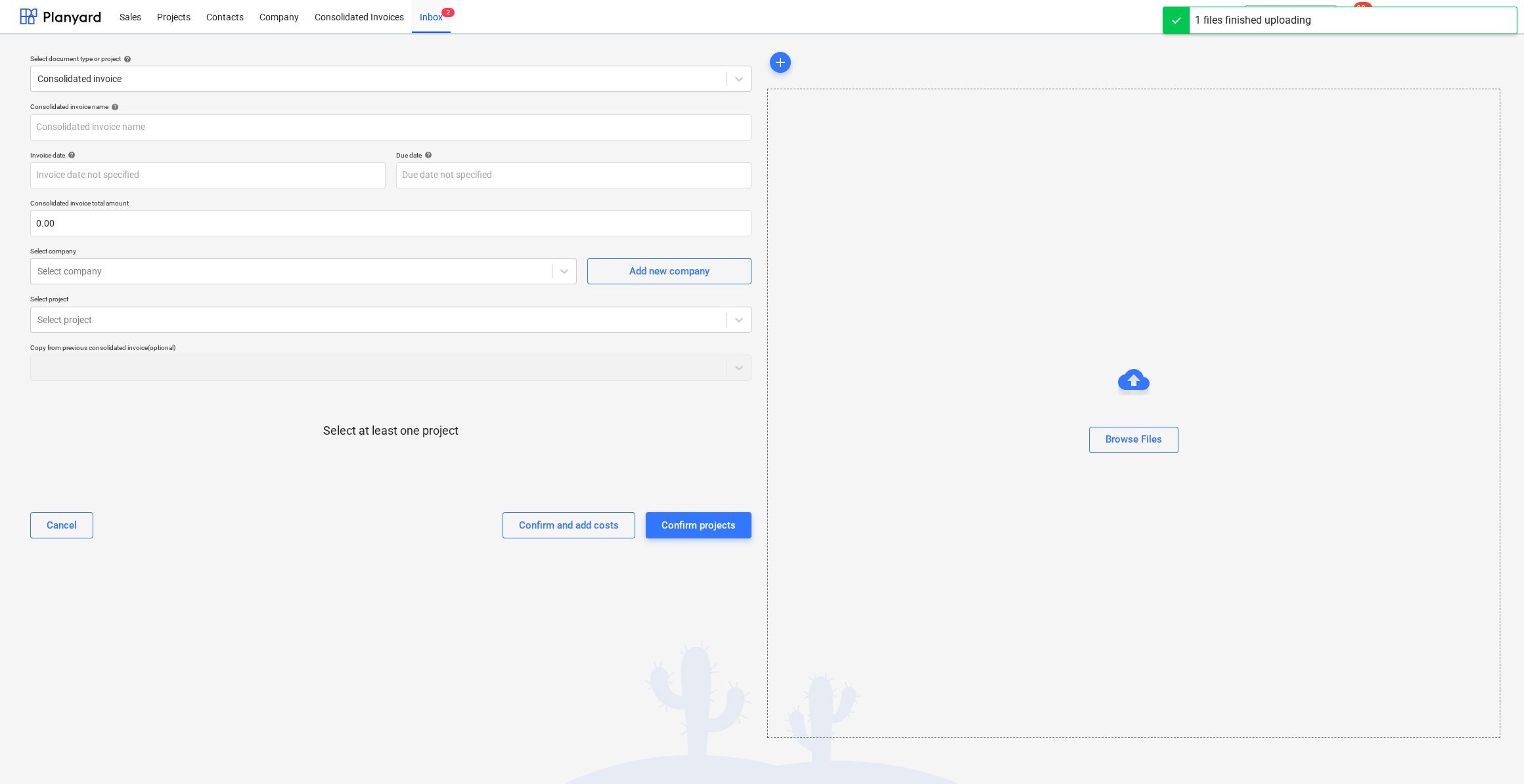
type input "9495.pdf"
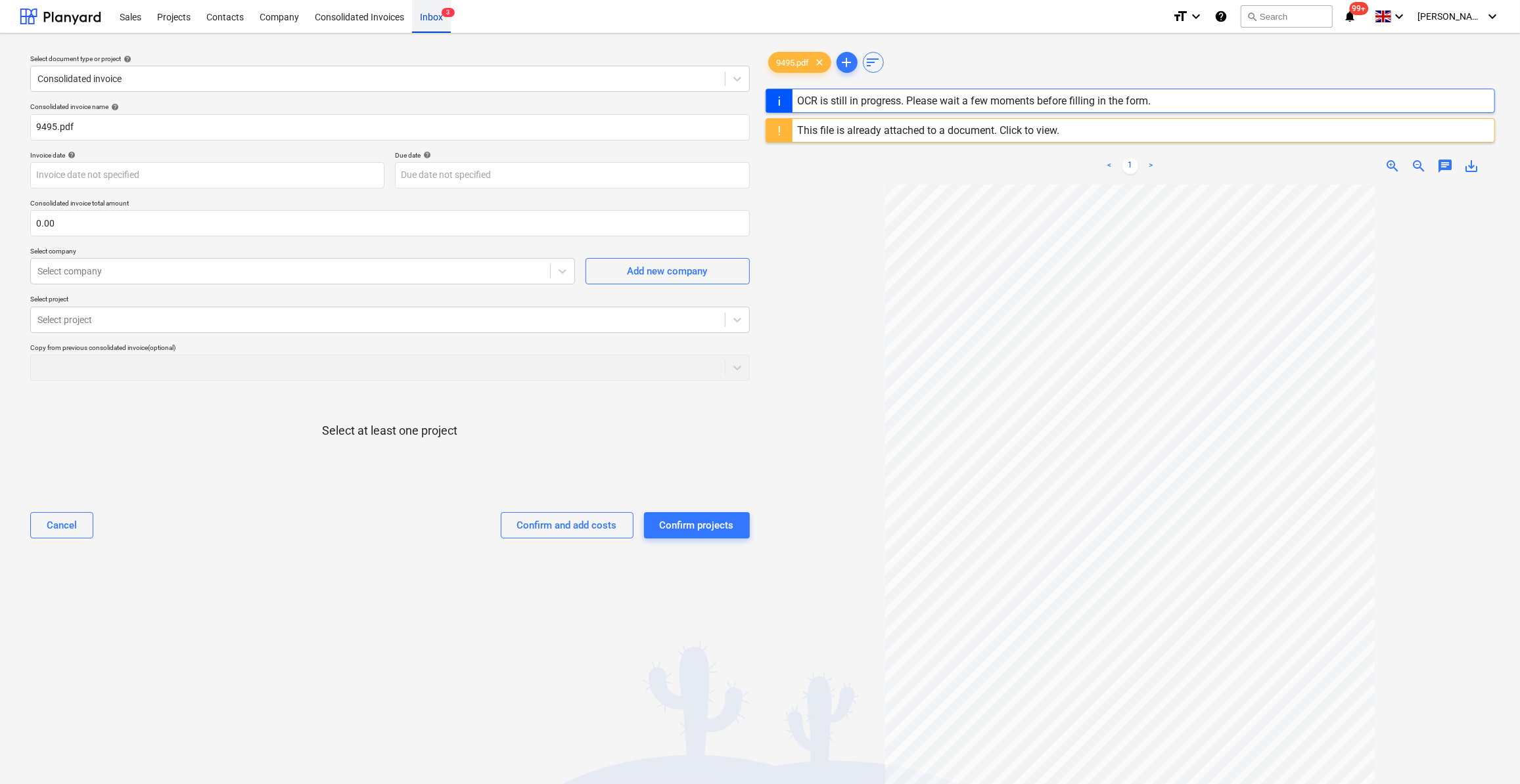
click at [434, 17] on div "Inbox 3" at bounding box center [432, 16] width 39 height 33
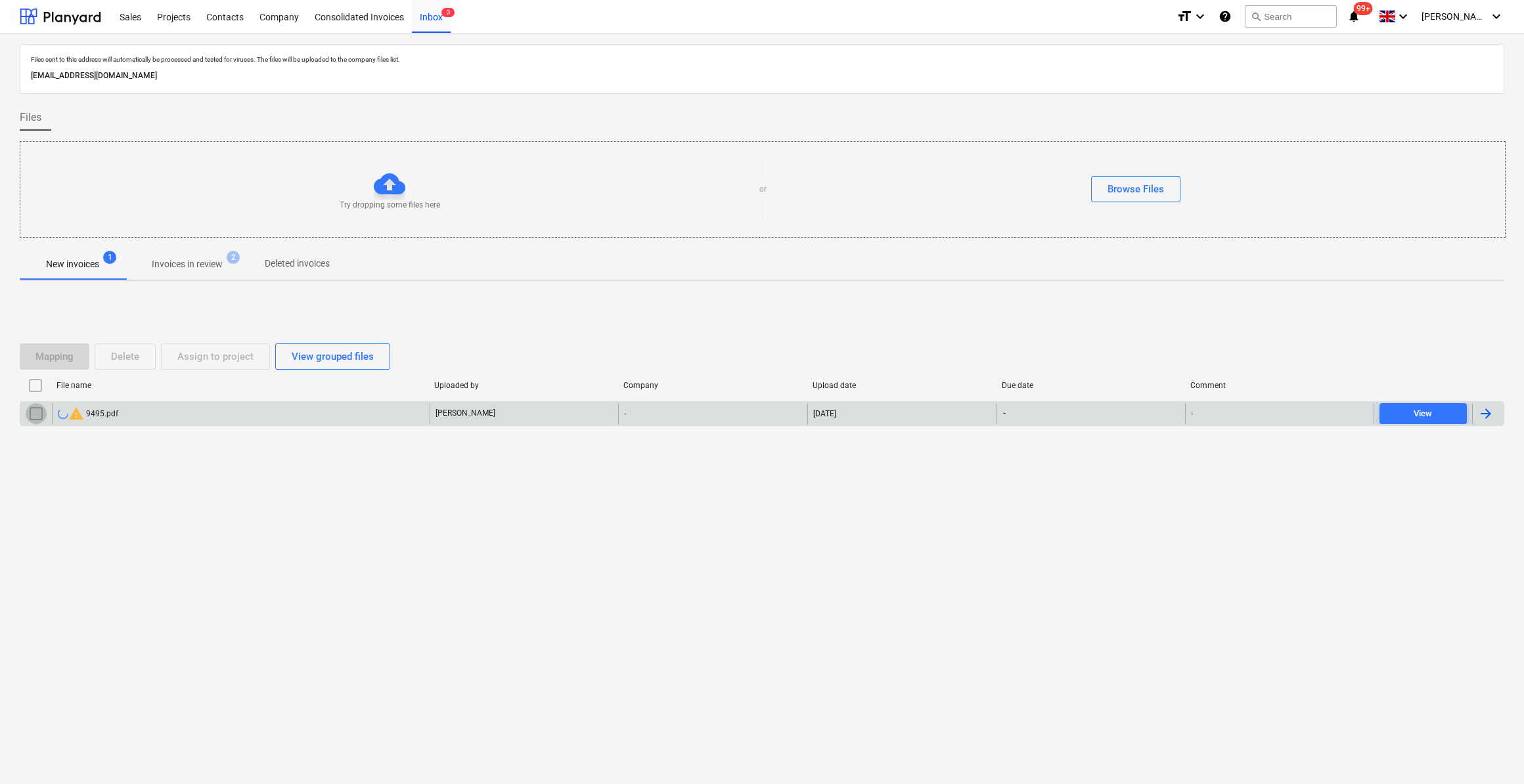
click at [32, 410] on input "checkbox" at bounding box center [36, 413] width 21 height 21
click at [131, 360] on div "Delete" at bounding box center [125, 356] width 29 height 18
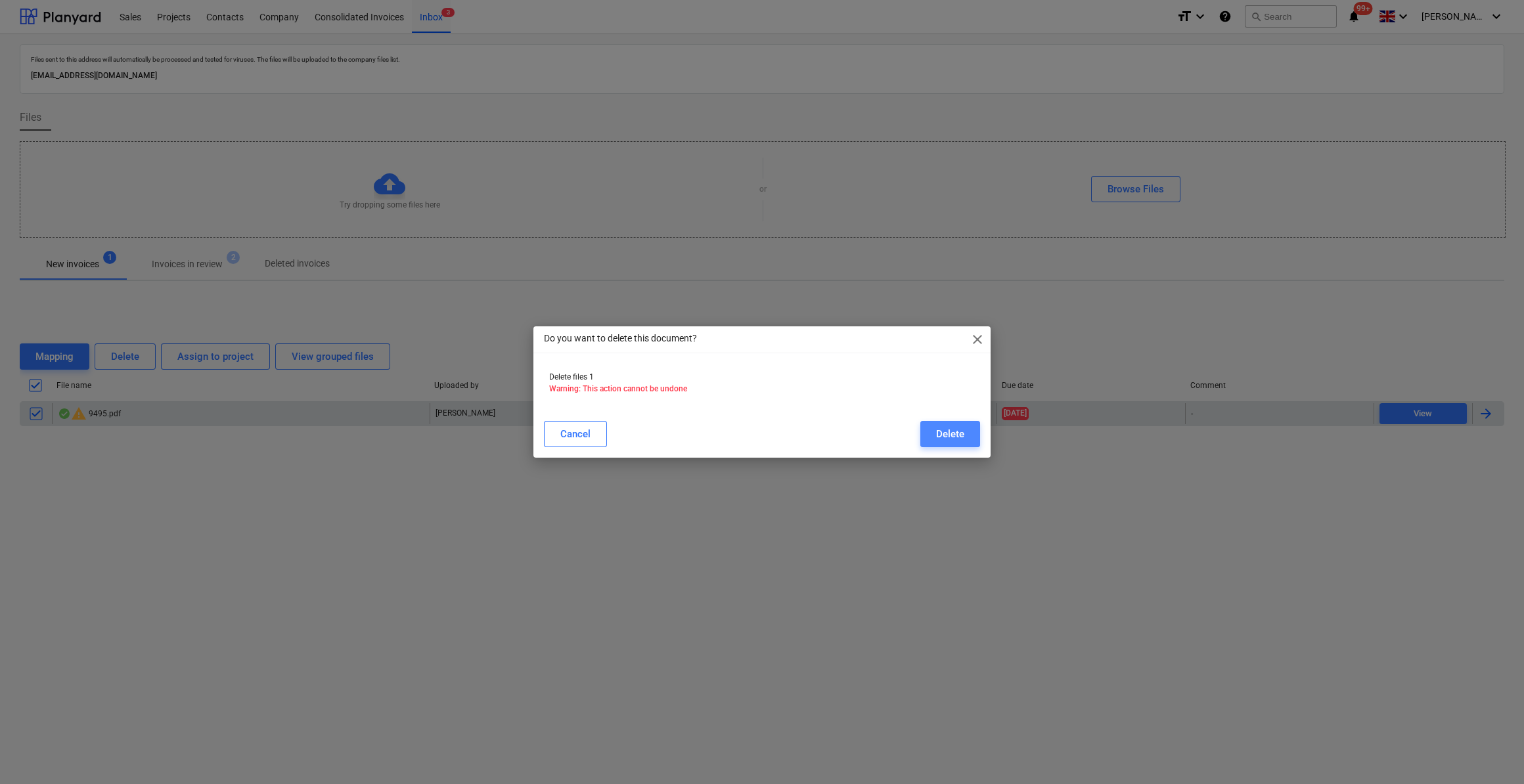
click at [965, 433] on button "Delete" at bounding box center [950, 434] width 60 height 26
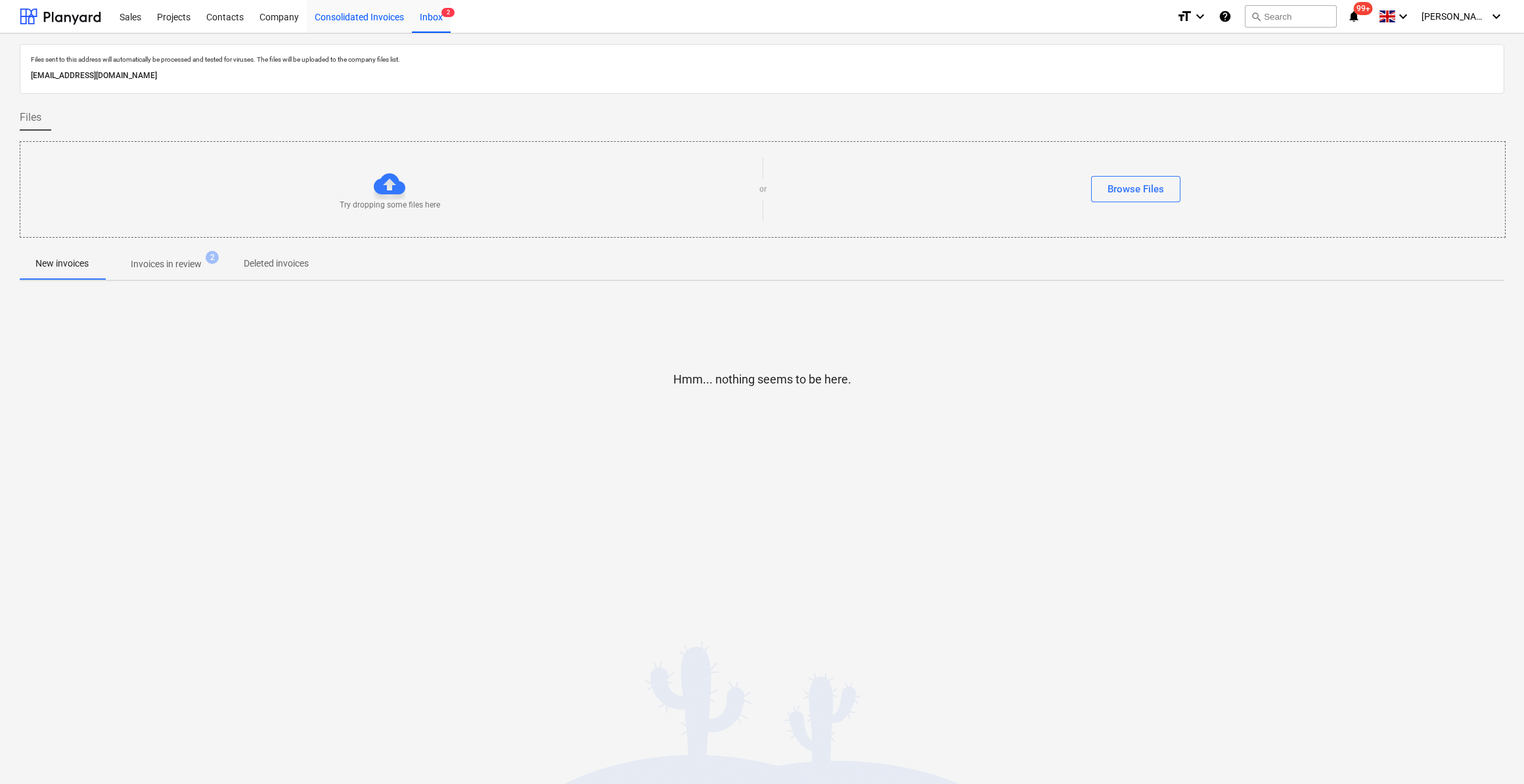
click at [350, 24] on div "Consolidated Invoices" at bounding box center [360, 16] width 105 height 33
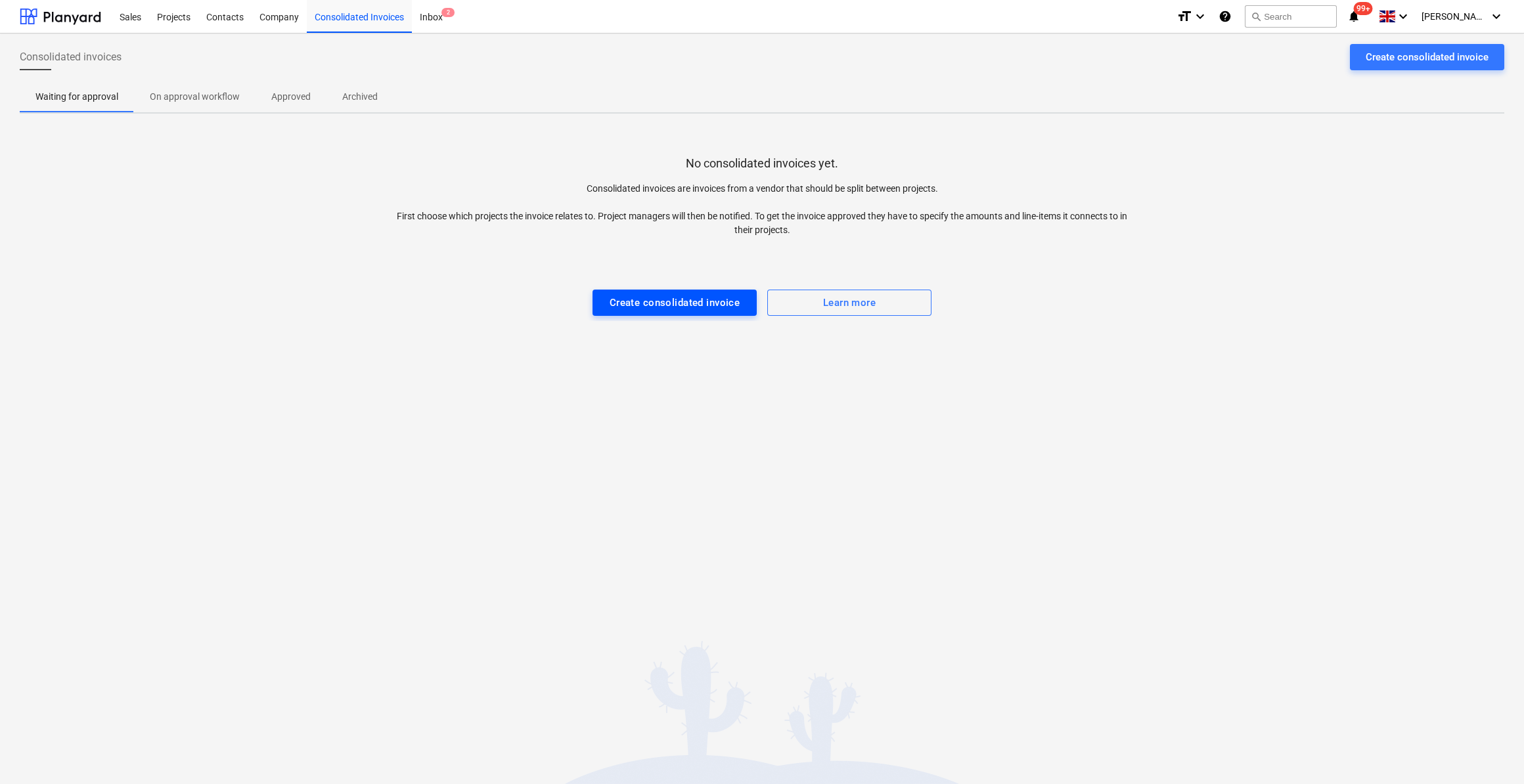
click at [722, 294] on div "Create consolidated invoice" at bounding box center [675, 303] width 131 height 18
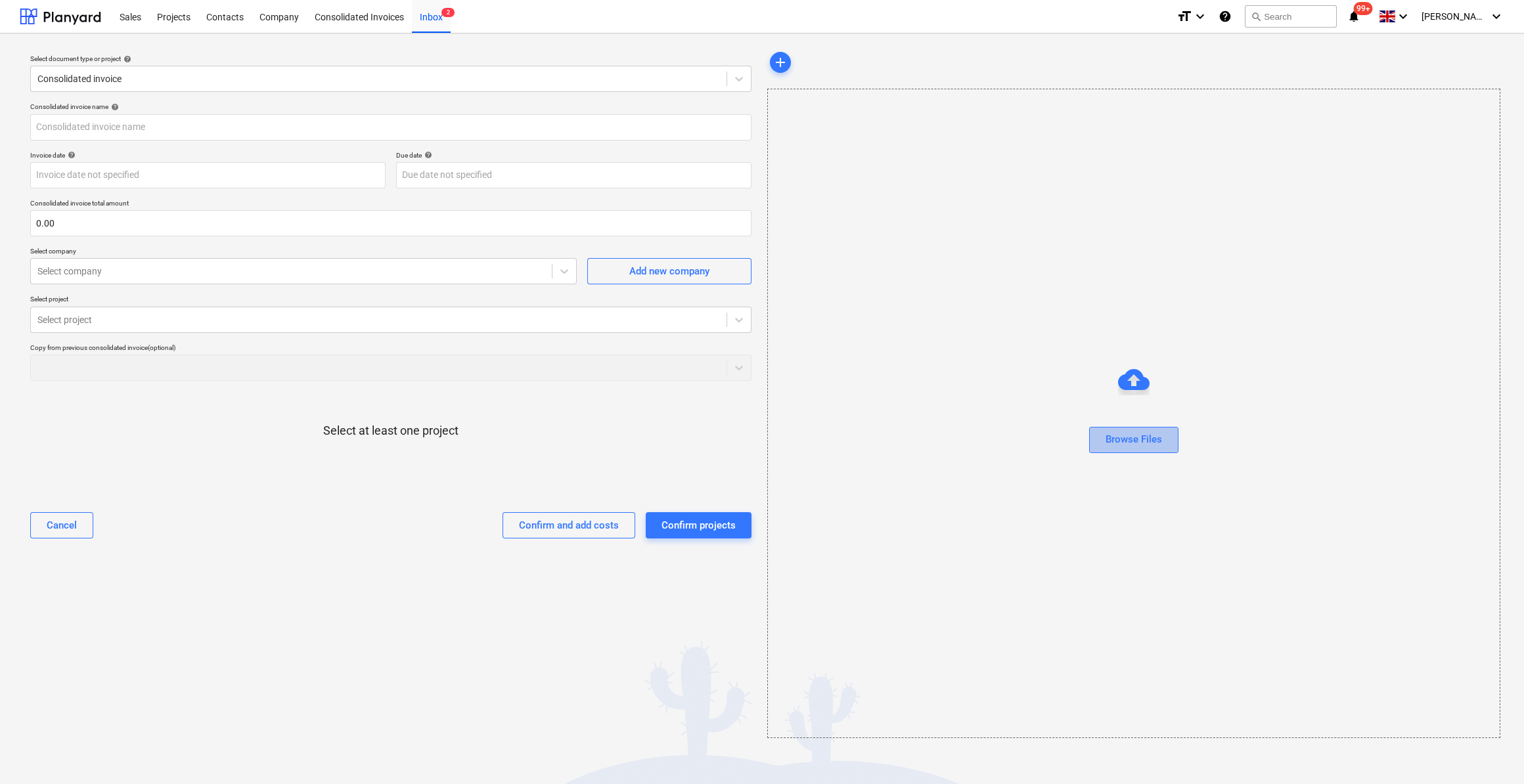
click at [1140, 434] on div "Browse Files" at bounding box center [1134, 439] width 56 height 18
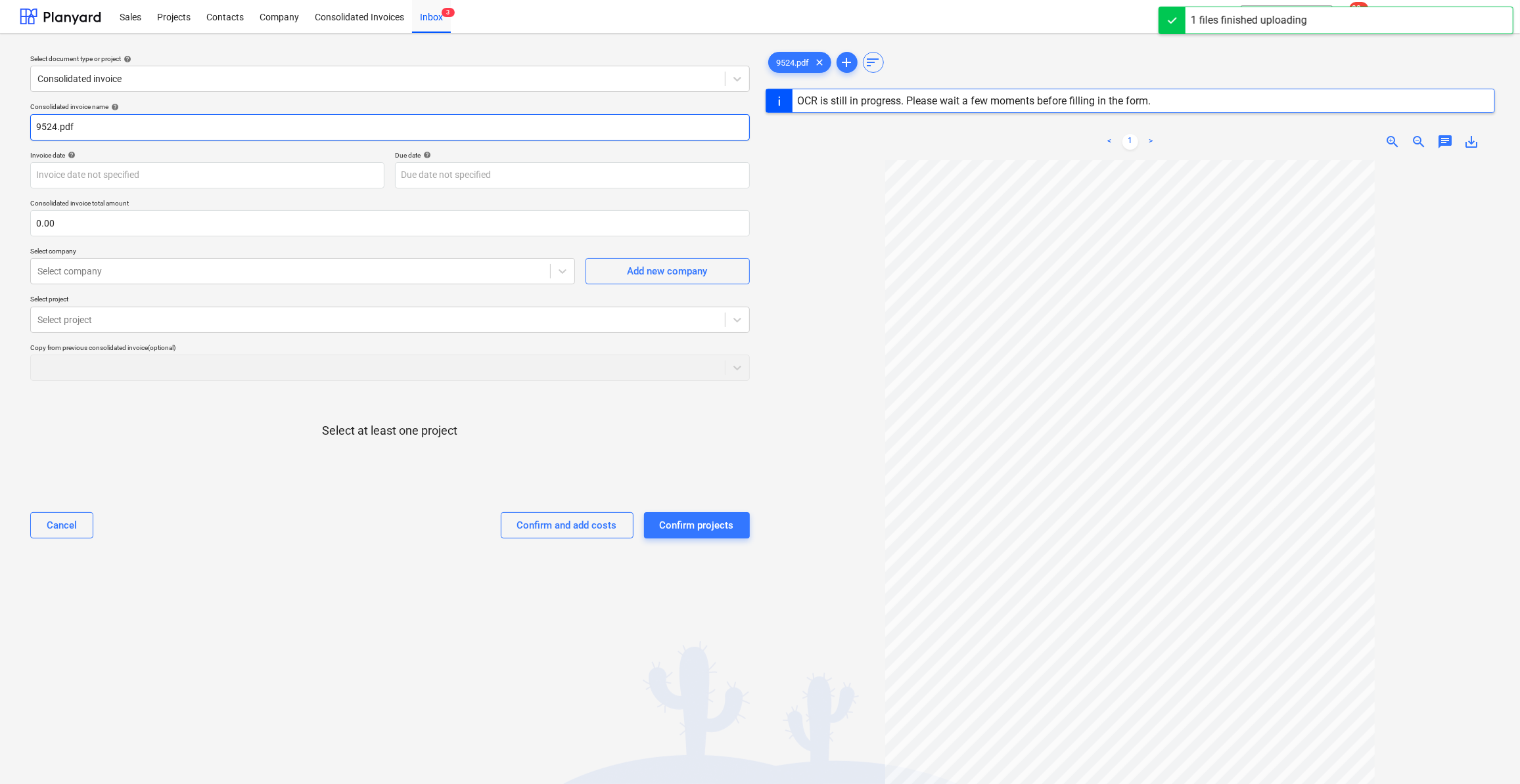
type input "510"
type input "[DATE]"
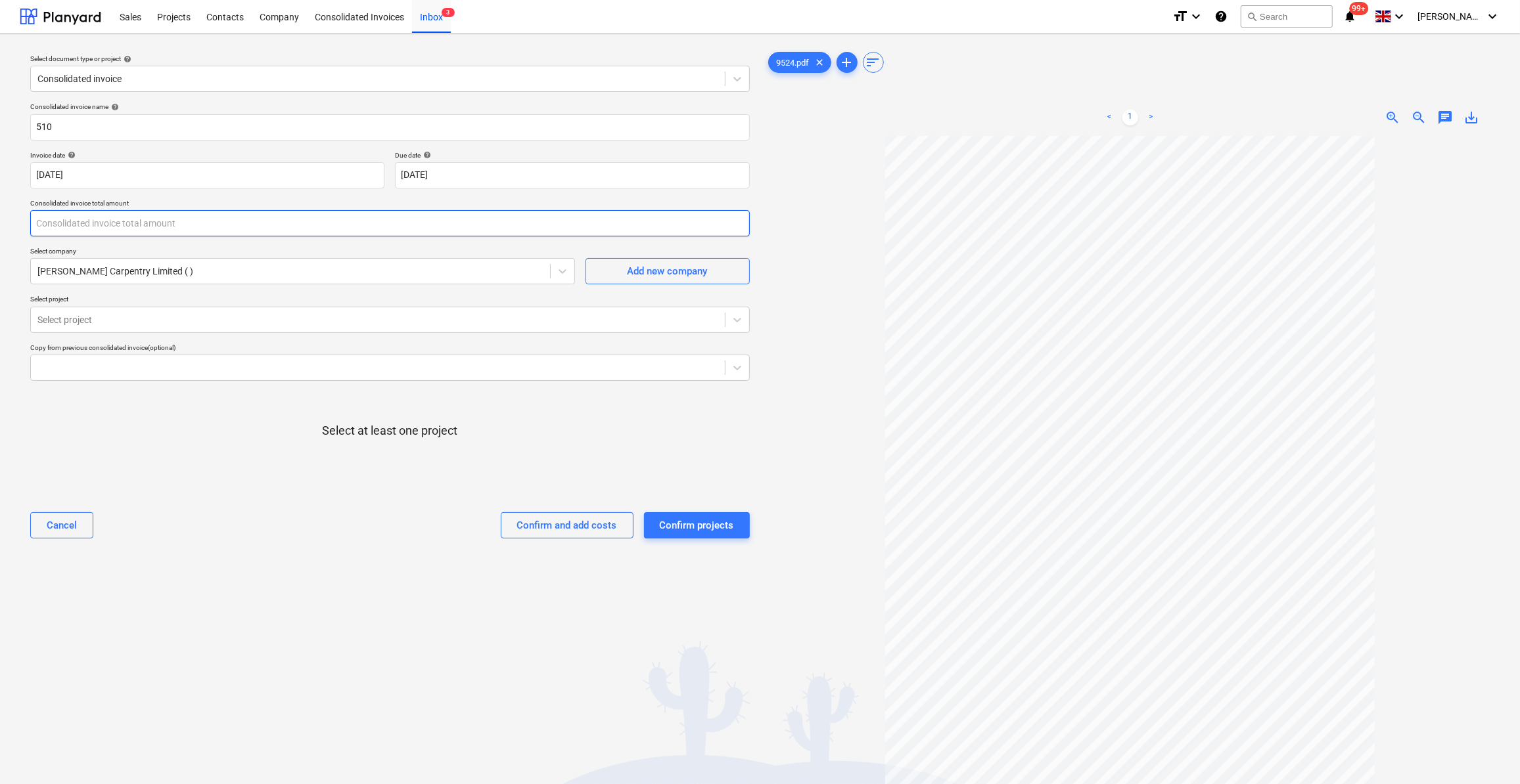
click at [83, 227] on input "text" at bounding box center [390, 223] width 720 height 26
type input "1,350.00"
drag, startPoint x: 35, startPoint y: 122, endPoint x: 25, endPoint y: 156, distance: 35.4
click at [34, 123] on input "510" at bounding box center [390, 127] width 720 height 26
type input "Labour 15-20/09/25 - 510"
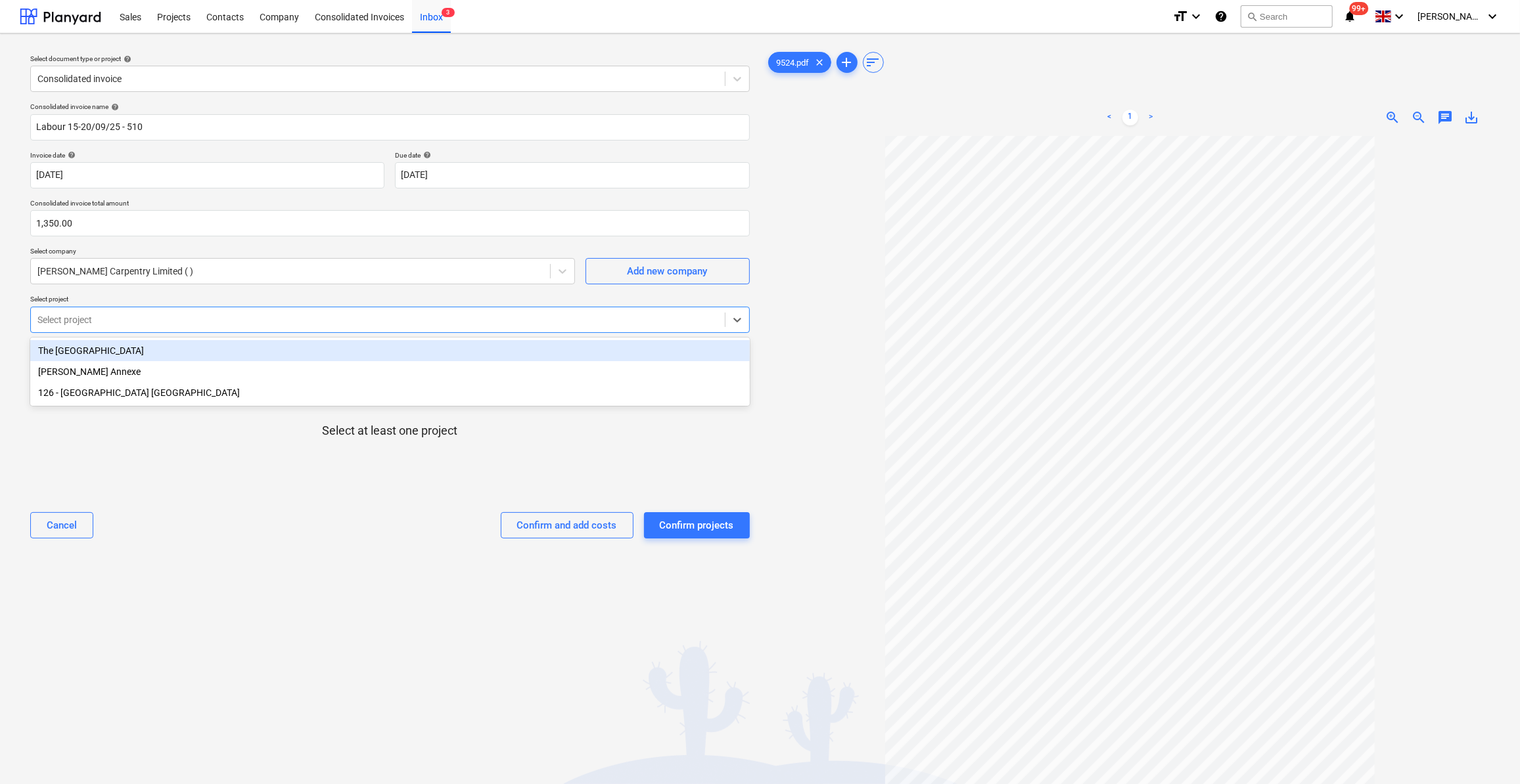
click at [104, 320] on div at bounding box center [378, 320] width 681 height 13
click at [102, 356] on div "The [GEOGRAPHIC_DATA]" at bounding box center [390, 350] width 720 height 21
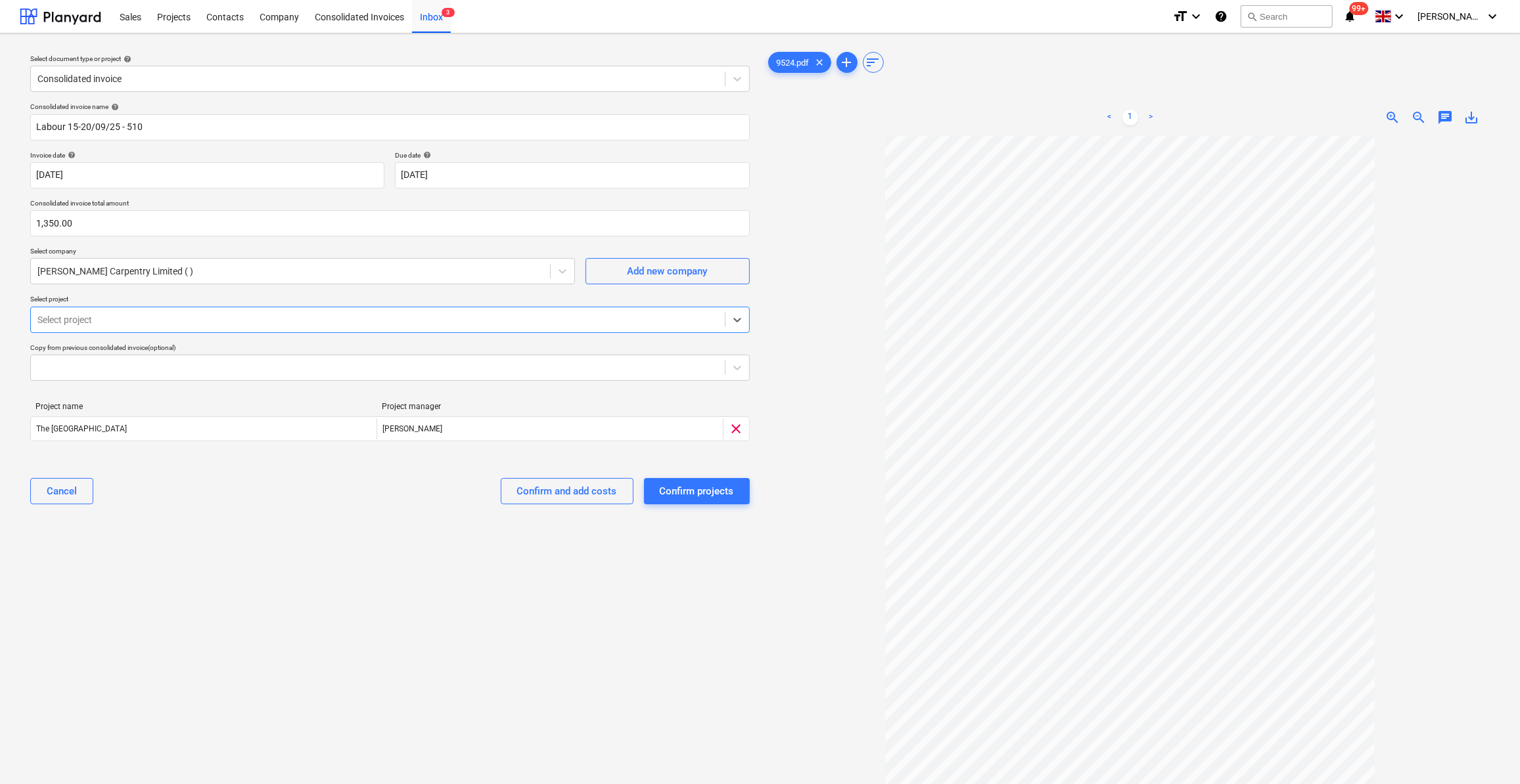
click at [119, 322] on div at bounding box center [378, 320] width 681 height 13
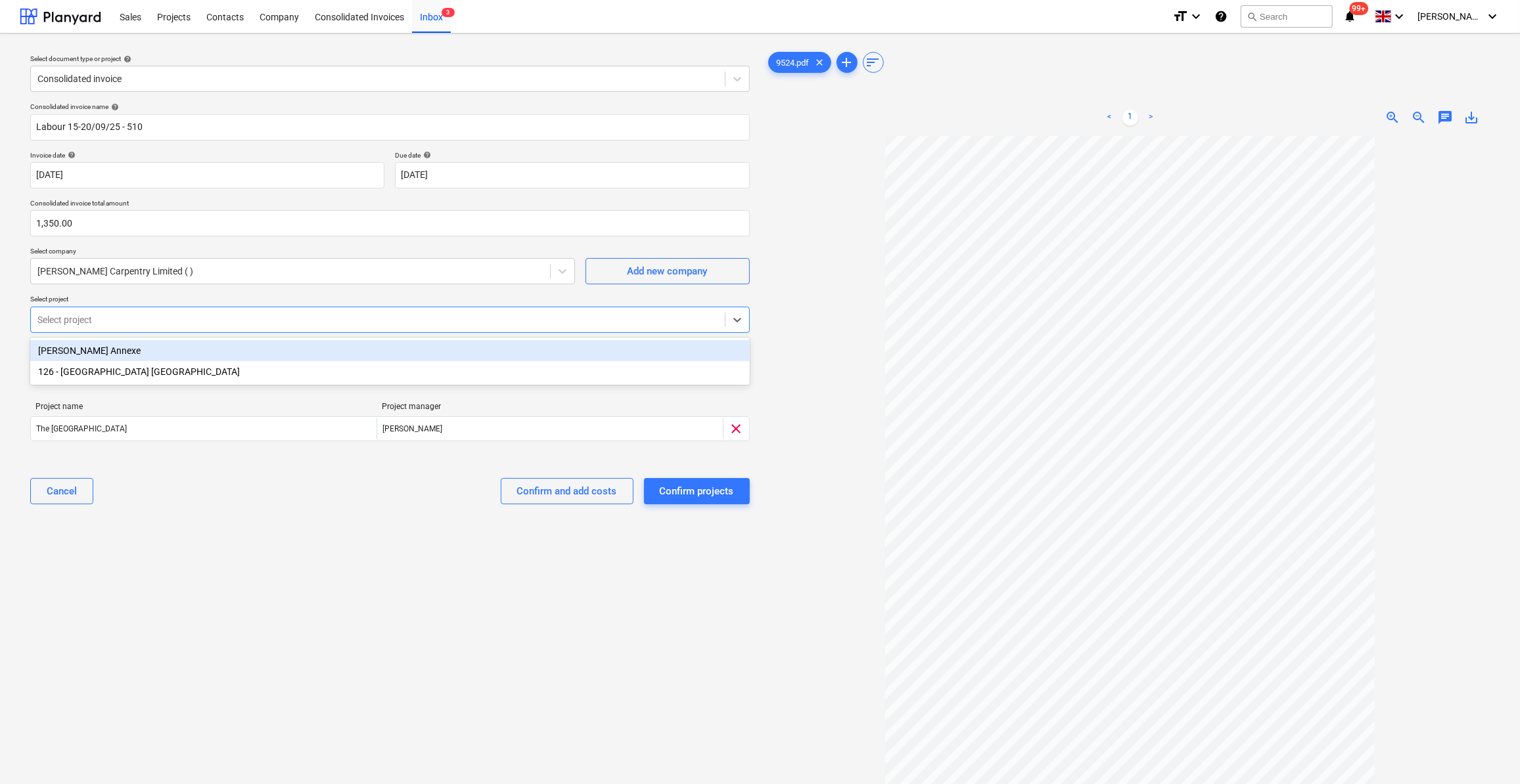
click at [111, 316] on div at bounding box center [378, 320] width 681 height 13
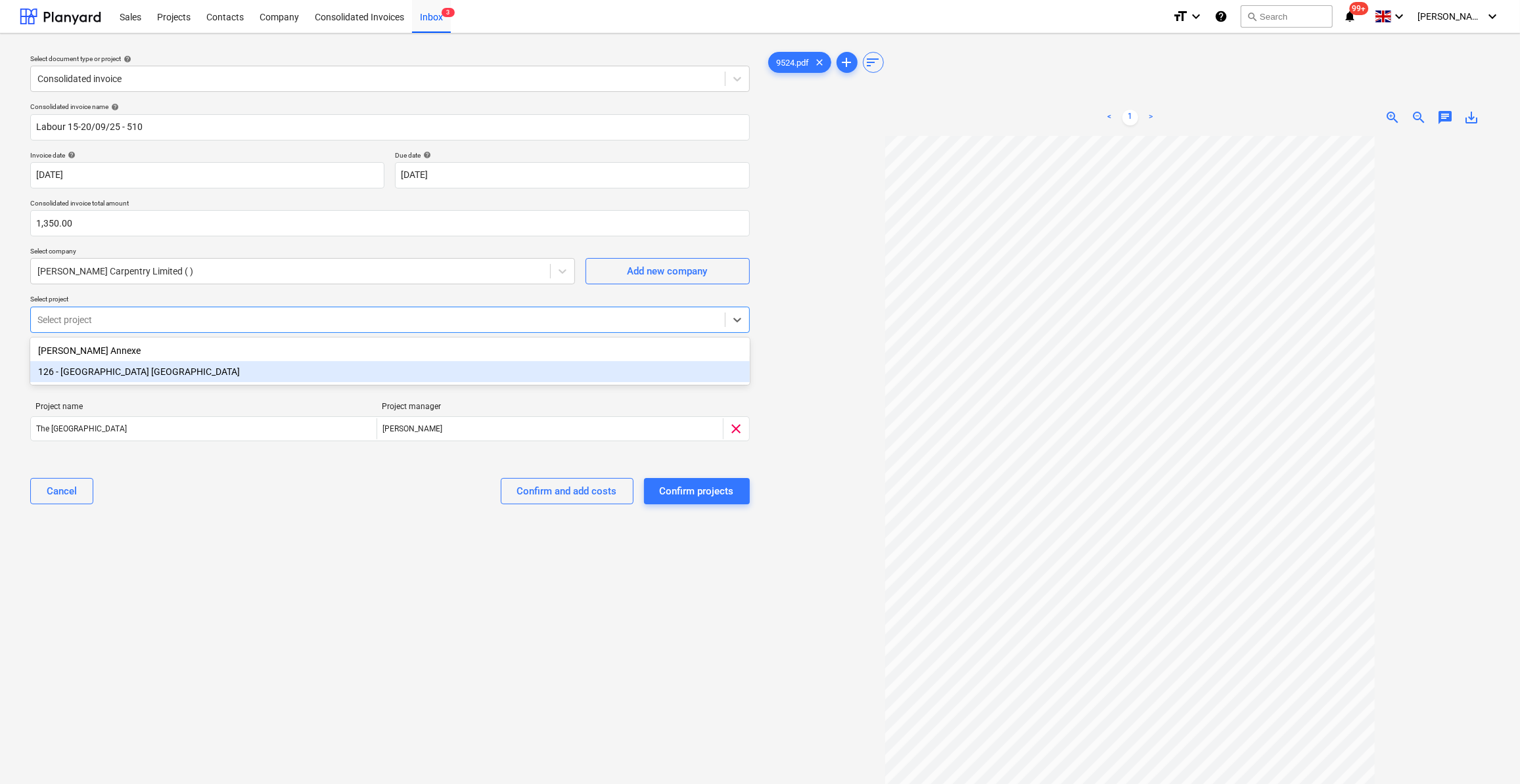
click at [95, 369] on div "126 - [GEOGRAPHIC_DATA] [GEOGRAPHIC_DATA]" at bounding box center [390, 372] width 720 height 21
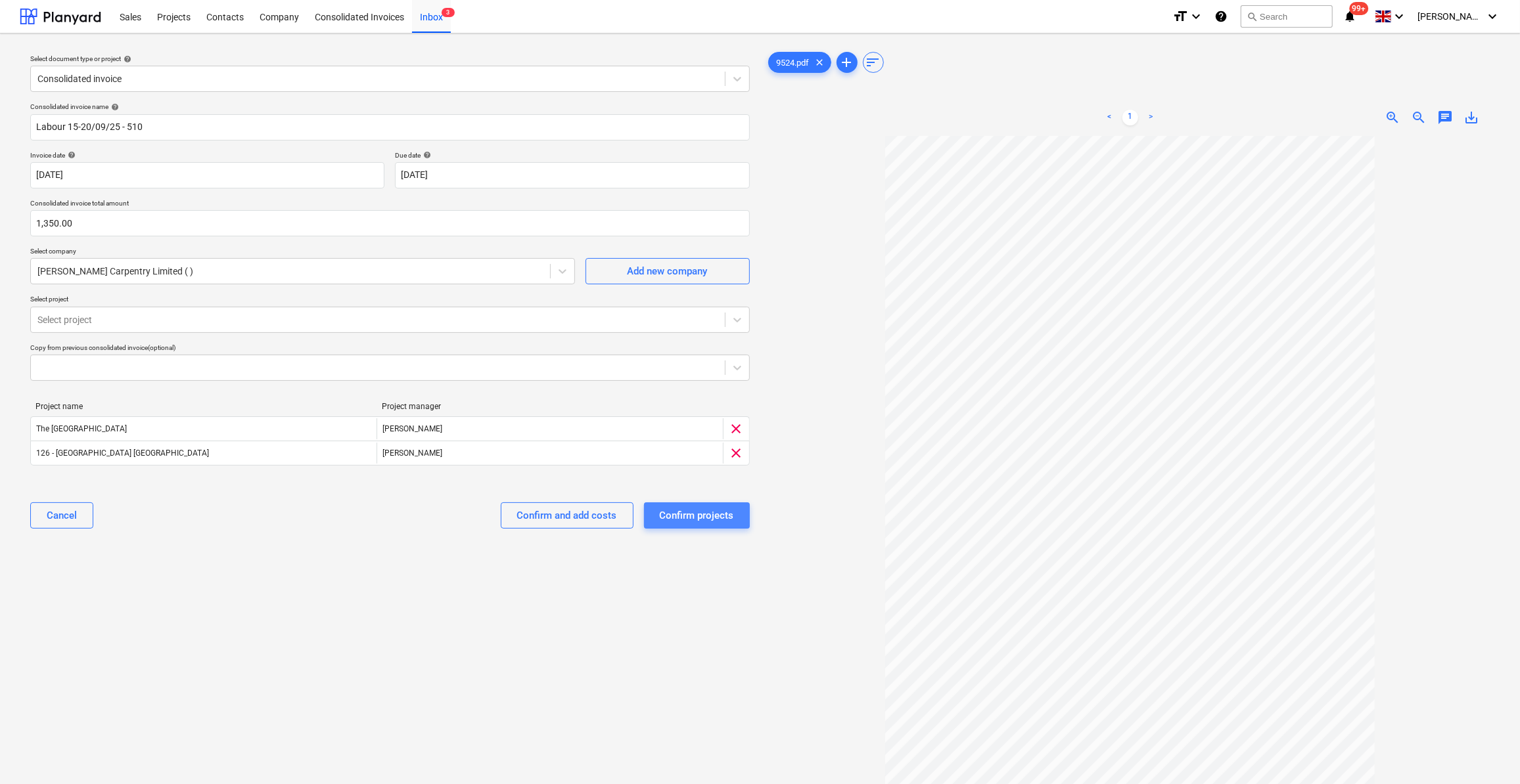
click at [695, 517] on div "Confirm projects" at bounding box center [697, 516] width 74 height 18
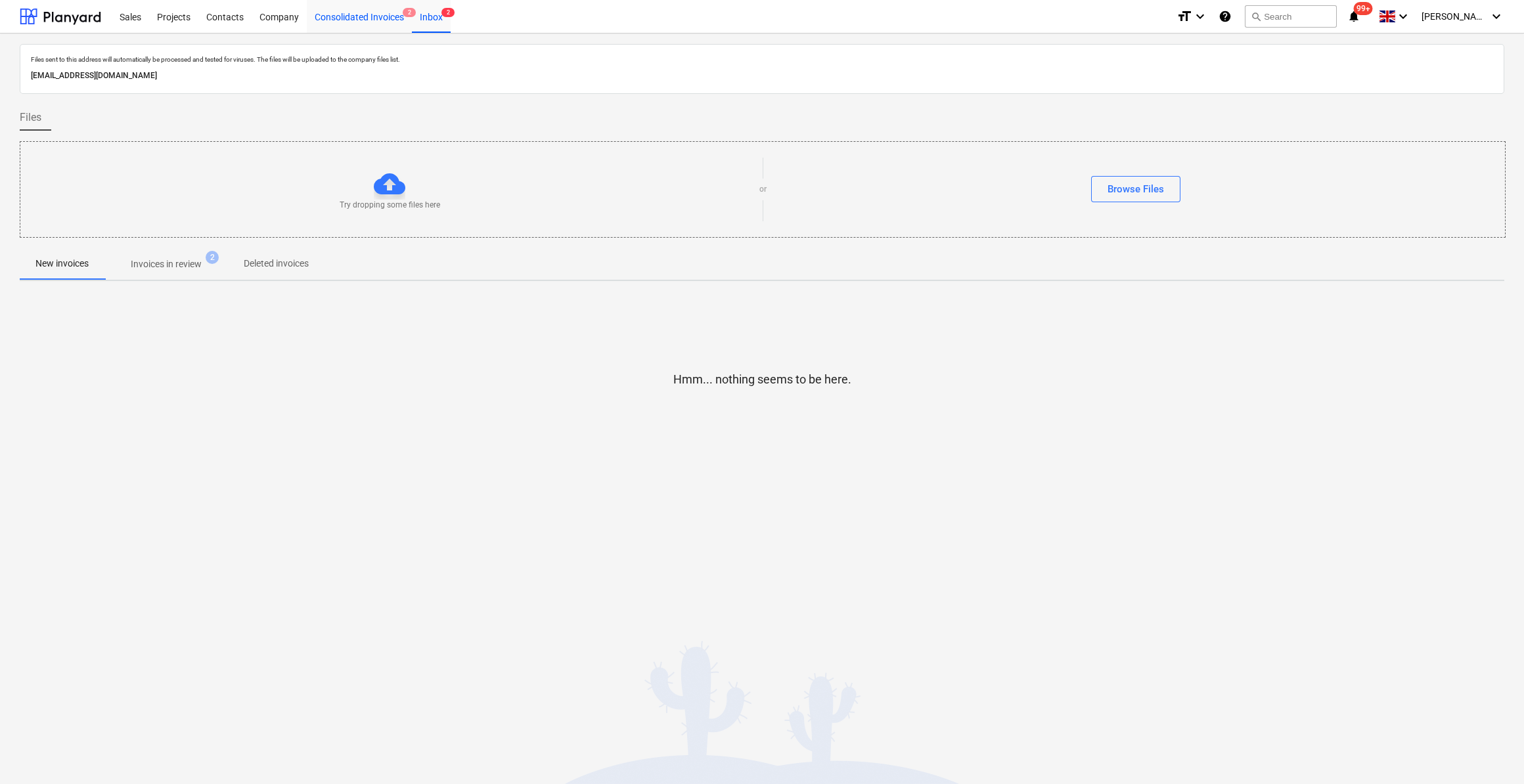
click at [381, 15] on div "Consolidated Invoices 2" at bounding box center [360, 16] width 105 height 33
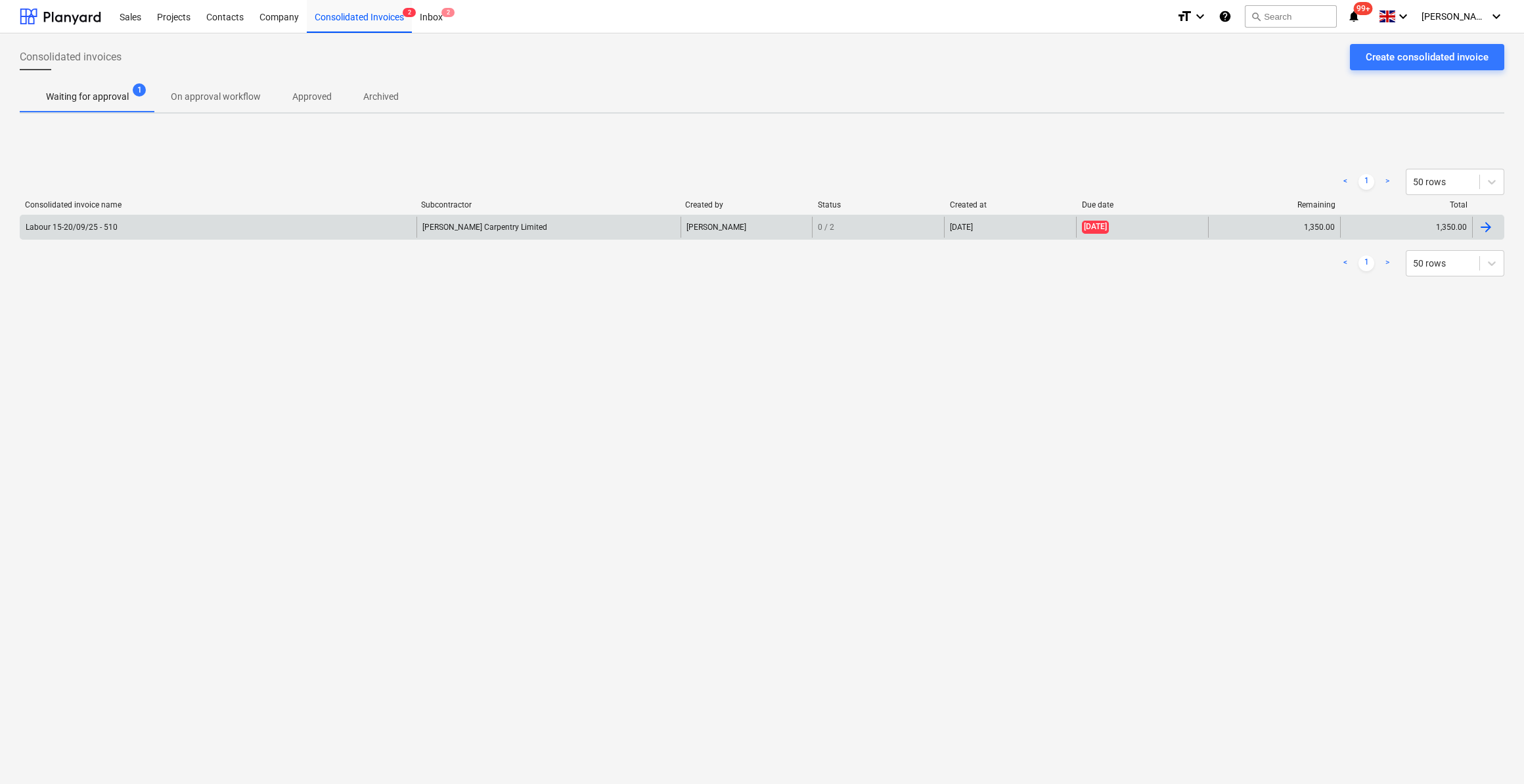
click at [462, 223] on div "[PERSON_NAME] Carpentry Limited" at bounding box center [549, 227] width 264 height 21
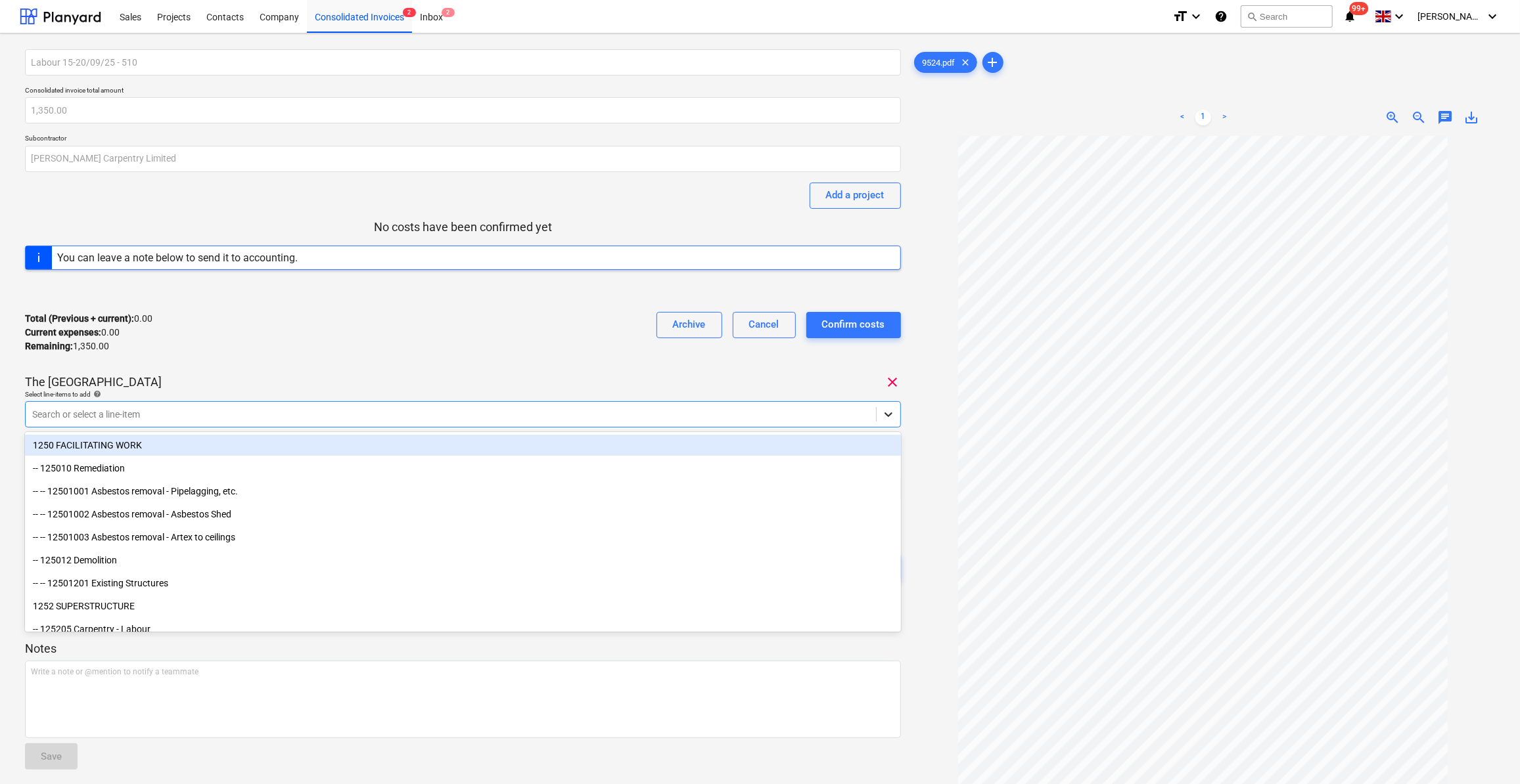
click at [890, 417] on icon at bounding box center [889, 414] width 13 height 13
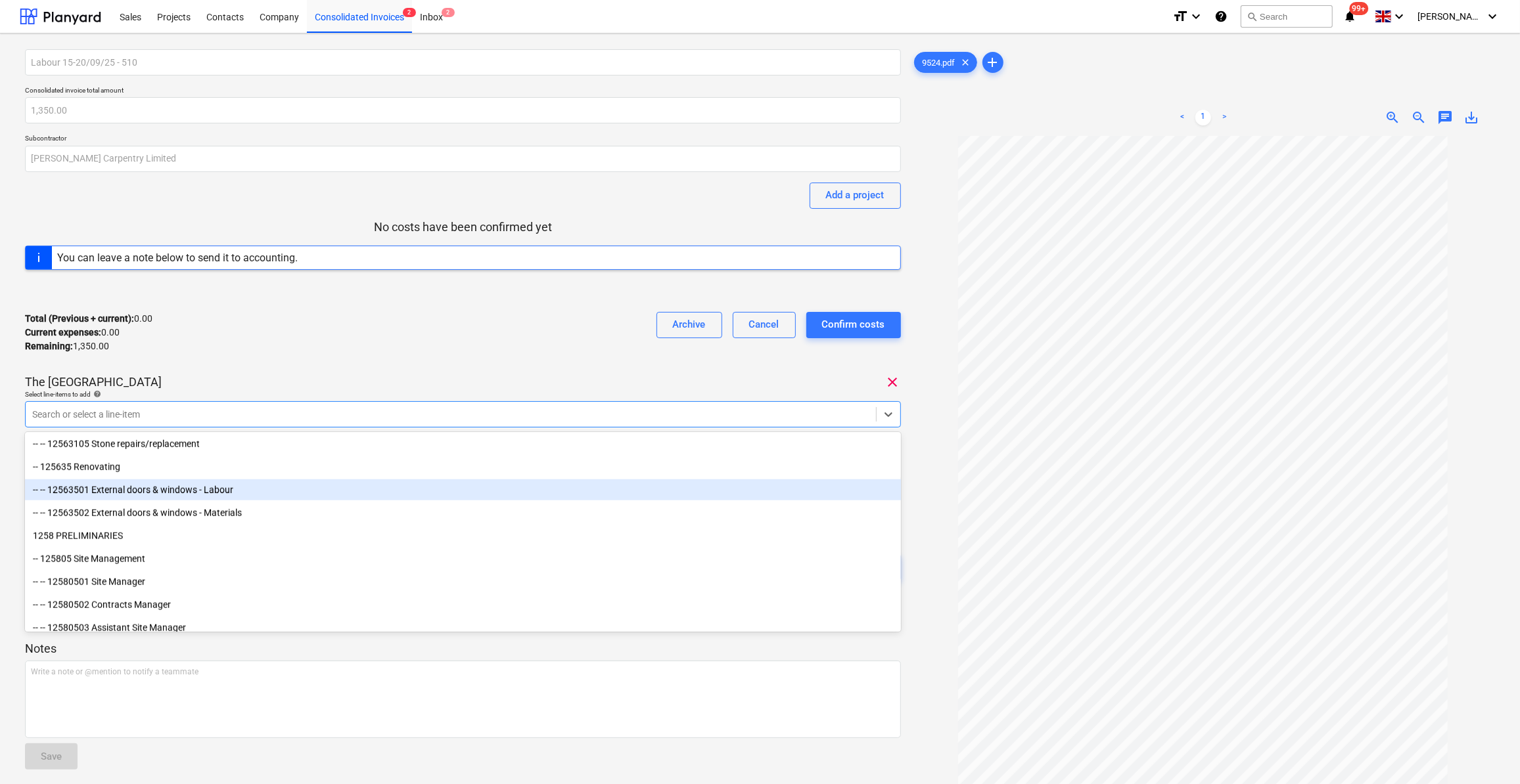
scroll to position [1612, 0]
click at [254, 485] on div "-- -- 12563501 External doors & windows - Labour" at bounding box center [462, 488] width 876 height 21
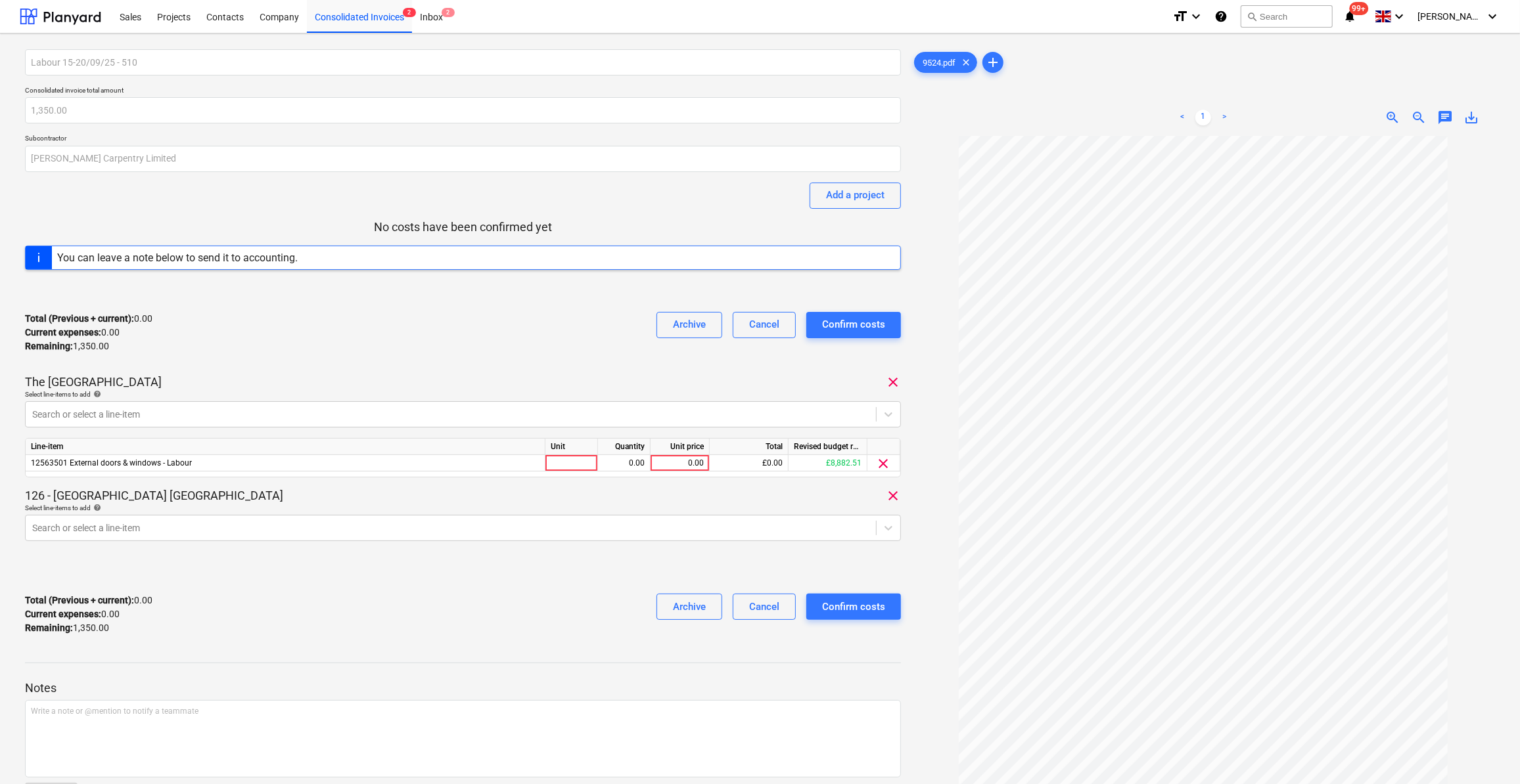
click at [943, 477] on div at bounding box center [1203, 509] width 583 height 747
click at [553, 460] on div at bounding box center [571, 464] width 53 height 17
type input "Day"
click at [636, 464] on div "0.00" at bounding box center [624, 464] width 42 height 17
type input "3"
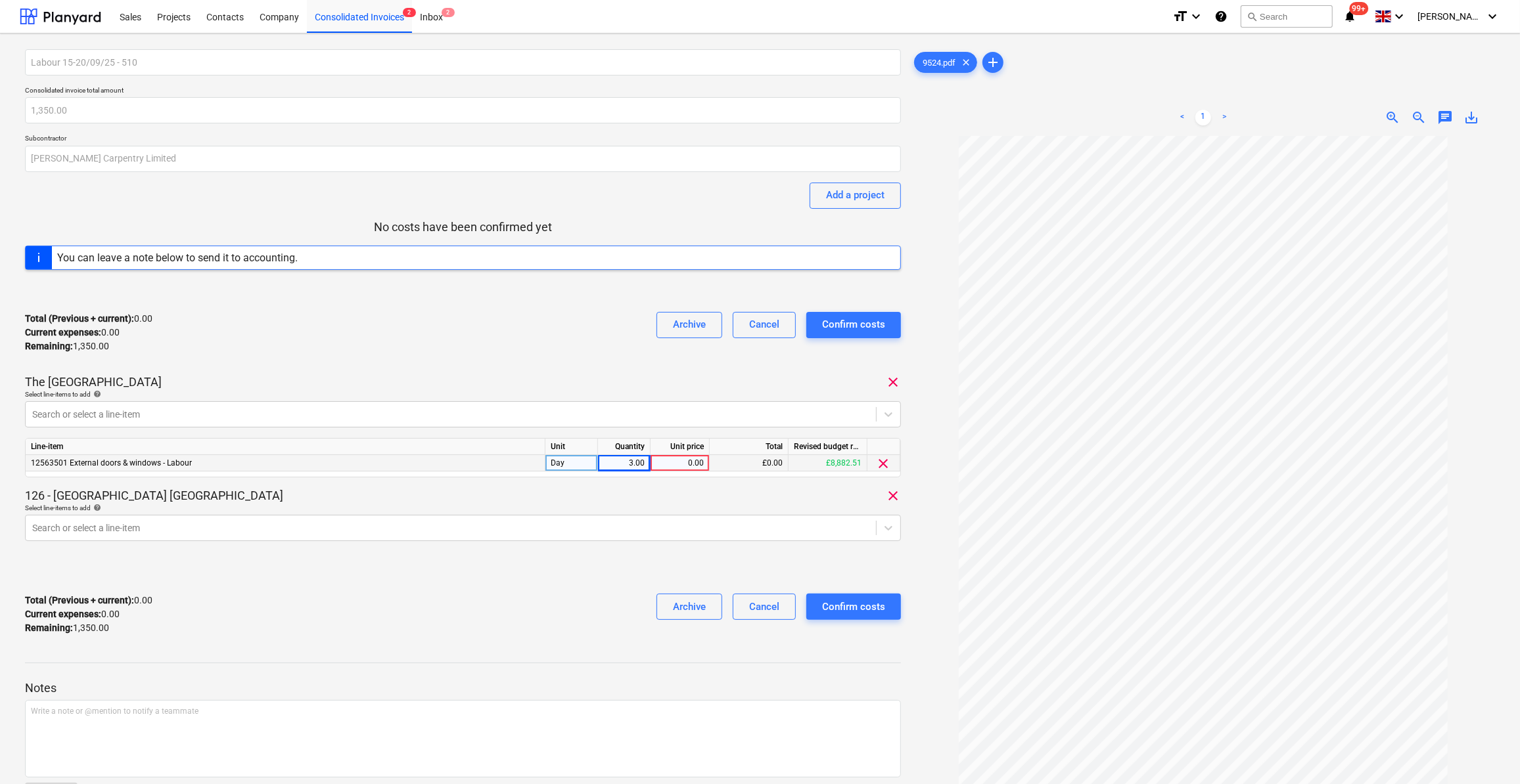
click at [686, 461] on div "0.00" at bounding box center [680, 464] width 48 height 17
type input "225"
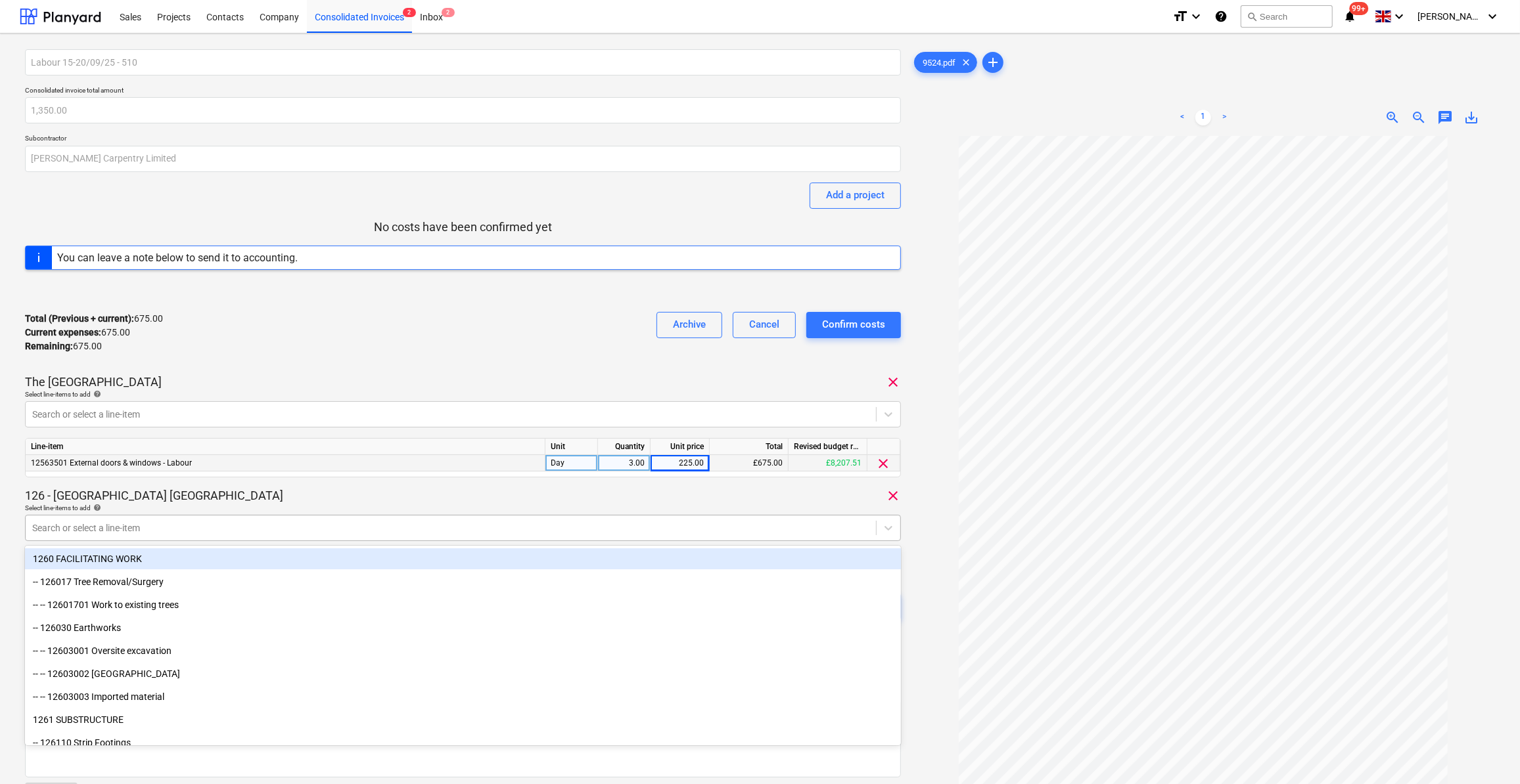
click at [141, 531] on div at bounding box center [450, 528] width 837 height 13
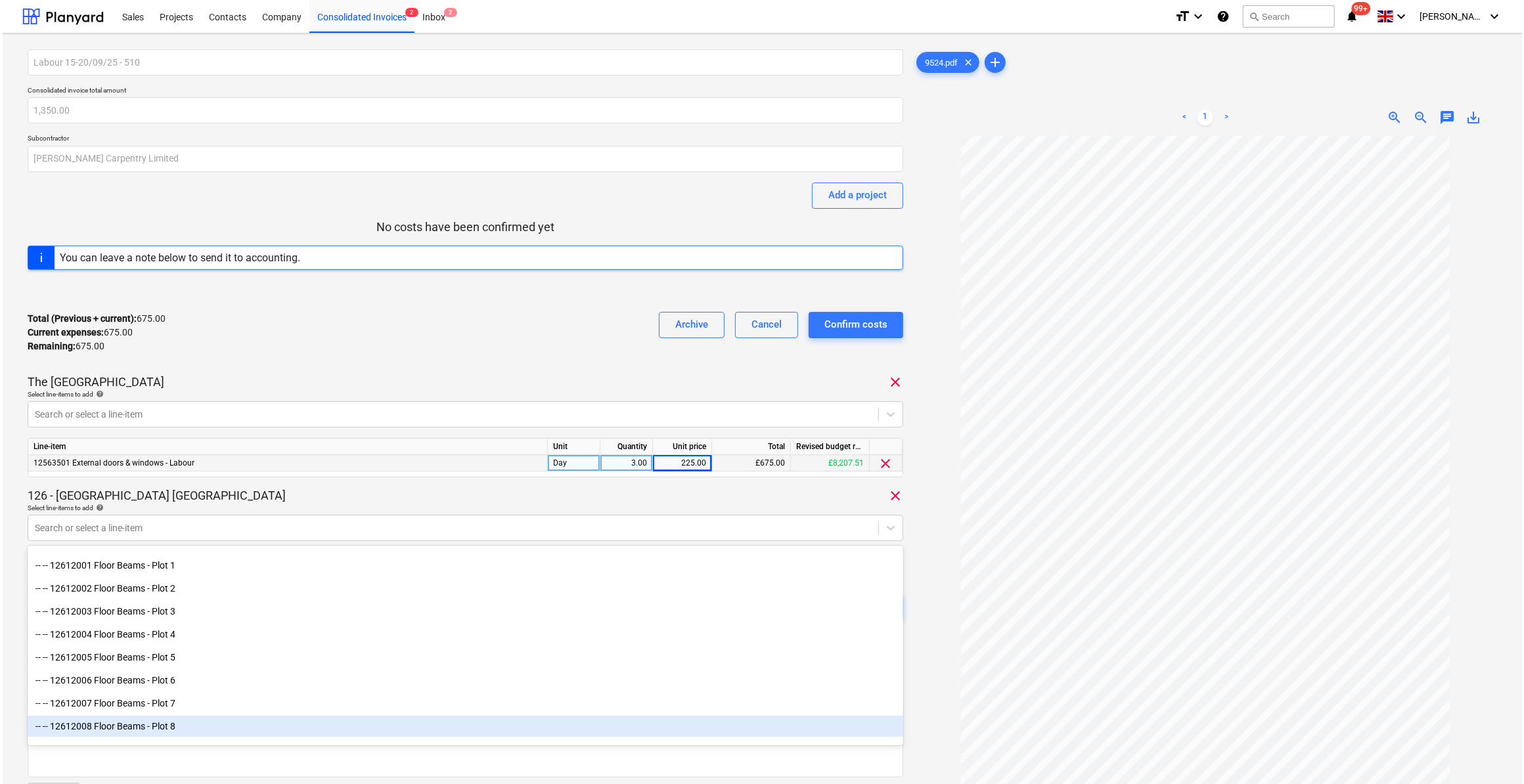
scroll to position [298, 0]
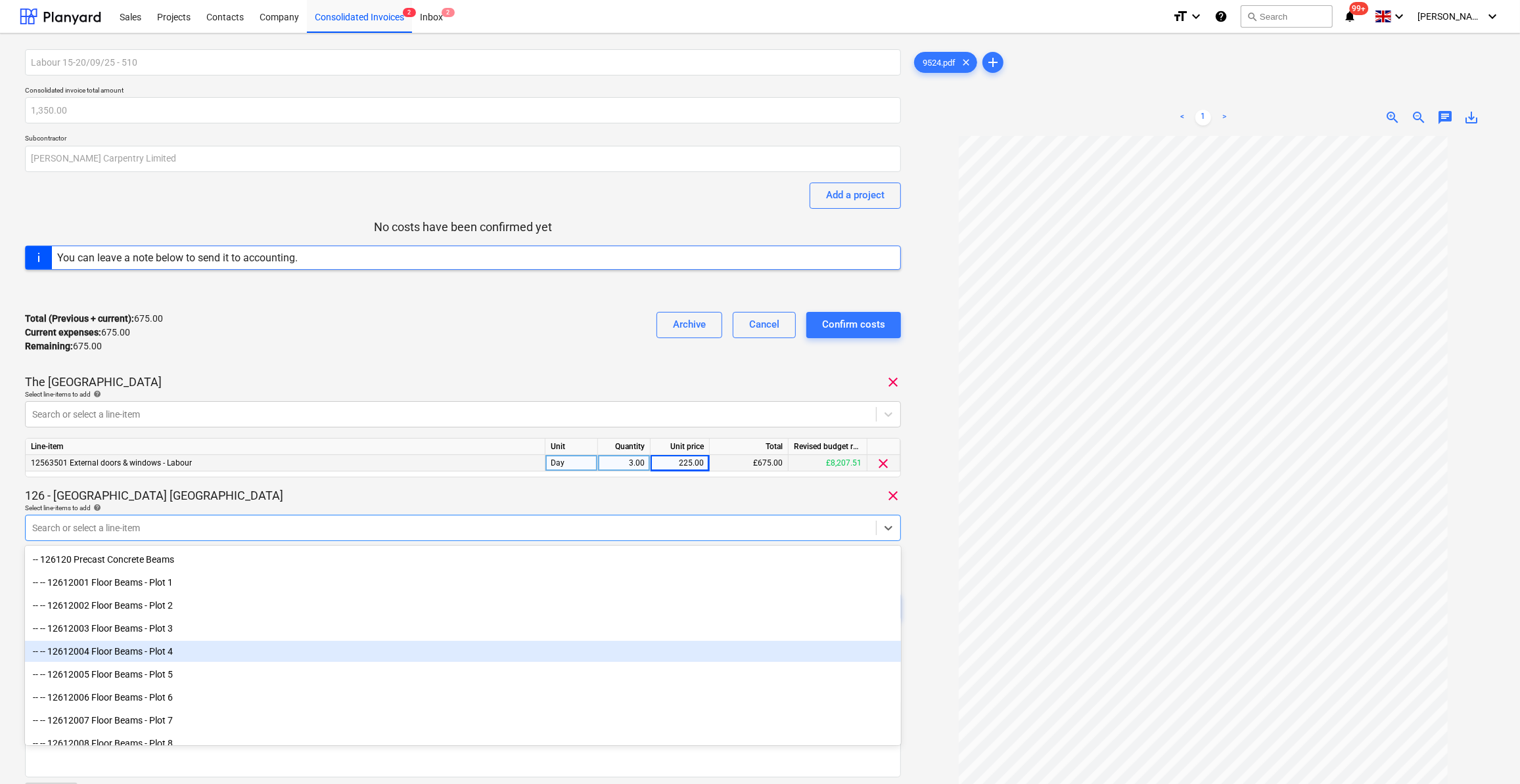
click at [104, 652] on div "-- -- 12612004 Floor Beams - Plot 4" at bounding box center [462, 651] width 876 height 21
click at [138, 654] on div "-- -- 12612005 Floor Beams - Plot 5" at bounding box center [462, 651] width 876 height 21
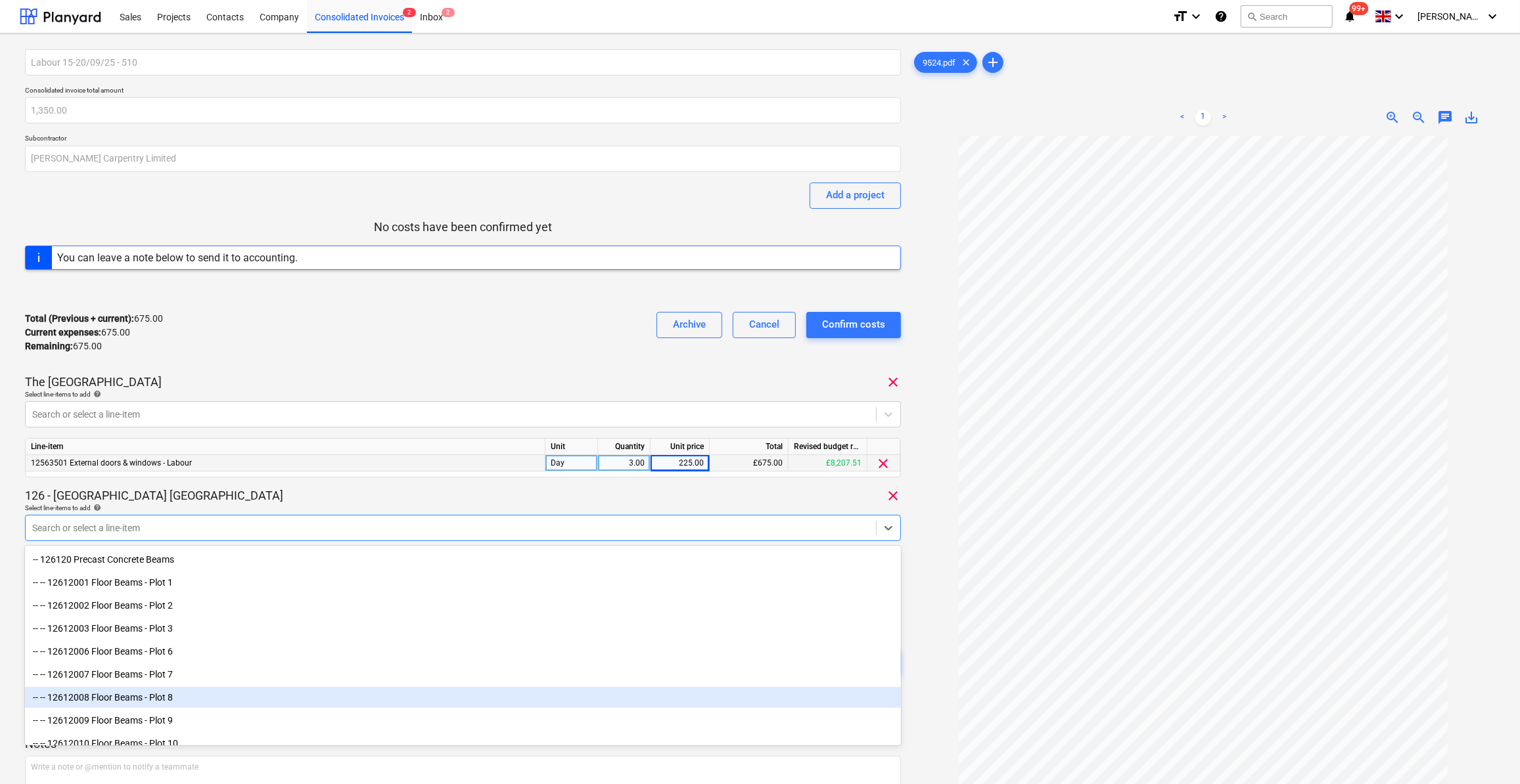
click at [934, 663] on div at bounding box center [1203, 509] width 583 height 747
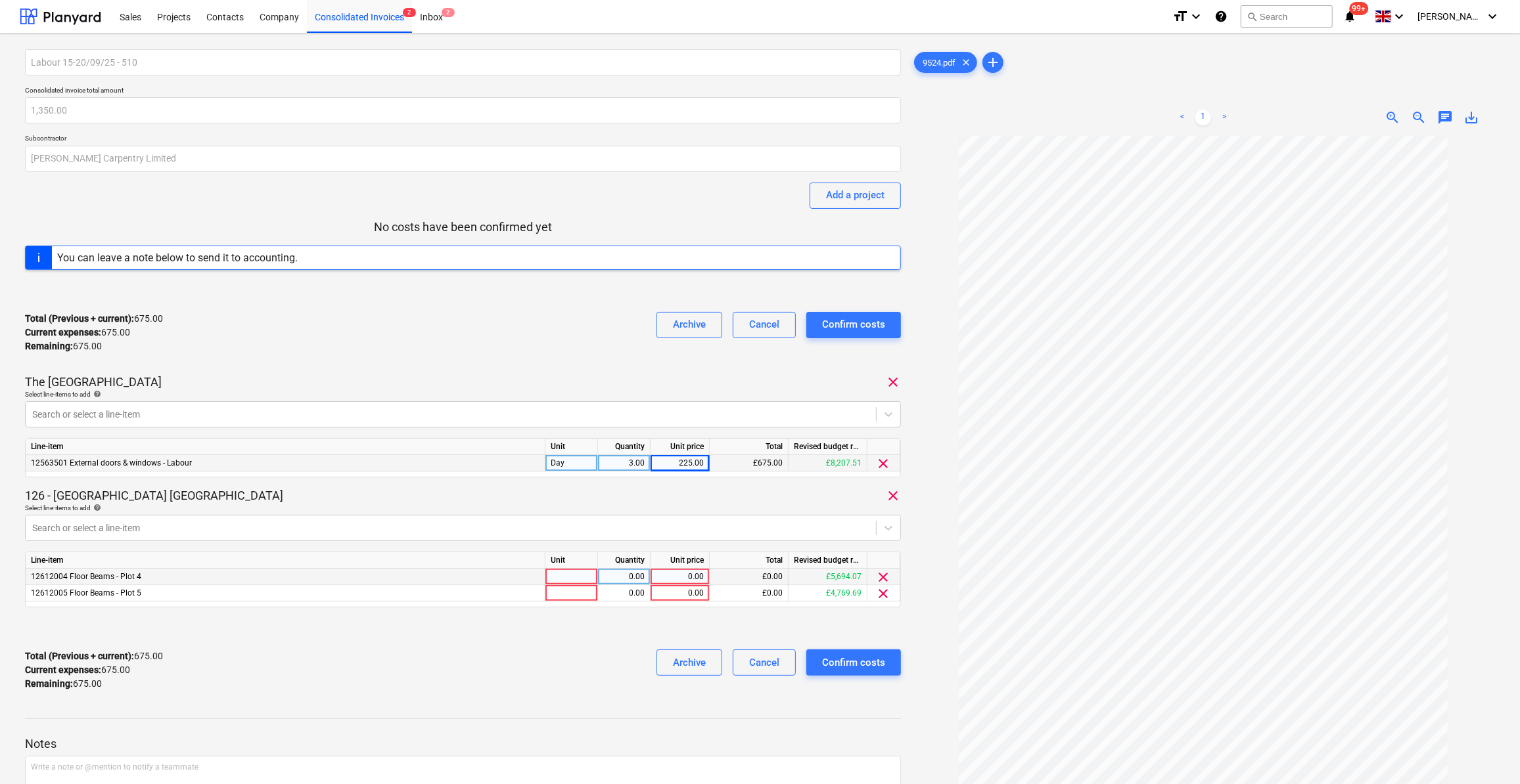
click at [560, 576] on div at bounding box center [571, 577] width 53 height 17
type input "S"
type input "Day"
click at [557, 589] on div at bounding box center [571, 594] width 53 height 17
type input "Day"
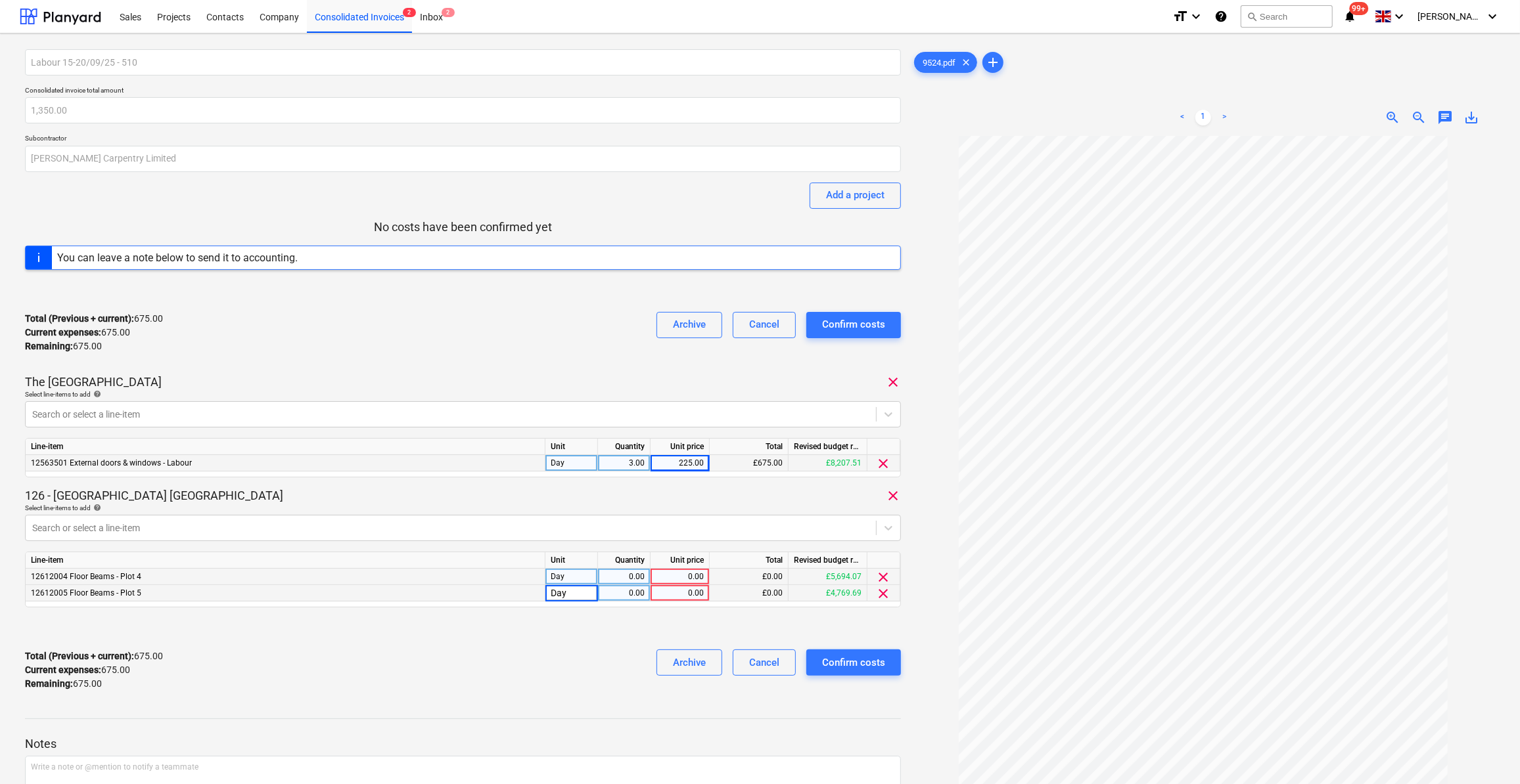
click at [630, 574] on div "0.00" at bounding box center [624, 577] width 42 height 17
type input "1"
click at [630, 597] on div "0.00" at bounding box center [624, 594] width 42 height 17
type input "1"
click at [689, 569] on div "0.00" at bounding box center [680, 577] width 48 height 17
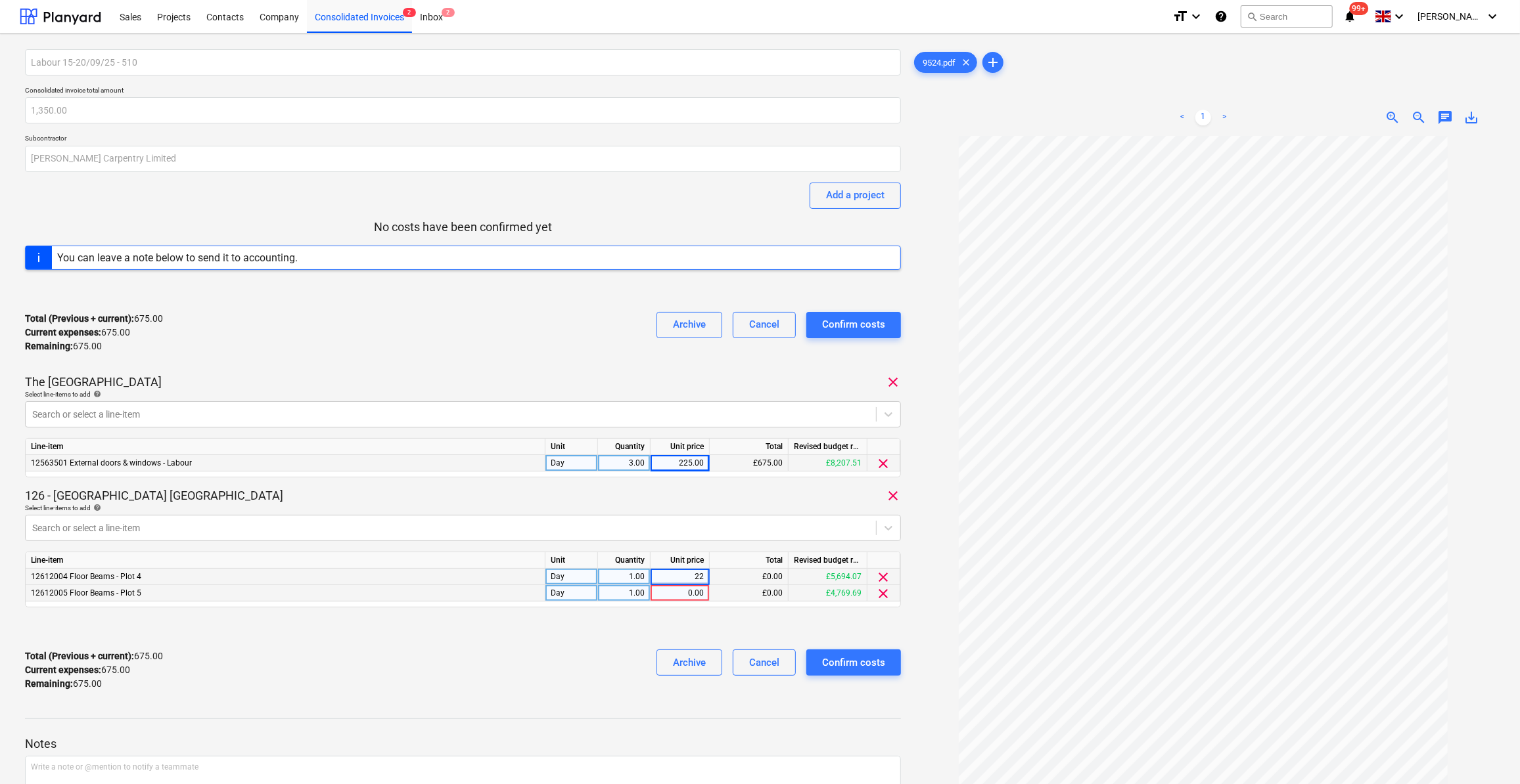
type input "225"
click at [681, 591] on div "0.00" at bounding box center [680, 594] width 48 height 17
type input "225"
click at [673, 615] on div "Labour 15-20/09/25 - 510 Consolidated invoice total amount 1,350.00 Subcontract…" at bounding box center [462, 374] width 876 height 652
click at [763, 323] on div "Cancel" at bounding box center [764, 325] width 30 height 18
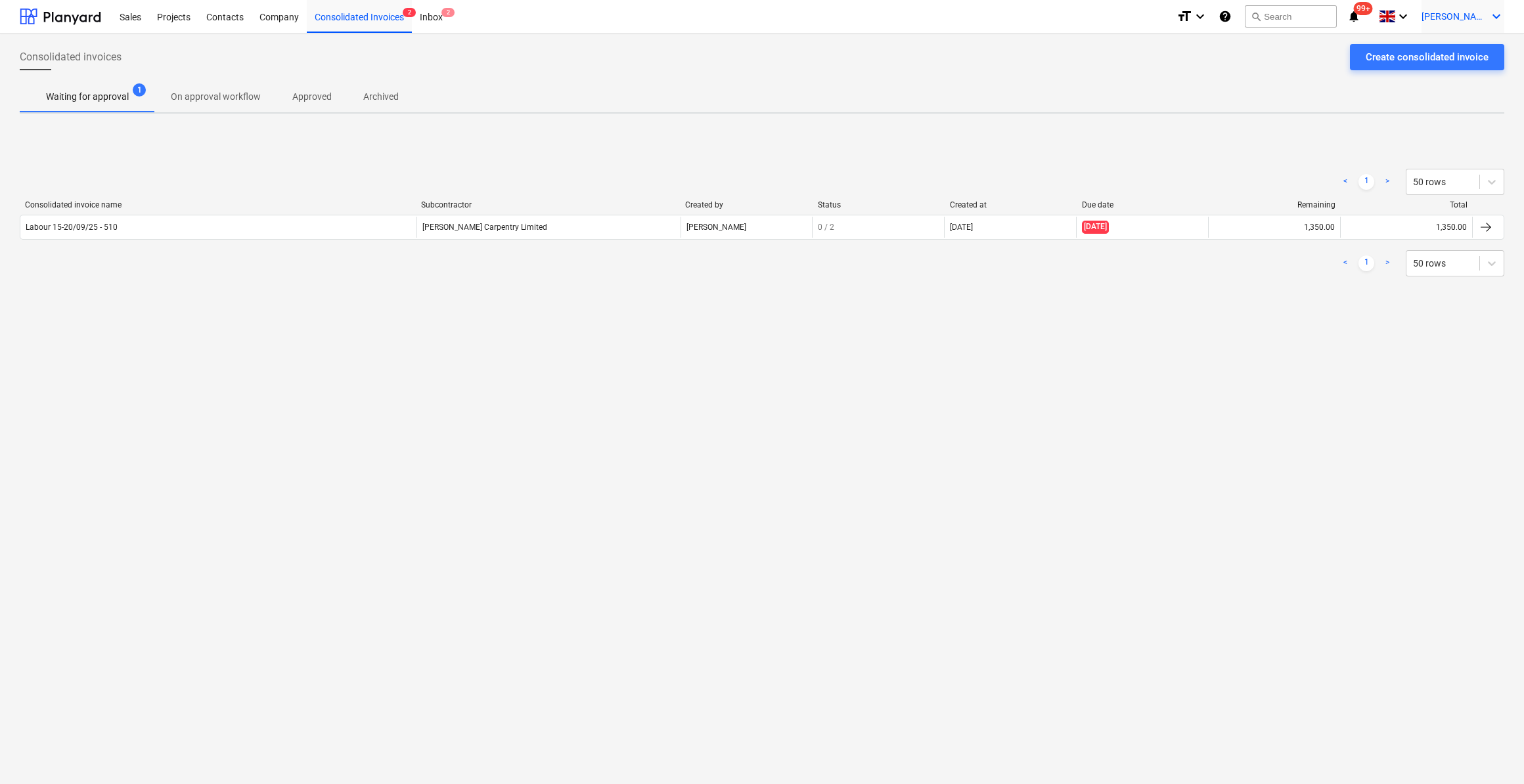
click at [1493, 19] on icon "keyboard_arrow_down" at bounding box center [1496, 16] width 16 height 16
click at [1470, 77] on div "Log out" at bounding box center [1464, 72] width 78 height 21
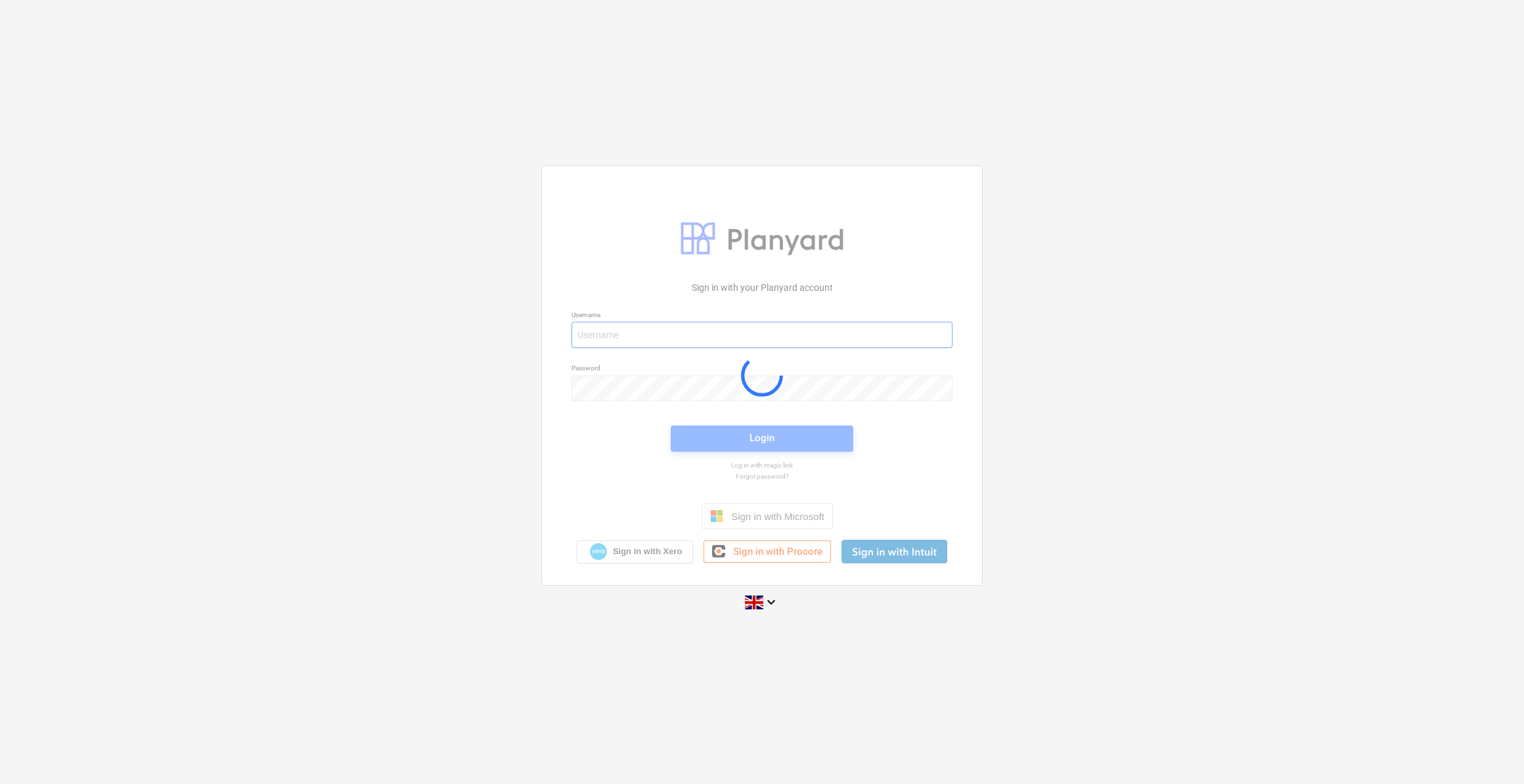
type input "[PERSON_NAME][EMAIL_ADDRESS][PERSON_NAME][DOMAIN_NAME]"
